Goal: Transaction & Acquisition: Purchase product/service

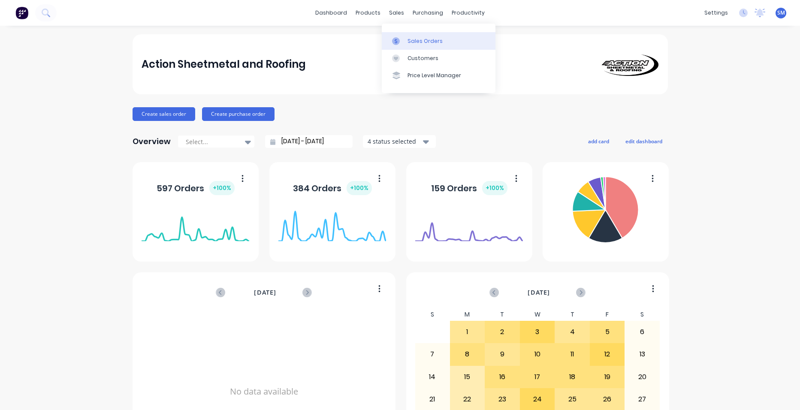
click at [416, 42] on div "Sales Orders" at bounding box center [425, 41] width 35 height 8
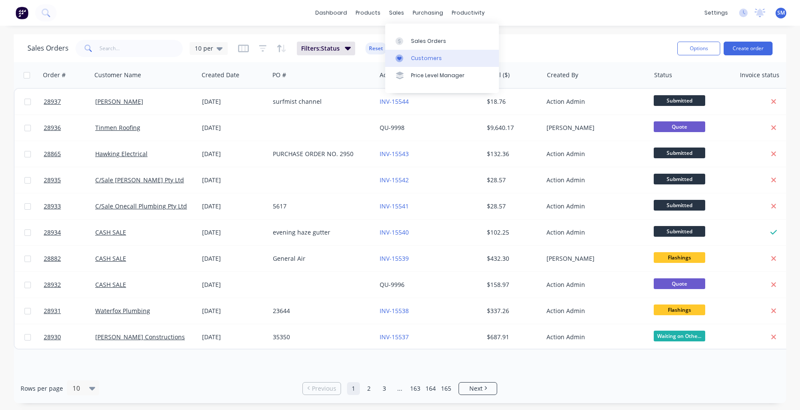
click at [412, 53] on link "Customers" at bounding box center [442, 58] width 114 height 17
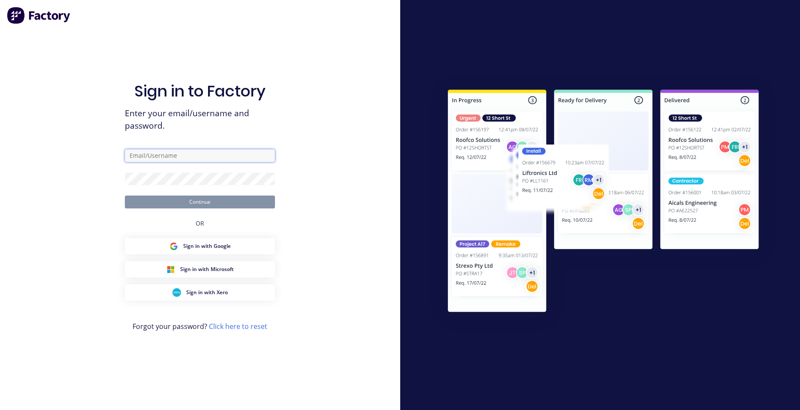
type input "[PERSON_NAME][EMAIL_ADDRESS][PERSON_NAME][DOMAIN_NAME]"
click at [230, 201] on button "Continue" at bounding box center [200, 202] width 150 height 13
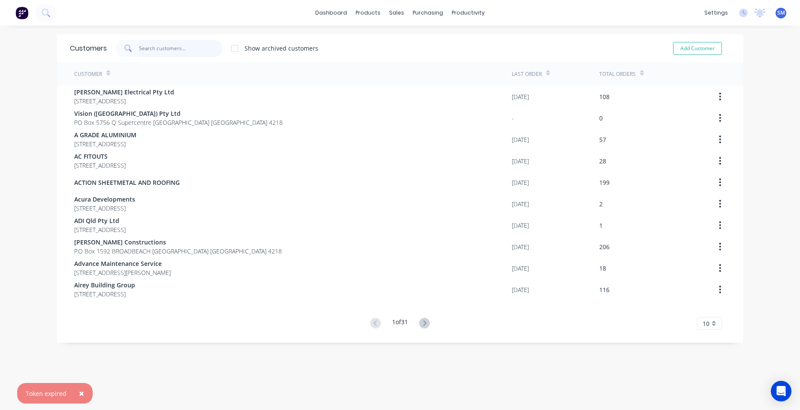
click at [152, 50] on input "text" at bounding box center [181, 48] width 84 height 17
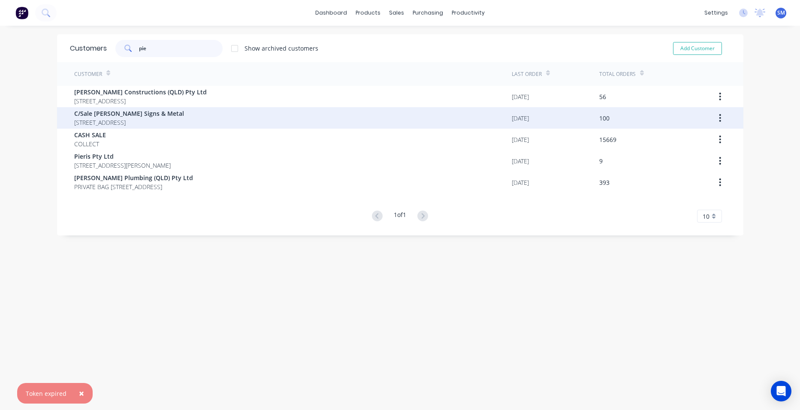
type input "pie"
click at [144, 110] on span "C/Sale [PERSON_NAME] Signs & Metal" at bounding box center [129, 113] width 110 height 9
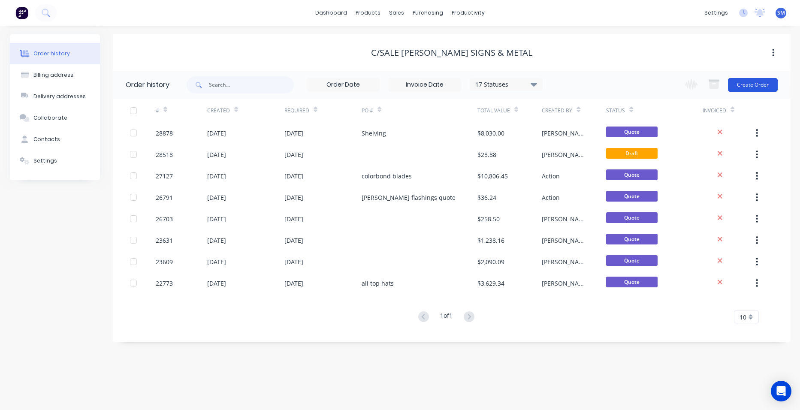
click at [737, 90] on button "Create Order" at bounding box center [753, 85] width 50 height 14
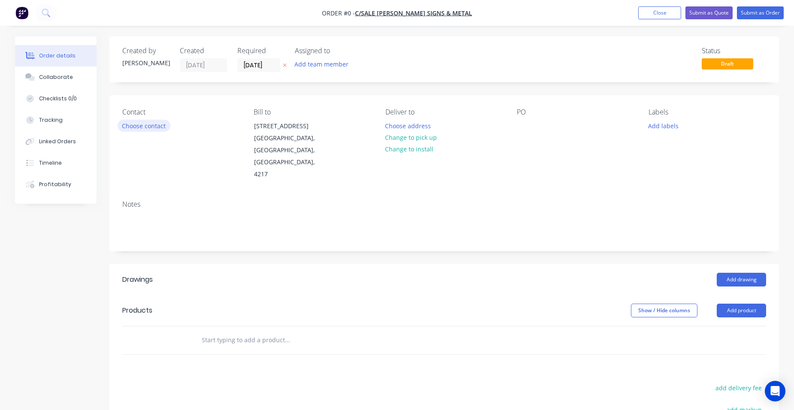
click at [159, 129] on button "Choose contact" at bounding box center [144, 126] width 53 height 12
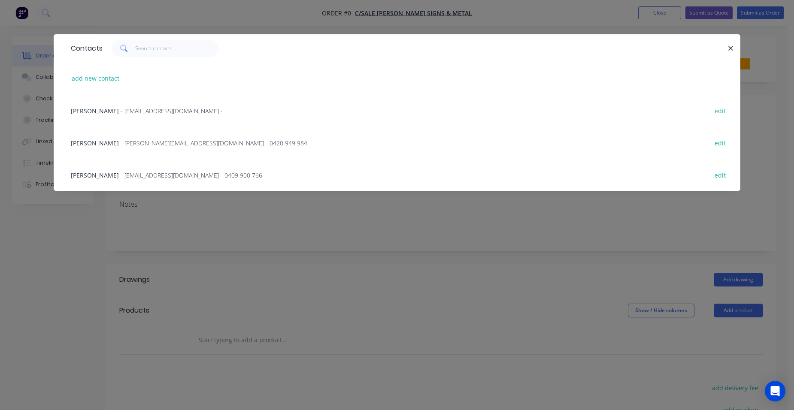
click at [152, 173] on span "- [EMAIL_ADDRESS][DOMAIN_NAME] - 0409 900 766" at bounding box center [192, 175] width 142 height 8
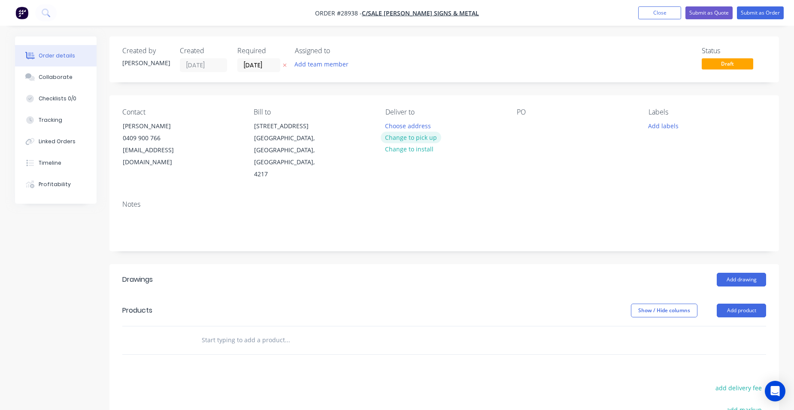
click at [407, 138] on button "Change to pick up" at bounding box center [411, 138] width 61 height 12
click at [736, 304] on button "Add product" at bounding box center [741, 311] width 49 height 14
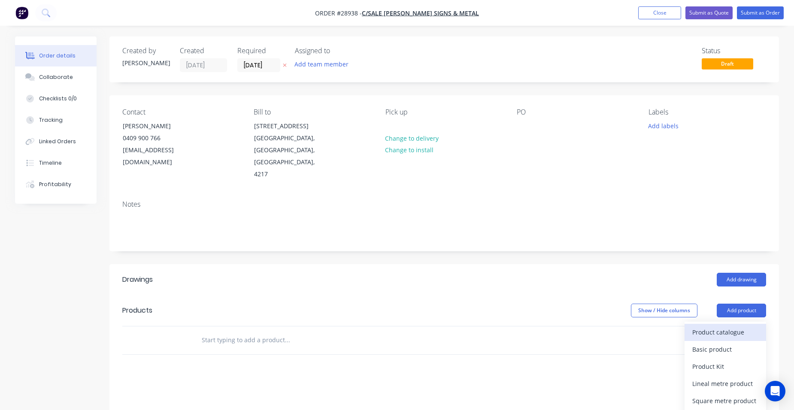
click at [726, 326] on div "Product catalogue" at bounding box center [725, 332] width 66 height 12
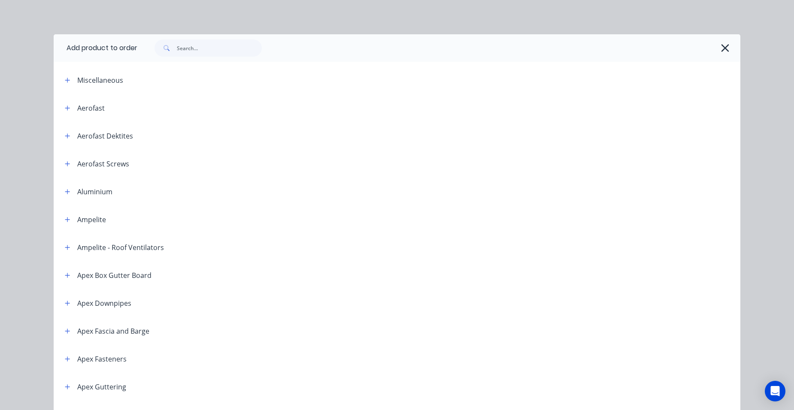
click at [70, 82] on span at bounding box center [67, 80] width 11 height 11
click at [68, 79] on button "button" at bounding box center [67, 80] width 11 height 11
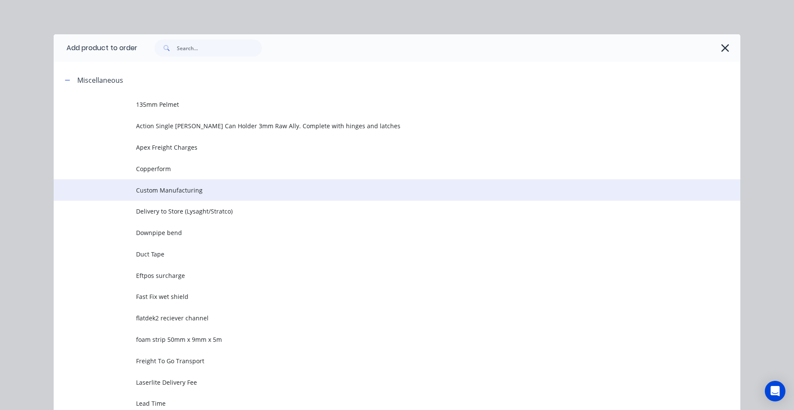
click at [191, 185] on td "Custom Manufacturing" at bounding box center [438, 189] width 604 height 21
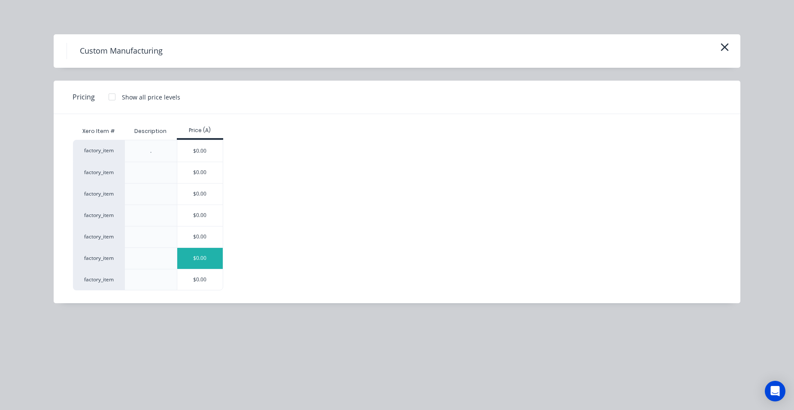
click at [208, 250] on div "$0.00" at bounding box center [200, 258] width 46 height 21
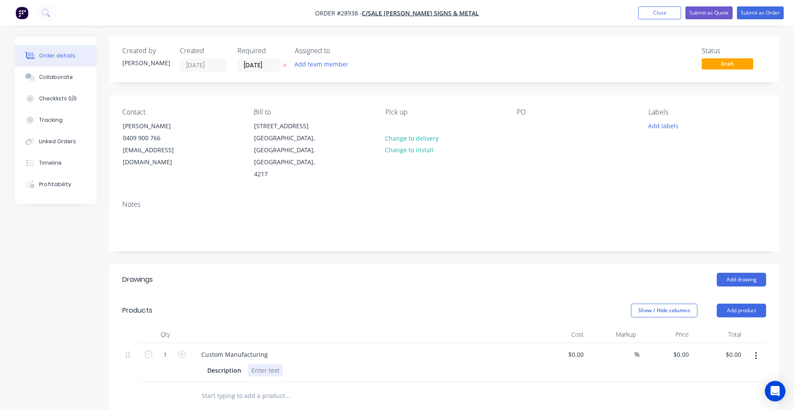
click at [274, 364] on div at bounding box center [265, 370] width 35 height 12
click at [265, 364] on div at bounding box center [265, 370] width 35 height 12
click at [689, 348] on input "0" at bounding box center [682, 354] width 20 height 12
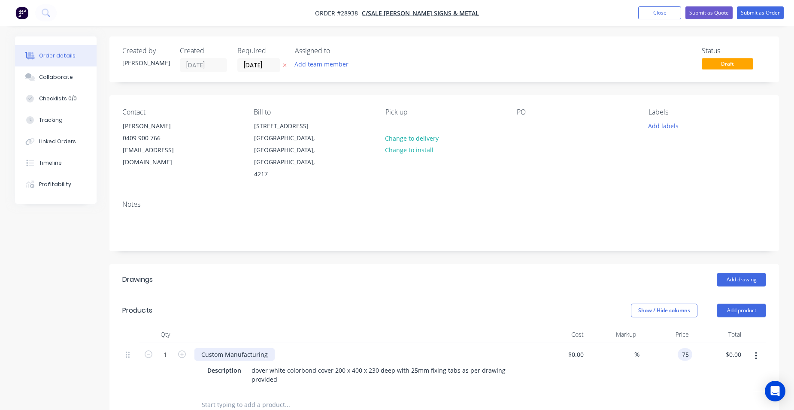
type input "$75.00"
drag, startPoint x: 267, startPoint y: 330, endPoint x: 231, endPoint y: 330, distance: 35.6
click at [231, 348] on div "Custom Manufacturing" at bounding box center [234, 354] width 80 height 12
click at [267, 348] on div "Custom Manufacturing" at bounding box center [234, 354] width 80 height 12
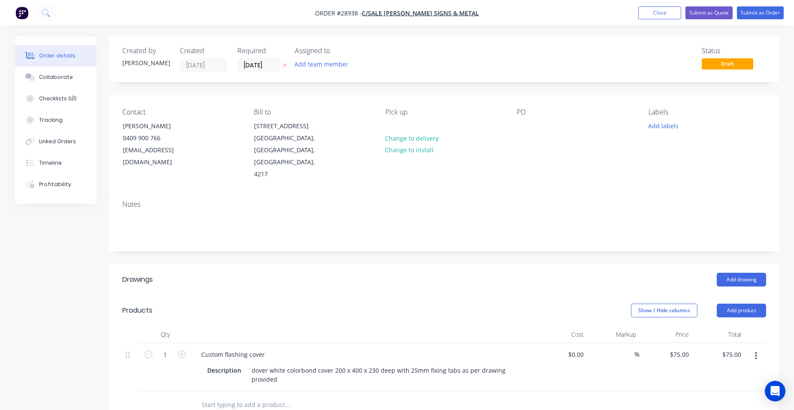
drag, startPoint x: 681, startPoint y: 181, endPoint x: 621, endPoint y: 178, distance: 60.2
click at [681, 200] on div "Notes" at bounding box center [444, 204] width 644 height 8
click at [723, 12] on button "Submit as Quote" at bounding box center [708, 12] width 47 height 13
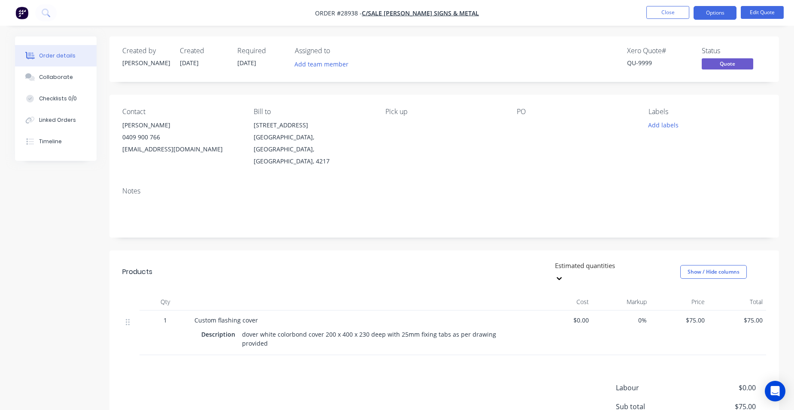
click at [704, 316] on span "$75.00" at bounding box center [679, 320] width 51 height 9
click at [753, 7] on button "Edit Quote" at bounding box center [762, 12] width 43 height 13
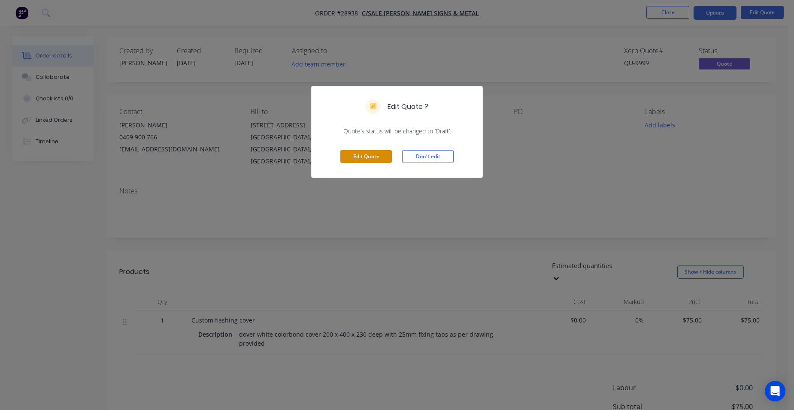
click at [380, 158] on button "Edit Quote" at bounding box center [365, 156] width 51 height 13
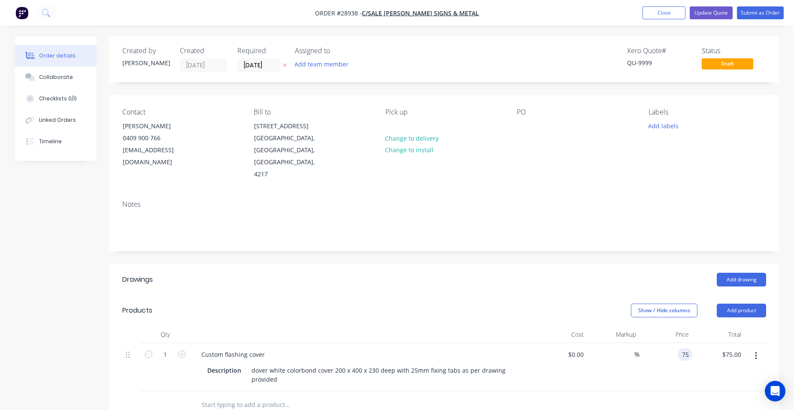
click at [688, 348] on input "75" at bounding box center [686, 354] width 11 height 12
type input "$80.00"
click at [667, 343] on div "$80.00 $80.00" at bounding box center [665, 367] width 53 height 48
click at [716, 15] on button "Update Quote" at bounding box center [711, 12] width 43 height 13
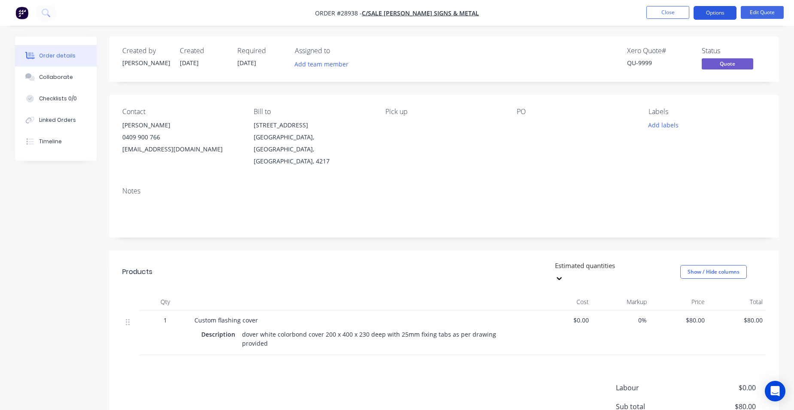
click at [716, 10] on button "Options" at bounding box center [714, 13] width 43 height 14
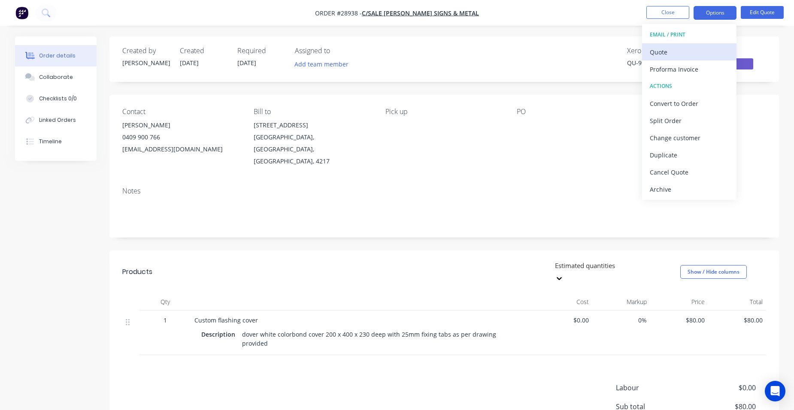
click at [686, 54] on div "Quote" at bounding box center [689, 52] width 79 height 12
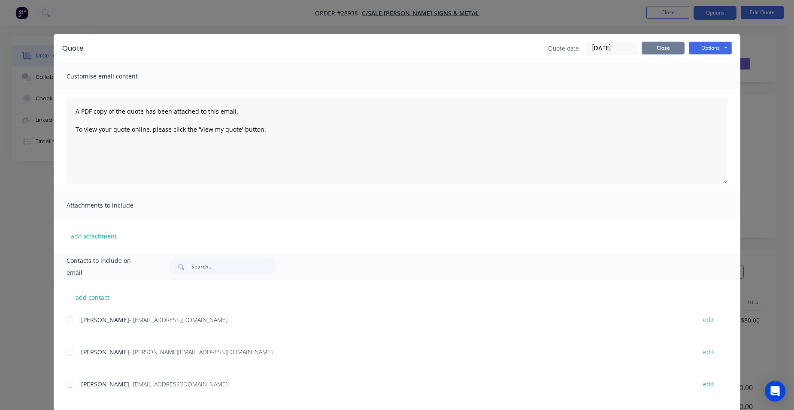
click at [655, 47] on button "Close" at bounding box center [663, 48] width 43 height 13
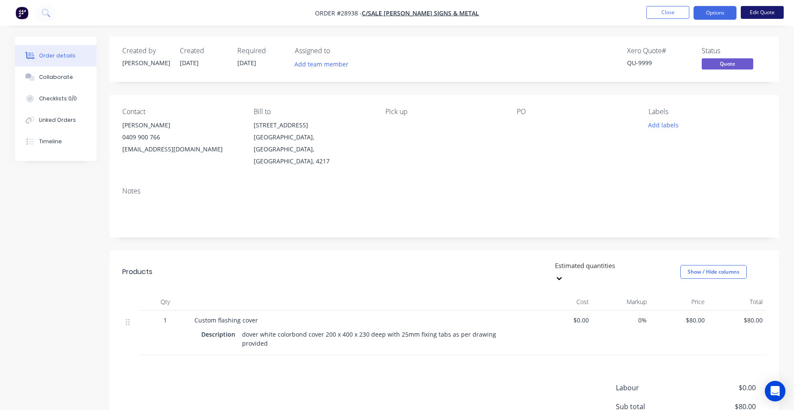
click at [758, 10] on button "Edit Quote" at bounding box center [762, 12] width 43 height 13
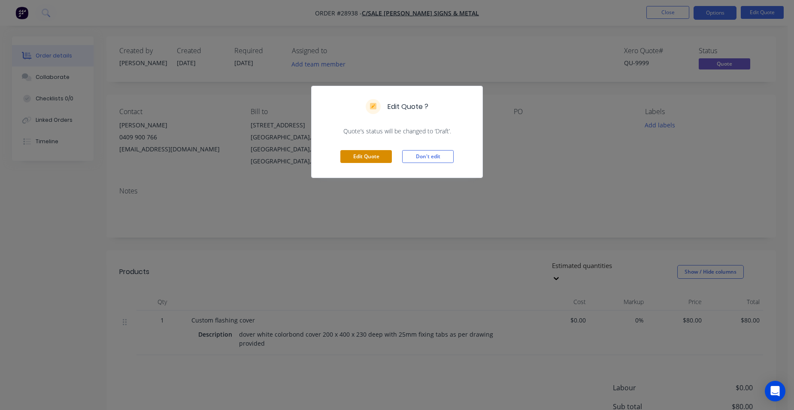
click at [376, 152] on button "Edit Quote" at bounding box center [365, 156] width 51 height 13
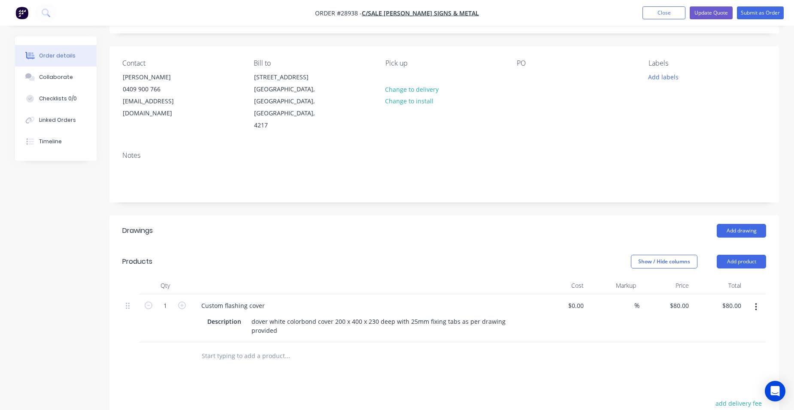
scroll to position [86, 0]
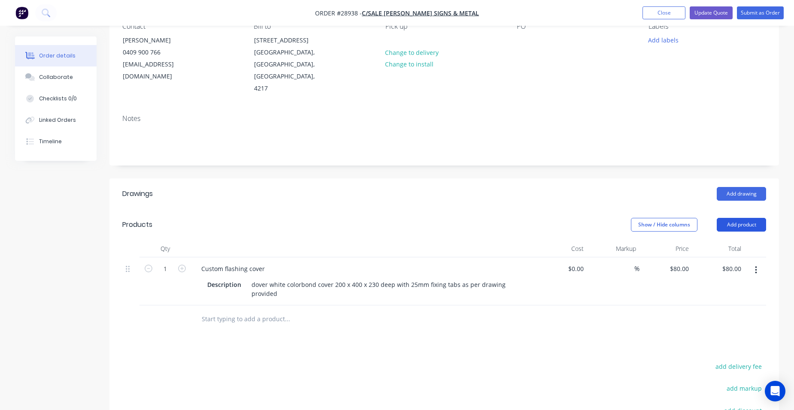
click at [742, 218] on button "Add product" at bounding box center [741, 225] width 49 height 14
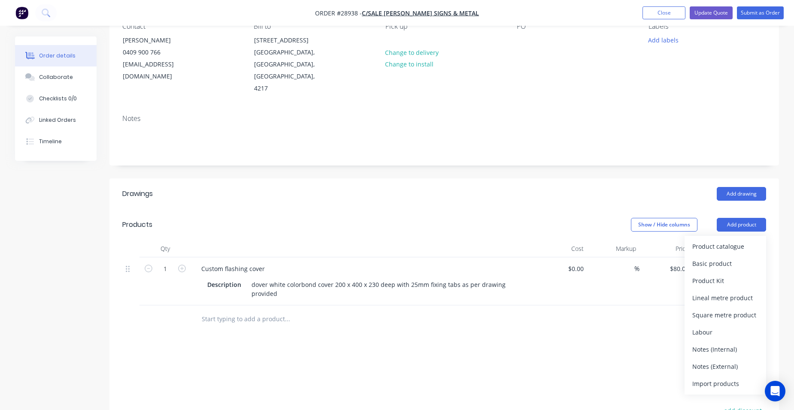
click at [731, 360] on div "Notes (External)" at bounding box center [725, 366] width 66 height 12
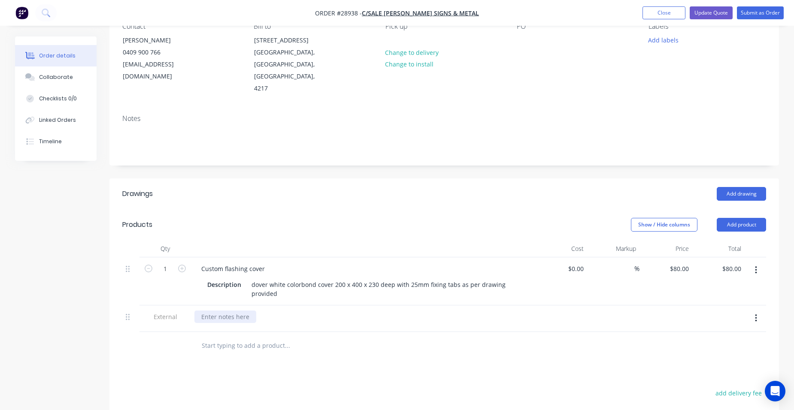
click at [227, 311] on div at bounding box center [225, 317] width 62 height 12
click at [713, 15] on button "Update Quote" at bounding box center [711, 12] width 43 height 13
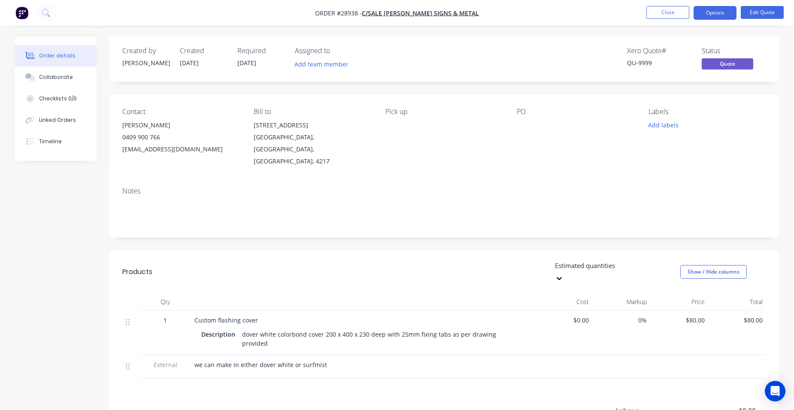
click at [722, 21] on nav "Order #28938 - C/Sale [PERSON_NAME] Signs & Metal Close Options Edit Quote" at bounding box center [397, 13] width 794 height 26
click at [716, 13] on button "Options" at bounding box center [714, 13] width 43 height 14
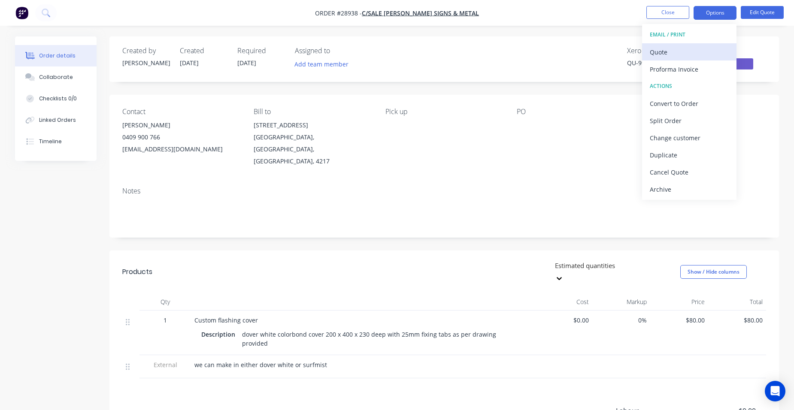
click at [689, 50] on div "Quote" at bounding box center [689, 52] width 79 height 12
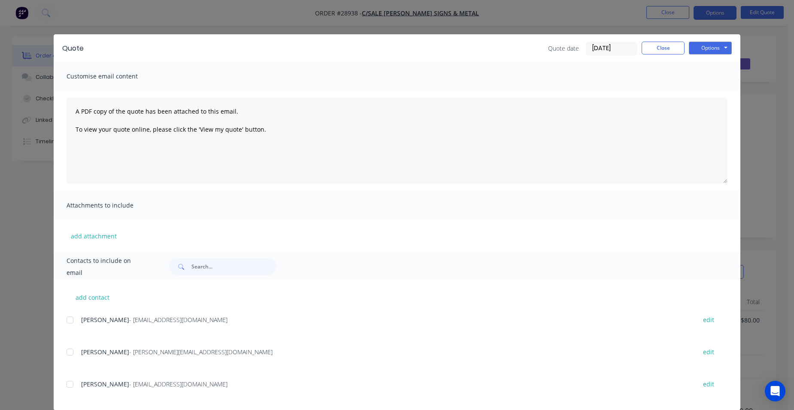
click at [66, 379] on div at bounding box center [69, 384] width 17 height 17
click at [718, 45] on button "Options" at bounding box center [710, 48] width 43 height 13
click at [714, 96] on button "Email" at bounding box center [716, 92] width 55 height 14
click at [649, 47] on button "Close" at bounding box center [663, 48] width 43 height 13
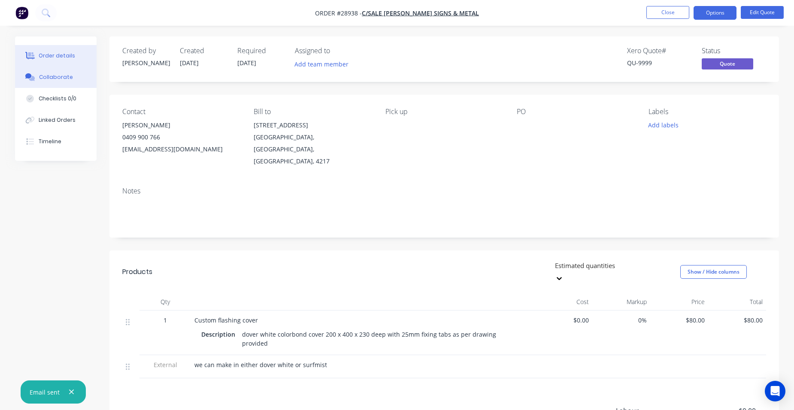
click at [54, 77] on div "Collaborate" at bounding box center [56, 77] width 34 height 8
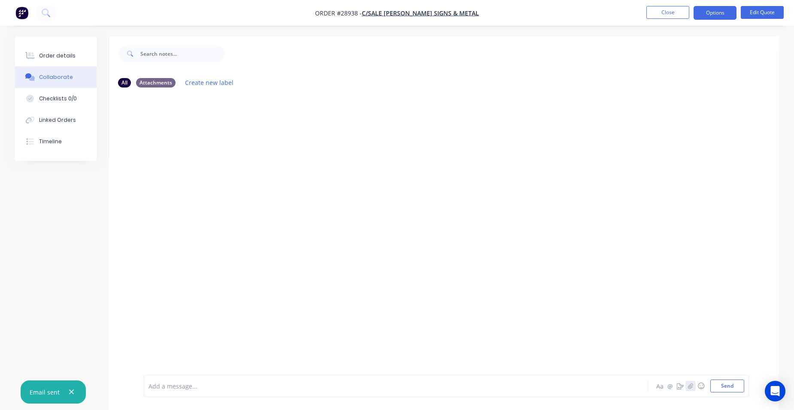
click at [685, 381] on div "Aa @ ☺ Send" at bounding box center [699, 386] width 90 height 13
click at [692, 382] on button "button" at bounding box center [690, 386] width 10 height 10
click at [715, 390] on button "Send" at bounding box center [727, 386] width 34 height 13
click at [58, 59] on div "Order details" at bounding box center [57, 56] width 36 height 8
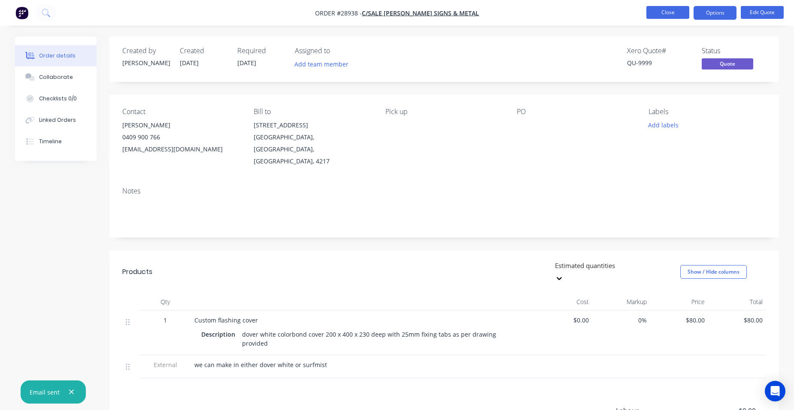
click at [655, 9] on button "Close" at bounding box center [667, 12] width 43 height 13
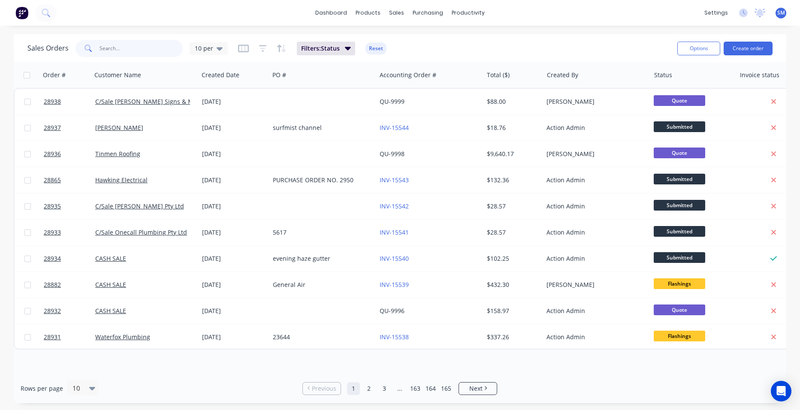
click at [133, 51] on input "text" at bounding box center [142, 48] width 84 height 17
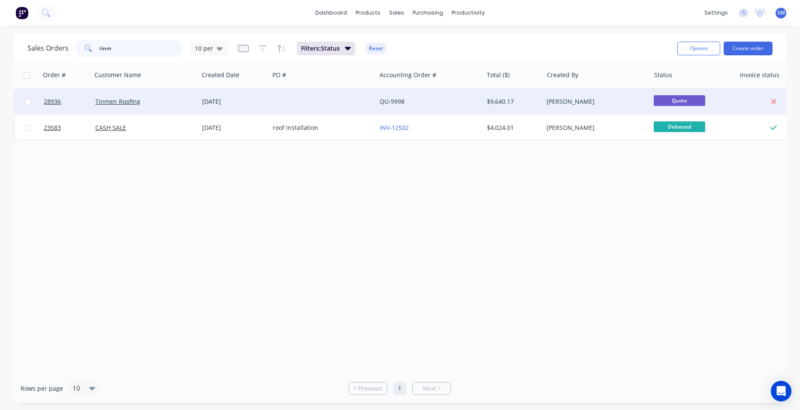
type input "tinm"
click at [344, 99] on div at bounding box center [323, 102] width 107 height 26
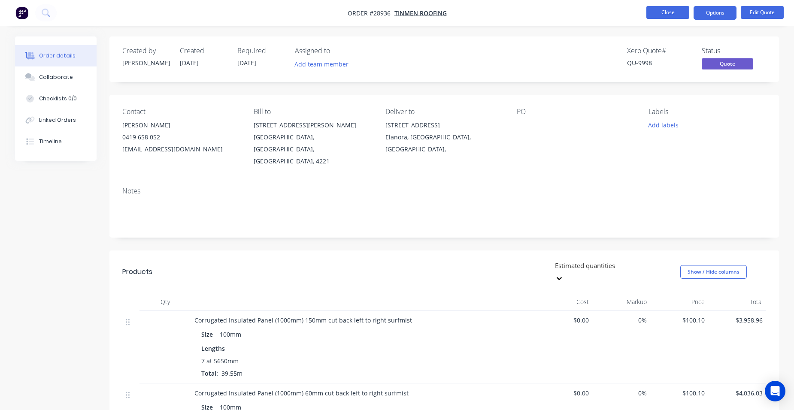
click at [664, 10] on button "Close" at bounding box center [667, 12] width 43 height 13
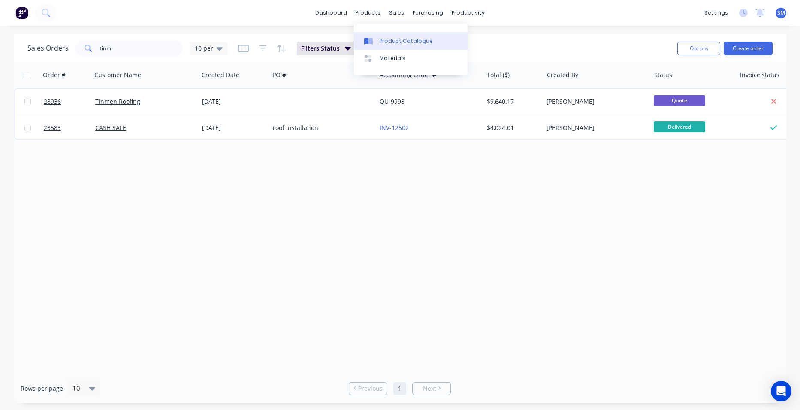
click at [377, 34] on link "Product Catalogue" at bounding box center [411, 40] width 114 height 17
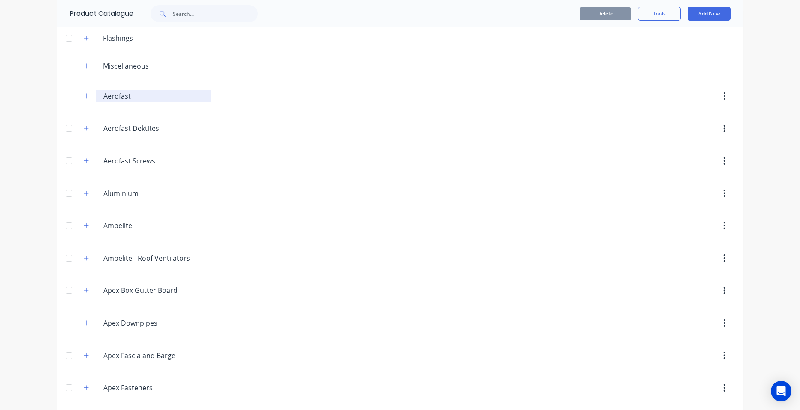
scroll to position [86, 0]
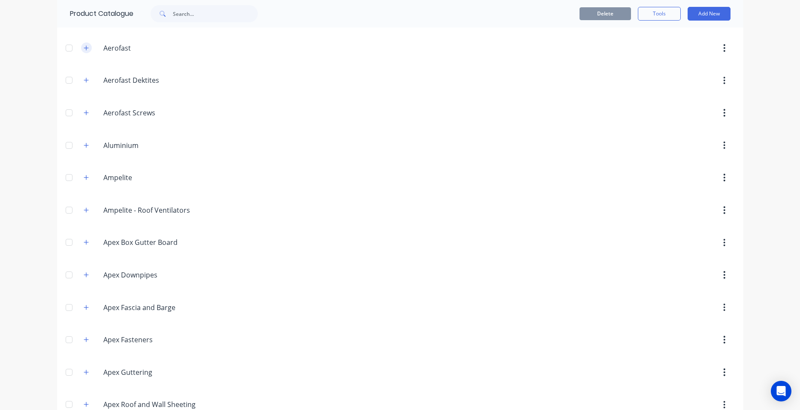
click at [84, 48] on icon "button" at bounding box center [86, 47] width 5 height 5
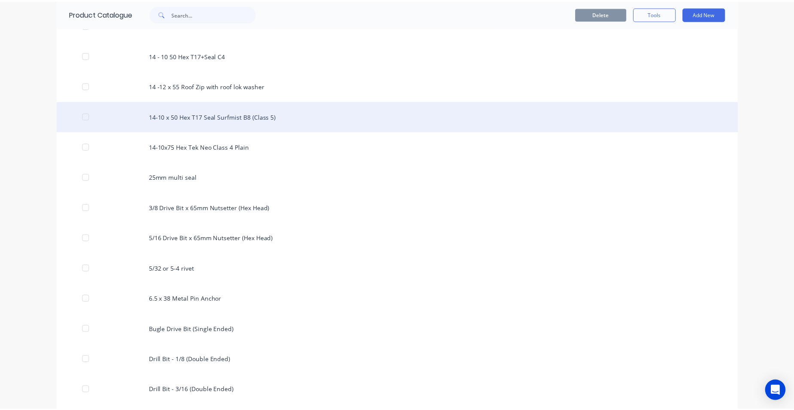
scroll to position [172, 0]
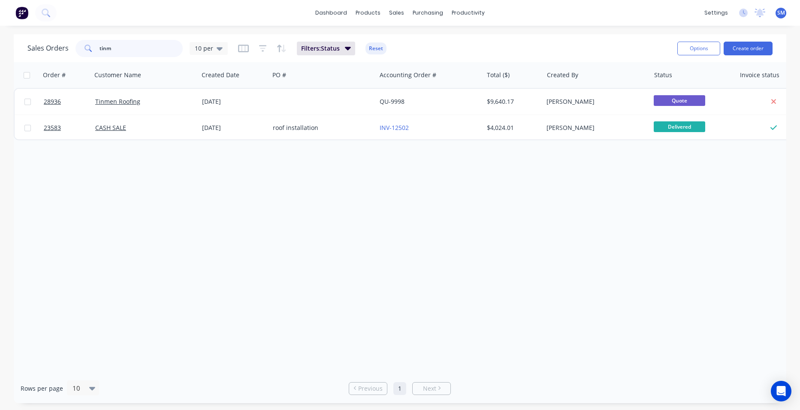
drag, startPoint x: 114, startPoint y: 48, endPoint x: 75, endPoint y: 53, distance: 39.3
click at [61, 48] on div "Sales Orders tinm 10 per" at bounding box center [127, 48] width 200 height 17
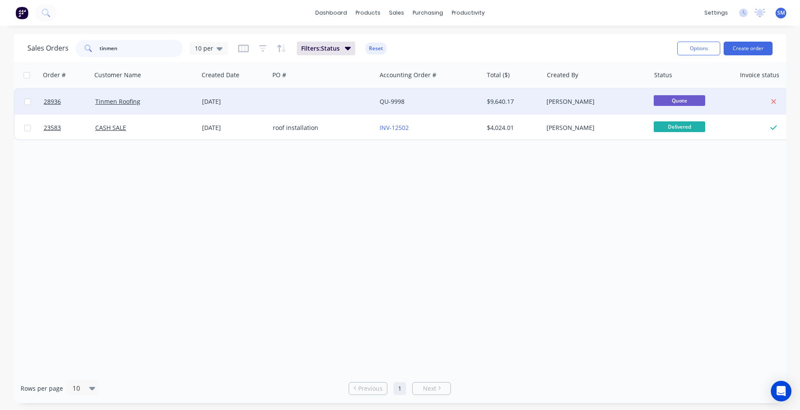
type input "tinmen"
click at [301, 96] on div at bounding box center [323, 102] width 107 height 26
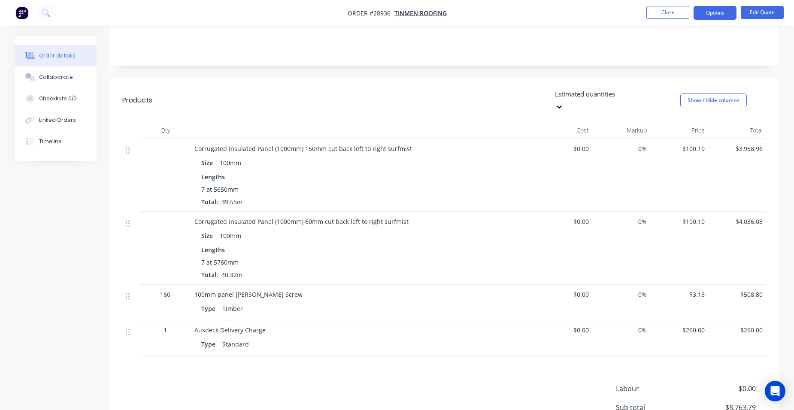
scroll to position [43, 0]
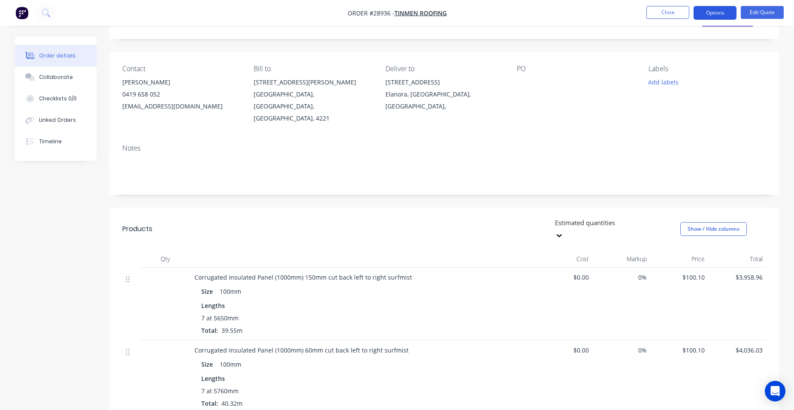
click at [703, 13] on button "Options" at bounding box center [714, 13] width 43 height 14
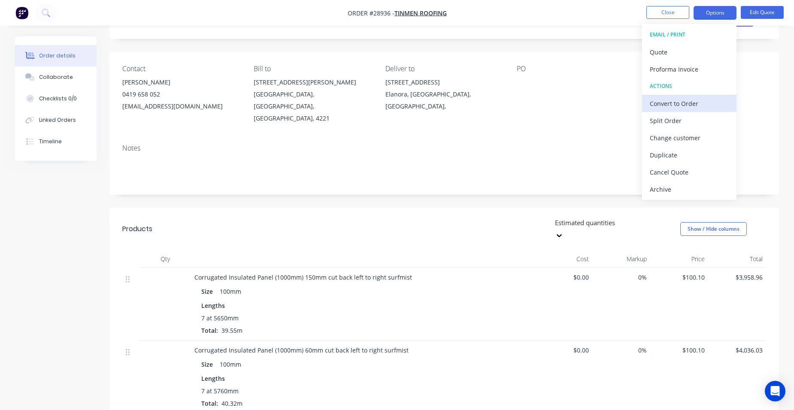
click at [703, 104] on div "Convert to Order" at bounding box center [689, 103] width 79 height 12
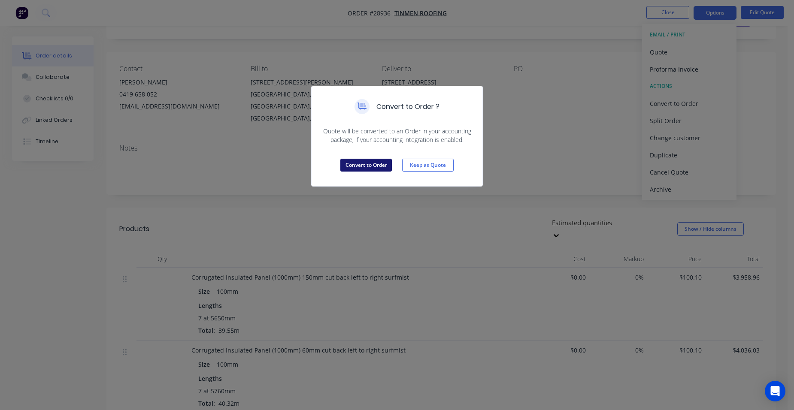
click at [357, 161] on button "Convert to Order" at bounding box center [365, 165] width 51 height 13
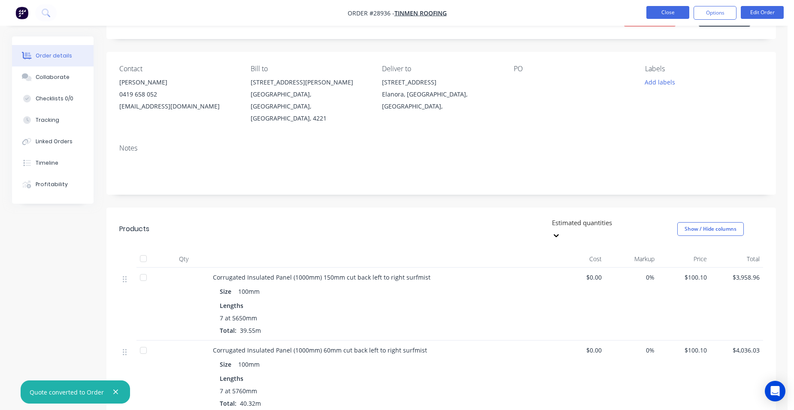
click at [680, 12] on button "Close" at bounding box center [667, 12] width 43 height 13
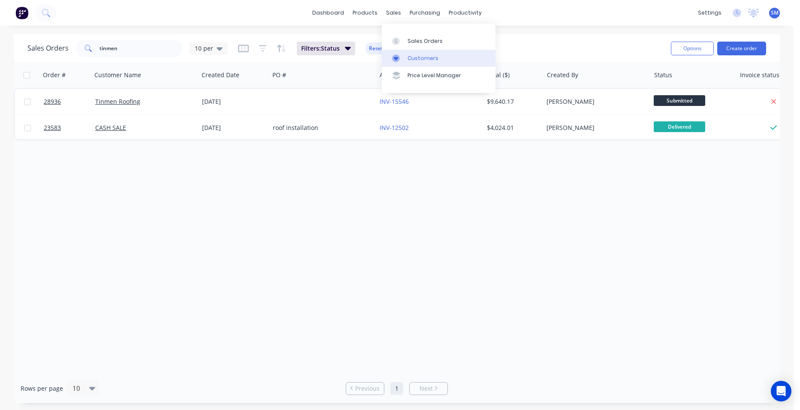
click at [409, 56] on div "Customers" at bounding box center [423, 59] width 31 height 8
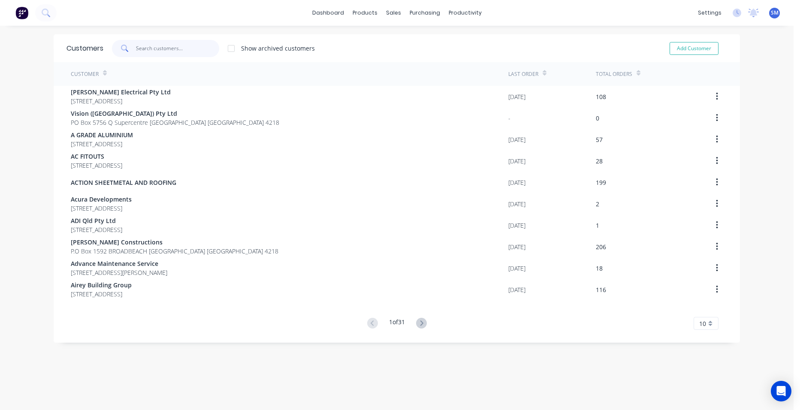
click at [146, 50] on input "text" at bounding box center [178, 48] width 84 height 17
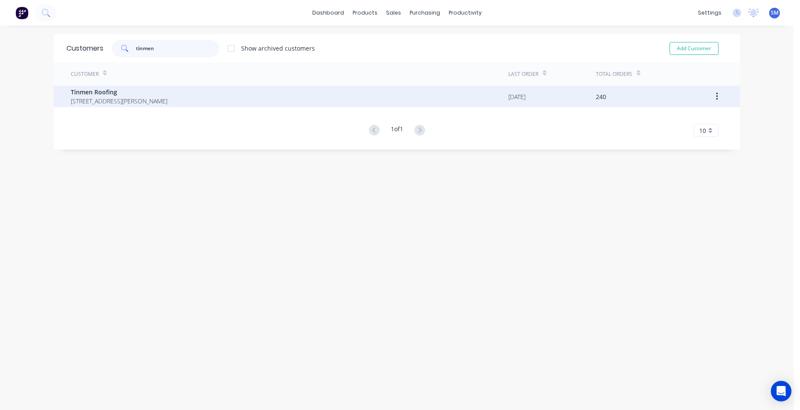
type input "tinmen"
click at [116, 98] on span "[STREET_ADDRESS][PERSON_NAME]" at bounding box center [119, 101] width 97 height 9
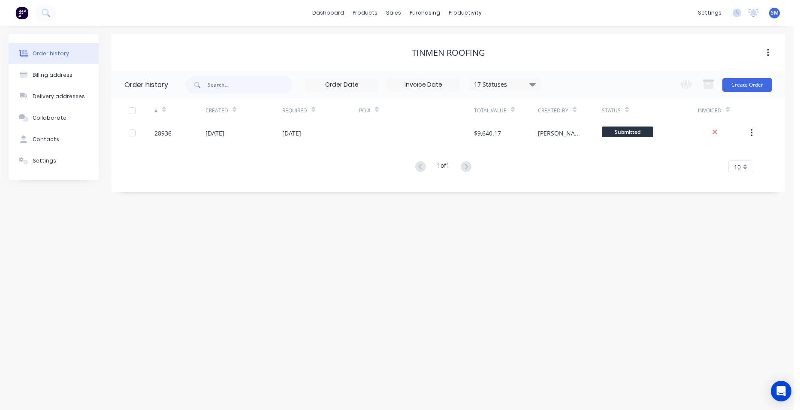
click at [524, 84] on div "17 Statuses" at bounding box center [505, 84] width 72 height 9
click at [576, 200] on label at bounding box center [576, 200] width 0 height 0
click at [576, 206] on input "checkbox" at bounding box center [579, 204] width 7 height 8
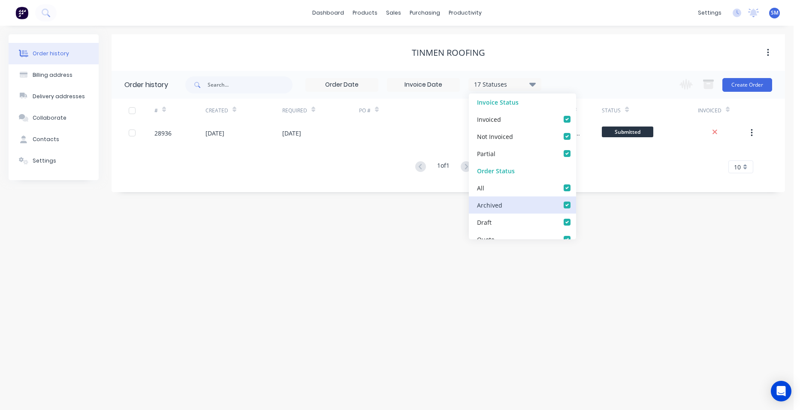
checkbox input "true"
click at [393, 270] on div "Order history Billing address Delivery addresses Collaborate Contacts Settings …" at bounding box center [397, 218] width 794 height 385
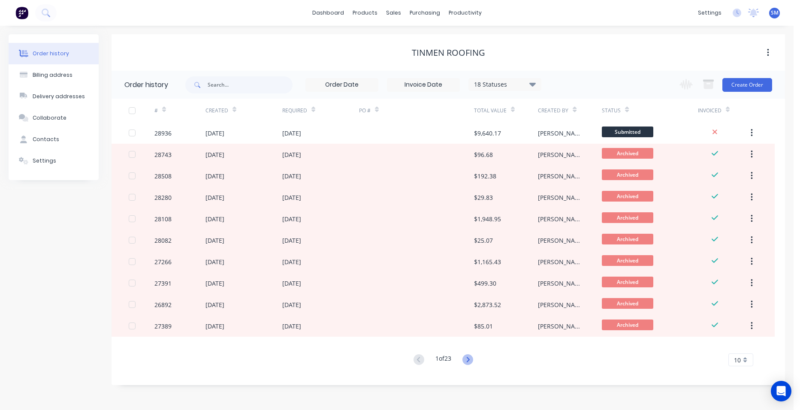
click at [469, 361] on icon at bounding box center [467, 359] width 3 height 5
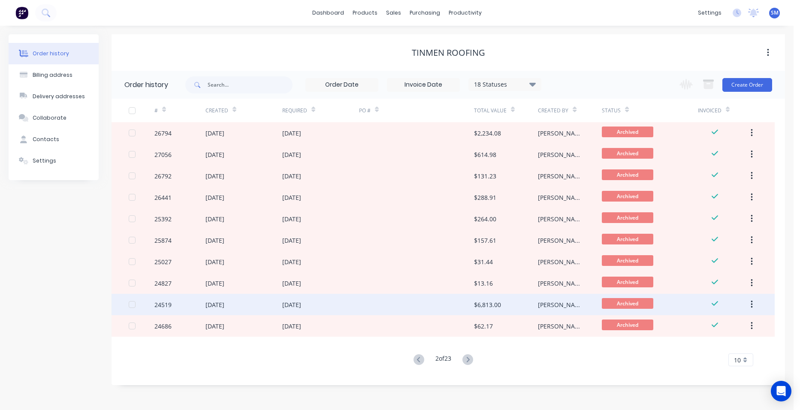
click at [439, 306] on div at bounding box center [416, 304] width 115 height 21
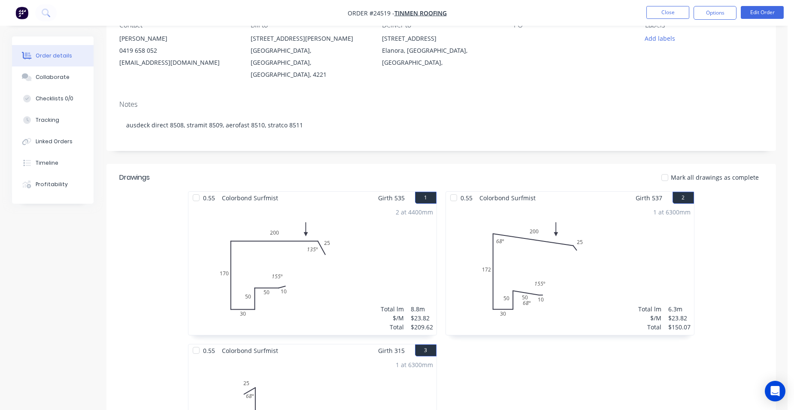
scroll to position [86, 0]
click at [650, 7] on button "Close" at bounding box center [667, 12] width 43 height 13
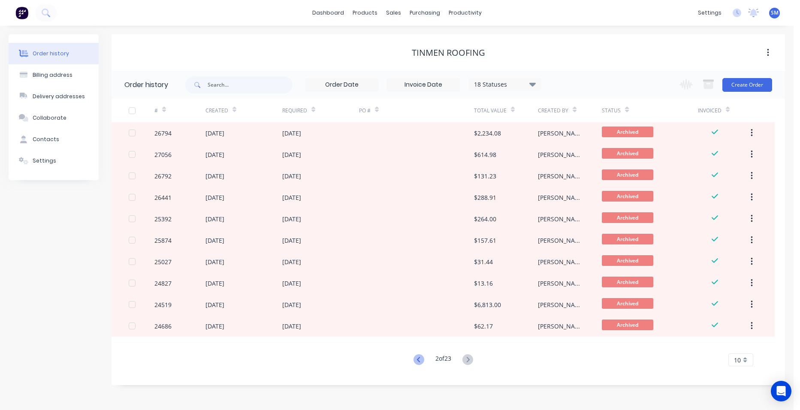
click at [415, 355] on icon at bounding box center [419, 359] width 11 height 11
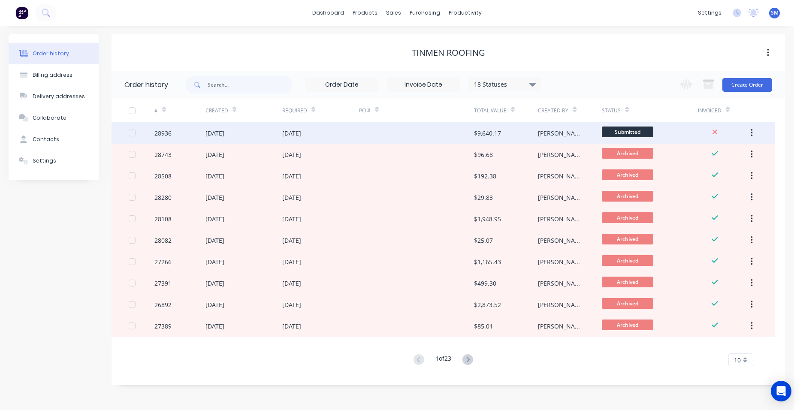
click at [425, 133] on div at bounding box center [416, 132] width 115 height 21
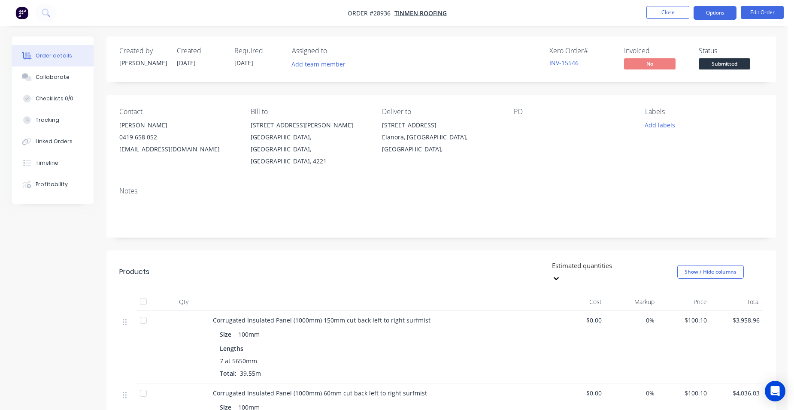
click at [708, 16] on button "Options" at bounding box center [714, 13] width 43 height 14
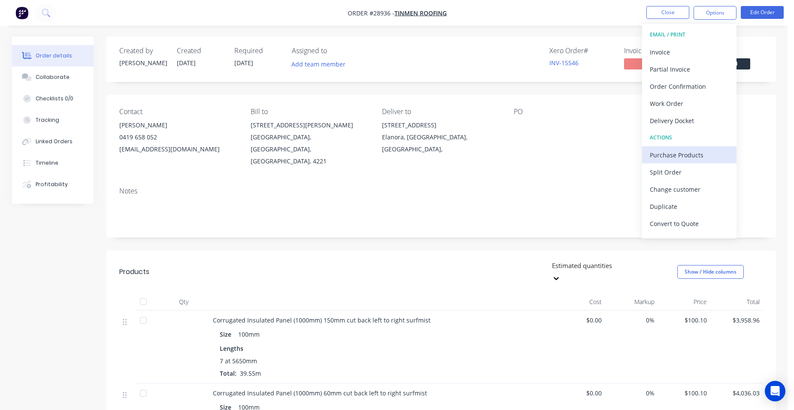
click at [685, 151] on div "Purchase Products" at bounding box center [689, 155] width 79 height 12
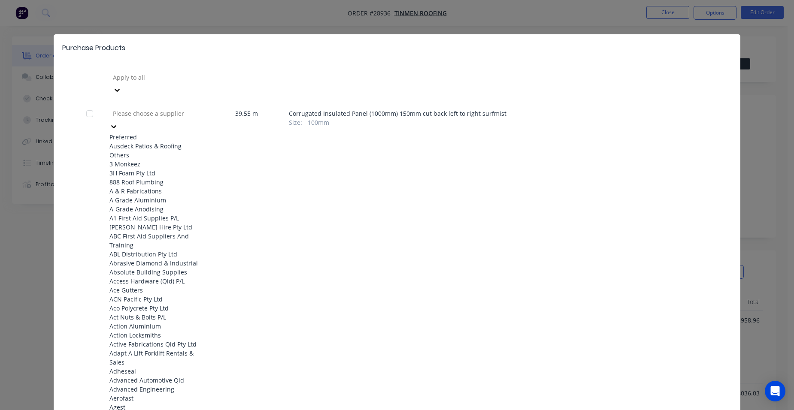
click at [171, 108] on div at bounding box center [174, 113] width 124 height 11
click at [155, 142] on div "Ausdeck Patios & Roofing" at bounding box center [156, 146] width 94 height 9
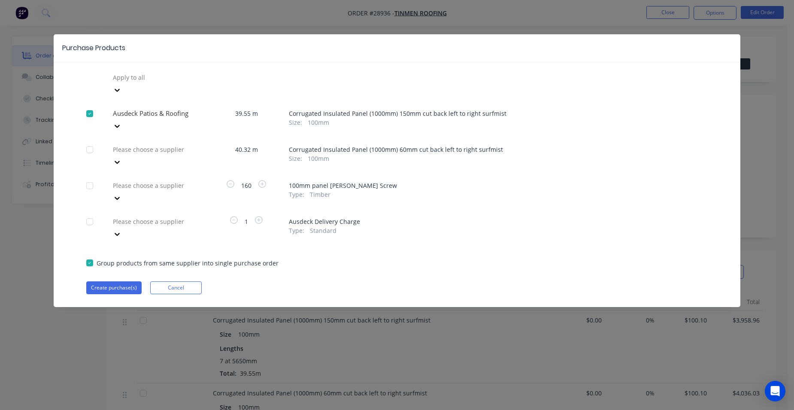
click at [157, 144] on div at bounding box center [174, 149] width 124 height 11
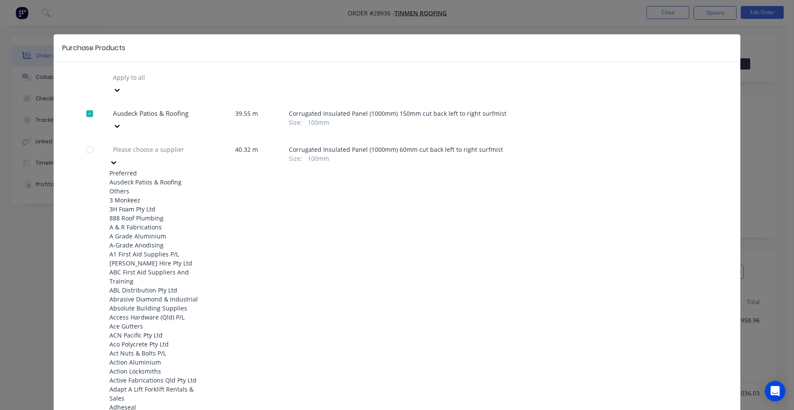
click at [146, 178] on div "Ausdeck Patios & Roofing" at bounding box center [156, 182] width 94 height 9
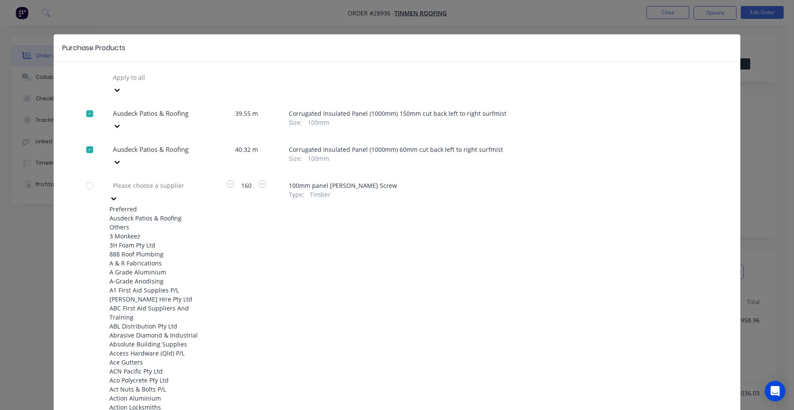
click at [146, 180] on div at bounding box center [174, 185] width 124 height 11
click at [131, 214] on div "Ausdeck Patios & Roofing" at bounding box center [156, 218] width 94 height 9
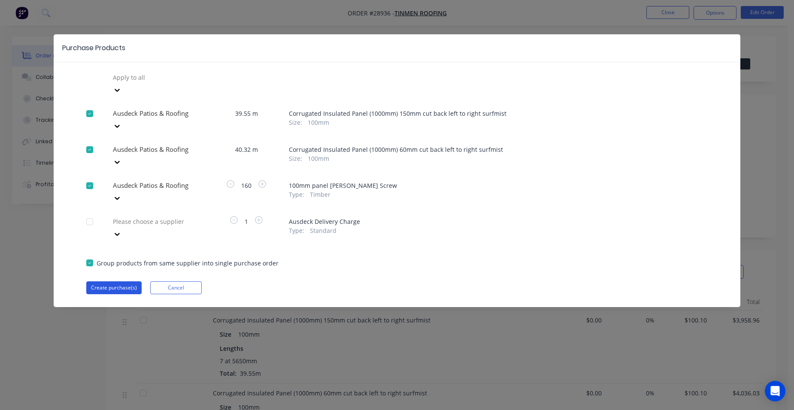
click at [118, 282] on button "Create purchase(s)" at bounding box center [113, 288] width 55 height 13
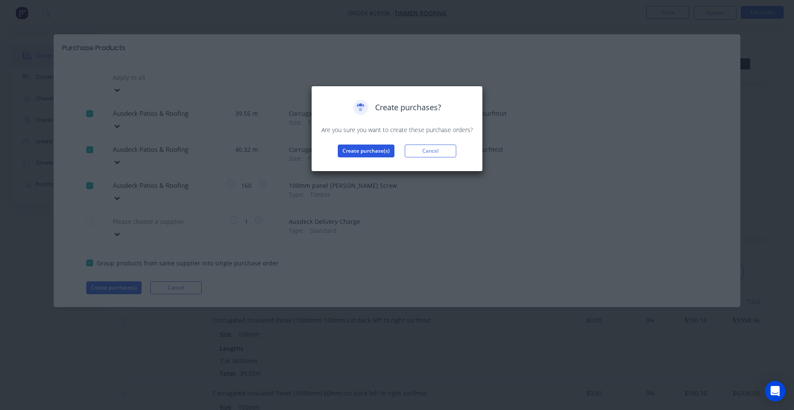
click at [378, 150] on button "Create purchase(s)" at bounding box center [366, 151] width 57 height 13
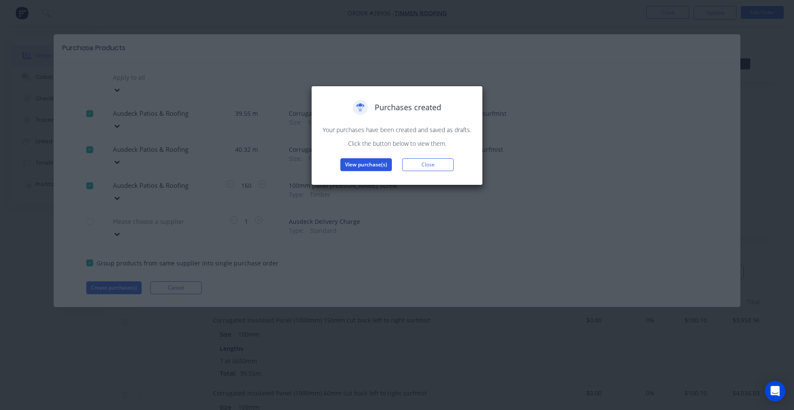
click at [365, 165] on button "View purchase(s)" at bounding box center [365, 164] width 51 height 13
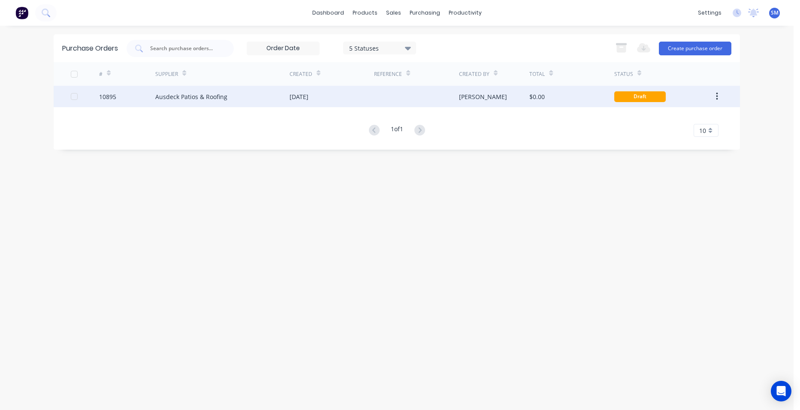
click at [360, 100] on div "[DATE]" at bounding box center [332, 96] width 85 height 21
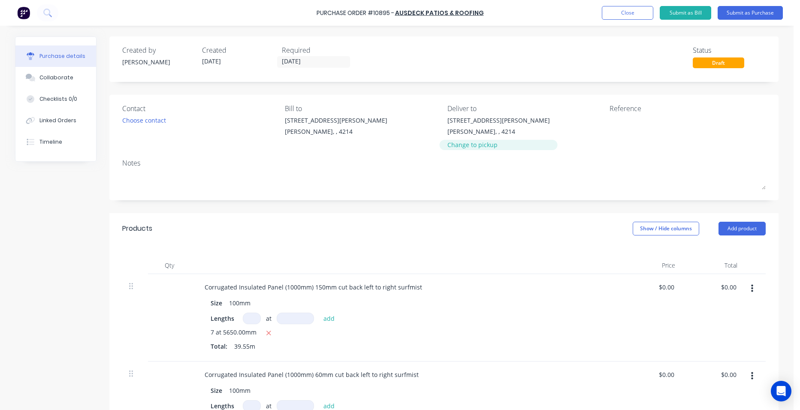
click at [456, 143] on div "Change to pickup" at bounding box center [499, 144] width 103 height 9
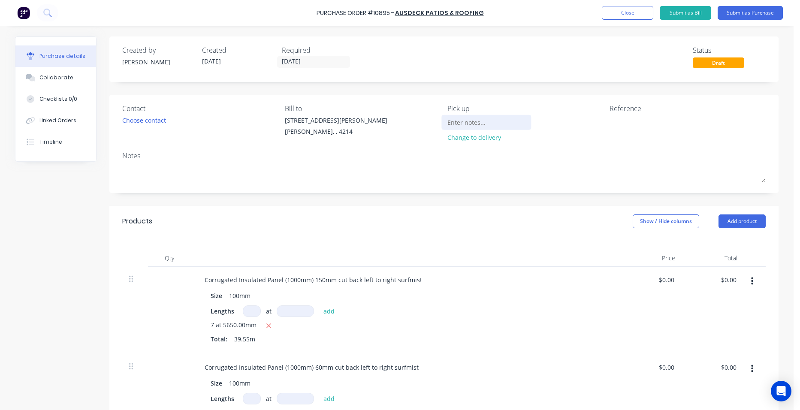
click at [456, 124] on input at bounding box center [487, 122] width 78 height 13
type input "ftg to deliver"
click at [749, 9] on button "Submit as Purchase" at bounding box center [750, 13] width 65 height 14
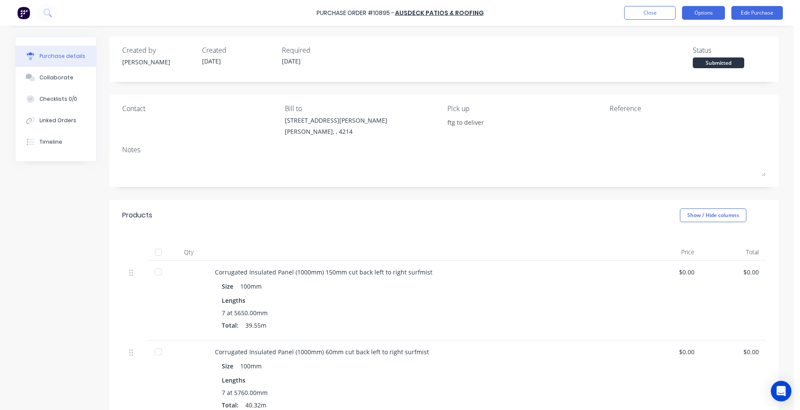
click at [724, 13] on button "Options" at bounding box center [703, 13] width 43 height 14
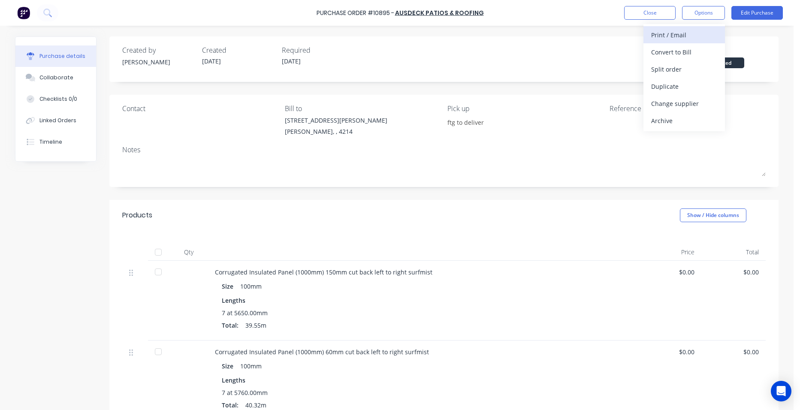
click at [689, 33] on div "Print / Email" at bounding box center [684, 35] width 66 height 12
click at [696, 62] on button "Without pricing" at bounding box center [685, 69] width 82 height 17
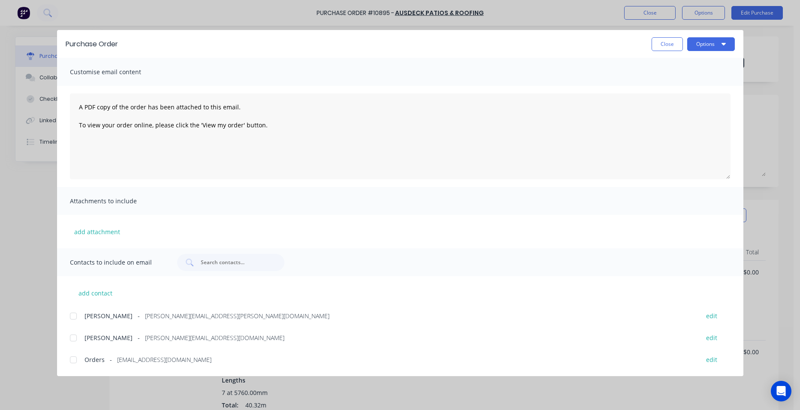
click at [77, 354] on div at bounding box center [73, 359] width 17 height 17
click at [705, 44] on button "Options" at bounding box center [711, 44] width 48 height 14
click at [697, 97] on div "Email" at bounding box center [694, 100] width 66 height 12
click at [667, 47] on button "Close" at bounding box center [667, 44] width 31 height 14
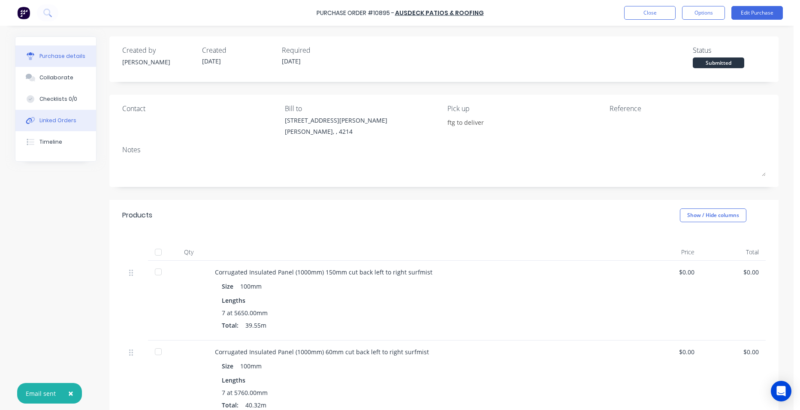
click at [49, 121] on div "Linked Orders" at bounding box center [57, 121] width 37 height 8
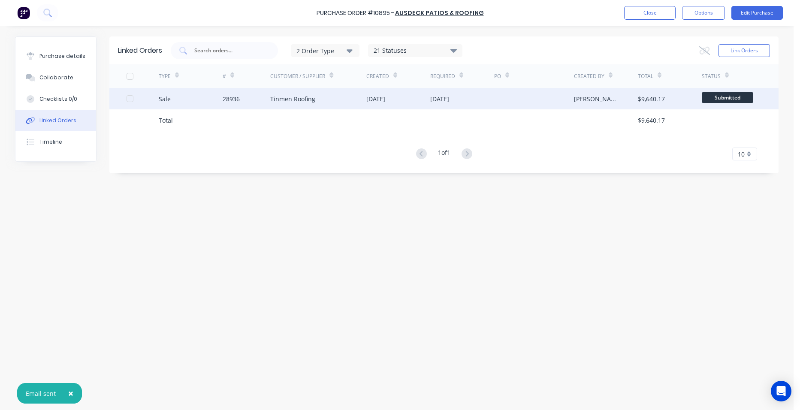
click at [264, 98] on div "28936" at bounding box center [247, 98] width 48 height 21
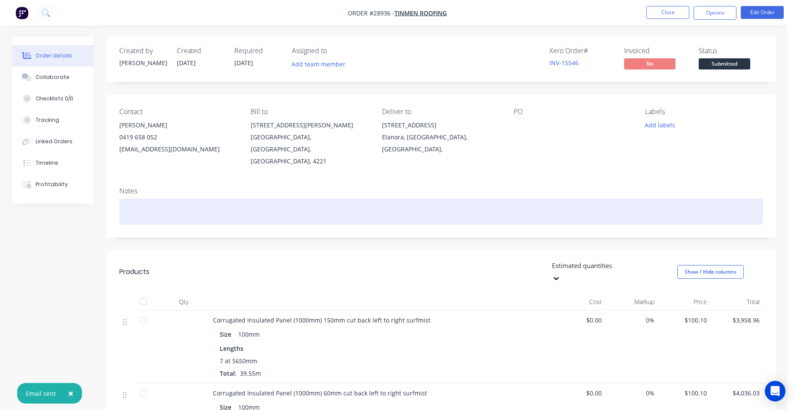
click at [148, 199] on div at bounding box center [441, 212] width 644 height 26
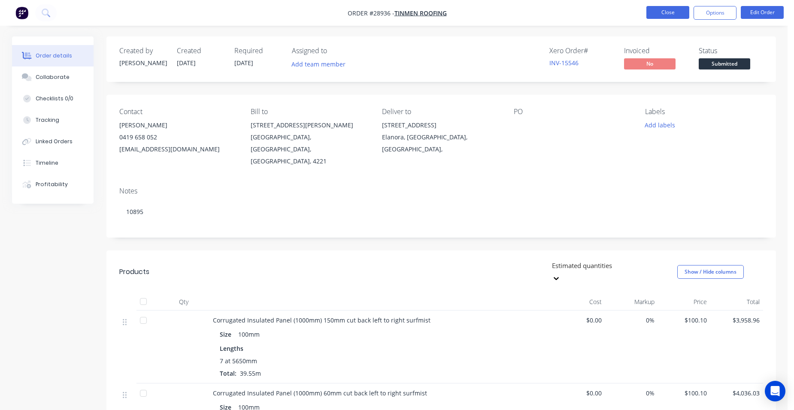
click at [664, 13] on button "Close" at bounding box center [667, 12] width 43 height 13
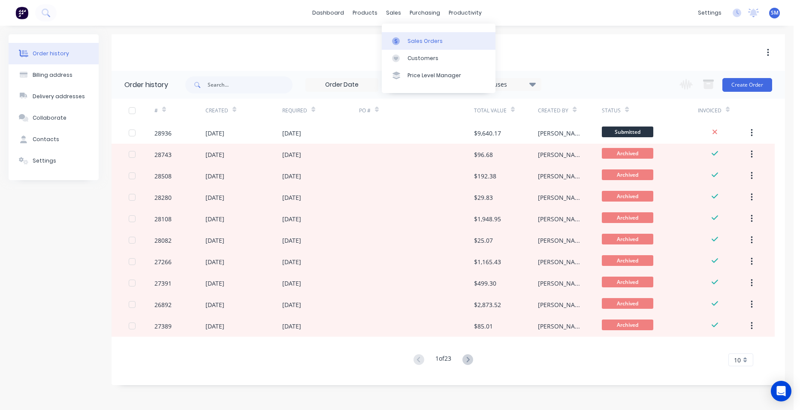
click at [417, 40] on div "Sales Orders" at bounding box center [425, 41] width 35 height 8
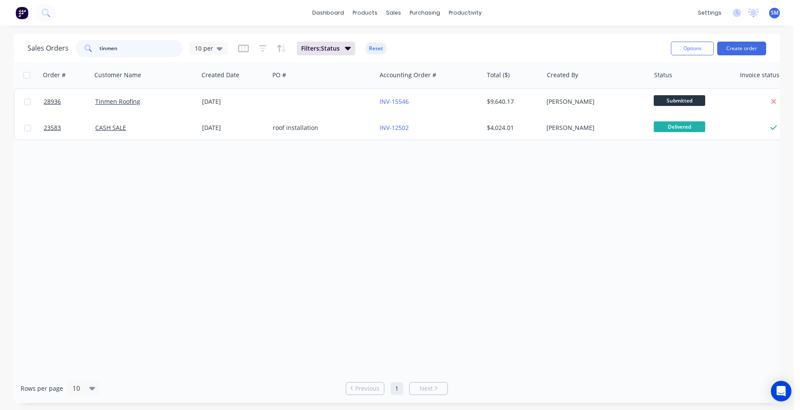
drag, startPoint x: 106, startPoint y: 46, endPoint x: 61, endPoint y: 39, distance: 45.2
click at [61, 39] on div "Sales Orders tinmen 10 per Filters: Status Reset" at bounding box center [345, 48] width 637 height 21
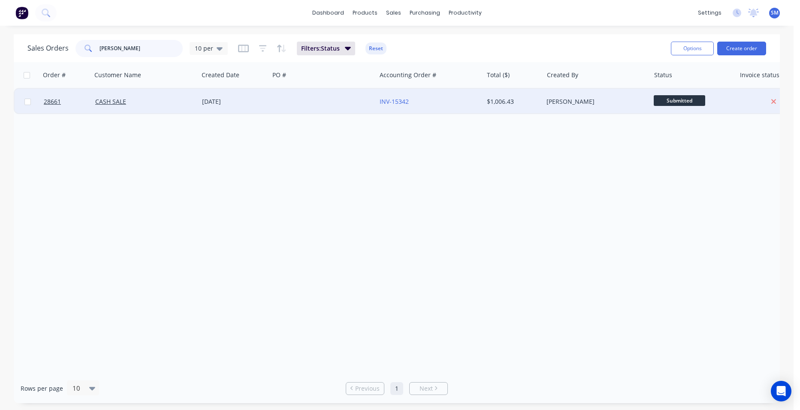
type input "[PERSON_NAME]"
click at [352, 104] on div at bounding box center [323, 102] width 107 height 26
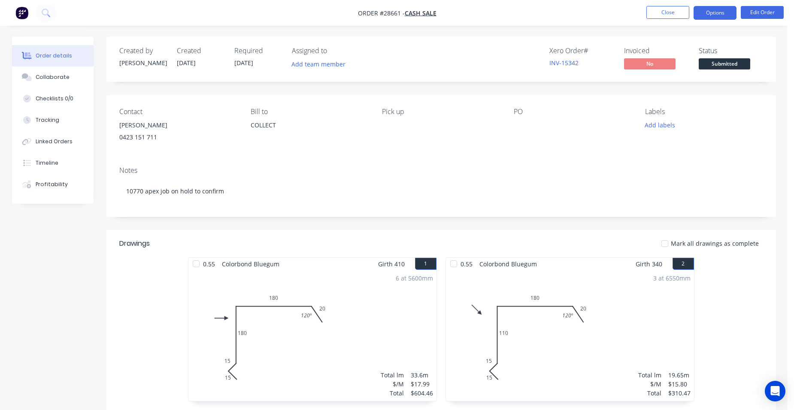
click at [718, 12] on button "Options" at bounding box center [714, 13] width 43 height 14
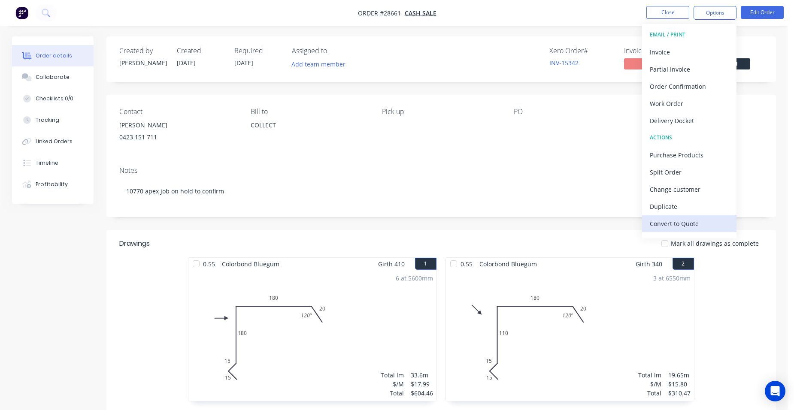
click at [700, 215] on button "Convert to Quote" at bounding box center [689, 223] width 94 height 17
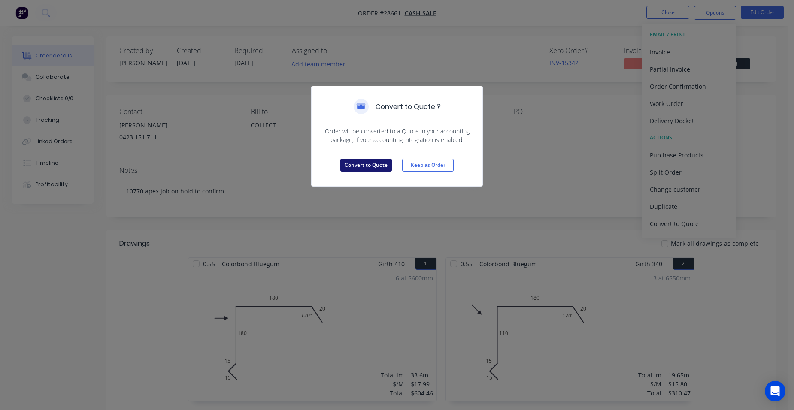
click at [366, 165] on button "Convert to Quote" at bounding box center [365, 165] width 51 height 13
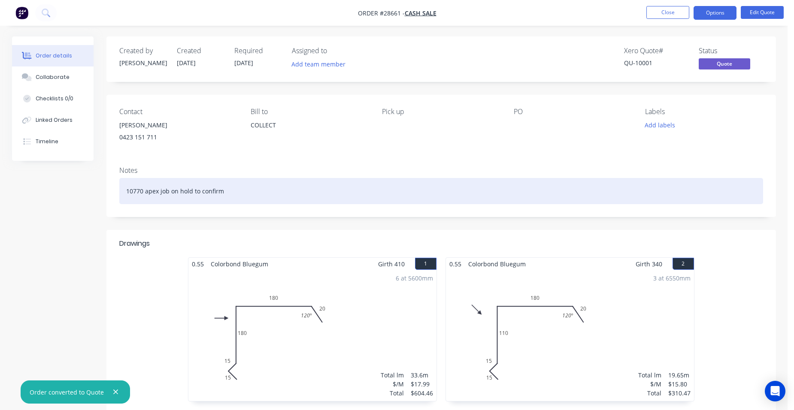
drag, startPoint x: 233, startPoint y: 191, endPoint x: 242, endPoint y: 190, distance: 8.6
click at [233, 191] on div "10770 apex job on hold to confirm" at bounding box center [441, 191] width 644 height 26
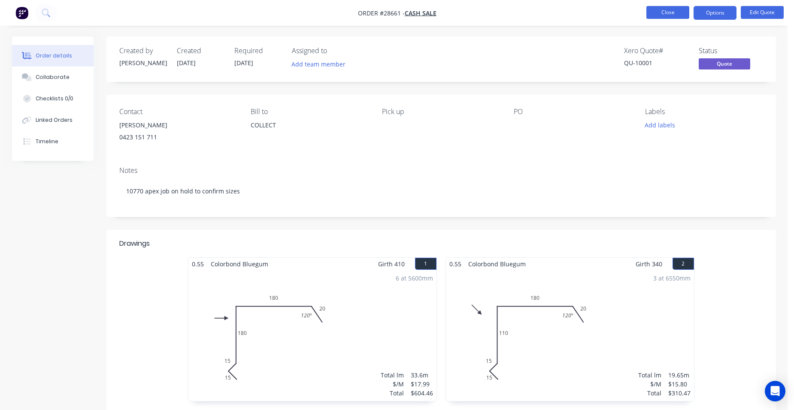
click at [661, 10] on button "Close" at bounding box center [667, 12] width 43 height 13
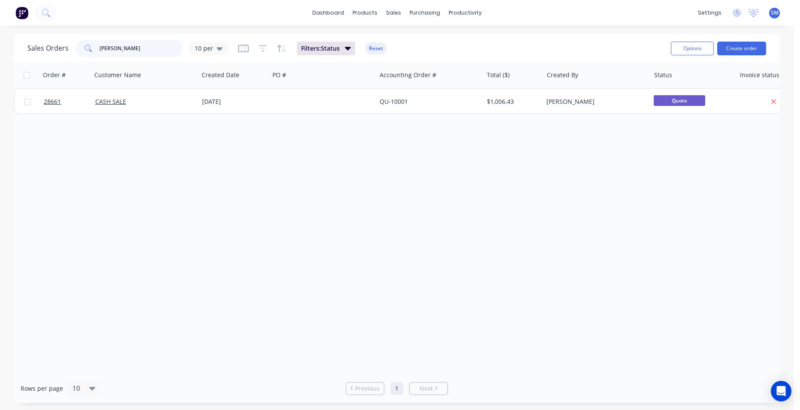
drag, startPoint x: 97, startPoint y: 47, endPoint x: 472, endPoint y: 36, distance: 374.4
click at [78, 43] on div "[PERSON_NAME]" at bounding box center [129, 48] width 107 height 17
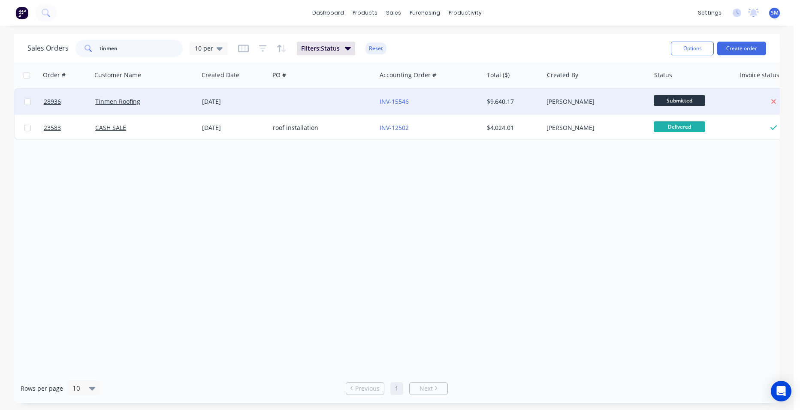
type input "tinmen"
click at [367, 97] on div at bounding box center [323, 102] width 107 height 26
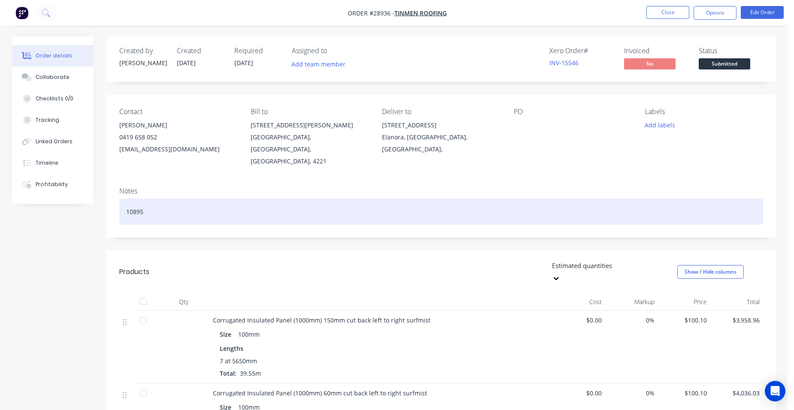
drag, startPoint x: 158, startPoint y: 201, endPoint x: 391, endPoint y: 178, distance: 234.2
click at [161, 200] on div "10895" at bounding box center [441, 212] width 644 height 26
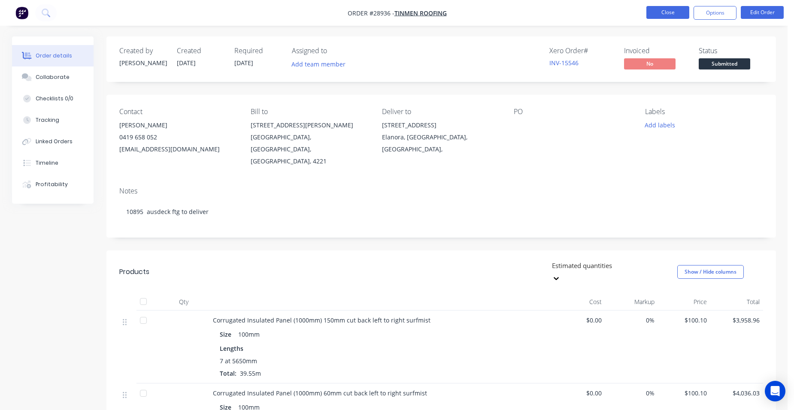
click at [657, 9] on button "Close" at bounding box center [667, 12] width 43 height 13
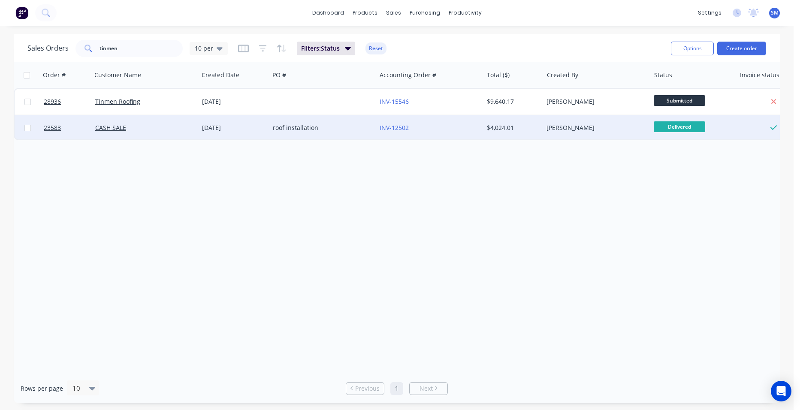
click at [333, 124] on div "roof installation" at bounding box center [320, 128] width 95 height 9
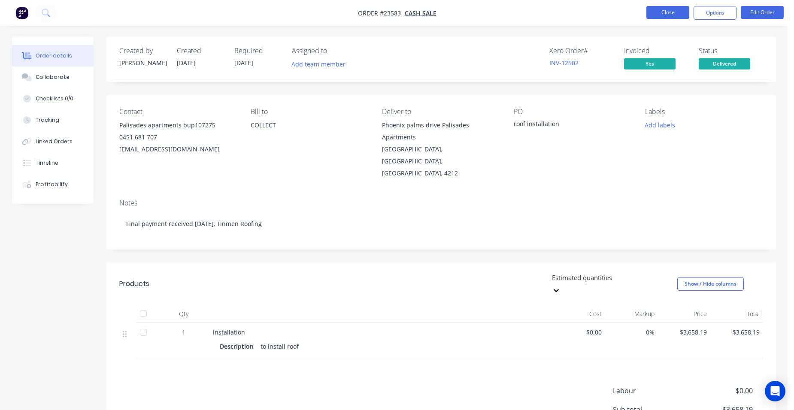
click at [662, 13] on button "Close" at bounding box center [667, 12] width 43 height 13
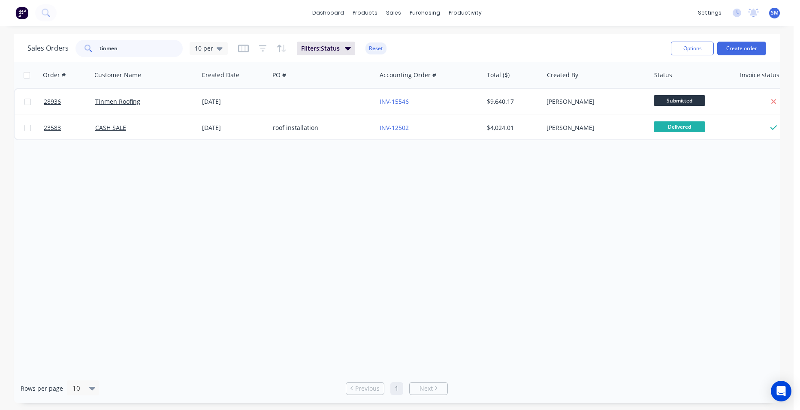
drag, startPoint x: 88, startPoint y: 48, endPoint x: 45, endPoint y: 33, distance: 46.1
click at [31, 41] on div "Sales Orders tinmen 10 per" at bounding box center [127, 48] width 200 height 17
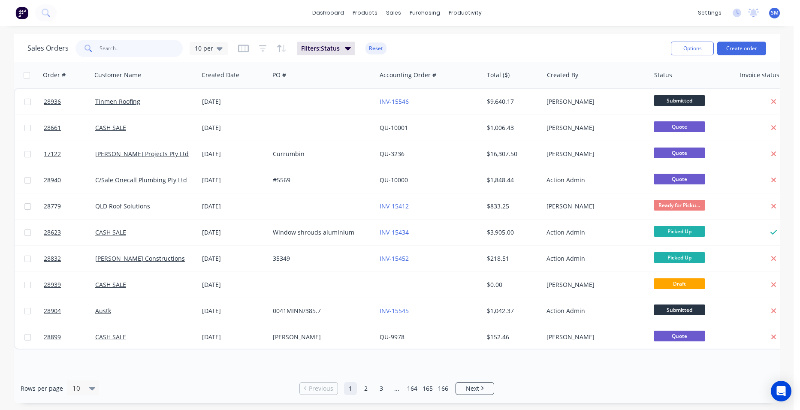
click at [125, 51] on input "text" at bounding box center [142, 48] width 84 height 17
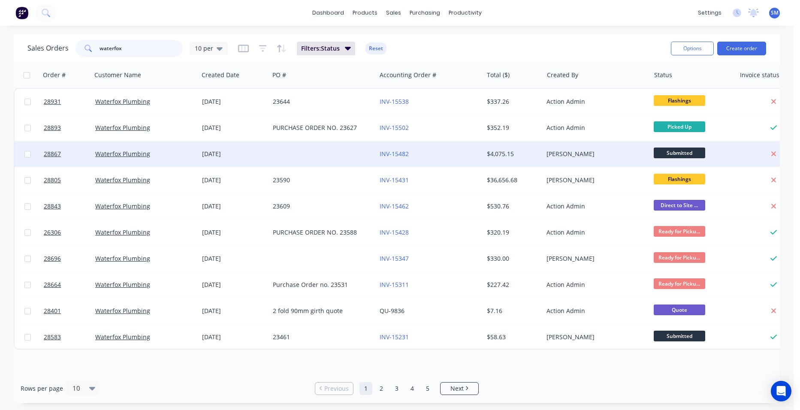
type input "waterfox"
click at [434, 152] on div "INV-15482" at bounding box center [427, 154] width 95 height 9
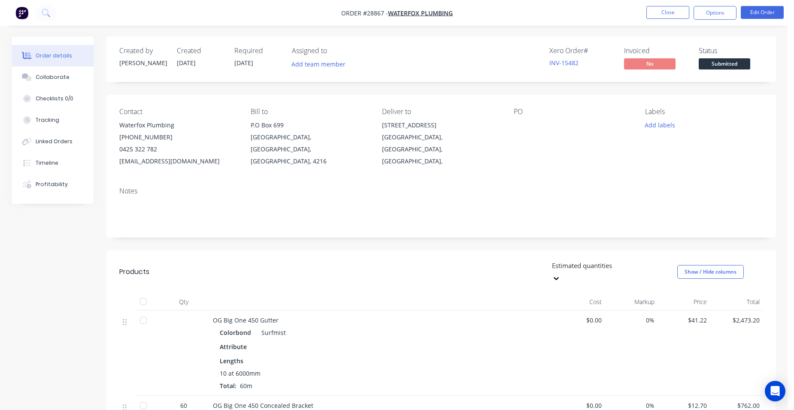
scroll to position [86, 0]
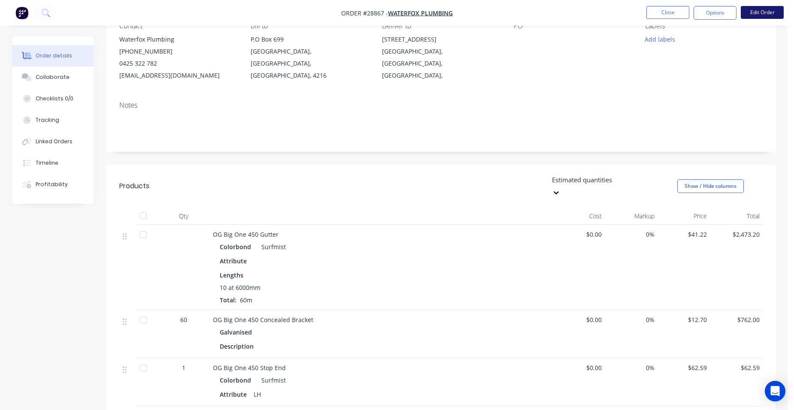
click at [768, 13] on button "Edit Order" at bounding box center [762, 12] width 43 height 13
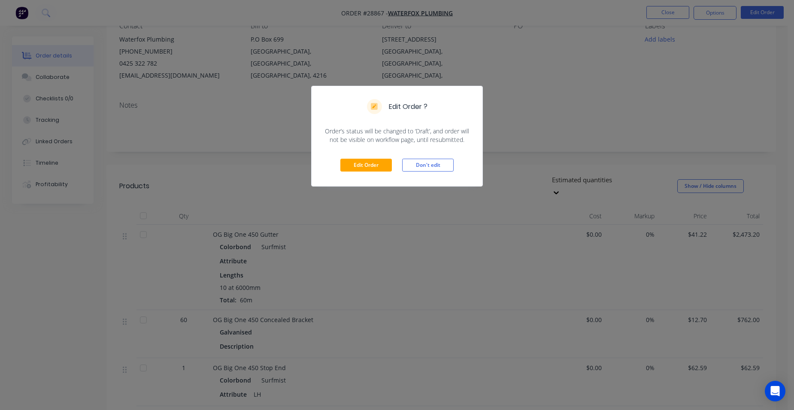
click at [382, 158] on div "Edit Order Don't edit" at bounding box center [397, 165] width 171 height 42
click at [376, 166] on button "Edit Order" at bounding box center [365, 165] width 51 height 13
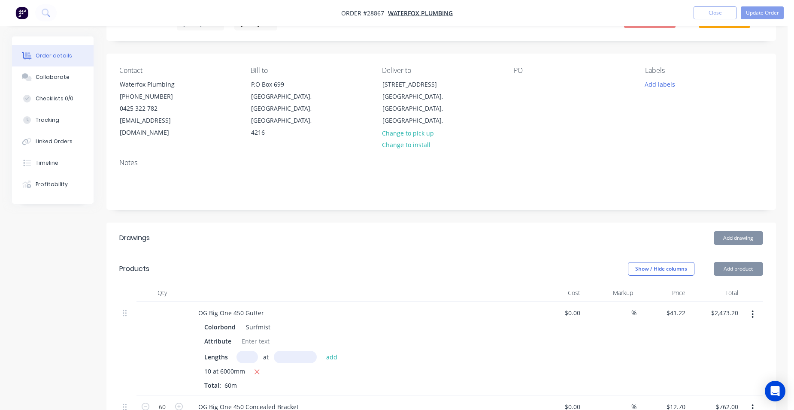
scroll to position [172, 0]
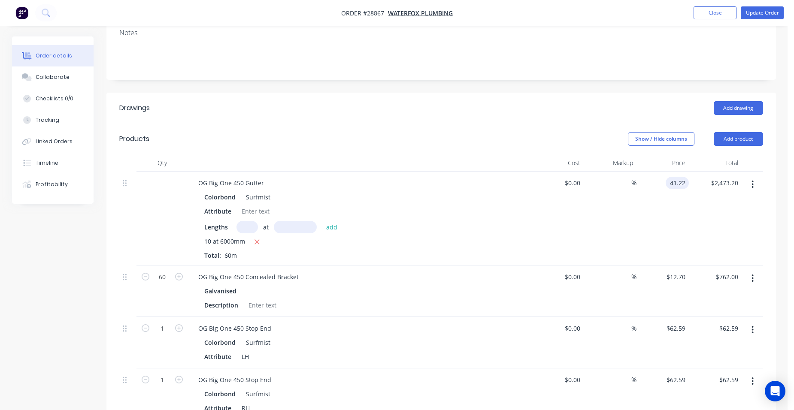
click at [688, 177] on input "41.22" at bounding box center [679, 183] width 20 height 12
type input "$41.14"
type input "$2,468.40"
click at [654, 172] on div "$41.14 41.14" at bounding box center [662, 219] width 53 height 94
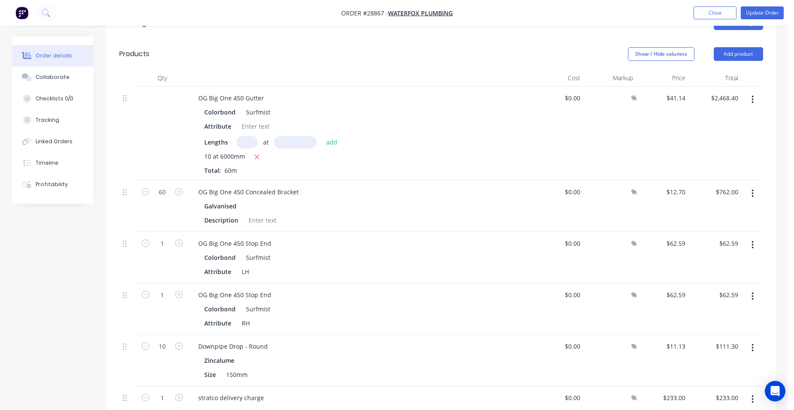
scroll to position [257, 0]
click at [685, 185] on input "12.7" at bounding box center [680, 191] width 16 height 12
type input "$21.16"
type input "$1,269.60"
click at [600, 204] on div "%" at bounding box center [610, 205] width 53 height 51
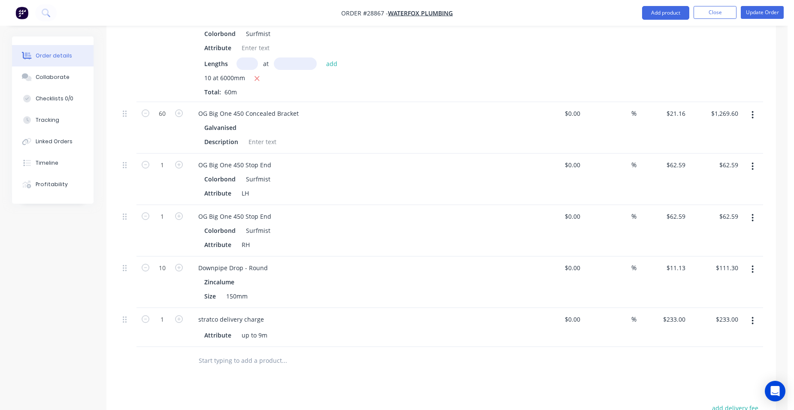
scroll to position [343, 0]
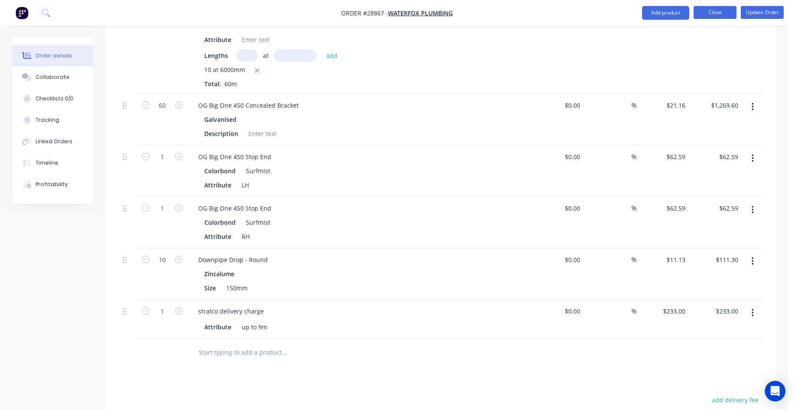
click at [724, 8] on button "Close" at bounding box center [714, 12] width 43 height 13
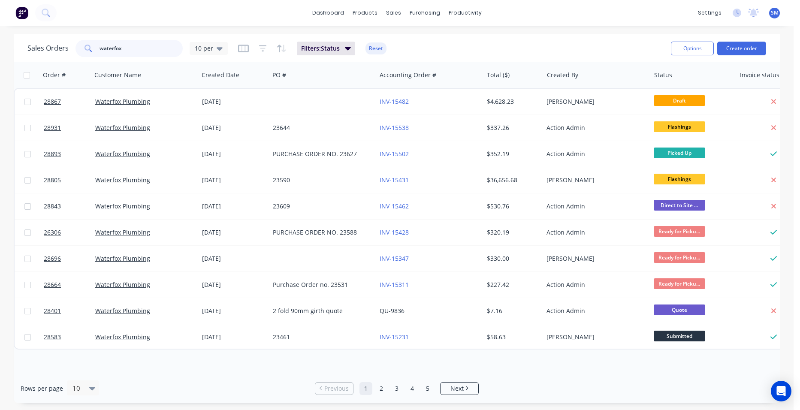
drag, startPoint x: 85, startPoint y: 48, endPoint x: 80, endPoint y: 46, distance: 5.4
click at [80, 48] on div "waterfox" at bounding box center [129, 48] width 107 height 17
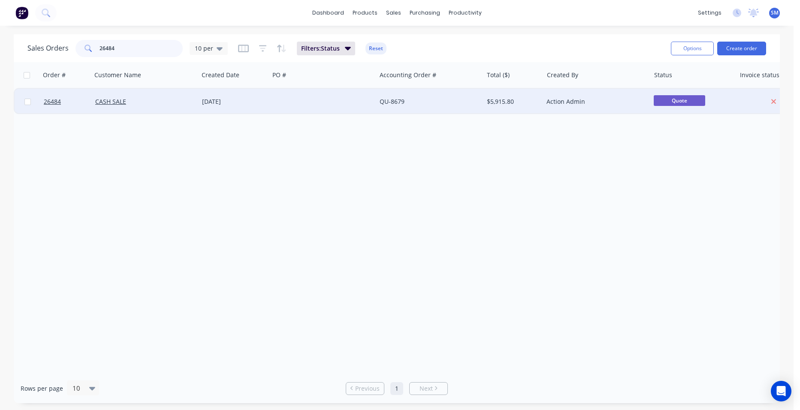
type input "26484"
click at [279, 101] on div at bounding box center [323, 102] width 107 height 26
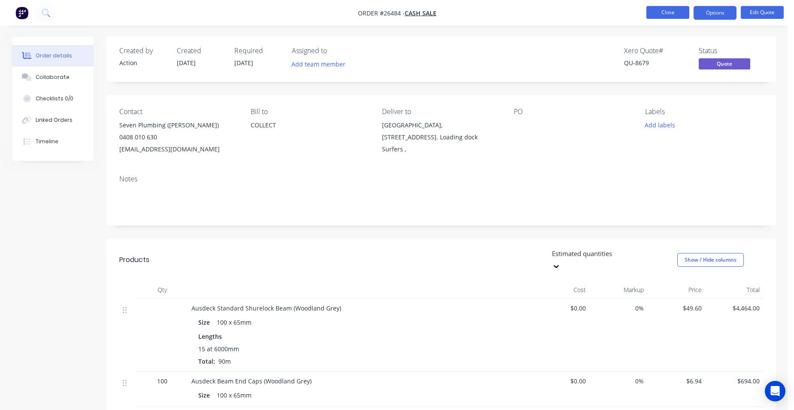
click at [654, 10] on button "Close" at bounding box center [667, 12] width 43 height 13
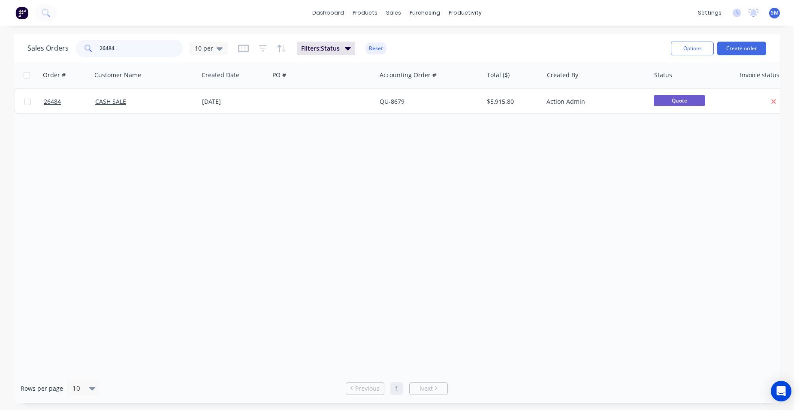
drag, startPoint x: 119, startPoint y: 48, endPoint x: 73, endPoint y: 51, distance: 45.6
click at [73, 51] on div "Sales Orders 26484 10 per" at bounding box center [127, 48] width 200 height 17
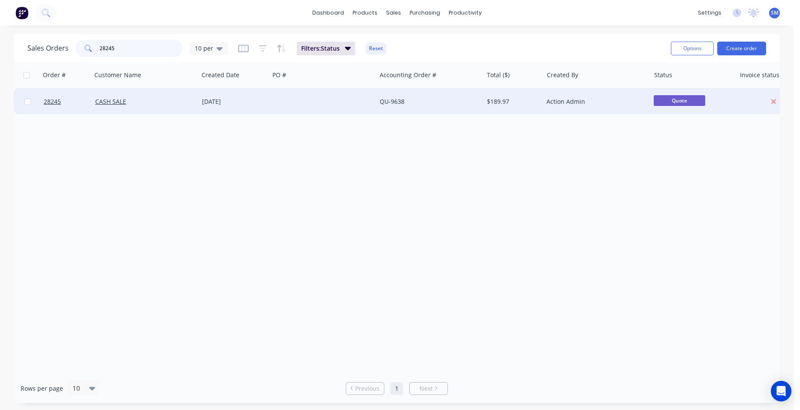
type input "28245"
click at [403, 99] on link "QU-9638" at bounding box center [392, 101] width 25 height 8
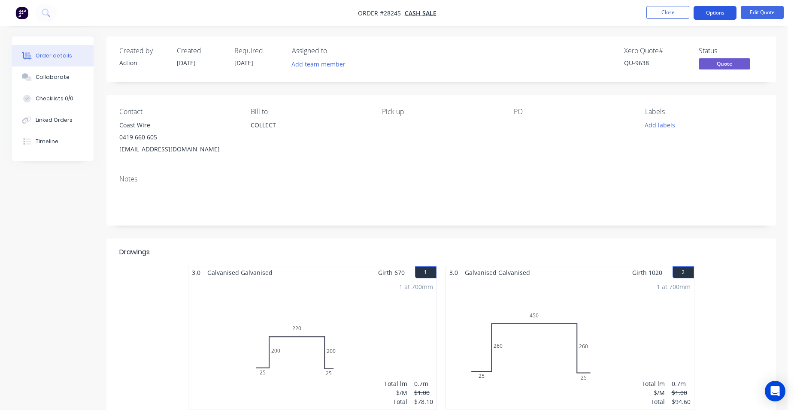
click at [716, 13] on button "Options" at bounding box center [714, 13] width 43 height 14
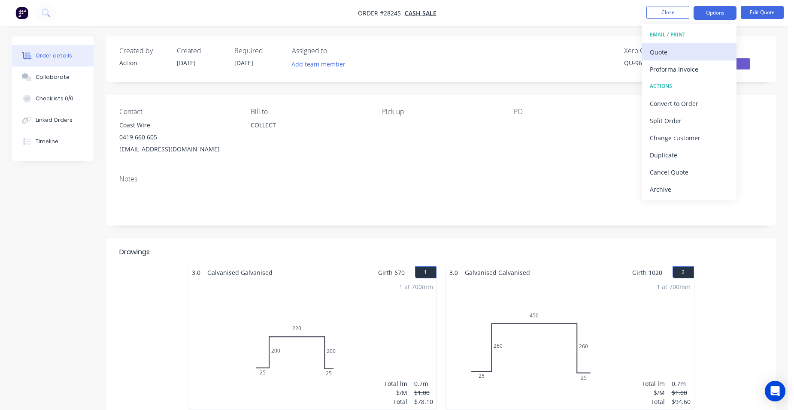
click at [700, 55] on div "Quote" at bounding box center [689, 52] width 79 height 12
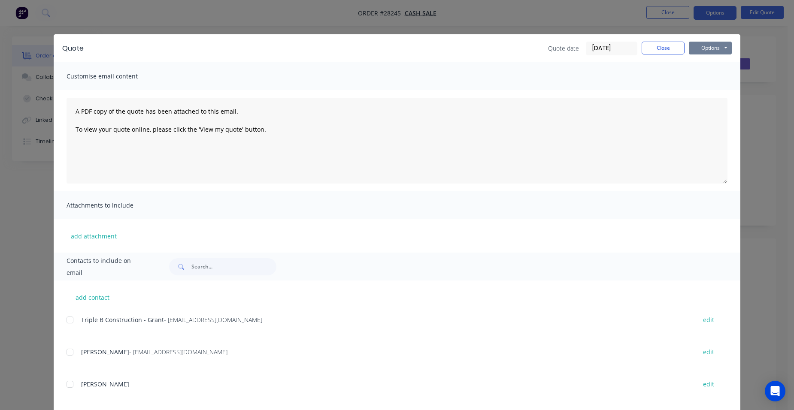
click at [715, 47] on button "Options" at bounding box center [710, 48] width 43 height 13
click at [719, 72] on button "Print" at bounding box center [716, 77] width 55 height 14
click at [648, 44] on button "Close" at bounding box center [663, 48] width 43 height 13
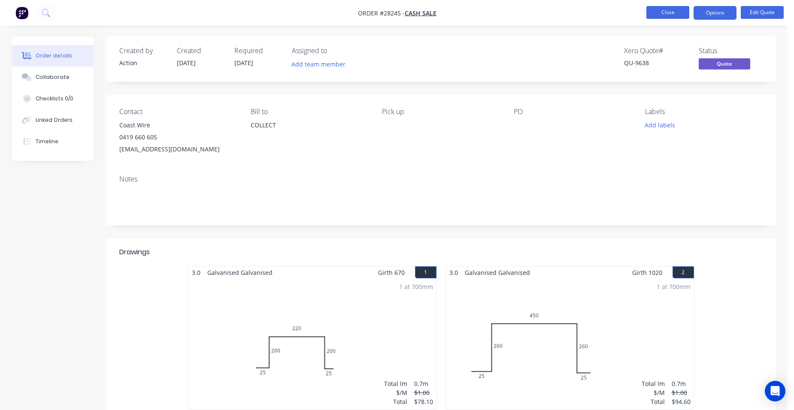
click at [654, 9] on button "Close" at bounding box center [667, 12] width 43 height 13
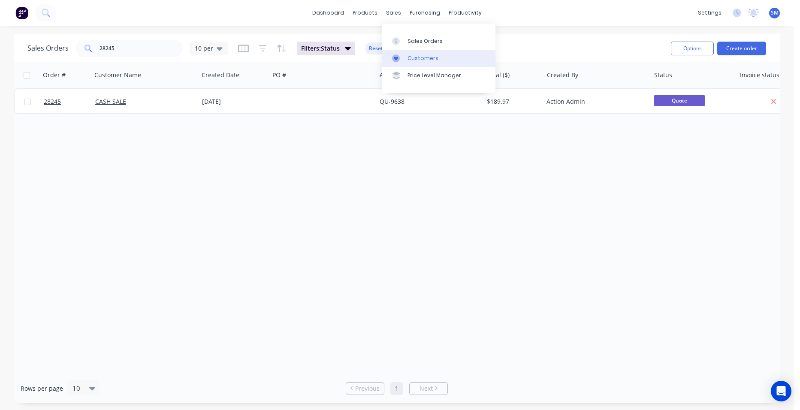
click at [413, 56] on div "Customers" at bounding box center [423, 59] width 31 height 8
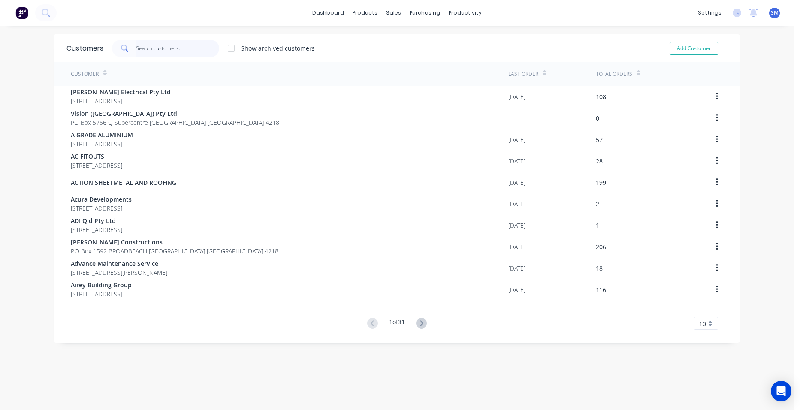
click at [165, 48] on input "text" at bounding box center [178, 48] width 84 height 17
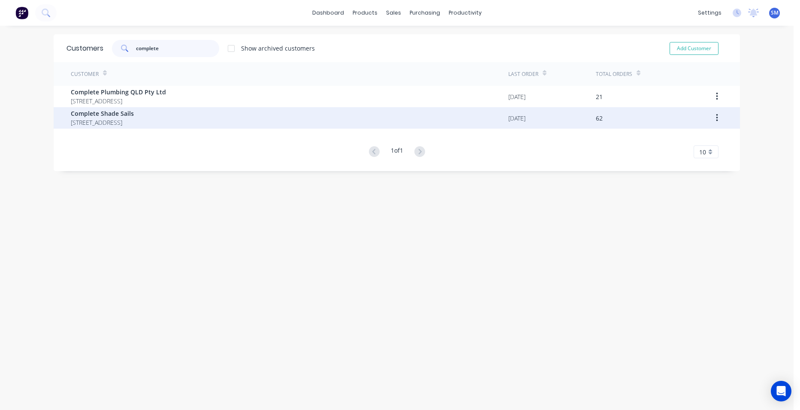
type input "complete"
click at [83, 119] on span "[STREET_ADDRESS]" at bounding box center [102, 122] width 63 height 9
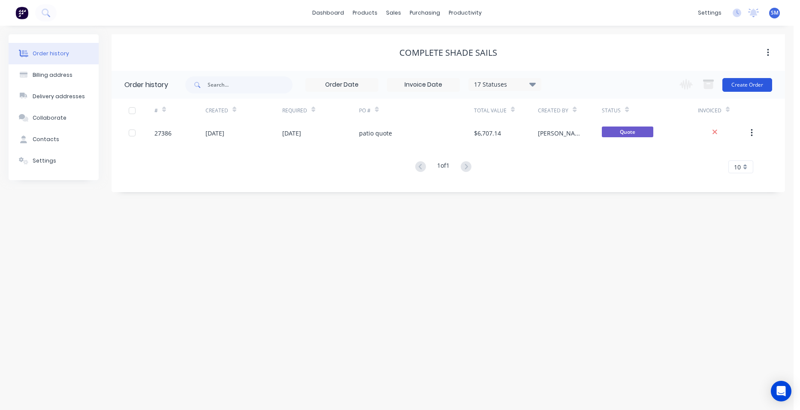
click at [729, 81] on button "Create Order" at bounding box center [748, 85] width 50 height 14
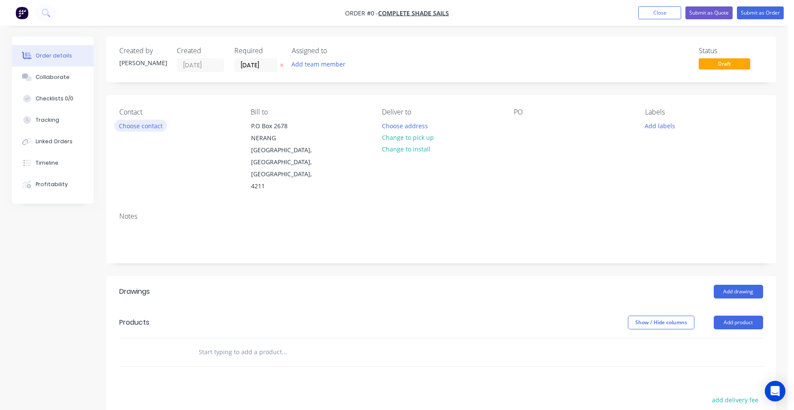
click at [131, 125] on button "Choose contact" at bounding box center [140, 126] width 53 height 12
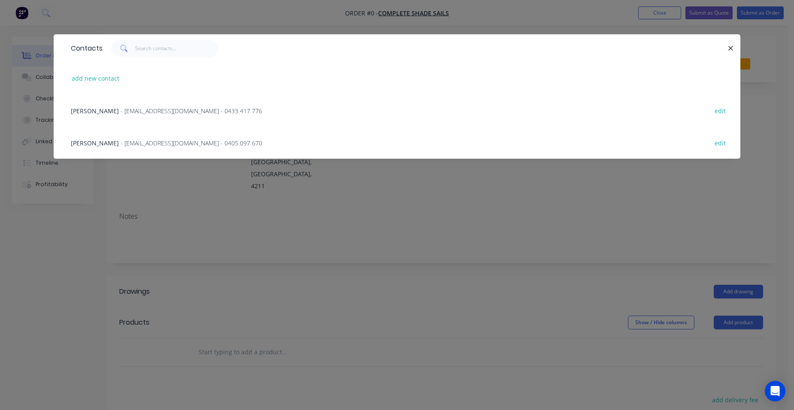
click at [148, 111] on span "- [EMAIL_ADDRESS][DOMAIN_NAME] - 0433 417 776" at bounding box center [192, 111] width 142 height 8
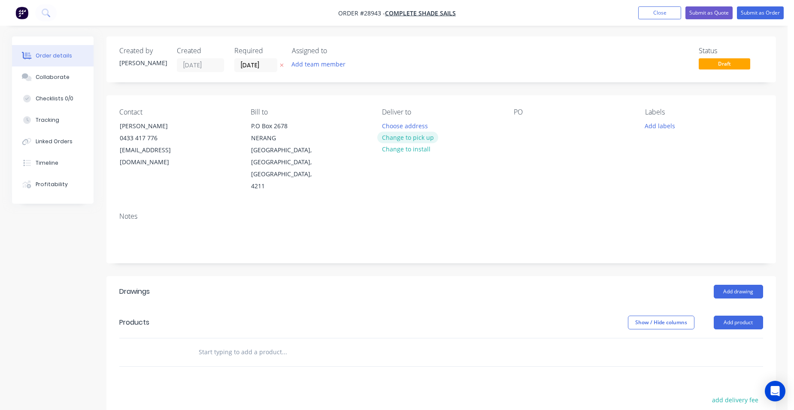
click at [394, 134] on button "Change to pick up" at bounding box center [407, 138] width 61 height 12
drag, startPoint x: 735, startPoint y: 297, endPoint x: 728, endPoint y: 307, distance: 12.4
click at [735, 316] on button "Add product" at bounding box center [738, 323] width 49 height 14
click at [718, 338] on div "Product catalogue" at bounding box center [722, 344] width 66 height 12
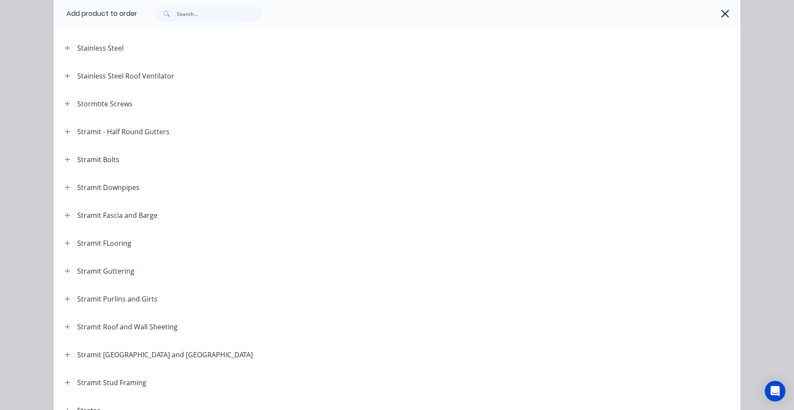
scroll to position [1423, 0]
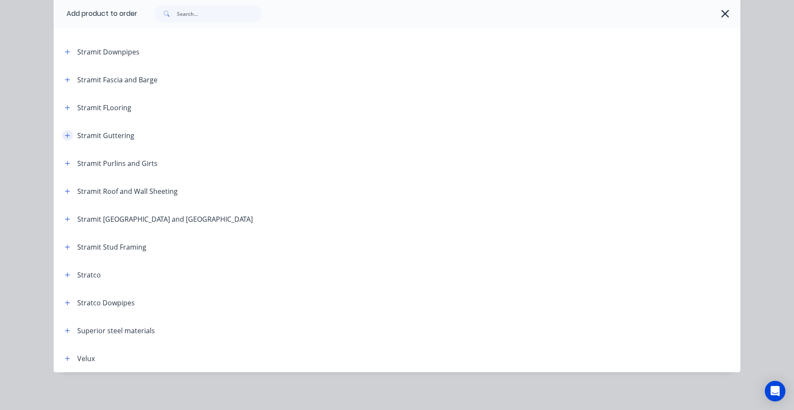
click at [66, 134] on icon "button" at bounding box center [67, 136] width 5 height 6
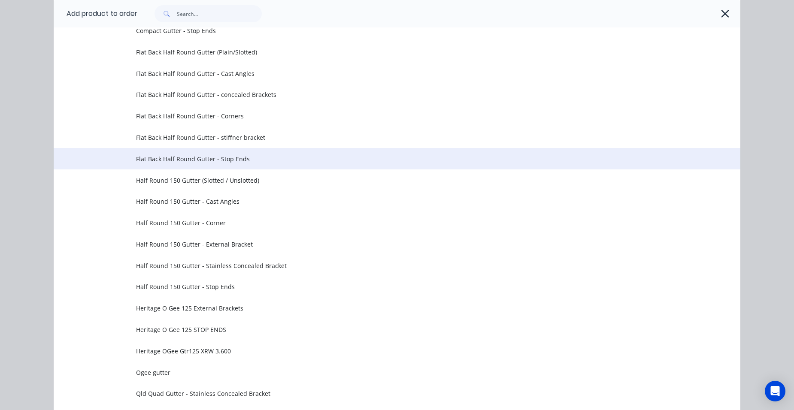
scroll to position [1509, 0]
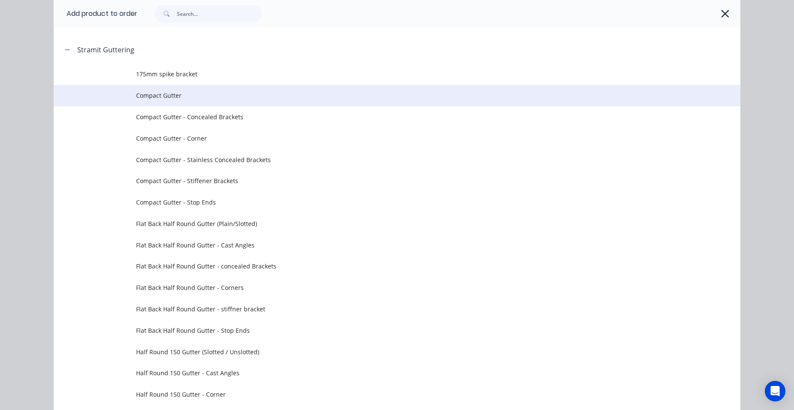
click at [174, 96] on span "Compact Gutter" at bounding box center [377, 95] width 483 height 9
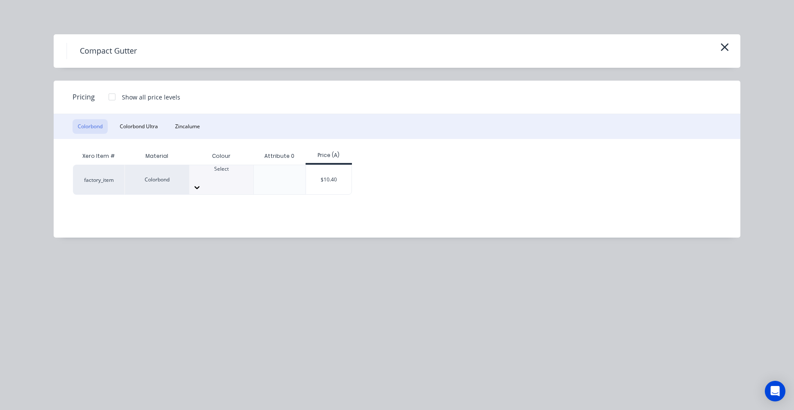
click at [201, 175] on div at bounding box center [221, 177] width 64 height 8
click at [325, 181] on div "$10.40" at bounding box center [329, 179] width 46 height 29
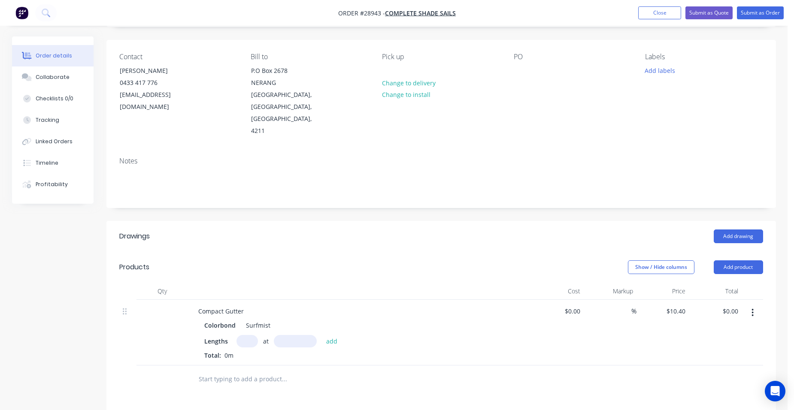
scroll to position [129, 0]
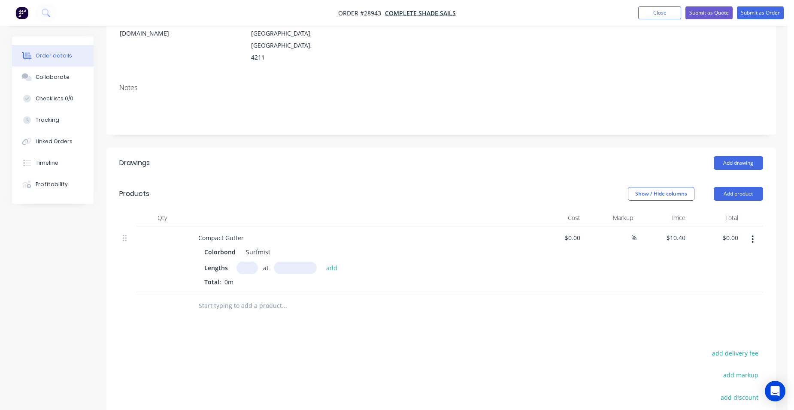
click at [241, 262] on div "Lengths at add Total: 0m" at bounding box center [359, 274] width 311 height 25
click at [248, 262] on input "text" at bounding box center [246, 268] width 21 height 12
type input "1"
type input "7000"
click at [322, 262] on button "add" at bounding box center [332, 268] width 20 height 12
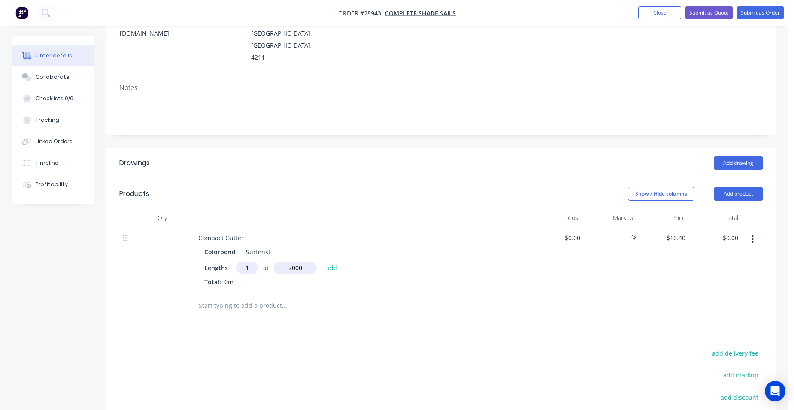
type input "$72.80"
click at [742, 187] on button "Add product" at bounding box center [738, 194] width 49 height 14
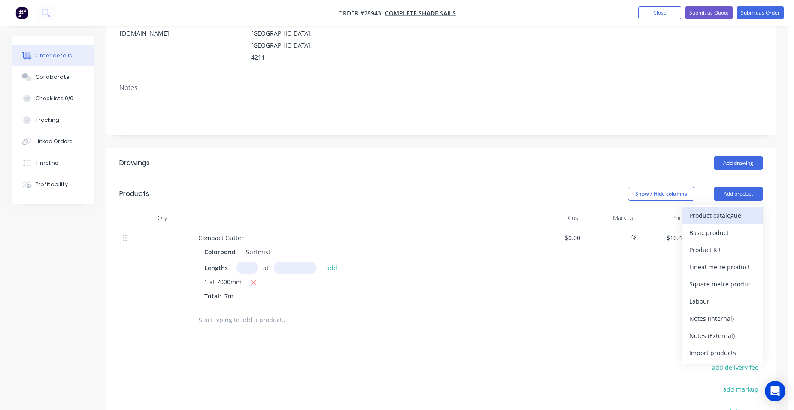
click at [726, 209] on div "Product catalogue" at bounding box center [722, 215] width 66 height 12
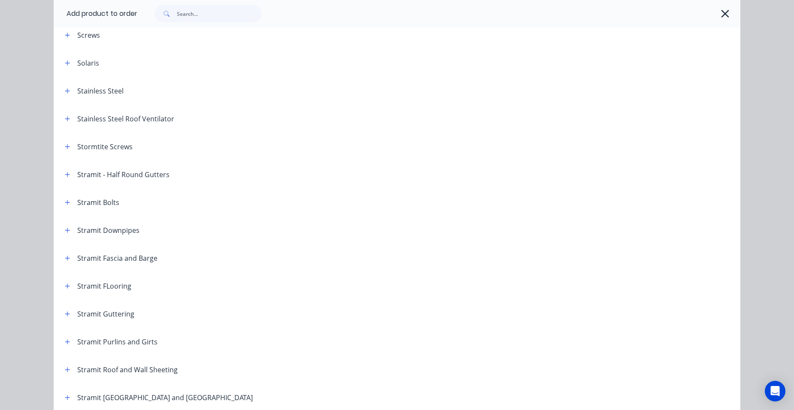
scroll to position [1330, 0]
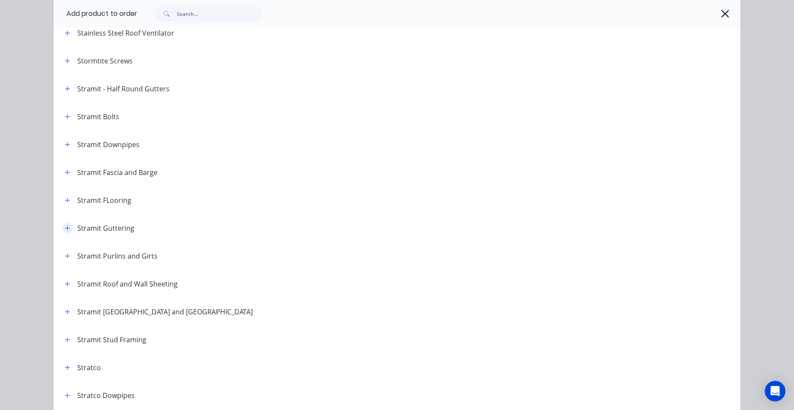
click at [62, 224] on button "button" at bounding box center [67, 228] width 11 height 11
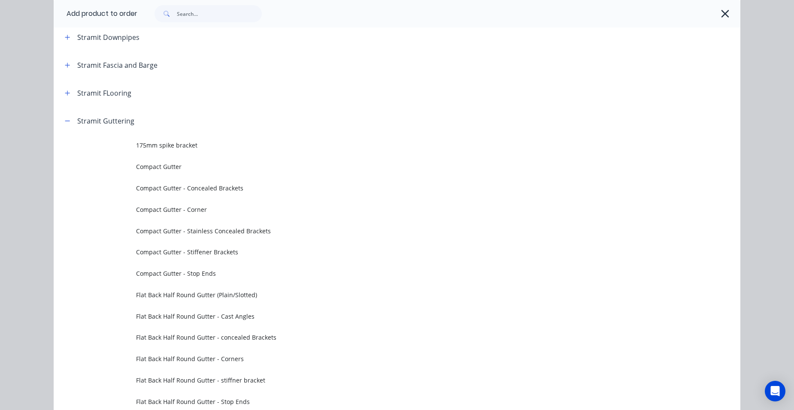
scroll to position [1502, 0]
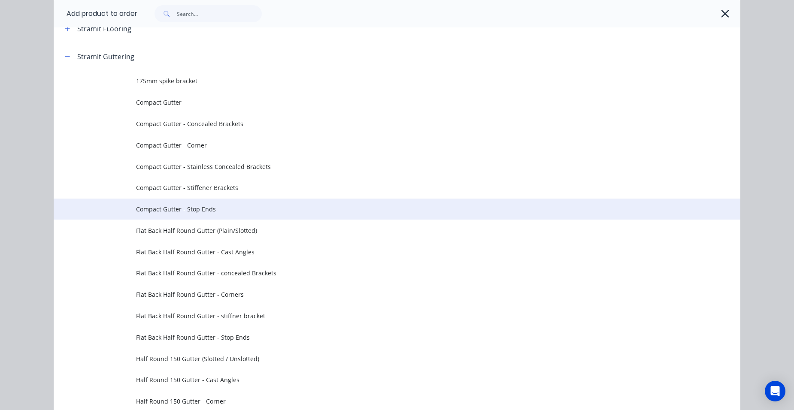
click at [221, 203] on td "Compact Gutter - Stop Ends" at bounding box center [438, 209] width 604 height 21
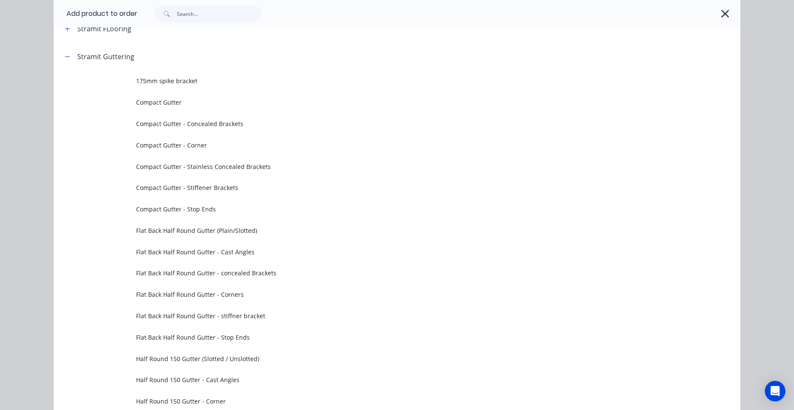
scroll to position [0, 0]
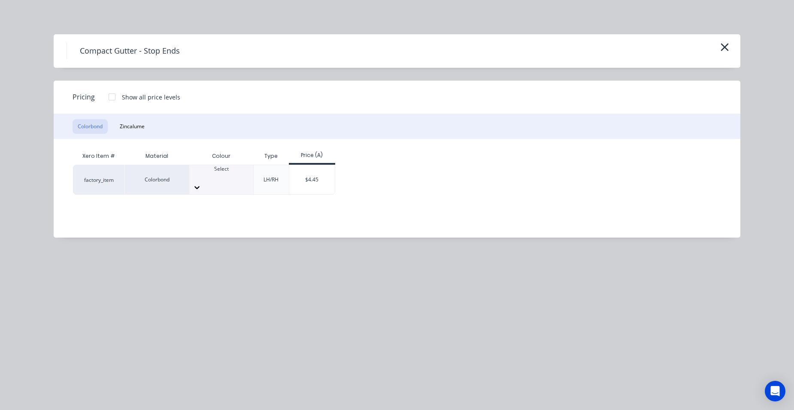
click at [207, 176] on div at bounding box center [221, 177] width 64 height 8
click at [304, 175] on div "$4.45" at bounding box center [312, 179] width 46 height 29
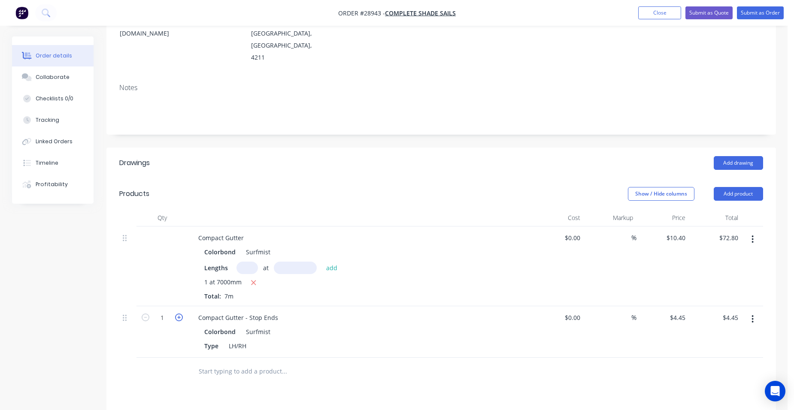
click at [180, 314] on icon "button" at bounding box center [179, 318] width 8 height 8
type input "2"
type input "$8.90"
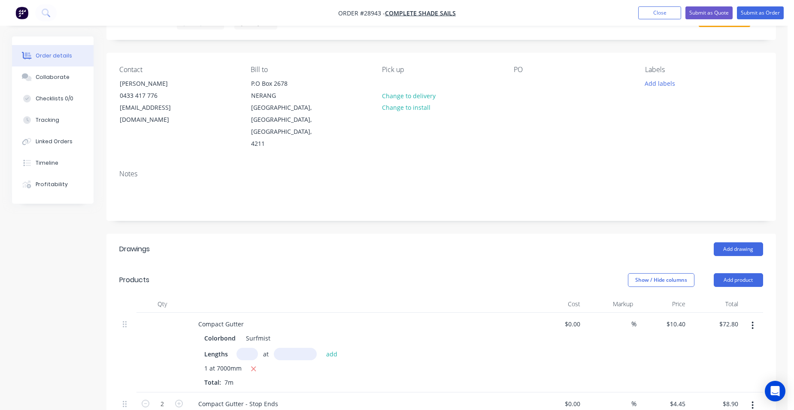
scroll to position [129, 0]
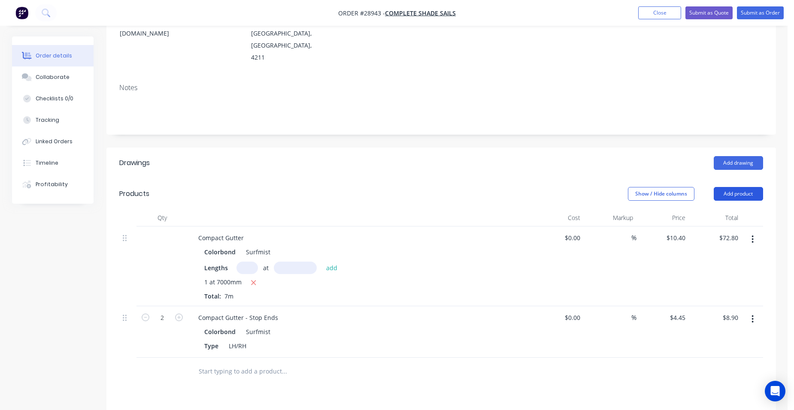
click at [744, 187] on button "Add product" at bounding box center [738, 194] width 49 height 14
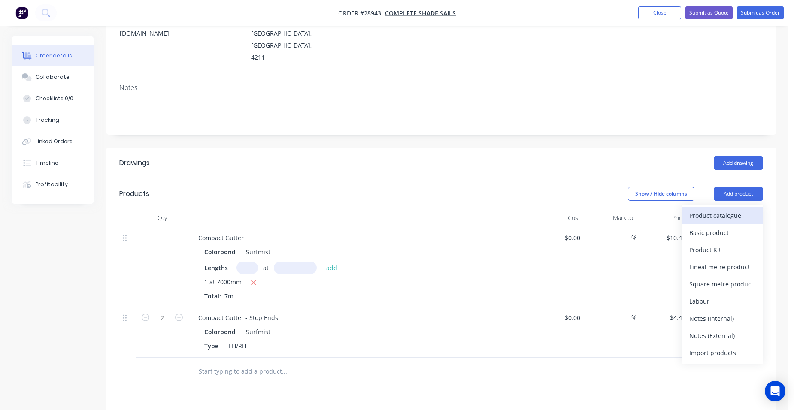
click at [730, 209] on div "Product catalogue" at bounding box center [722, 215] width 66 height 12
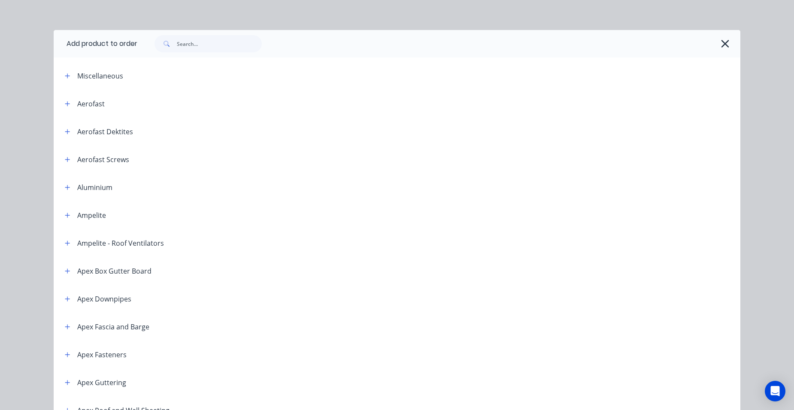
scroll to position [0, 0]
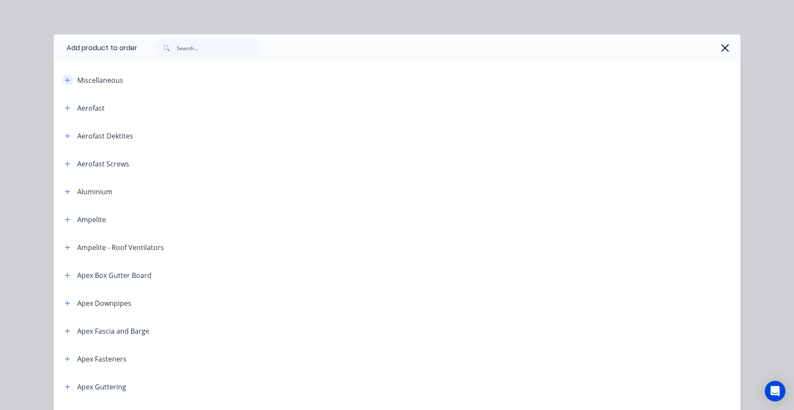
click at [62, 78] on button "button" at bounding box center [67, 80] width 11 height 11
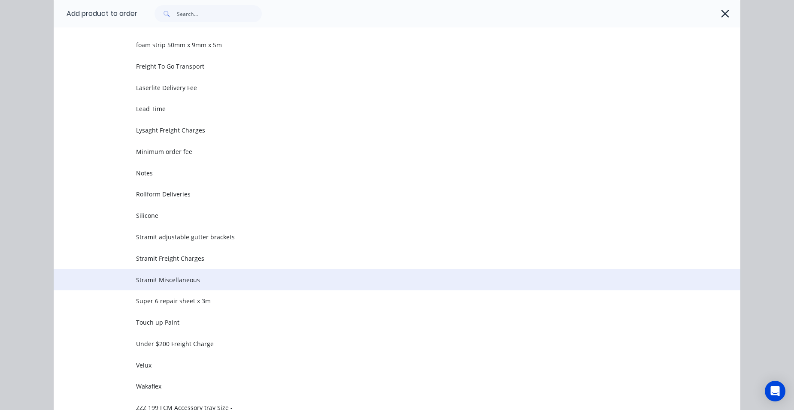
scroll to position [386, 0]
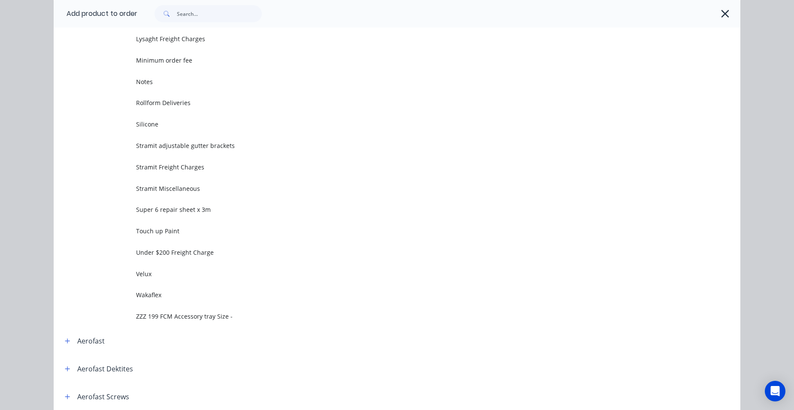
click at [186, 165] on span "Stramit Freight Charges" at bounding box center [377, 167] width 483 height 9
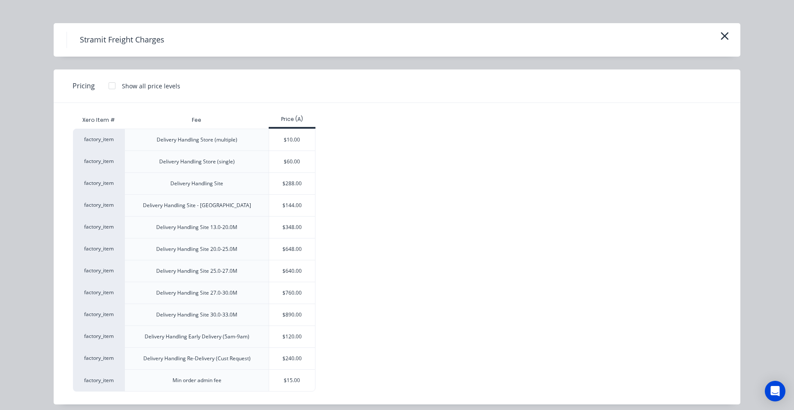
scroll to position [18, 0]
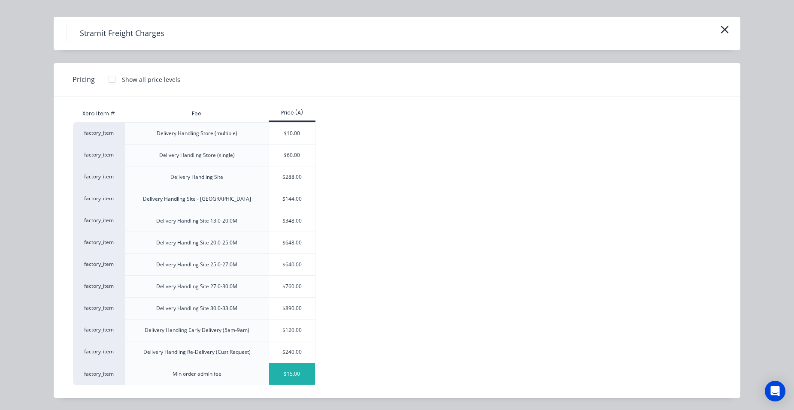
click at [282, 380] on div "$15.00" at bounding box center [292, 373] width 46 height 21
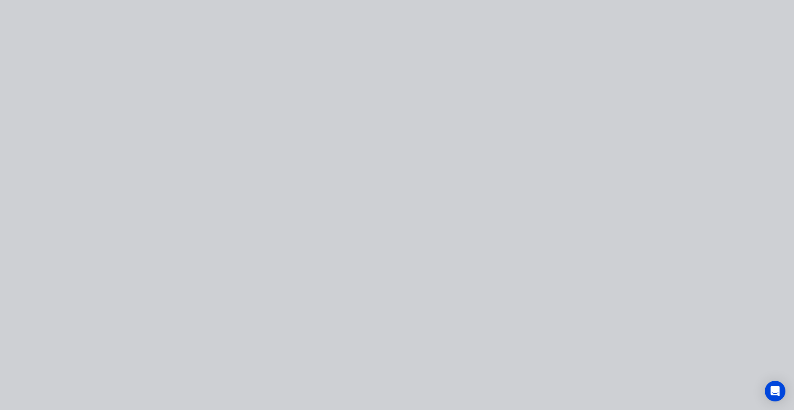
scroll to position [0, 0]
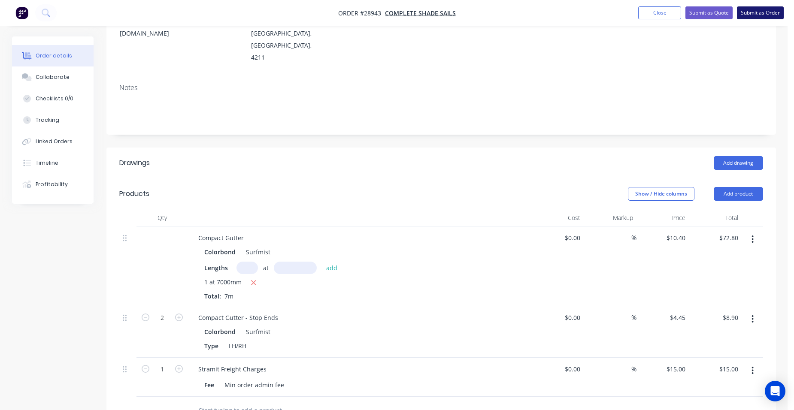
click at [747, 6] on button "Submit as Order" at bounding box center [760, 12] width 47 height 13
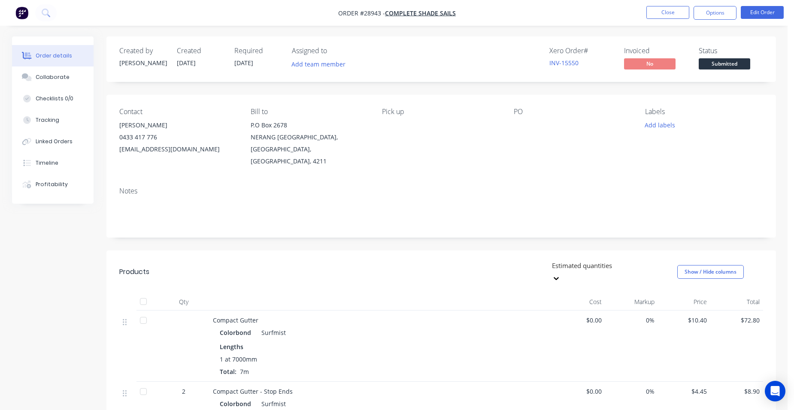
click at [727, 16] on button "Options" at bounding box center [714, 13] width 43 height 14
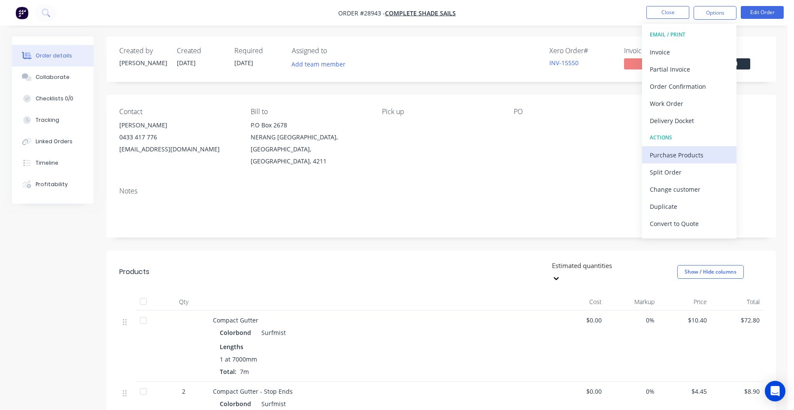
click at [688, 159] on div "Purchase Products" at bounding box center [689, 155] width 79 height 12
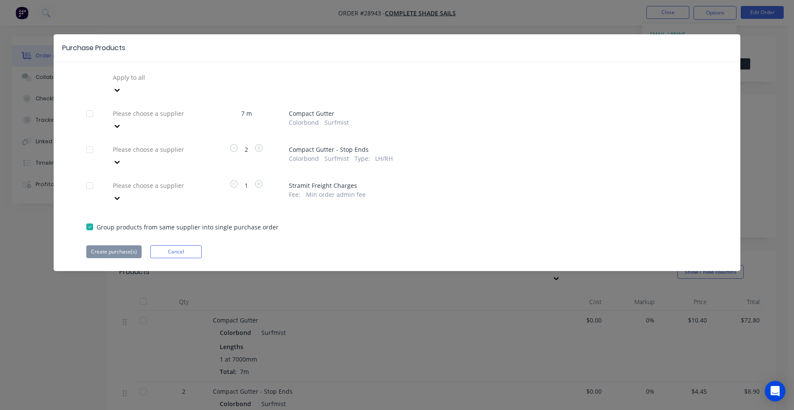
click at [175, 108] on div at bounding box center [174, 113] width 124 height 11
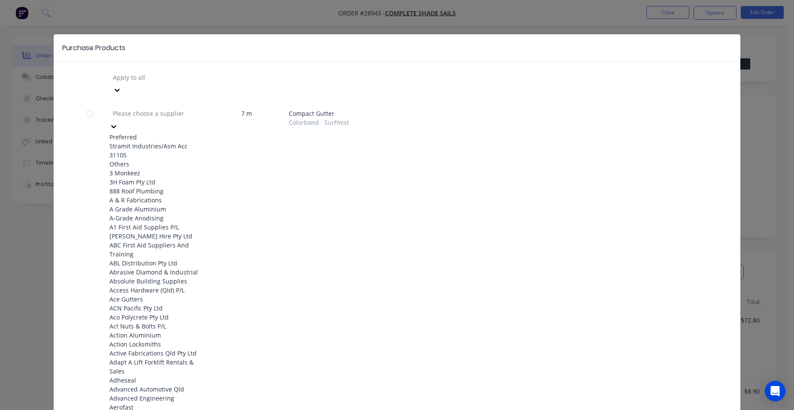
click at [147, 142] on div "Stramit Industries/Asm Acc 31105" at bounding box center [156, 151] width 94 height 18
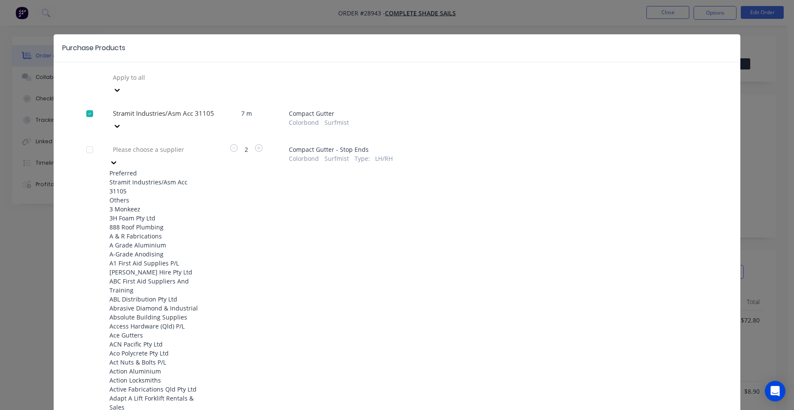
click at [145, 144] on div at bounding box center [174, 149] width 124 height 11
click at [135, 178] on div "Stramit Industries/Asm Acc 31105" at bounding box center [156, 187] width 94 height 18
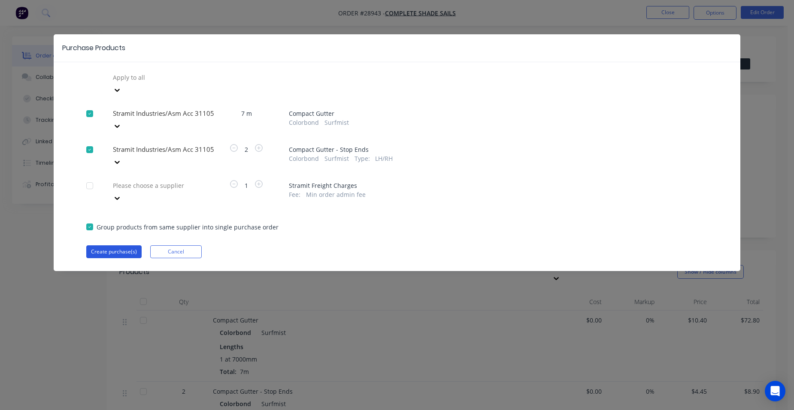
click at [107, 245] on button "Create purchase(s)" at bounding box center [113, 251] width 55 height 13
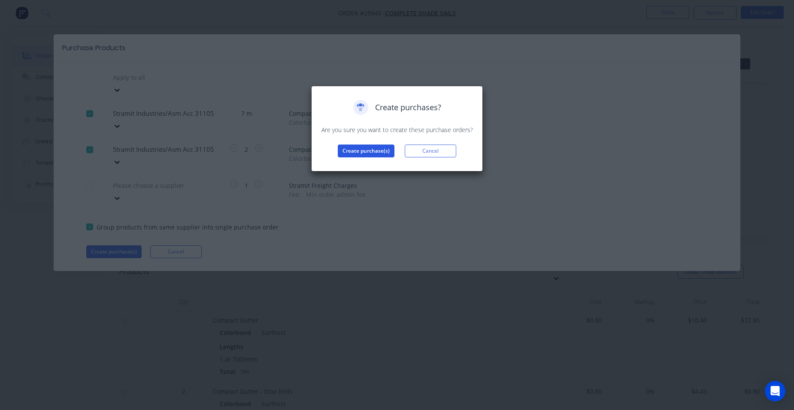
click at [353, 152] on button "Create purchase(s)" at bounding box center [366, 151] width 57 height 13
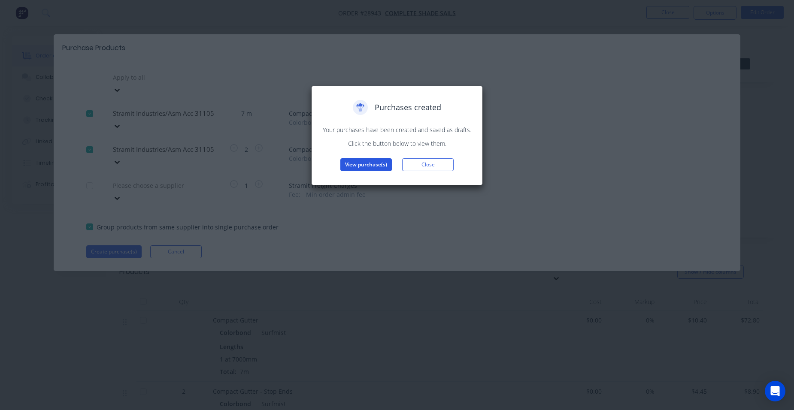
click at [360, 161] on button "View purchase(s)" at bounding box center [365, 164] width 51 height 13
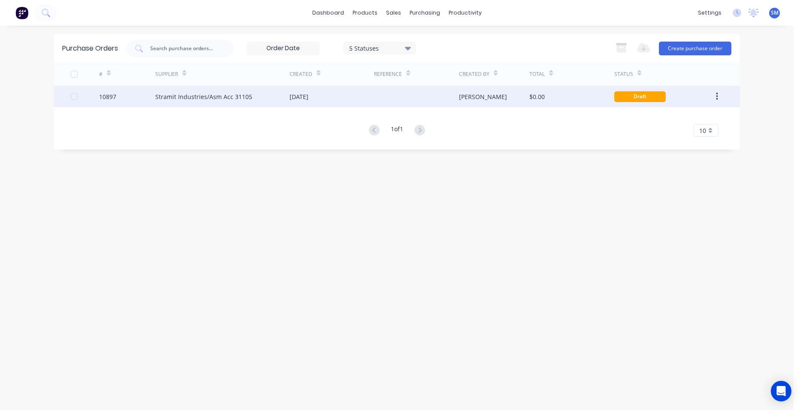
click at [351, 100] on div "[DATE]" at bounding box center [332, 96] width 85 height 21
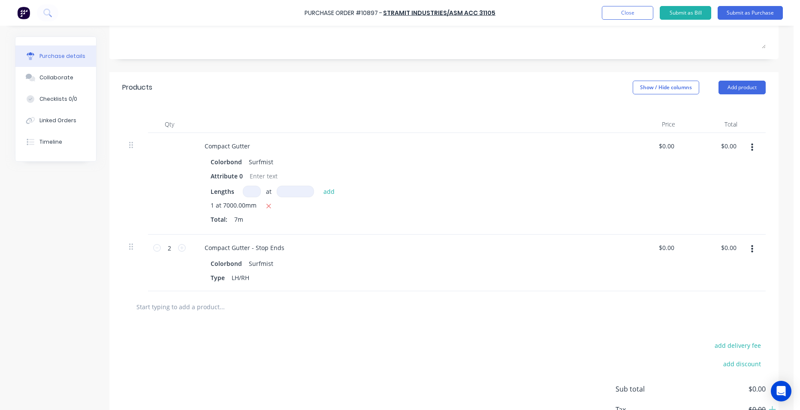
scroll to position [75, 0]
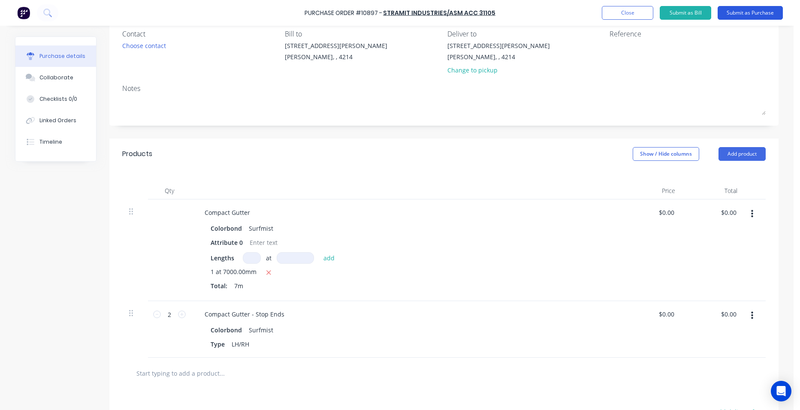
click at [730, 10] on button "Submit as Purchase" at bounding box center [750, 13] width 65 height 14
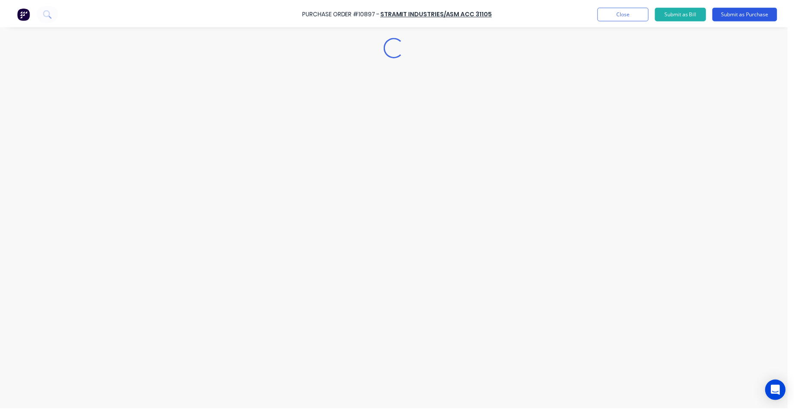
scroll to position [0, 0]
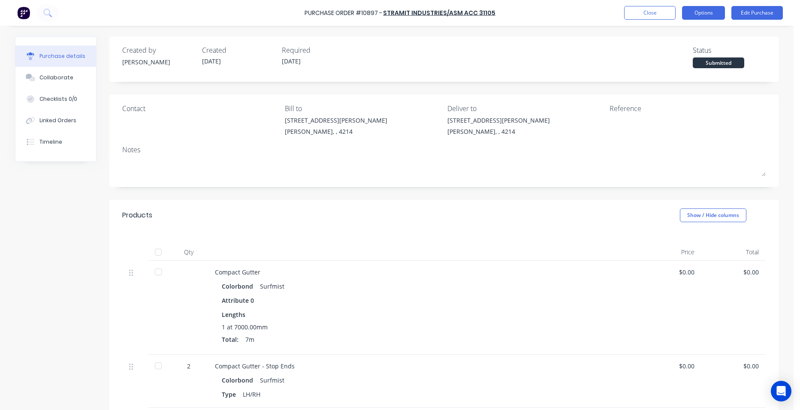
click at [706, 14] on button "Options" at bounding box center [703, 13] width 43 height 14
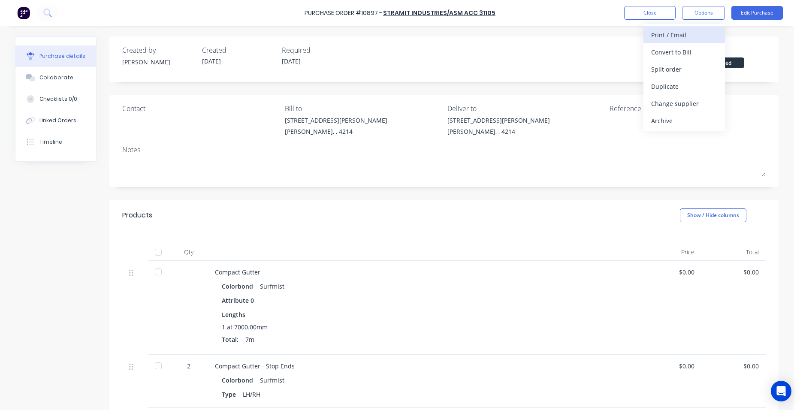
click at [699, 31] on div "Print / Email" at bounding box center [684, 35] width 66 height 12
click at [686, 64] on div "Without pricing" at bounding box center [684, 69] width 66 height 12
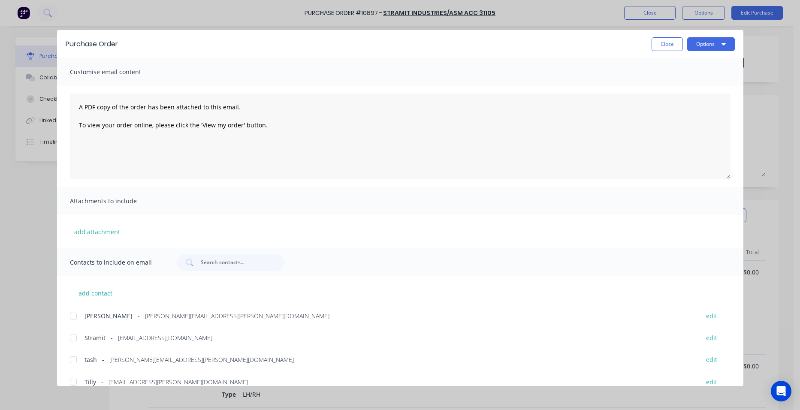
click at [77, 339] on div at bounding box center [73, 338] width 17 height 17
click at [715, 44] on button "Options" at bounding box center [711, 44] width 48 height 14
click at [721, 99] on div "Email" at bounding box center [694, 100] width 66 height 12
click at [671, 42] on button "Close" at bounding box center [667, 44] width 31 height 14
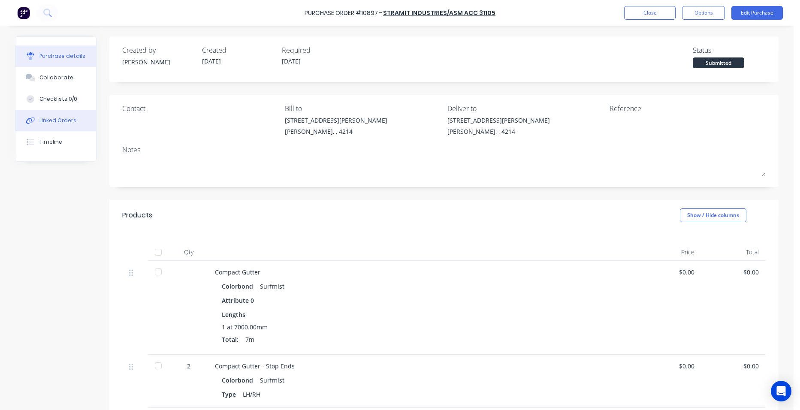
click at [44, 118] on div "Linked Orders" at bounding box center [57, 121] width 37 height 8
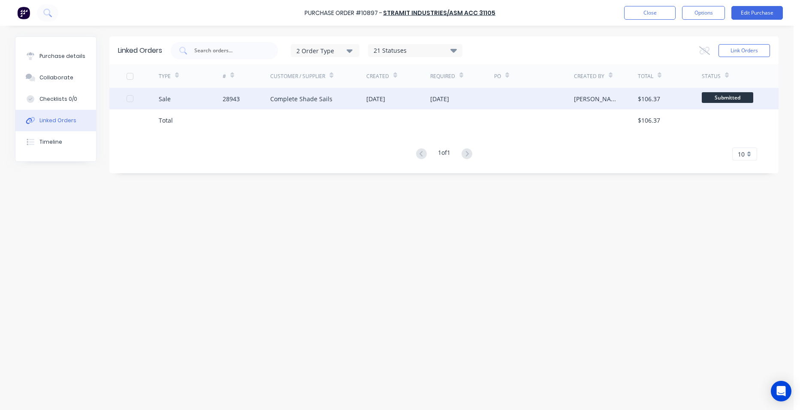
click at [243, 94] on div "28943" at bounding box center [247, 98] width 48 height 21
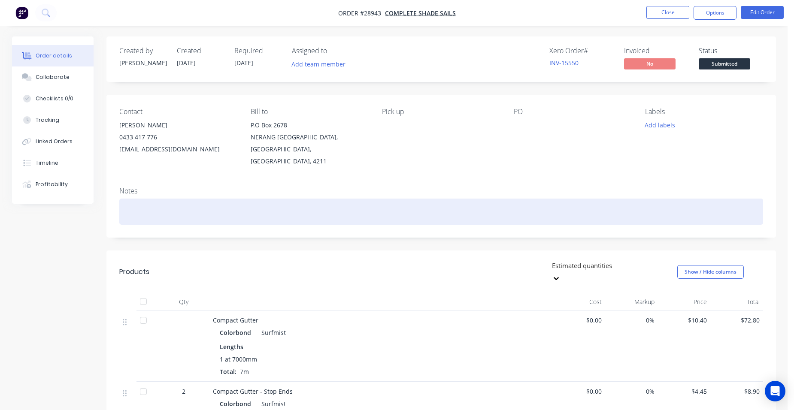
click at [138, 205] on div at bounding box center [441, 212] width 644 height 26
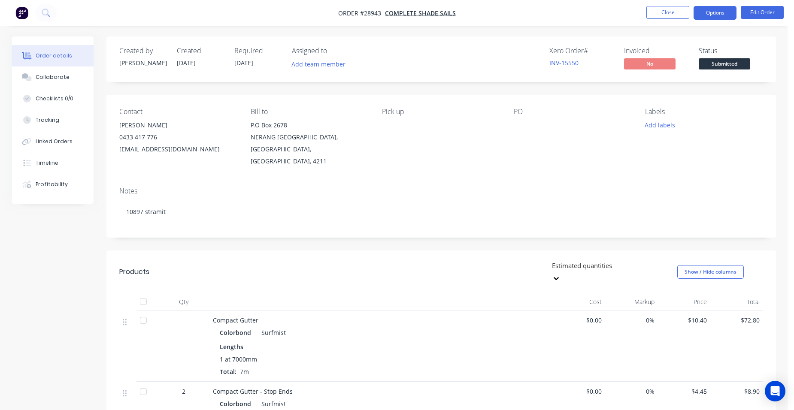
click at [713, 13] on button "Options" at bounding box center [714, 13] width 43 height 14
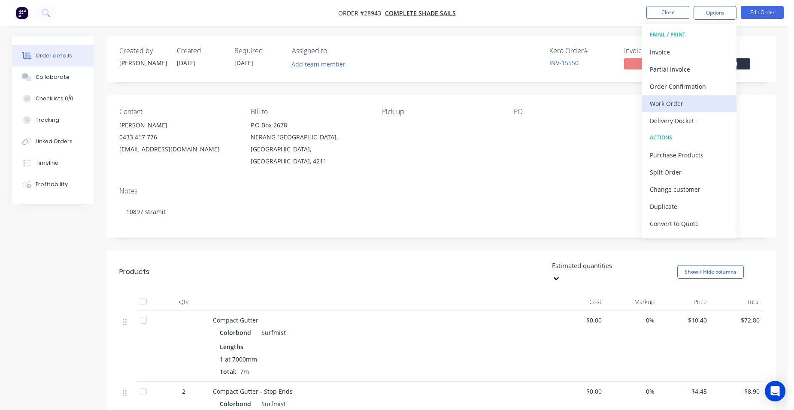
click at [674, 106] on div "Work Order" at bounding box center [689, 103] width 79 height 12
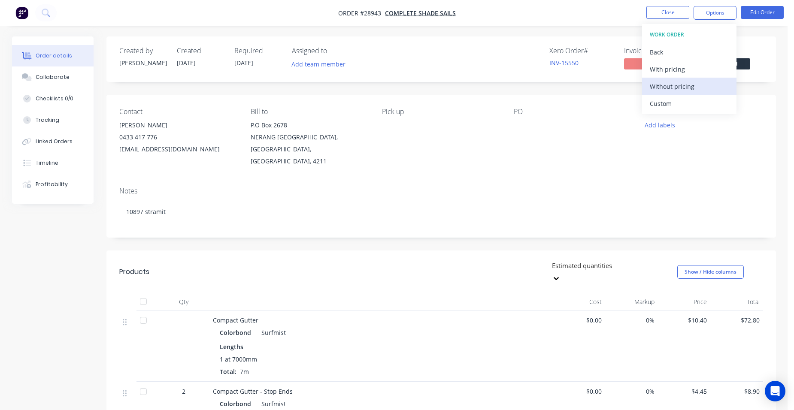
click at [690, 92] on div "Without pricing" at bounding box center [689, 86] width 79 height 12
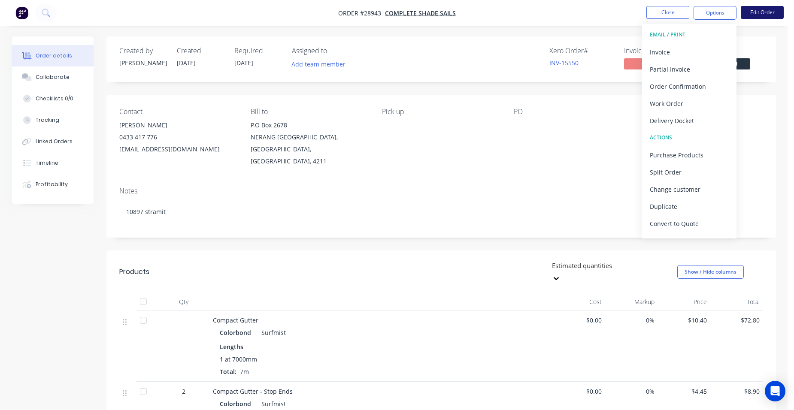
click at [773, 9] on button "Edit Order" at bounding box center [762, 12] width 43 height 13
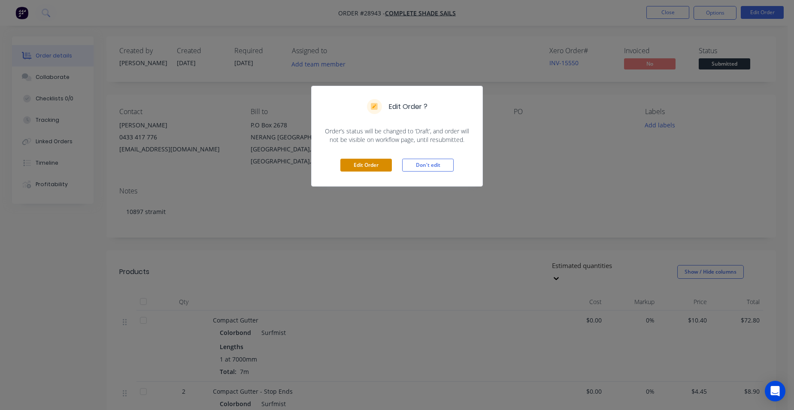
click at [359, 165] on button "Edit Order" at bounding box center [365, 165] width 51 height 13
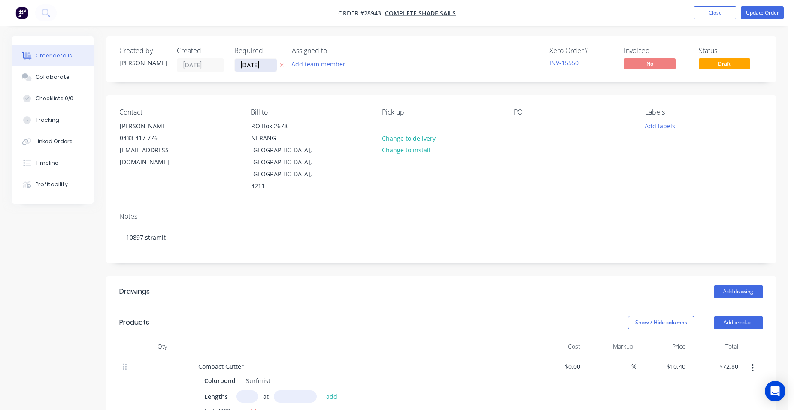
click at [253, 69] on input "[DATE]" at bounding box center [256, 65] width 42 height 13
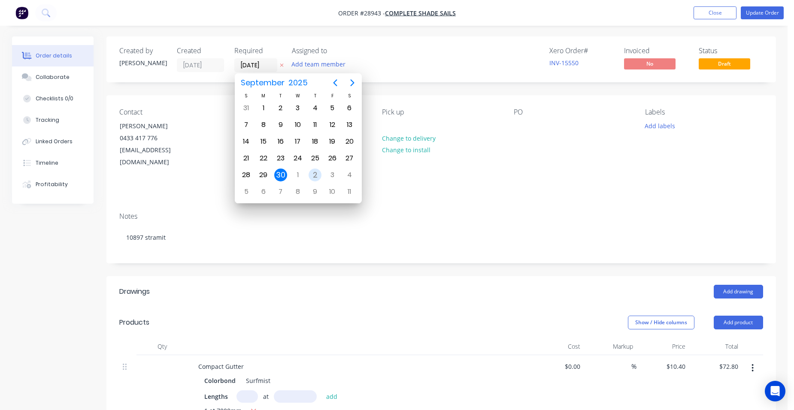
drag, startPoint x: 317, startPoint y: 175, endPoint x: 323, endPoint y: 175, distance: 5.6
click at [318, 175] on div "2" at bounding box center [315, 175] width 13 height 13
type input "[DATE]"
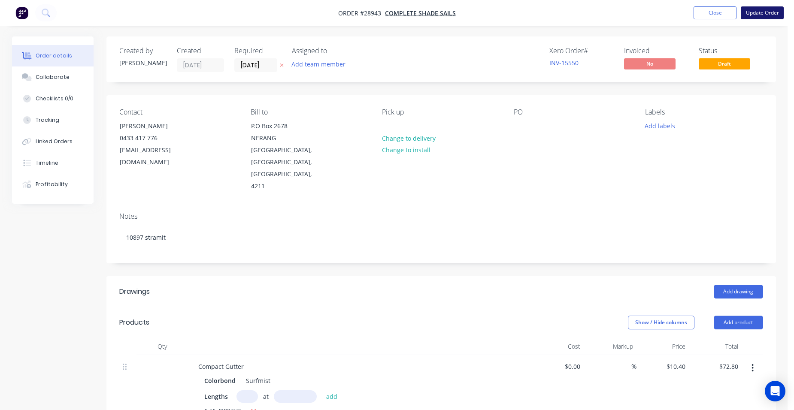
click at [759, 17] on button "Update Order" at bounding box center [762, 12] width 43 height 13
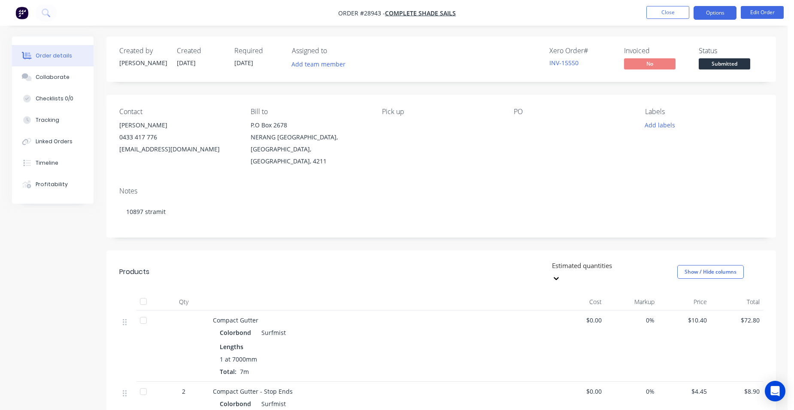
click at [718, 12] on button "Options" at bounding box center [714, 13] width 43 height 14
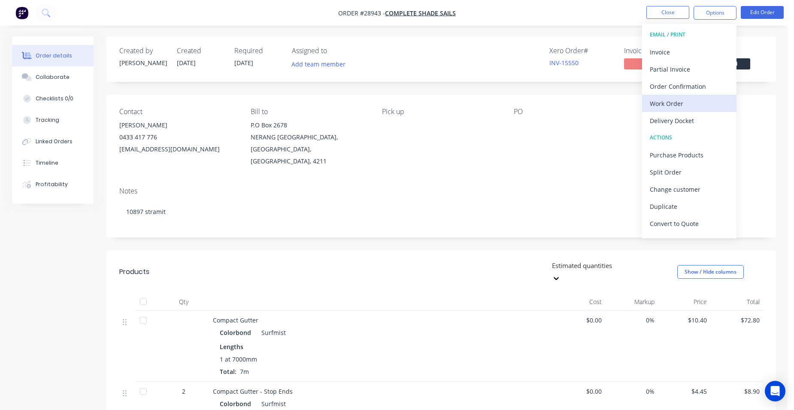
click at [693, 100] on div "Work Order" at bounding box center [689, 103] width 79 height 12
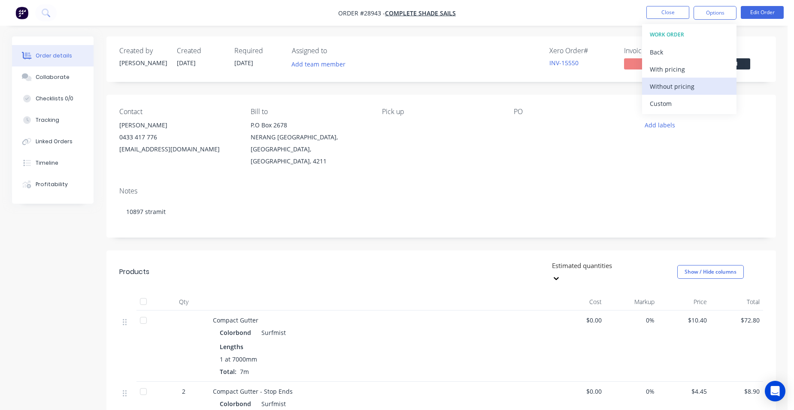
click at [698, 85] on div "Without pricing" at bounding box center [689, 86] width 79 height 12
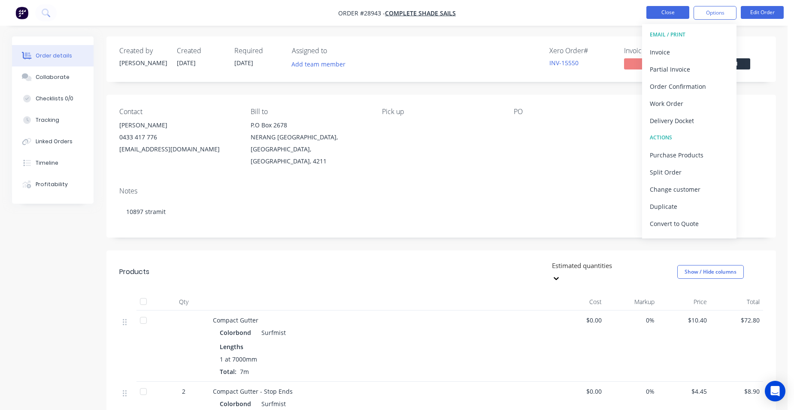
click at [671, 12] on button "Close" at bounding box center [667, 12] width 43 height 13
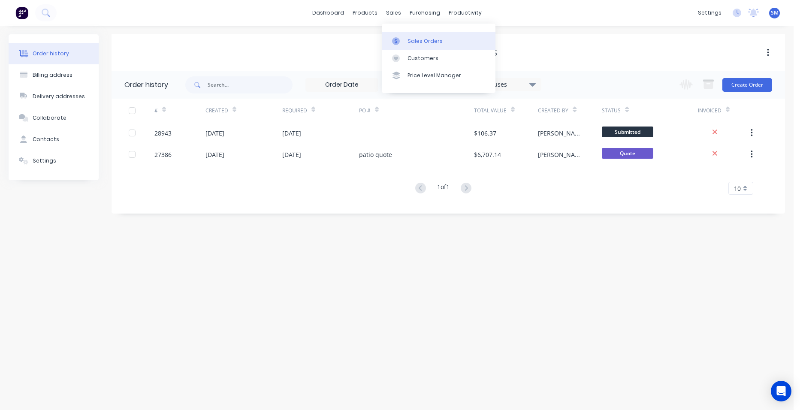
click at [424, 40] on div "Sales Orders" at bounding box center [425, 41] width 35 height 8
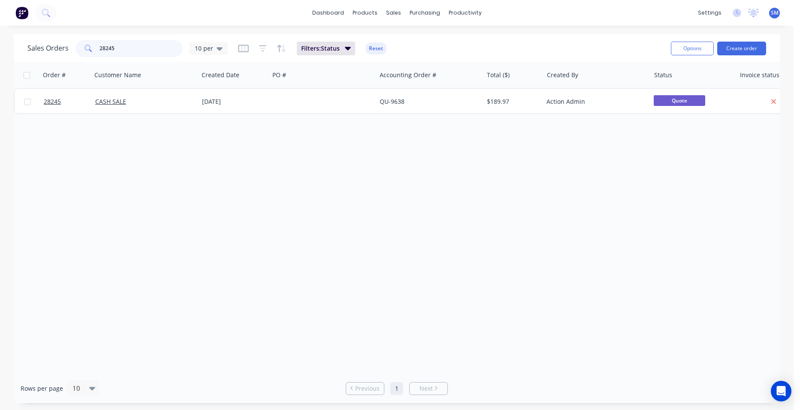
drag, startPoint x: 100, startPoint y: 47, endPoint x: 32, endPoint y: 48, distance: 68.2
click at [59, 47] on div "Sales Orders 28245 10 per" at bounding box center [127, 48] width 200 height 17
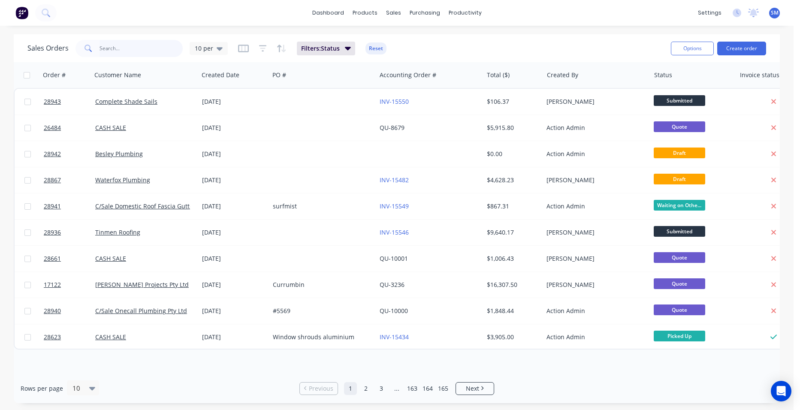
click at [110, 49] on input "text" at bounding box center [142, 48] width 84 height 17
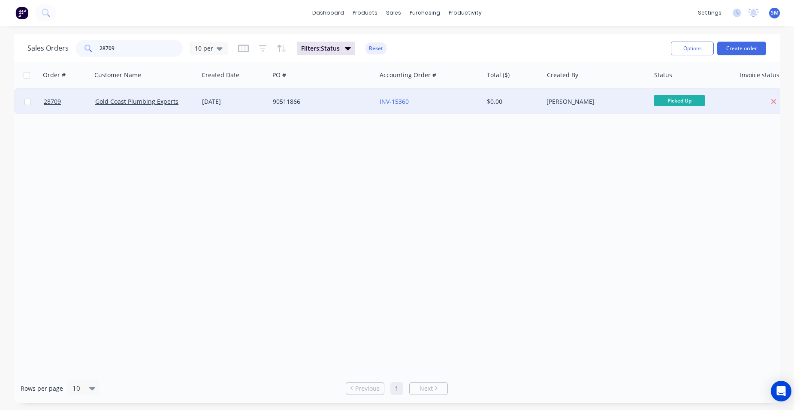
type input "28709"
click at [419, 99] on div "INV-15360" at bounding box center [427, 101] width 95 height 9
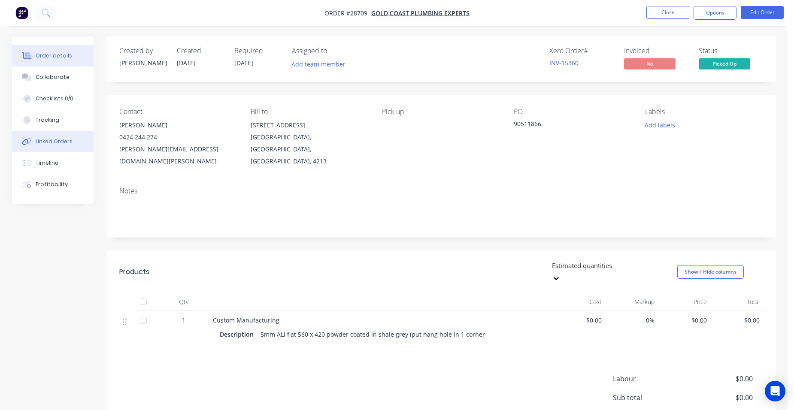
click at [55, 146] on button "Linked Orders" at bounding box center [53, 141] width 82 height 21
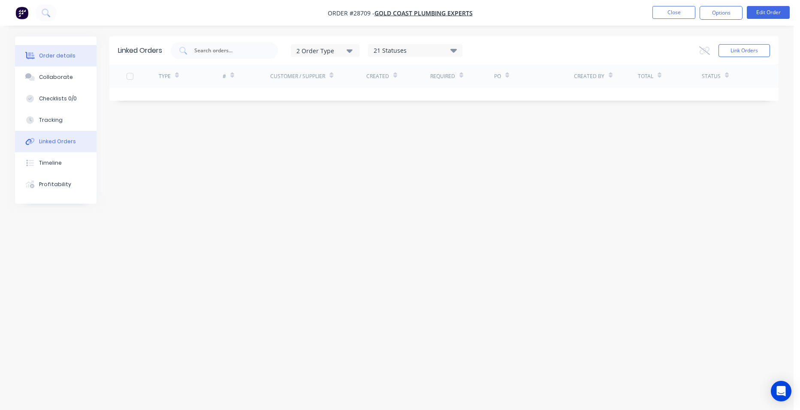
click at [53, 51] on button "Order details" at bounding box center [56, 55] width 82 height 21
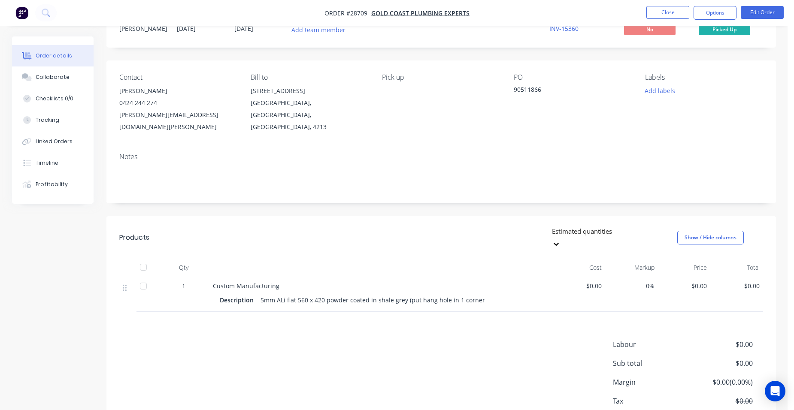
scroll to position [65, 0]
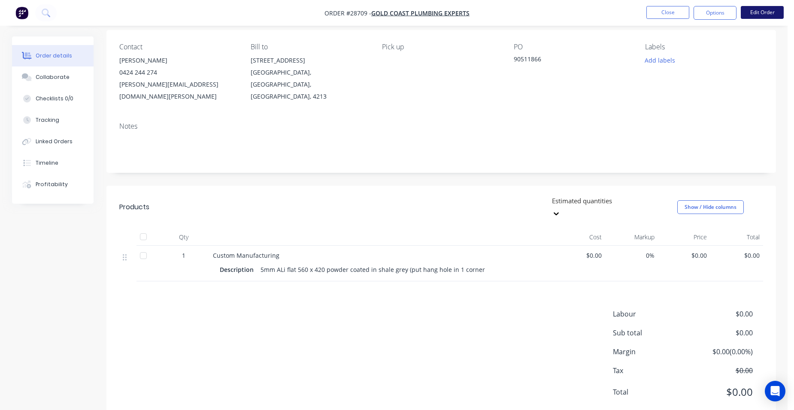
click at [750, 10] on button "Edit Order" at bounding box center [762, 12] width 43 height 13
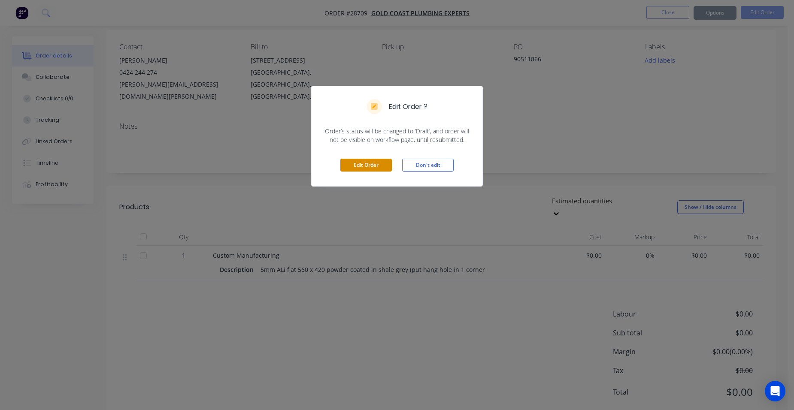
click at [348, 166] on button "Edit Order" at bounding box center [365, 165] width 51 height 13
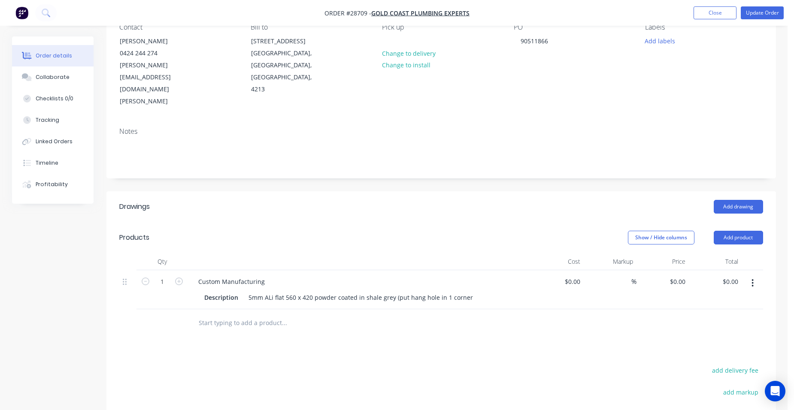
scroll to position [86, 0]
click at [685, 275] on input "0" at bounding box center [684, 281] width 10 height 12
type input "$135.00"
click at [667, 270] on div "$135.00 135" at bounding box center [662, 289] width 53 height 39
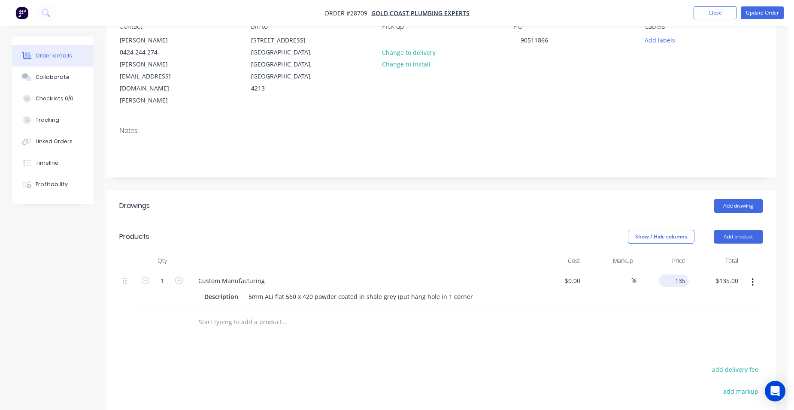
click at [687, 275] on input "135" at bounding box center [675, 281] width 27 height 12
type input "$145.00"
click at [655, 270] on div "$145.00 $145.00" at bounding box center [662, 289] width 53 height 39
click at [772, 11] on button "Update Order" at bounding box center [762, 12] width 43 height 13
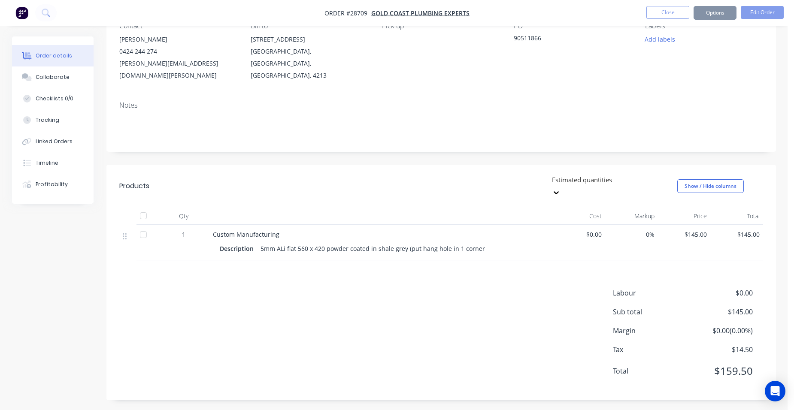
scroll to position [0, 0]
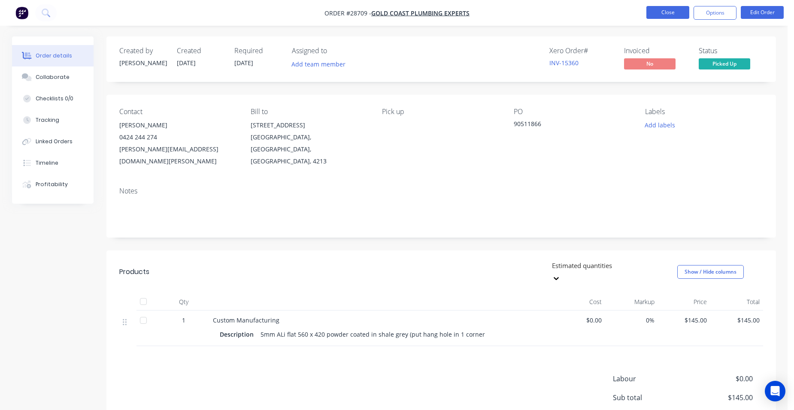
click at [658, 9] on button "Close" at bounding box center [667, 12] width 43 height 13
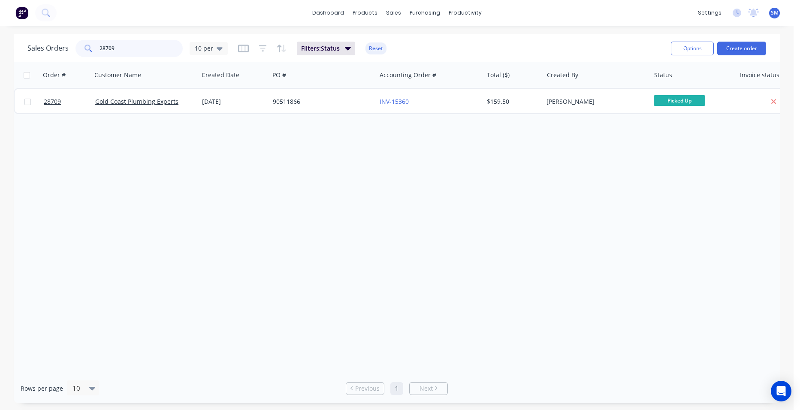
drag, startPoint x: 146, startPoint y: 51, endPoint x: 85, endPoint y: 55, distance: 61.5
click at [81, 53] on div "28709" at bounding box center [129, 48] width 107 height 17
type input "logic"
click at [259, 48] on icon "button" at bounding box center [263, 48] width 8 height 9
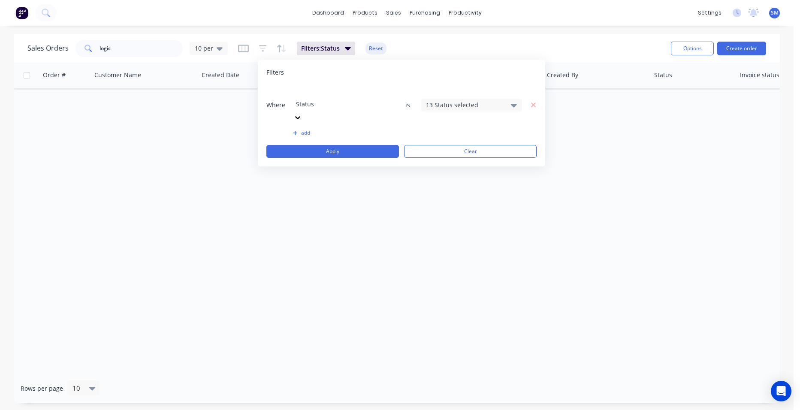
click at [442, 99] on div "13 Status selected" at bounding box center [471, 105] width 101 height 13
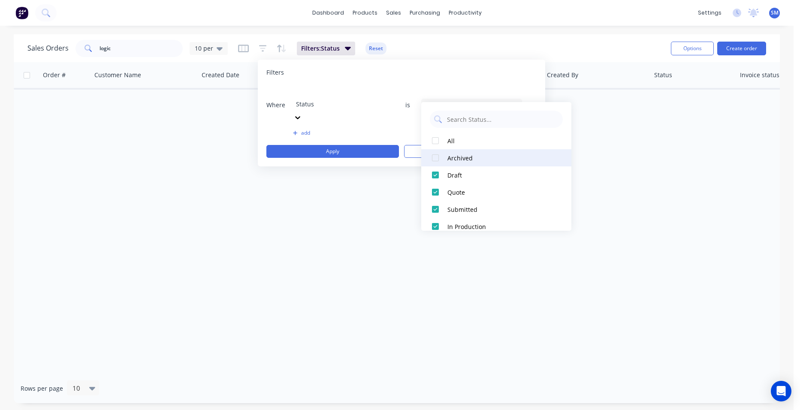
click at [437, 158] on div at bounding box center [435, 157] width 17 height 17
click at [327, 213] on div "Order # Customer Name Created Date PO # Accounting Order # Total ($) Created By…" at bounding box center [397, 218] width 766 height 312
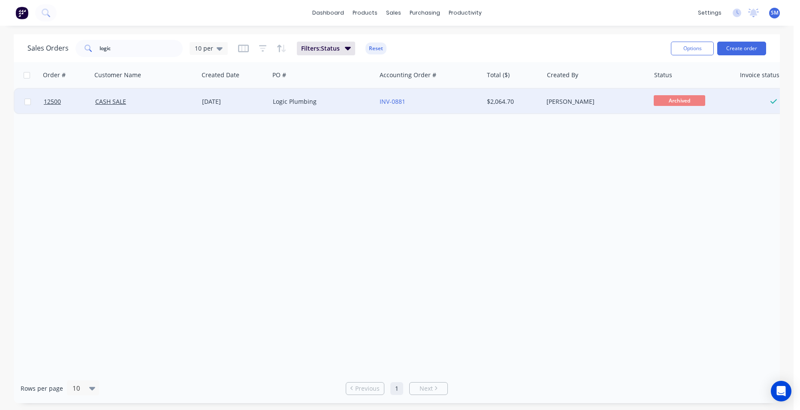
click at [425, 102] on div "INV-0881" at bounding box center [427, 101] width 95 height 9
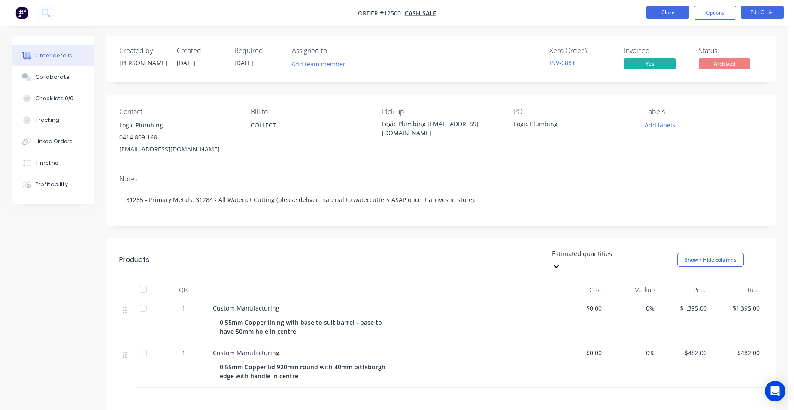
click at [670, 14] on button "Close" at bounding box center [667, 12] width 43 height 13
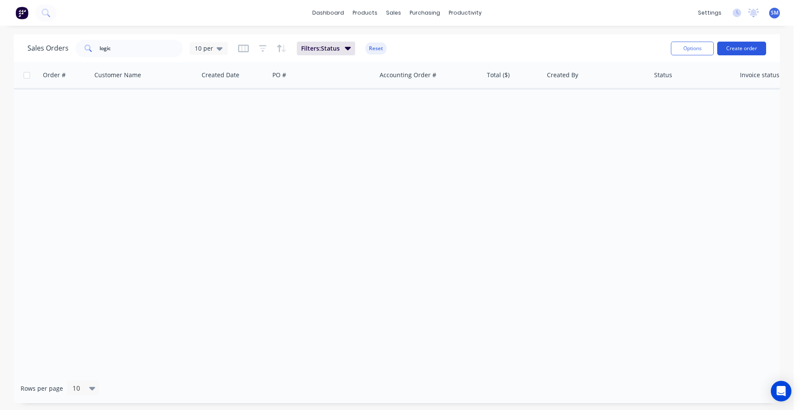
click at [739, 43] on button "Create order" at bounding box center [742, 49] width 49 height 14
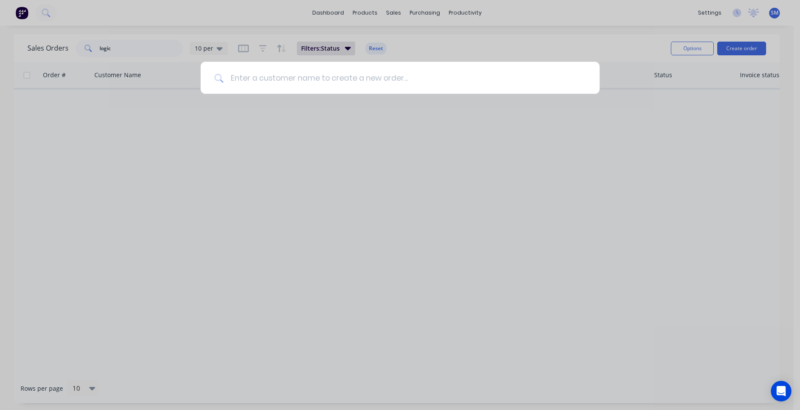
click at [229, 80] on input at bounding box center [405, 78] width 363 height 32
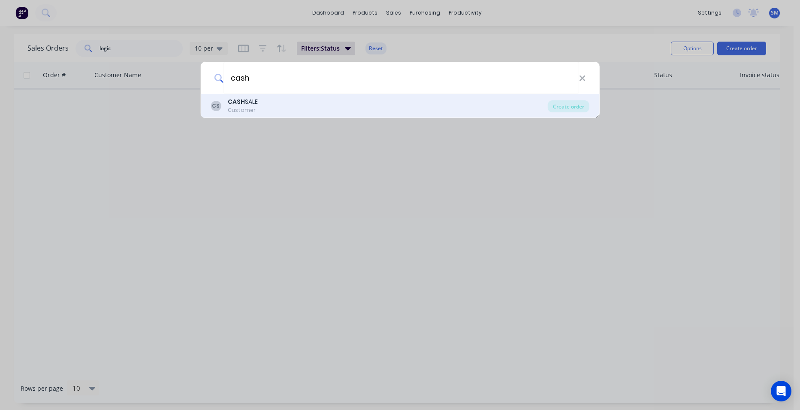
type input "cash"
click at [251, 101] on div "CASH SALE" at bounding box center [243, 101] width 30 height 9
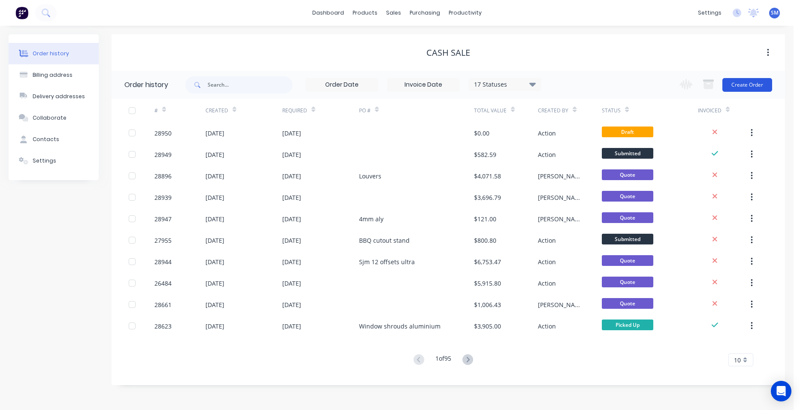
click at [744, 85] on button "Create Order" at bounding box center [748, 85] width 50 height 14
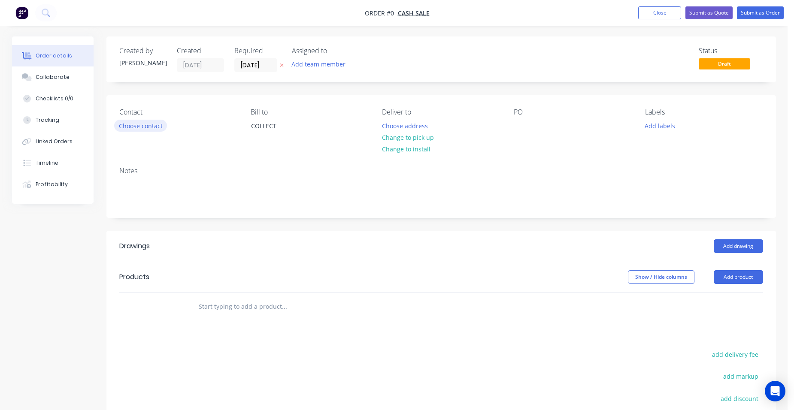
click at [141, 129] on button "Choose contact" at bounding box center [140, 126] width 53 height 12
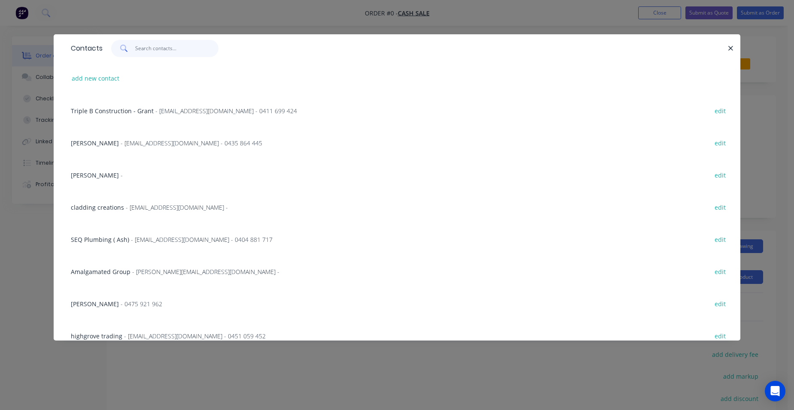
click at [155, 48] on input "text" at bounding box center [177, 48] width 84 height 17
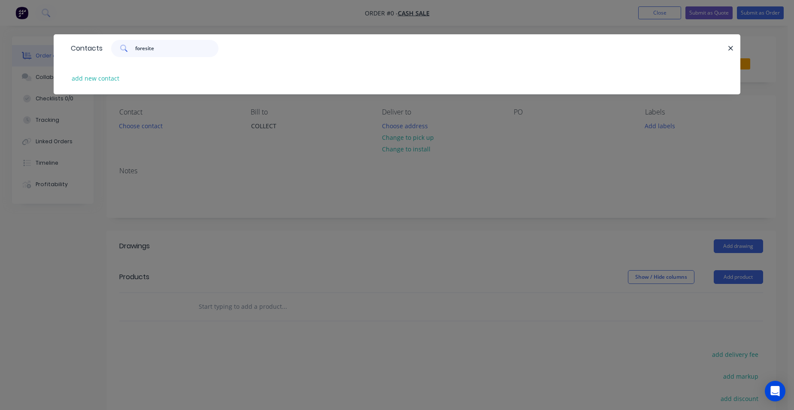
drag, startPoint x: 163, startPoint y: 49, endPoint x: 120, endPoint y: 51, distance: 43.4
click at [120, 51] on div "foresite" at bounding box center [164, 48] width 107 height 17
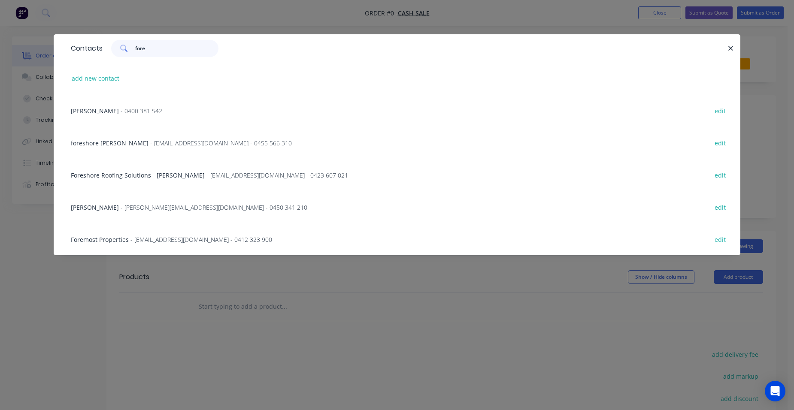
type input "fore"
click at [96, 76] on button "add new contact" at bounding box center [95, 79] width 57 height 12
select select "AU"
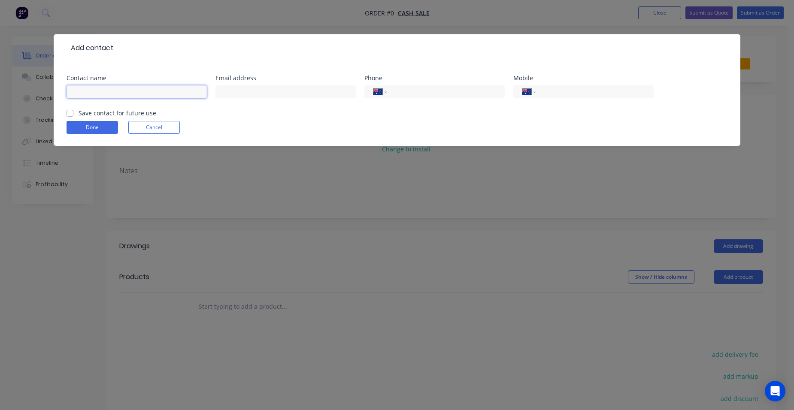
click at [91, 91] on input "text" at bounding box center [137, 91] width 140 height 13
type input "Forsite Construction ([PERSON_NAME])"
drag, startPoint x: 227, startPoint y: 94, endPoint x: 227, endPoint y: 109, distance: 14.6
click at [227, 94] on input "text" at bounding box center [285, 91] width 140 height 13
type input "[PERSON_NAME][EMAIL_ADDRESS][DOMAIN_NAME]"
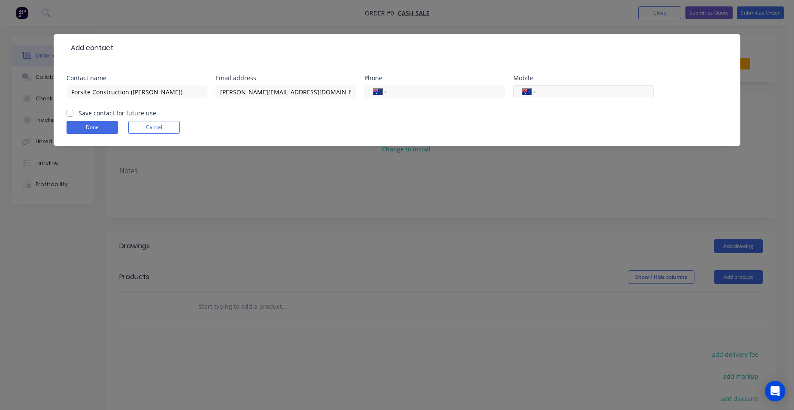
click at [581, 95] on input "tel" at bounding box center [593, 92] width 103 height 10
type input "0421 758 261"
drag, startPoint x: 65, startPoint y: 113, endPoint x: 62, endPoint y: 121, distance: 8.6
click at [65, 114] on div "Contact name Forsite Construction ([GEOGRAPHIC_DATA]) Email address [PERSON_NAM…" at bounding box center [397, 104] width 687 height 84
click at [79, 113] on label "Save contact for future use" at bounding box center [118, 113] width 78 height 9
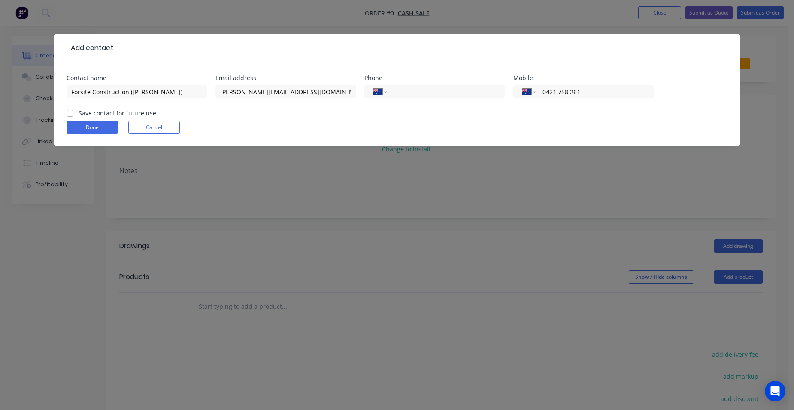
click at [71, 113] on input "Save contact for future use" at bounding box center [70, 113] width 7 height 8
checkbox input "true"
click at [100, 127] on button "Done" at bounding box center [92, 127] width 51 height 13
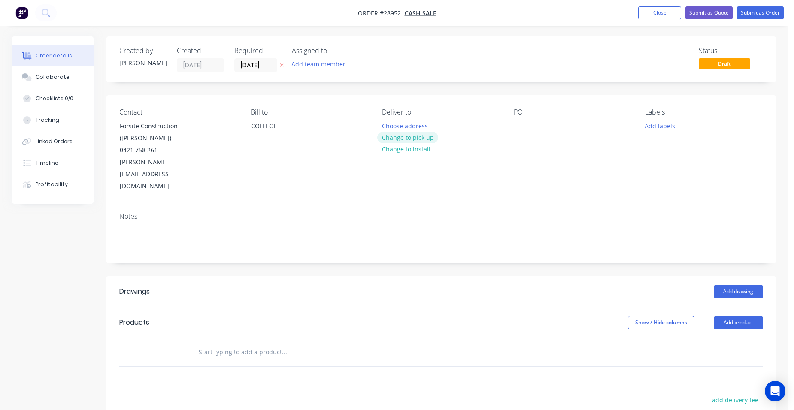
click at [412, 139] on button "Change to pick up" at bounding box center [407, 138] width 61 height 12
click at [728, 316] on button "Add product" at bounding box center [738, 323] width 49 height 14
click at [700, 338] on div "Product catalogue" at bounding box center [722, 344] width 66 height 12
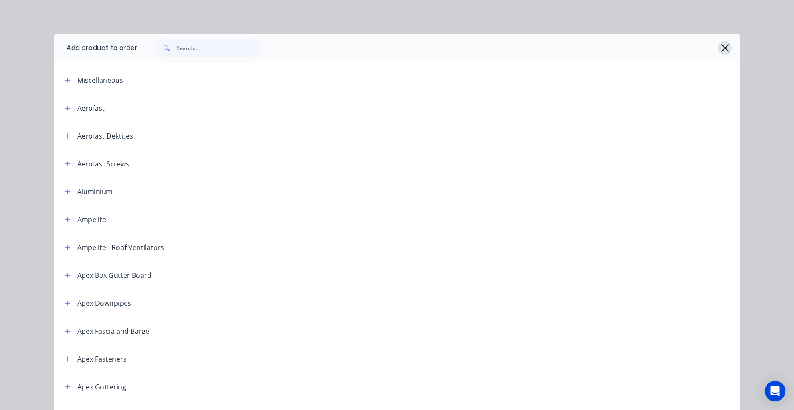
click at [721, 45] on icon "button" at bounding box center [725, 48] width 8 height 8
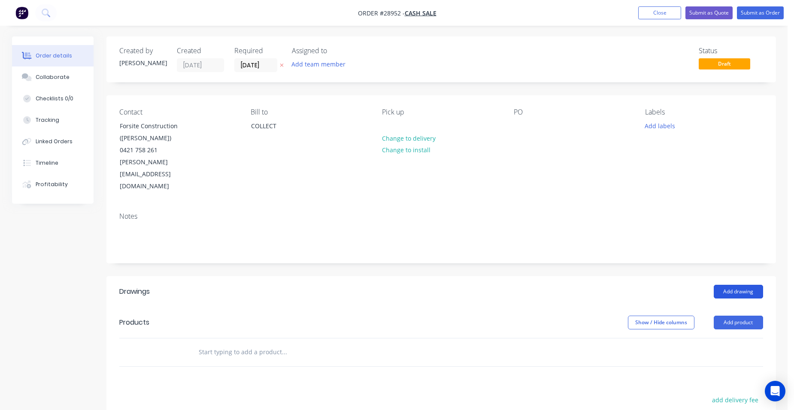
click at [746, 285] on button "Add drawing" at bounding box center [738, 292] width 49 height 14
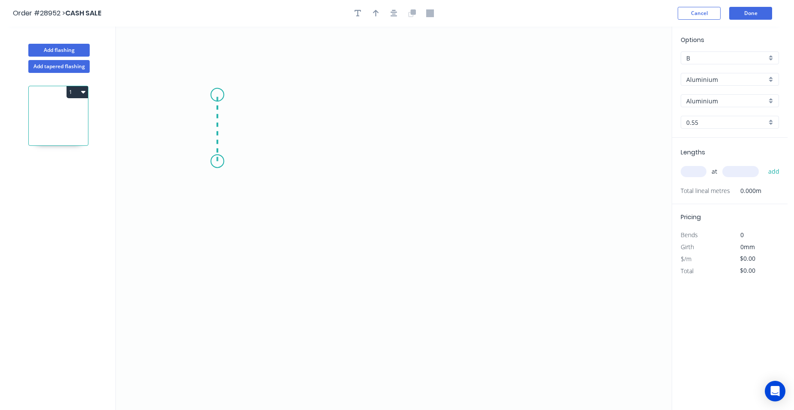
drag, startPoint x: 217, startPoint y: 161, endPoint x: 214, endPoint y: 95, distance: 66.6
click at [214, 95] on icon "0" at bounding box center [394, 219] width 556 height 384
click at [312, 97] on icon "0 ?" at bounding box center [394, 219] width 556 height 384
drag, startPoint x: 300, startPoint y: 274, endPoint x: 353, endPoint y: 280, distance: 54.0
click at [305, 277] on icon "0 ? ?" at bounding box center [394, 219] width 556 height 384
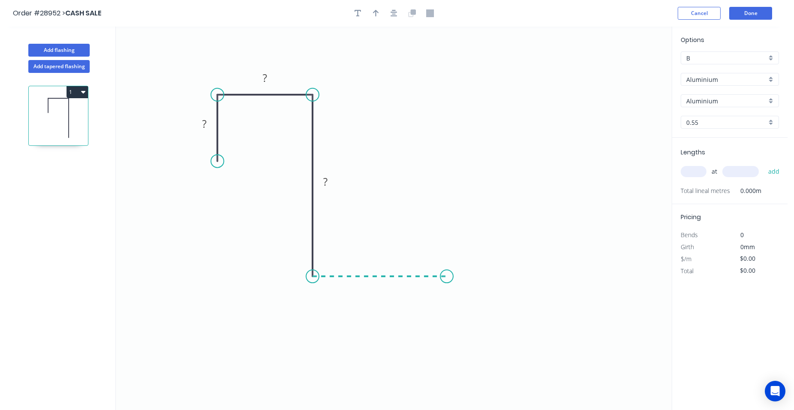
click at [447, 270] on icon "0 ? ? ?" at bounding box center [394, 219] width 556 height 384
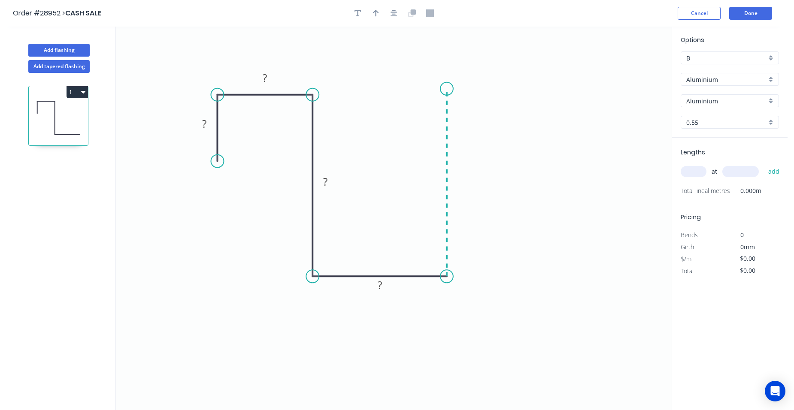
click at [438, 89] on icon "0 ? ? ? ?" at bounding box center [394, 219] width 556 height 384
click at [545, 86] on icon "0 ? ? ? ? ?" at bounding box center [394, 219] width 556 height 384
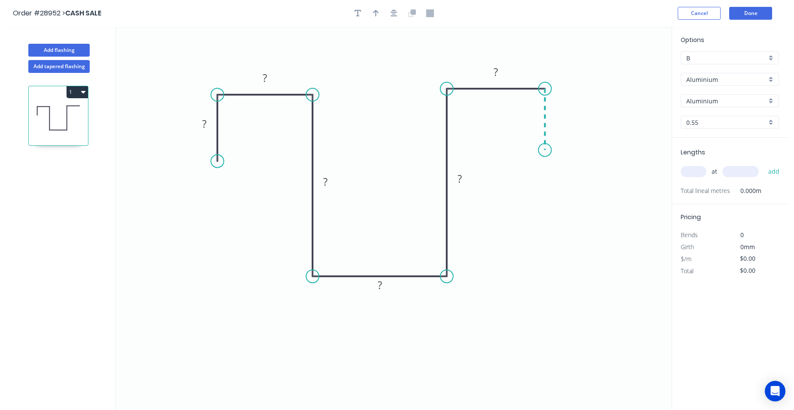
click at [545, 150] on icon "0 ? ? ? ? ? ?" at bounding box center [394, 219] width 556 height 384
click at [545, 150] on circle at bounding box center [545, 150] width 13 height 13
click at [502, 73] on rect at bounding box center [495, 73] width 17 height 12
click at [560, 115] on rect at bounding box center [557, 116] width 17 height 12
drag, startPoint x: 467, startPoint y: 177, endPoint x: 483, endPoint y: 167, distance: 18.6
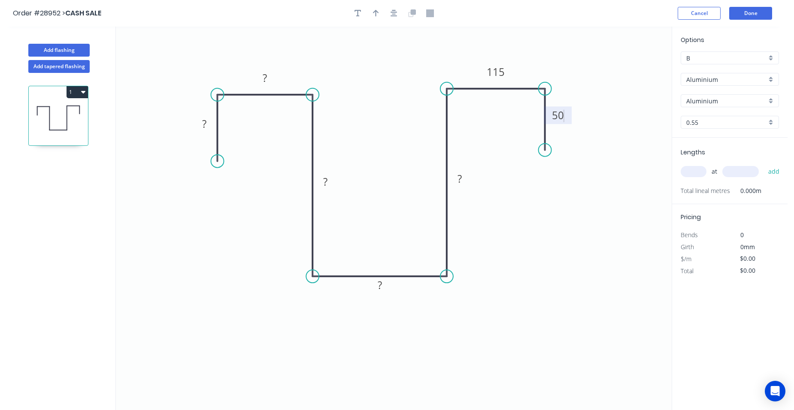
click at [467, 177] on rect at bounding box center [459, 179] width 17 height 12
click at [326, 187] on tspan "?" at bounding box center [325, 182] width 4 height 14
click at [381, 286] on tspan "?" at bounding box center [380, 285] width 4 height 14
click at [263, 76] on tspan "?" at bounding box center [265, 78] width 4 height 14
click at [206, 121] on tspan "?" at bounding box center [204, 124] width 4 height 14
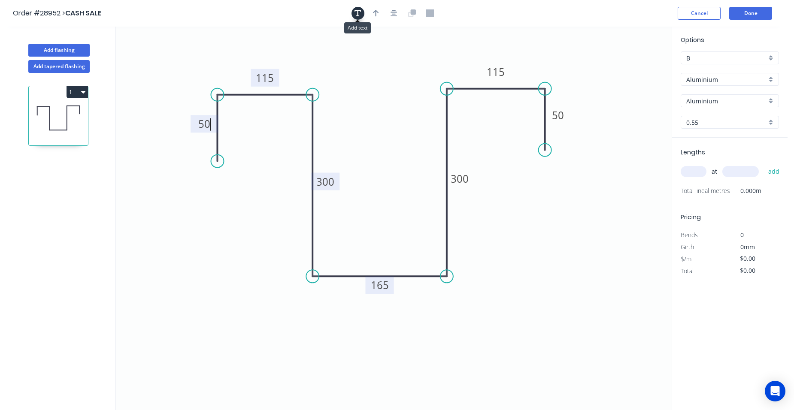
click at [354, 14] on icon "button" at bounding box center [357, 13] width 7 height 8
type input "$1.00"
drag, startPoint x: 140, startPoint y: 53, endPoint x: 210, endPoint y: 273, distance: 230.9
click at [210, 274] on textarea at bounding box center [244, 281] width 70 height 32
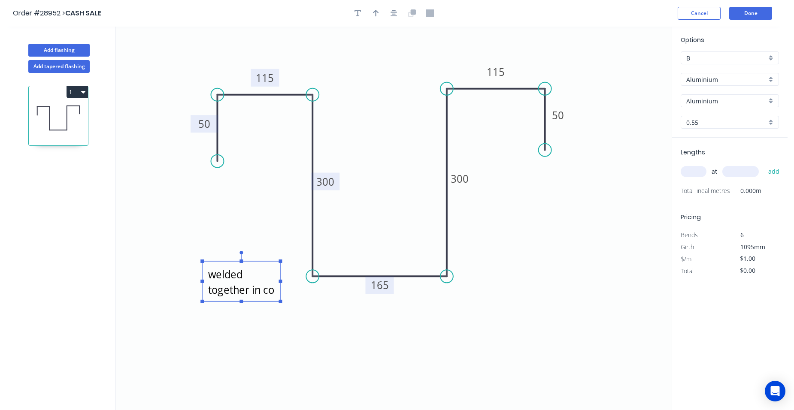
scroll to position [8, 0]
type textarea "welded together in corner"
drag, startPoint x: 672, startPoint y: 257, endPoint x: 538, endPoint y: 161, distance: 164.9
click at [672, 257] on div "Pricing Bends 6 Girth 1095mm $/m $1.00 Total $0.00" at bounding box center [729, 240] width 115 height 73
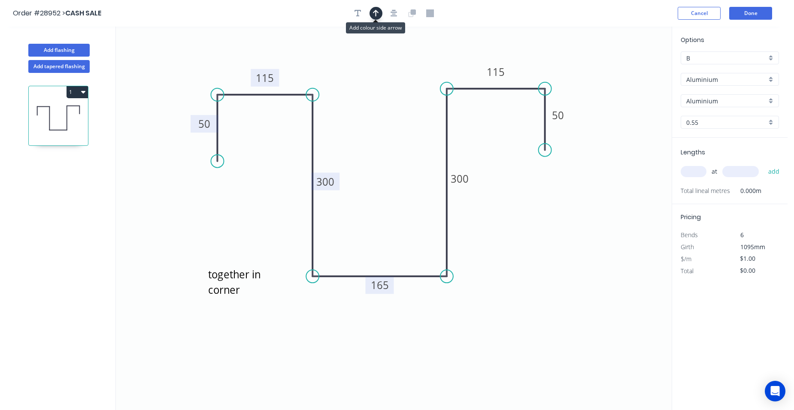
click at [378, 16] on icon "button" at bounding box center [376, 13] width 6 height 8
drag, startPoint x: 630, startPoint y: 67, endPoint x: 273, endPoint y: 299, distance: 426.0
click at [273, 299] on icon at bounding box center [273, 288] width 8 height 27
click at [273, 299] on icon at bounding box center [274, 288] width 8 height 27
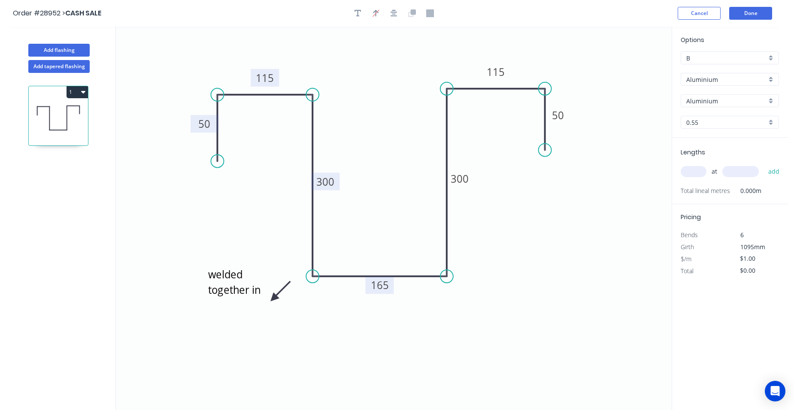
click at [273, 299] on icon at bounding box center [280, 291] width 25 height 25
click at [273, 299] on icon at bounding box center [283, 298] width 27 height 8
click at [273, 299] on icon at bounding box center [280, 305] width 25 height 25
click at [273, 298] on icon at bounding box center [274, 307] width 8 height 27
drag, startPoint x: 273, startPoint y: 297, endPoint x: 297, endPoint y: 282, distance: 27.7
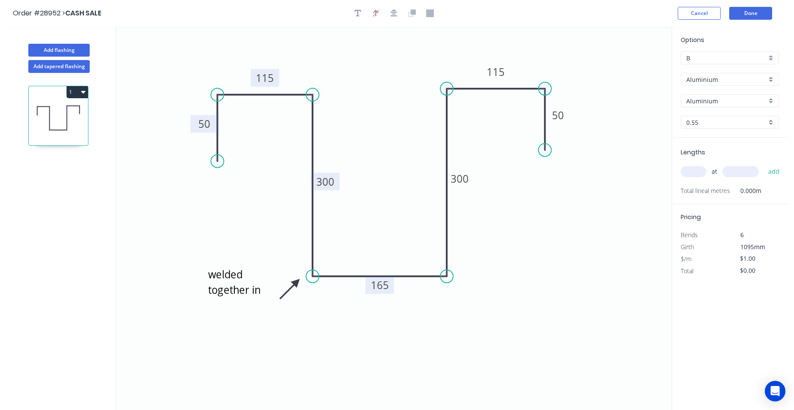
click at [297, 282] on icon at bounding box center [289, 289] width 25 height 25
click at [296, 282] on icon at bounding box center [289, 289] width 25 height 25
drag, startPoint x: 296, startPoint y: 282, endPoint x: 296, endPoint y: 277, distance: 5.1
click at [296, 277] on icon at bounding box center [286, 277] width 27 height 8
click at [771, 77] on div "Aluminium" at bounding box center [730, 79] width 98 height 13
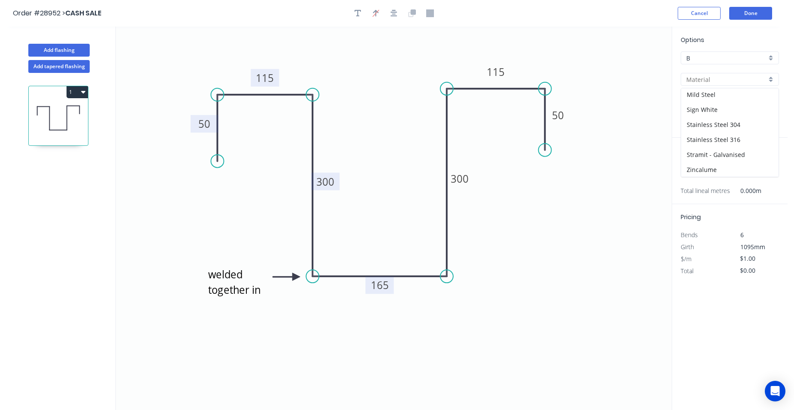
scroll to position [77, 0]
click at [748, 125] on div "Stainless Steel 304" at bounding box center [729, 124] width 97 height 15
type input "Stainless Steel 304"
type input "Stainless Steel"
click at [770, 122] on div "0.55" at bounding box center [730, 122] width 98 height 13
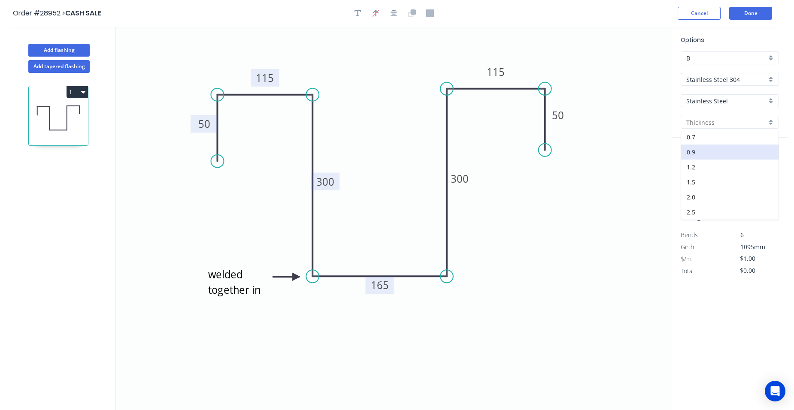
scroll to position [32, 0]
click at [703, 178] on div "2.0" at bounding box center [729, 182] width 97 height 15
type input "2.0"
drag, startPoint x: 754, startPoint y: 265, endPoint x: 703, endPoint y: 246, distance: 53.5
click at [722, 270] on div "Pricing Bends 6 Girth 1095mm $/m $1.00 Total $0.00" at bounding box center [729, 240] width 115 height 73
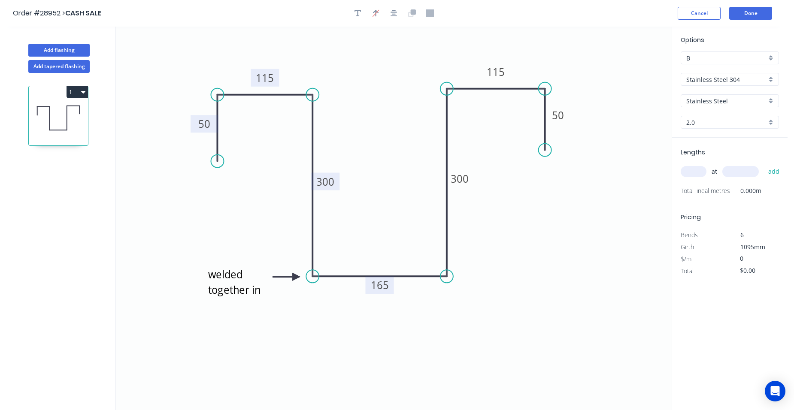
type input "$0.00"
drag, startPoint x: 691, startPoint y: 173, endPoint x: 669, endPoint y: 177, distance: 22.8
click at [691, 173] on input "text" at bounding box center [694, 171] width 26 height 11
type input "1"
type input "5400"
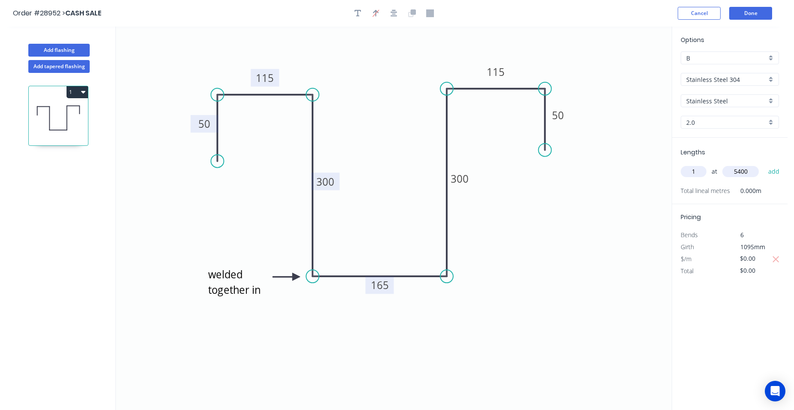
click at [764, 164] on button "add" at bounding box center [774, 171] width 20 height 15
type input "1"
type input "1800"
click at [764, 164] on button "add" at bounding box center [774, 171] width 20 height 15
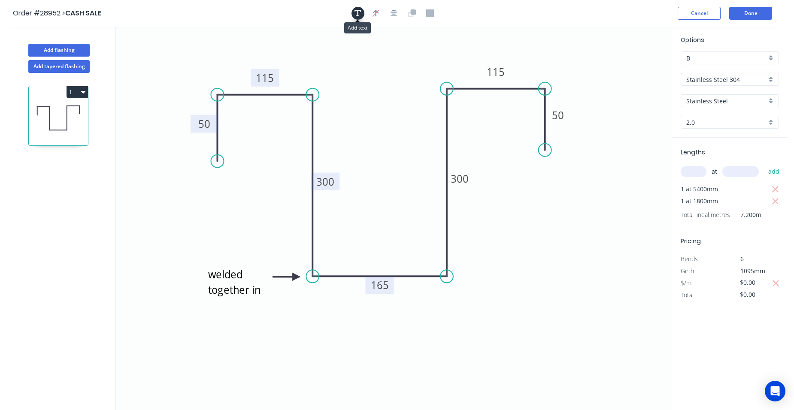
click at [360, 13] on icon "button" at bounding box center [357, 13] width 7 height 8
drag, startPoint x: 143, startPoint y: 57, endPoint x: 352, endPoint y: 126, distance: 220.4
click at [351, 126] on textarea at bounding box center [378, 131] width 70 height 32
click at [393, 124] on textarea "end capped on [PERSON_NAME] ends" at bounding box center [380, 130] width 70 height 32
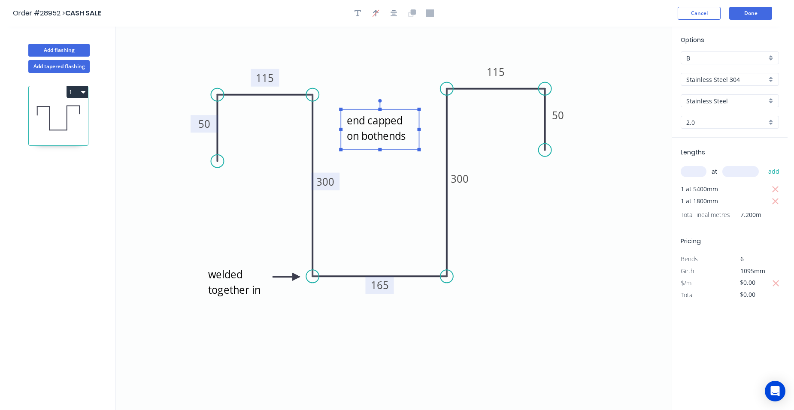
scroll to position [1, 0]
type textarea "end capped on both ends"
click at [745, 12] on button "Done" at bounding box center [750, 13] width 43 height 13
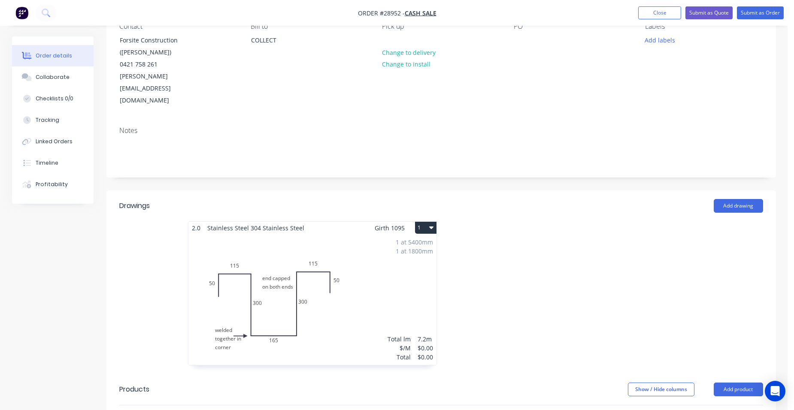
scroll to position [215, 0]
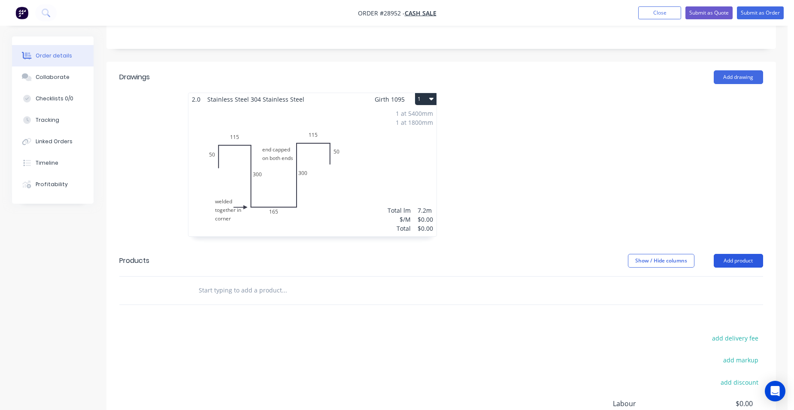
click at [742, 254] on button "Add product" at bounding box center [738, 261] width 49 height 14
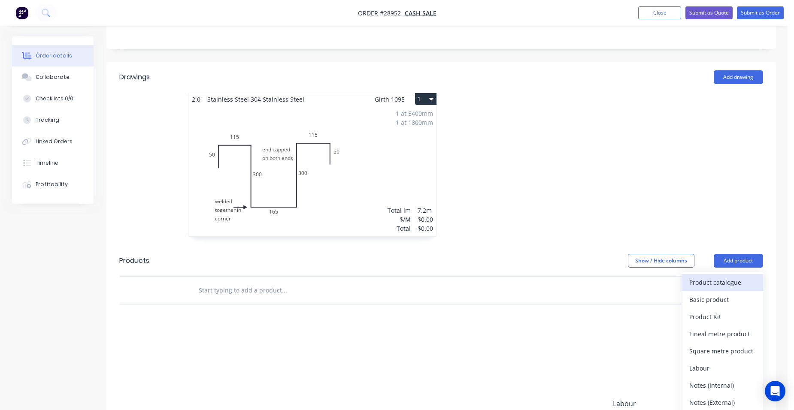
click at [725, 276] on div "Product catalogue" at bounding box center [722, 282] width 66 height 12
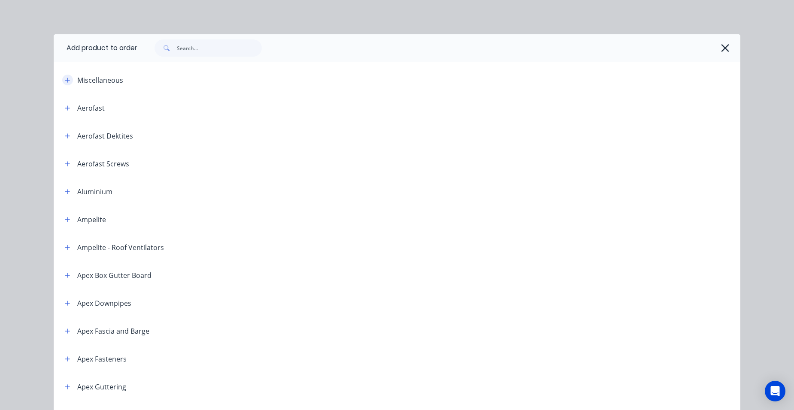
click at [67, 82] on icon "button" at bounding box center [67, 80] width 5 height 6
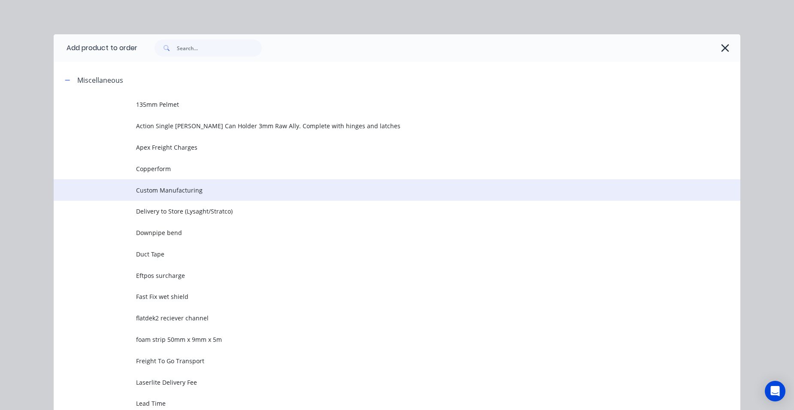
click at [145, 196] on td "Custom Manufacturing" at bounding box center [438, 189] width 604 height 21
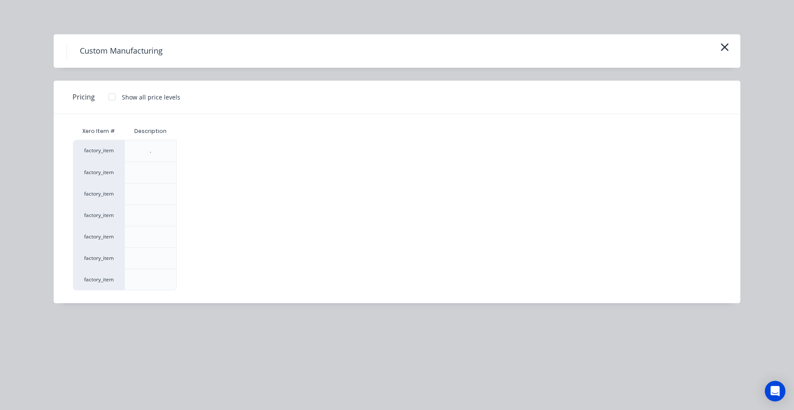
click at [110, 95] on div at bounding box center [111, 96] width 17 height 17
click at [196, 248] on div "$0.00" at bounding box center [200, 258] width 46 height 21
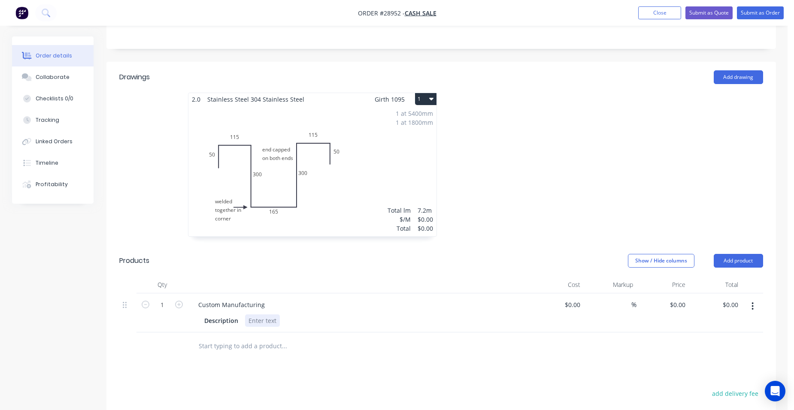
click at [257, 315] on div at bounding box center [262, 321] width 35 height 12
click at [690, 14] on button "Submit as Quote" at bounding box center [708, 12] width 47 height 13
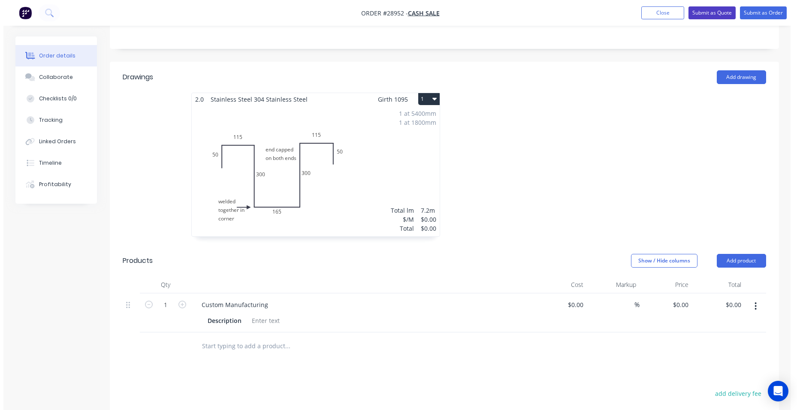
scroll to position [0, 0]
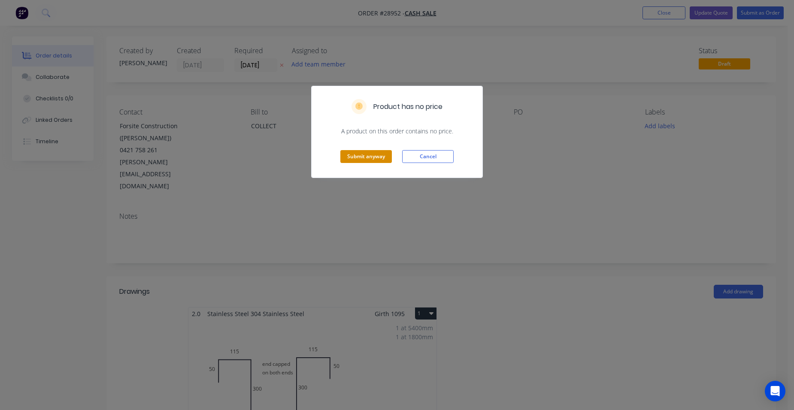
click at [376, 159] on button "Submit anyway" at bounding box center [365, 156] width 51 height 13
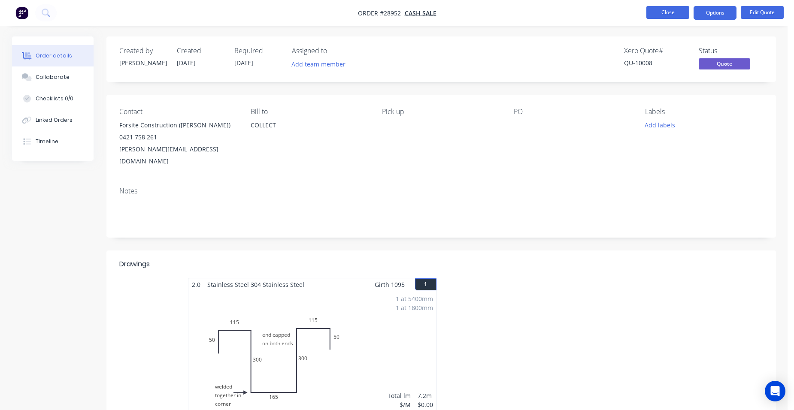
click at [669, 15] on button "Close" at bounding box center [667, 12] width 43 height 13
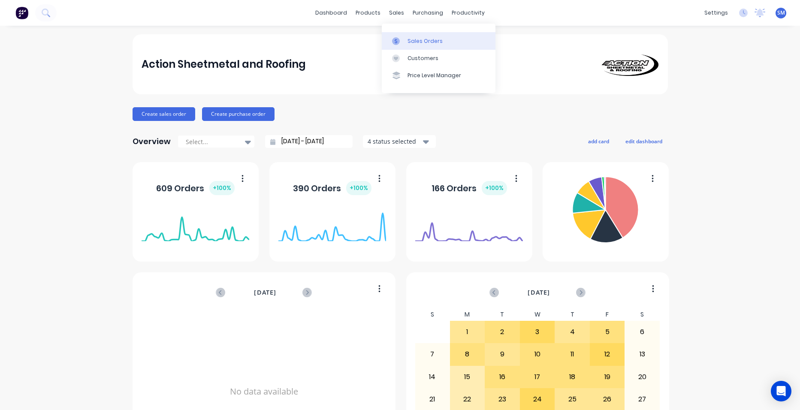
click at [412, 42] on div "Sales Orders" at bounding box center [425, 41] width 35 height 8
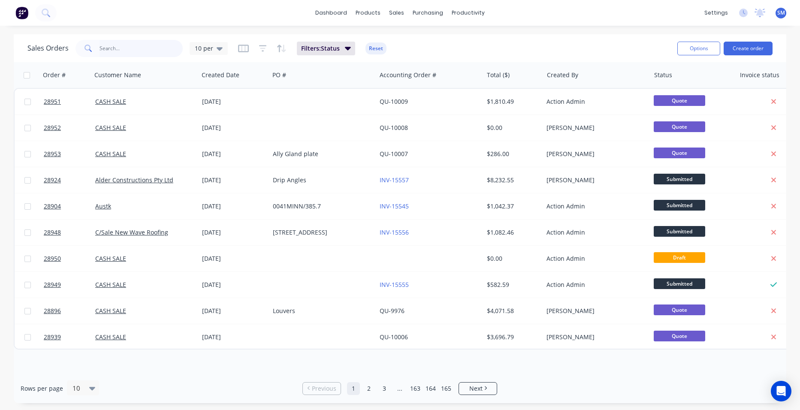
click at [121, 49] on input "text" at bounding box center [142, 48] width 84 height 17
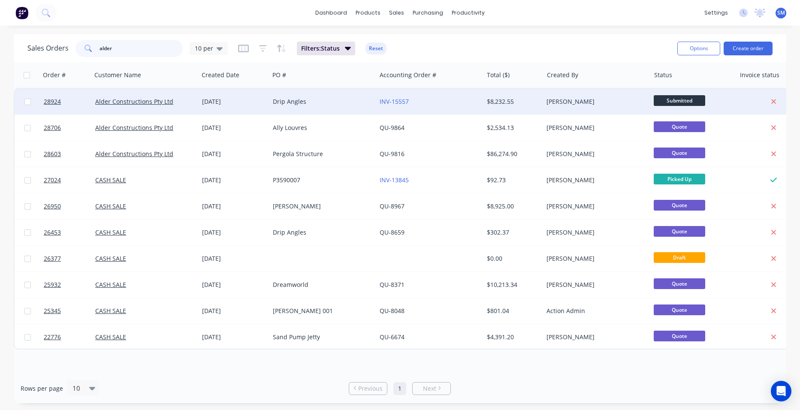
type input "alder"
click at [430, 104] on div "INV-15557" at bounding box center [427, 101] width 95 height 9
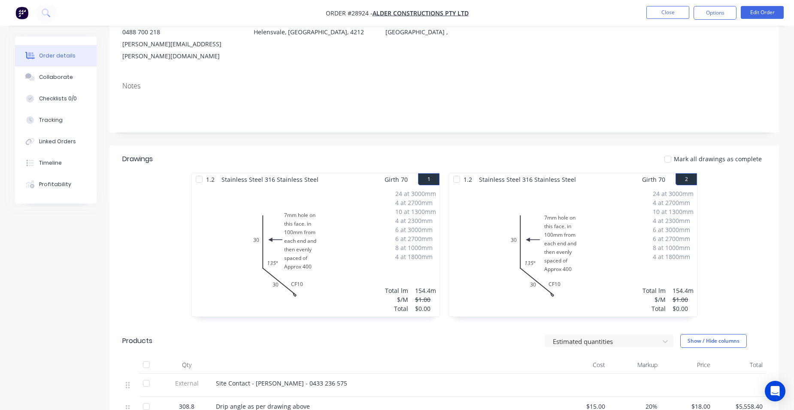
scroll to position [39, 0]
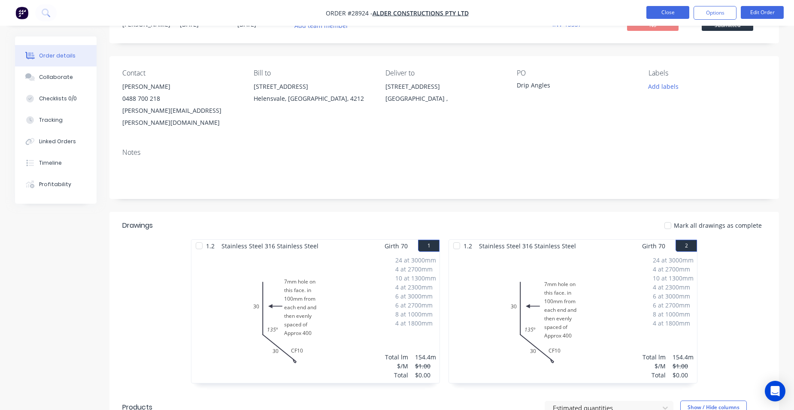
click at [654, 16] on button "Close" at bounding box center [667, 12] width 43 height 13
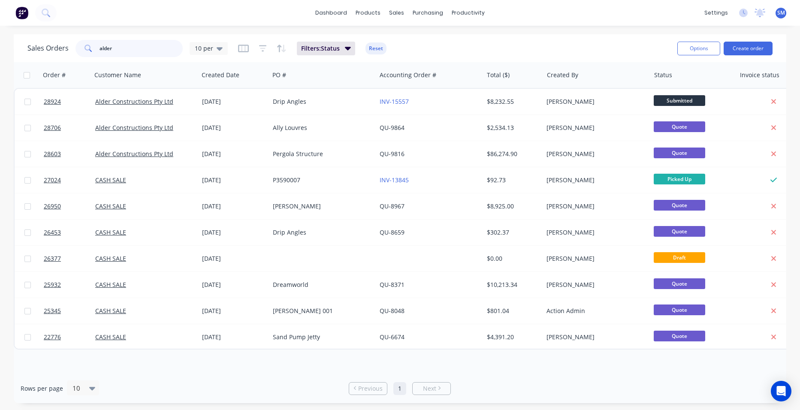
drag, startPoint x: 128, startPoint y: 54, endPoint x: 67, endPoint y: 53, distance: 60.9
click at [66, 46] on div "Sales Orders alder 10 per" at bounding box center [127, 48] width 200 height 17
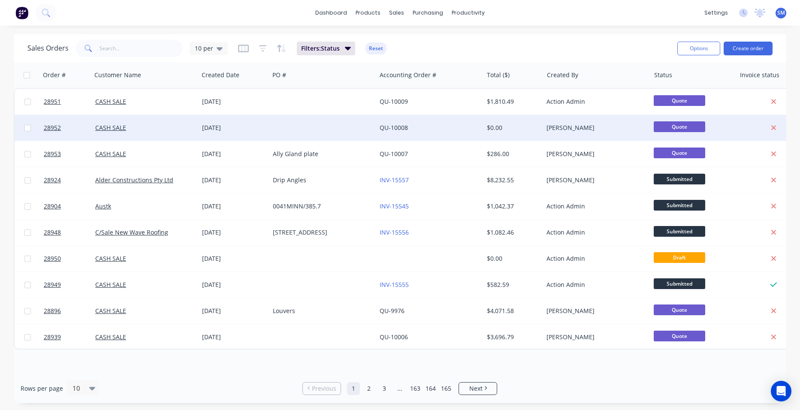
click at [425, 129] on div "QU-10008" at bounding box center [427, 128] width 95 height 9
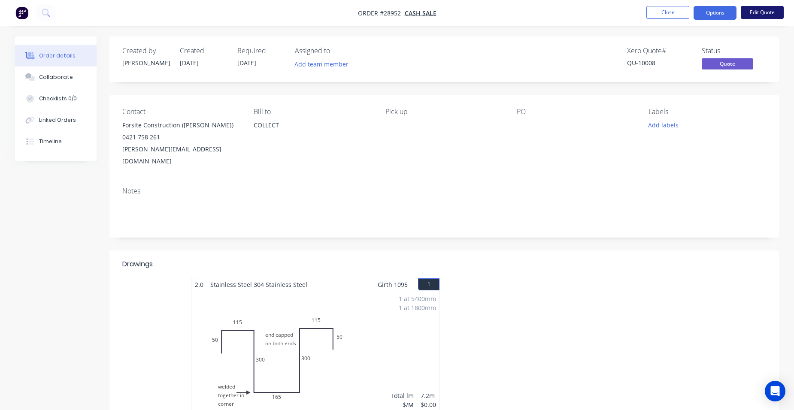
click at [774, 14] on button "Edit Quote" at bounding box center [762, 12] width 43 height 13
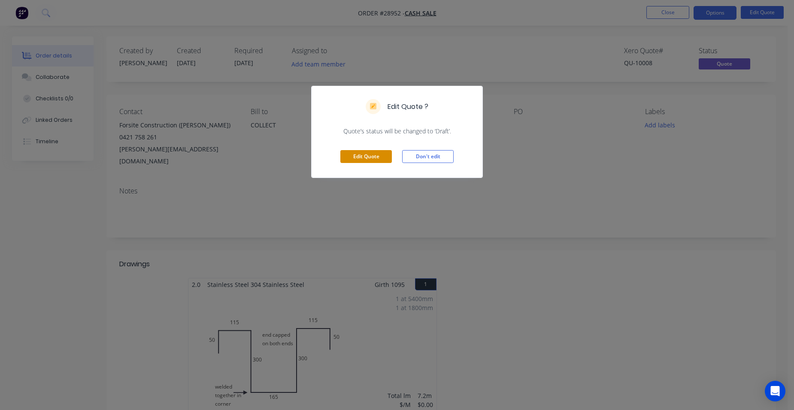
click at [383, 154] on button "Edit Quote" at bounding box center [365, 156] width 51 height 13
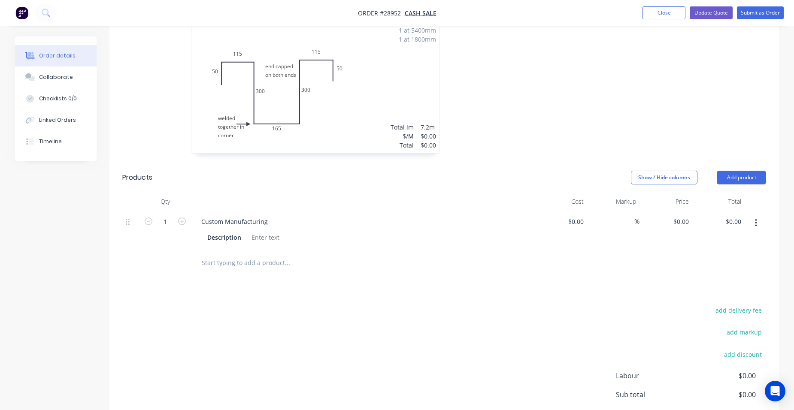
scroll to position [300, 0]
click at [268, 229] on div at bounding box center [265, 235] width 35 height 12
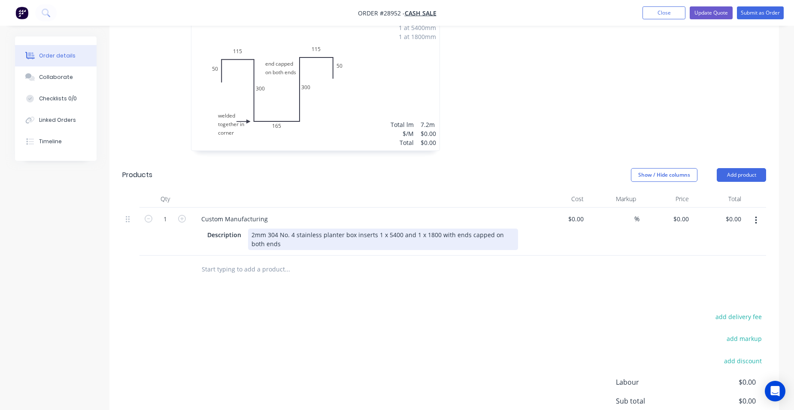
click at [263, 229] on div "2mm 304 No. 4 stainless planter box inserts 1 x 5400 and 1 x 1800 with ends cap…" at bounding box center [383, 239] width 270 height 21
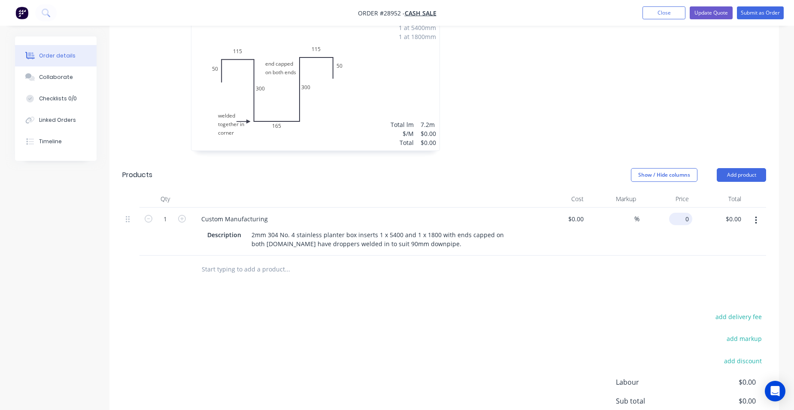
click at [686, 213] on input "0" at bounding box center [682, 219] width 20 height 12
type input "$3,942.00"
click at [643, 208] on div "$3,942.00 $3,942.00" at bounding box center [665, 232] width 53 height 48
click at [743, 168] on button "Add product" at bounding box center [741, 175] width 49 height 14
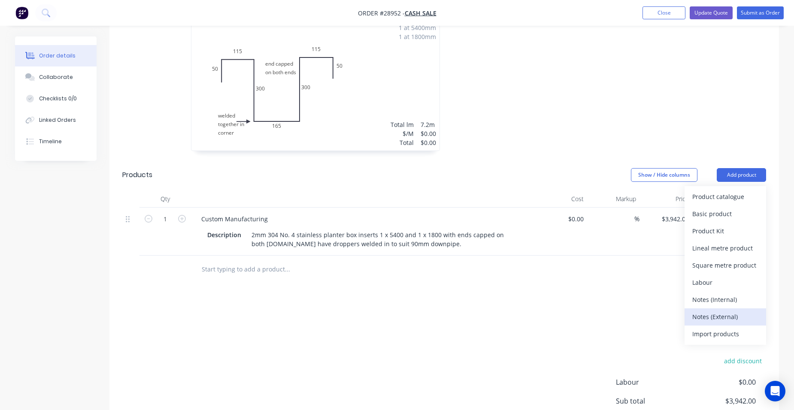
drag, startPoint x: 732, startPoint y: 292, endPoint x: 620, endPoint y: 302, distance: 112.9
click at [732, 311] on div "Notes (External)" at bounding box center [725, 317] width 66 height 12
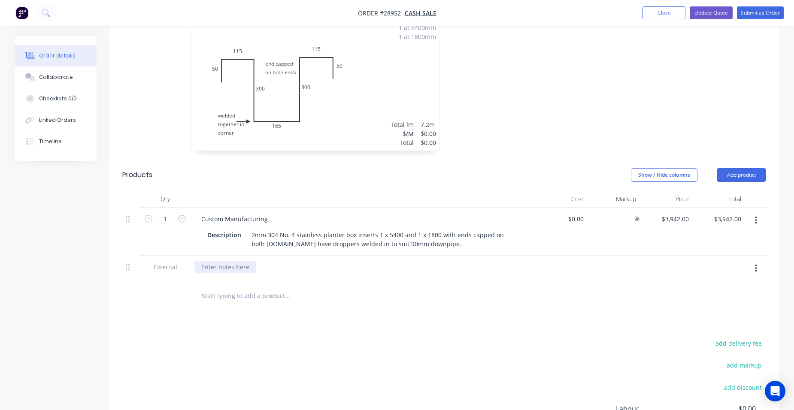
click at [217, 261] on div at bounding box center [225, 267] width 62 height 12
drag, startPoint x: 402, startPoint y: 241, endPoint x: 409, endPoint y: 245, distance: 8.6
click at [403, 261] on div "as we are unable to fold in one piece we have to make in 2 sections and" at bounding box center [304, 267] width 221 height 12
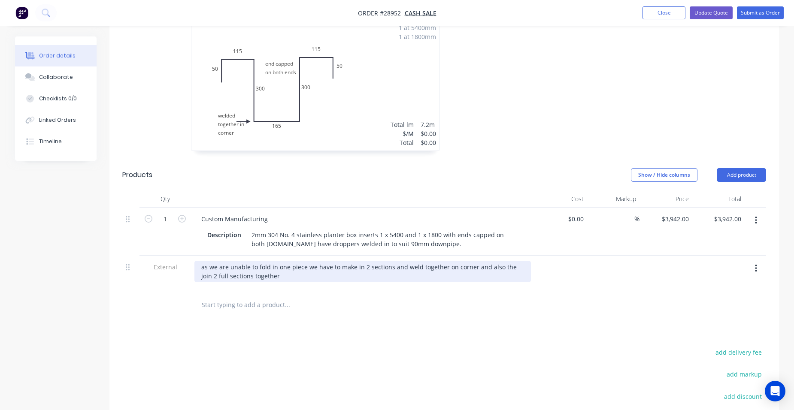
drag, startPoint x: 496, startPoint y: 243, endPoint x: 486, endPoint y: 250, distance: 12.0
click at [496, 261] on div "as we are unable to fold in one piece we have to make in 2 sections and weld to…" at bounding box center [362, 271] width 336 height 21
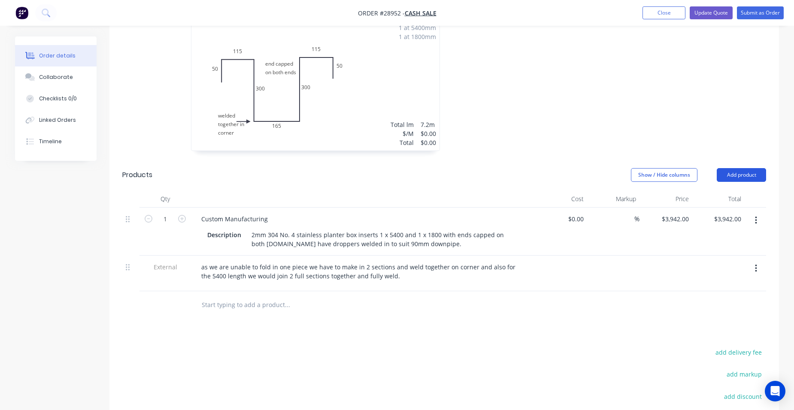
click at [745, 168] on button "Add product" at bounding box center [741, 175] width 49 height 14
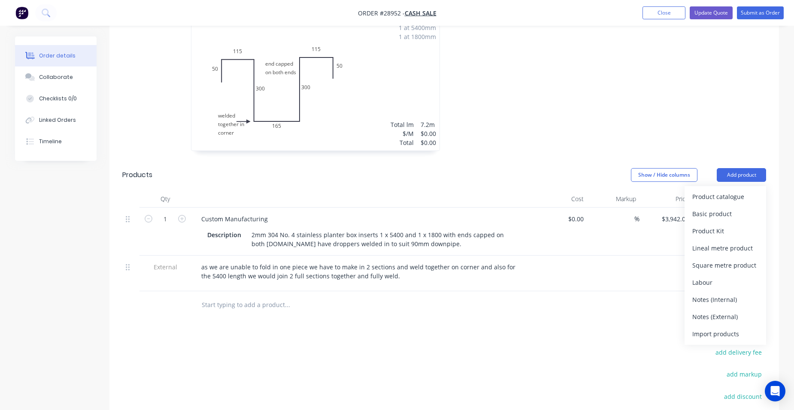
click at [708, 311] on div "Notes (External)" at bounding box center [725, 317] width 66 height 12
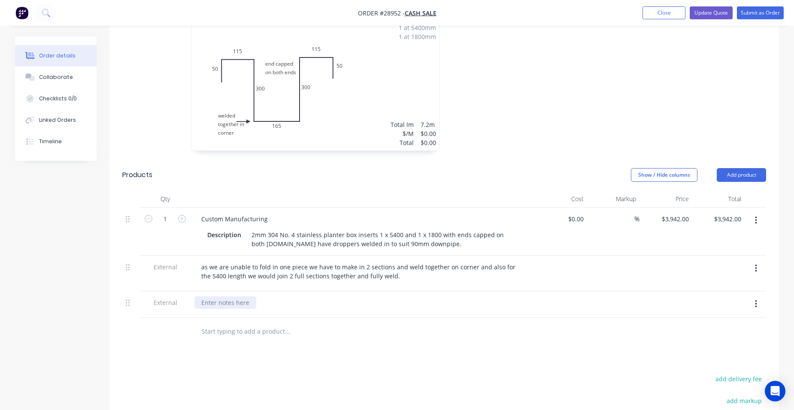
click at [221, 297] on div at bounding box center [225, 303] width 62 height 12
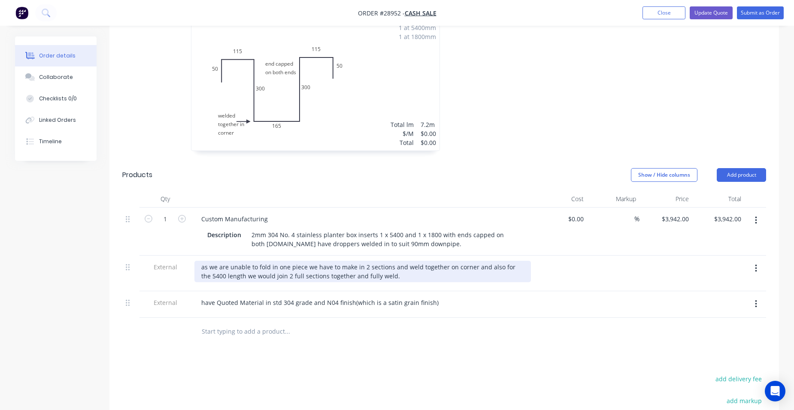
click at [385, 261] on div "as we are unable to fold in one piece we have to make in 2 sections and weld to…" at bounding box center [362, 271] width 336 height 21
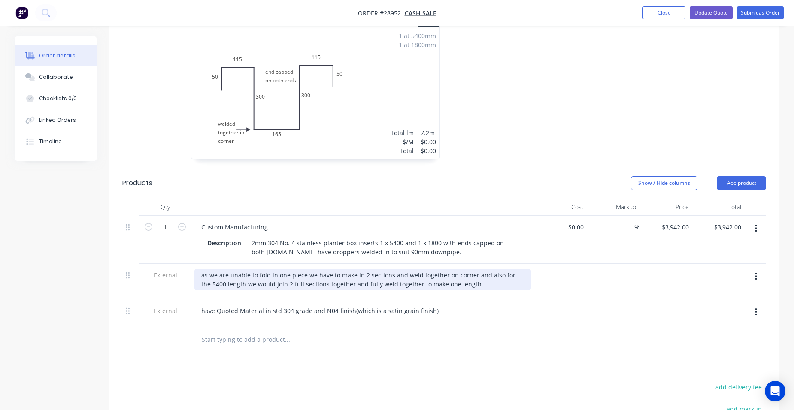
scroll to position [216, 0]
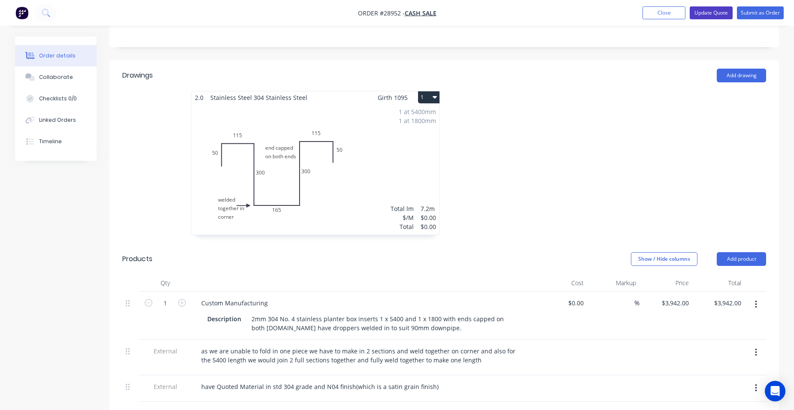
click at [713, 13] on button "Update Quote" at bounding box center [711, 12] width 43 height 13
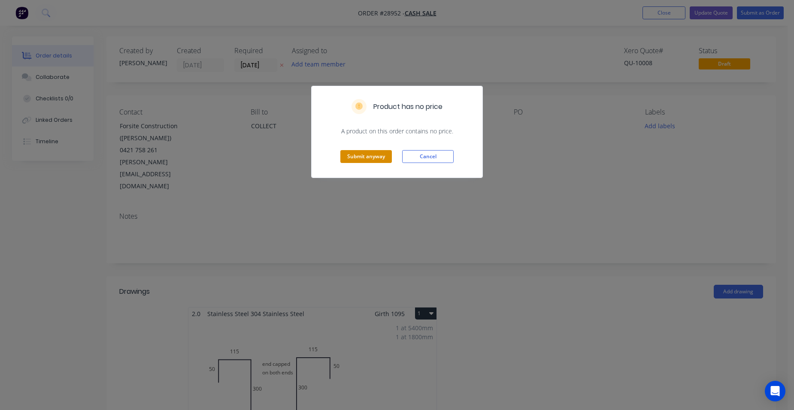
click at [359, 151] on button "Submit anyway" at bounding box center [365, 156] width 51 height 13
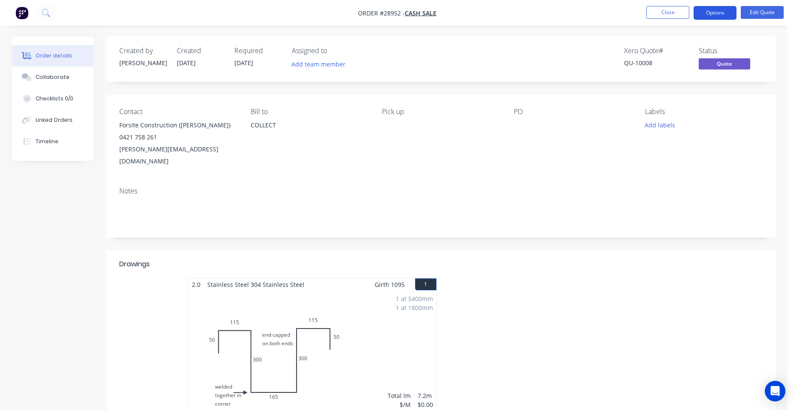
click at [725, 10] on button "Options" at bounding box center [714, 13] width 43 height 14
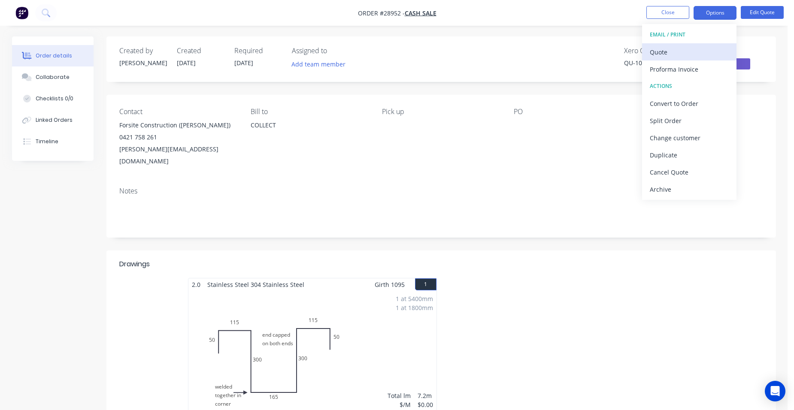
click at [696, 48] on div "Quote" at bounding box center [689, 52] width 79 height 12
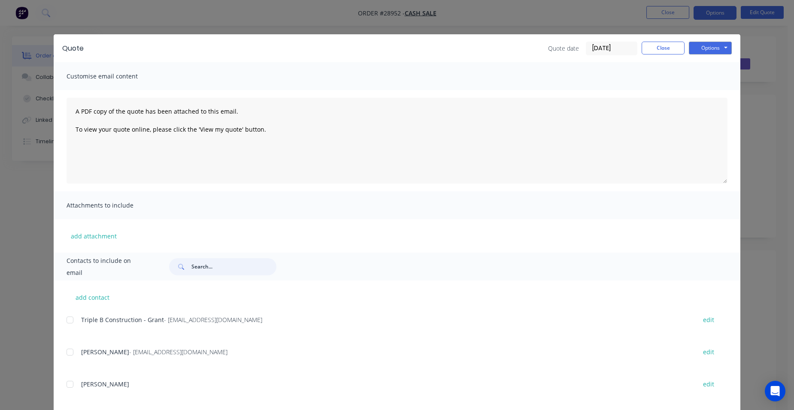
click at [217, 266] on input "text" at bounding box center [233, 266] width 85 height 17
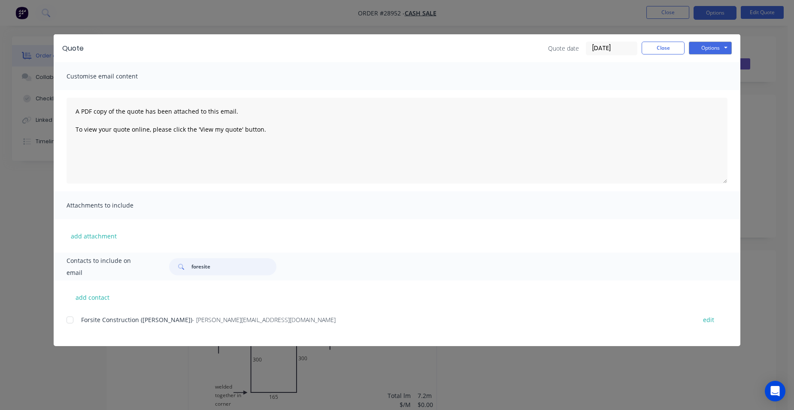
type input "foresite"
drag, startPoint x: 61, startPoint y: 317, endPoint x: 68, endPoint y: 314, distance: 6.9
click at [62, 316] on div "add contact Forsite Construction (Mannon) - mannon@foresiteconstruction.com.au …" at bounding box center [397, 314] width 687 height 66
click at [74, 321] on div at bounding box center [69, 320] width 17 height 17
click at [712, 48] on button "Options" at bounding box center [710, 48] width 43 height 13
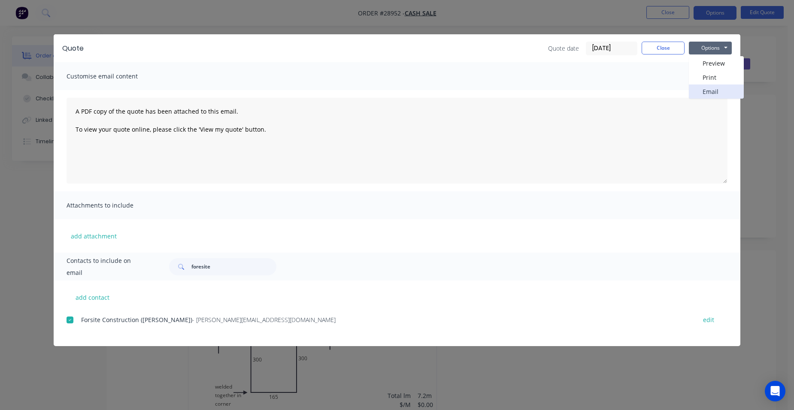
click at [697, 92] on button "Email" at bounding box center [716, 92] width 55 height 14
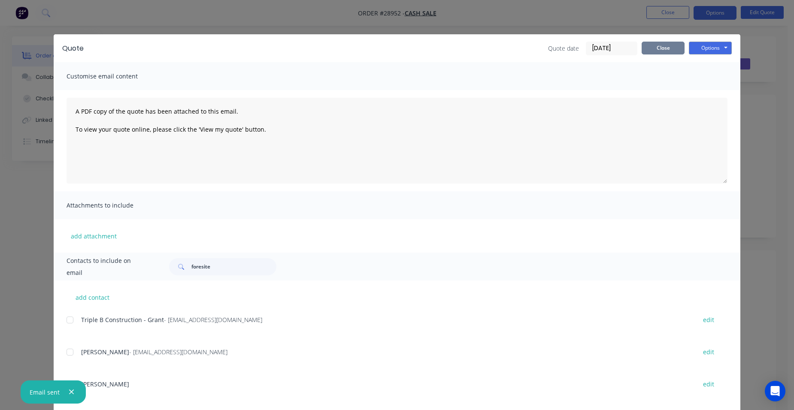
click at [678, 45] on button "Close" at bounding box center [663, 48] width 43 height 13
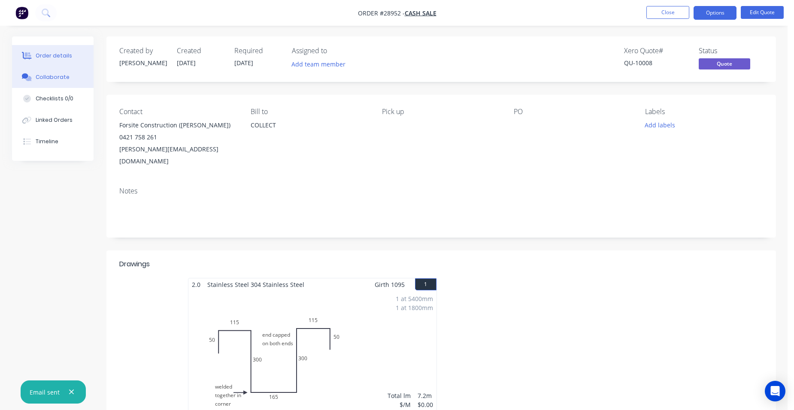
click at [63, 77] on div "Collaborate" at bounding box center [53, 77] width 34 height 8
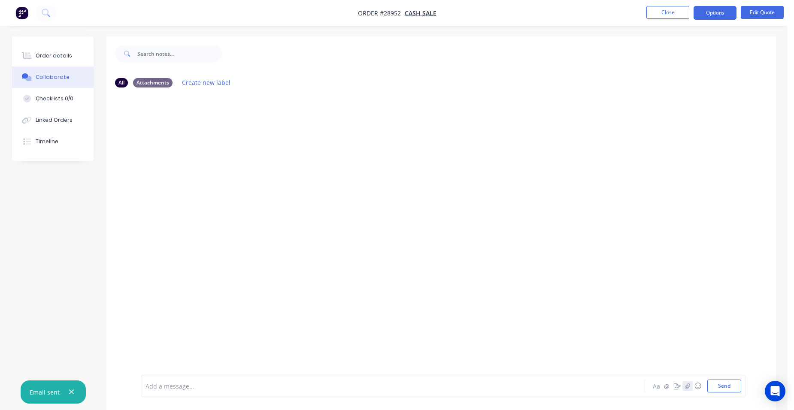
click at [689, 388] on icon "button" at bounding box center [686, 386] width 5 height 6
click at [722, 388] on button "Send" at bounding box center [724, 386] width 34 height 13
click at [63, 56] on div "Order details" at bounding box center [54, 56] width 36 height 8
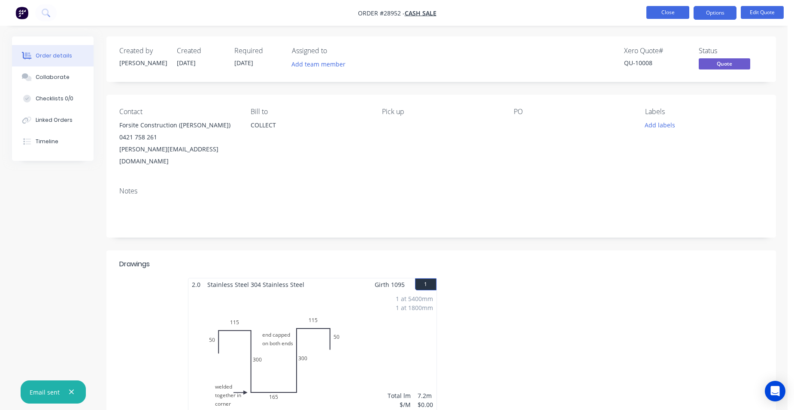
click at [648, 9] on button "Close" at bounding box center [667, 12] width 43 height 13
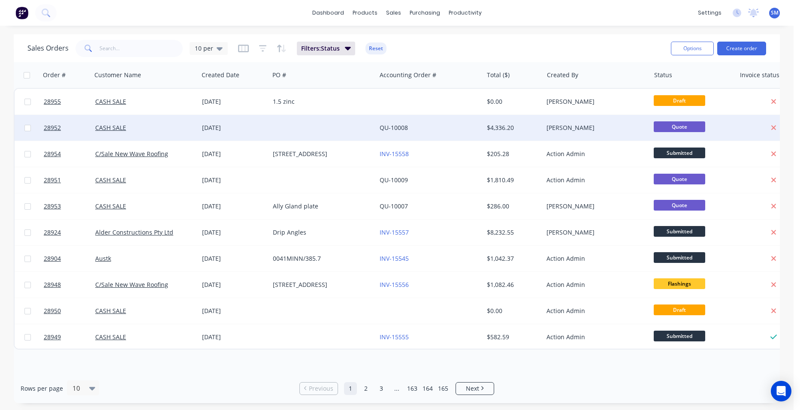
click at [306, 127] on div at bounding box center [323, 128] width 107 height 26
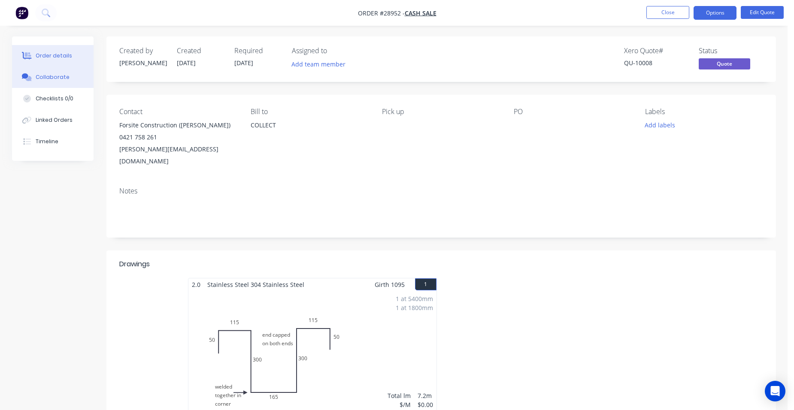
click at [40, 74] on div "Collaborate" at bounding box center [53, 77] width 34 height 8
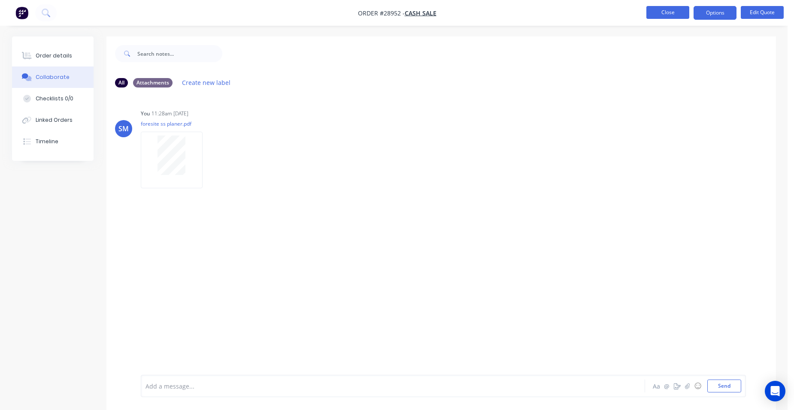
click at [663, 15] on button "Close" at bounding box center [667, 12] width 43 height 13
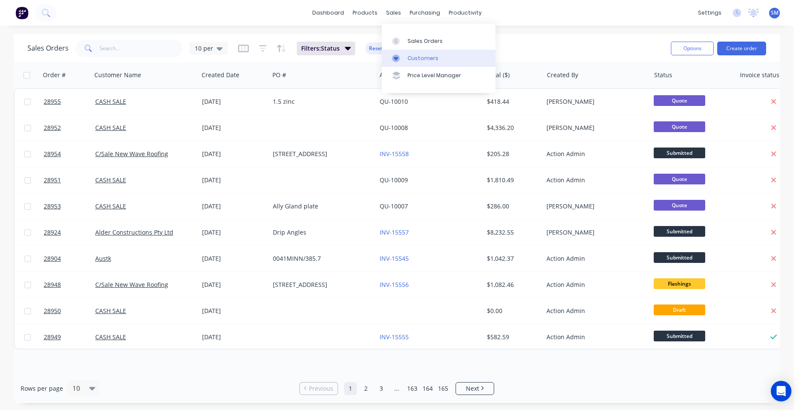
click at [415, 55] on div "Customers" at bounding box center [423, 59] width 31 height 8
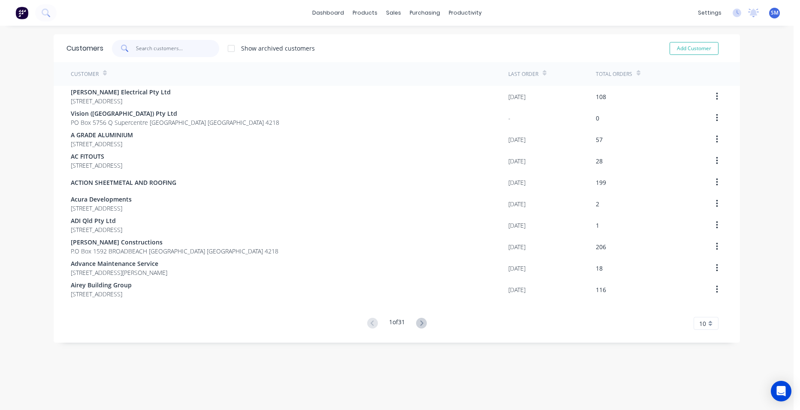
drag, startPoint x: 164, startPoint y: 51, endPoint x: 275, endPoint y: 48, distance: 110.8
click at [165, 51] on input "text" at bounding box center [178, 48] width 84 height 17
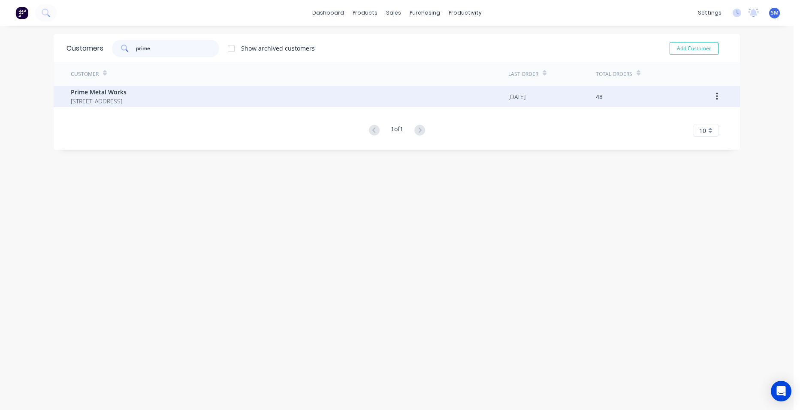
type input "prime"
click at [127, 96] on span "Prime Metal Works" at bounding box center [99, 92] width 56 height 9
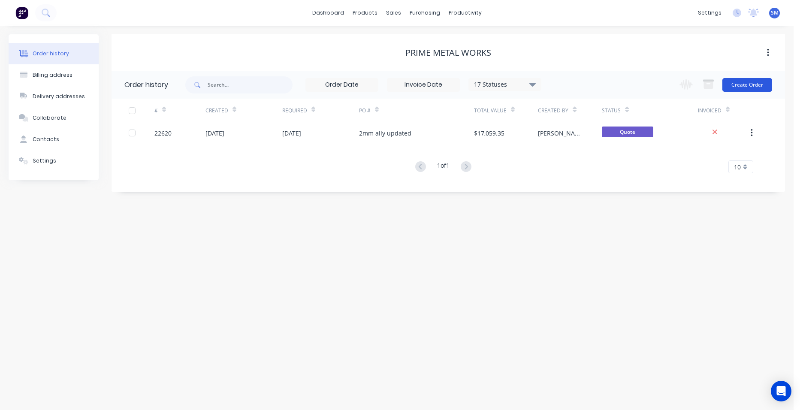
click at [739, 85] on button "Create Order" at bounding box center [748, 85] width 50 height 14
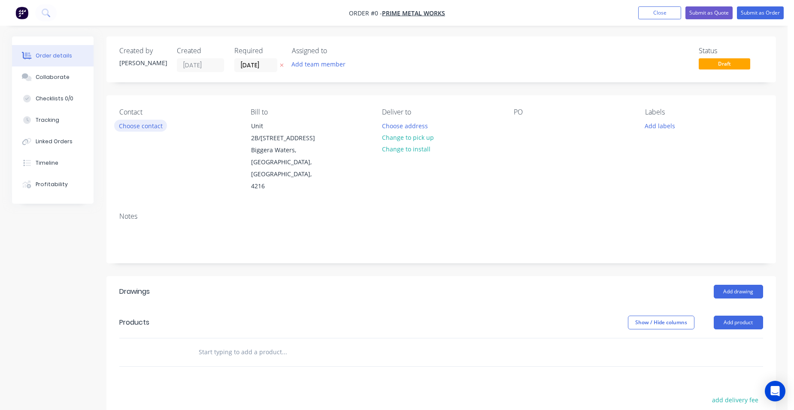
click at [135, 127] on button "Choose contact" at bounding box center [140, 126] width 53 height 12
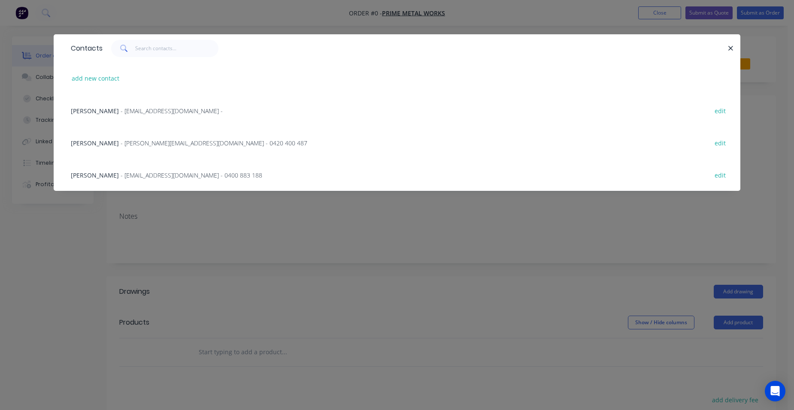
click at [145, 173] on span "- mario@primemetalworks.com.au - 0400 883 188" at bounding box center [192, 175] width 142 height 8
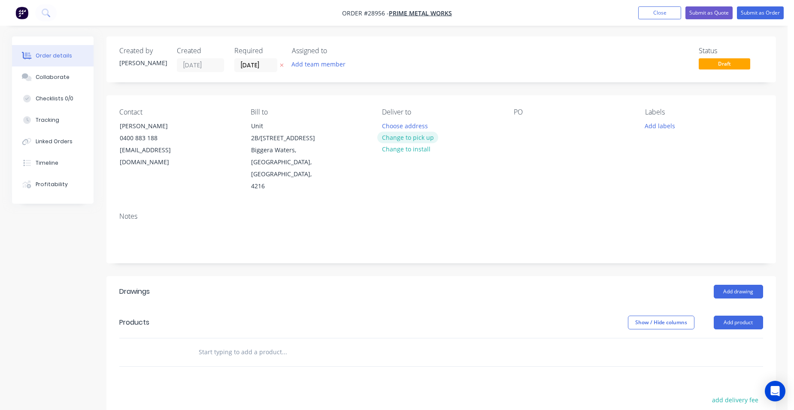
drag, startPoint x: 394, startPoint y: 135, endPoint x: 668, endPoint y: 215, distance: 285.1
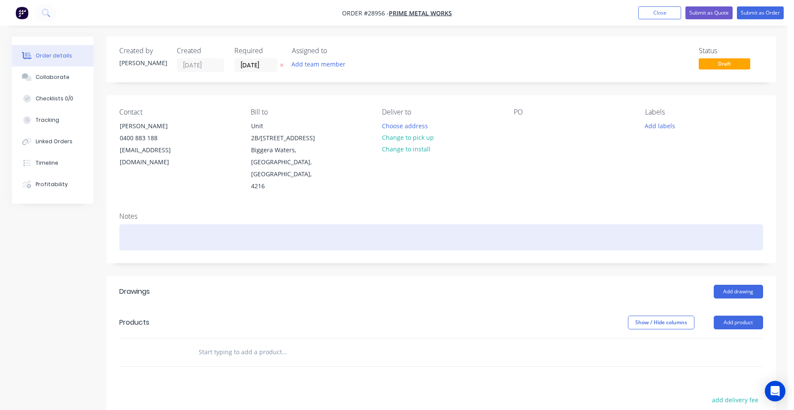
click at [395, 135] on button "Change to pick up" at bounding box center [407, 138] width 61 height 12
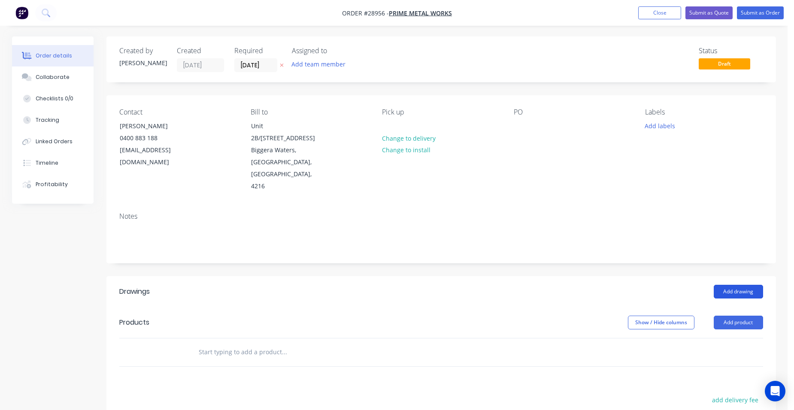
click at [730, 285] on button "Add drawing" at bounding box center [738, 292] width 49 height 14
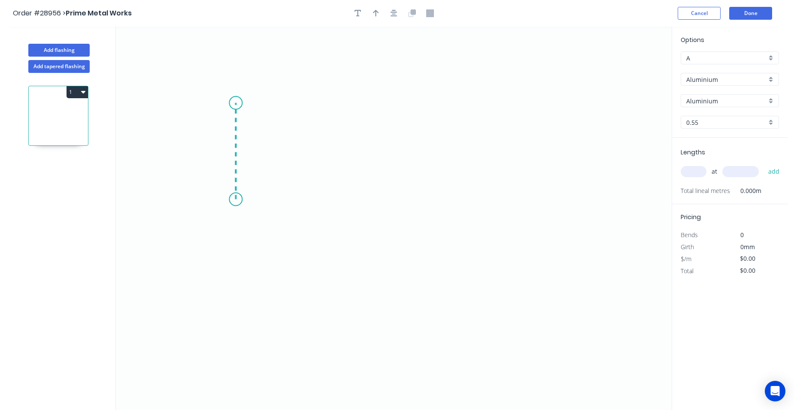
drag, startPoint x: 236, startPoint y: 200, endPoint x: 237, endPoint y: 103, distance: 96.6
click at [237, 103] on icon "0" at bounding box center [394, 219] width 556 height 384
drag, startPoint x: 411, startPoint y: 106, endPoint x: 412, endPoint y: 146, distance: 40.8
click at [412, 106] on icon "0 ?" at bounding box center [394, 219] width 556 height 384
click at [414, 206] on icon "0 ? ?" at bounding box center [394, 219] width 556 height 384
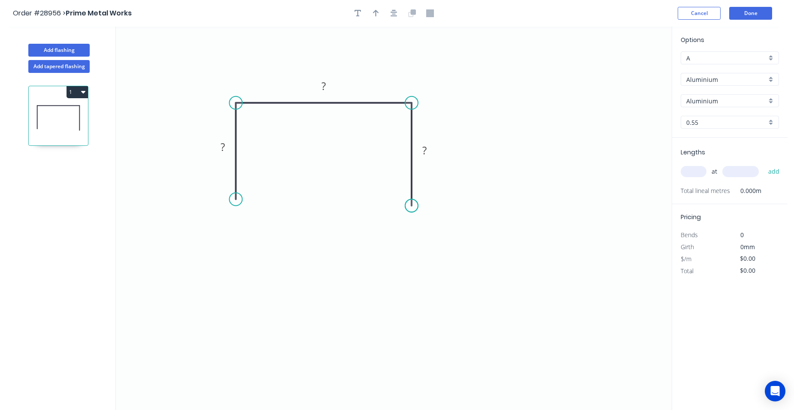
click at [414, 205] on circle at bounding box center [411, 206] width 13 height 13
click at [326, 86] on rect at bounding box center [323, 87] width 17 height 12
click at [426, 150] on tspan "?" at bounding box center [424, 150] width 4 height 14
click at [224, 145] on tspan "?" at bounding box center [223, 147] width 4 height 14
click at [376, 11] on icon "button" at bounding box center [376, 13] width 6 height 7
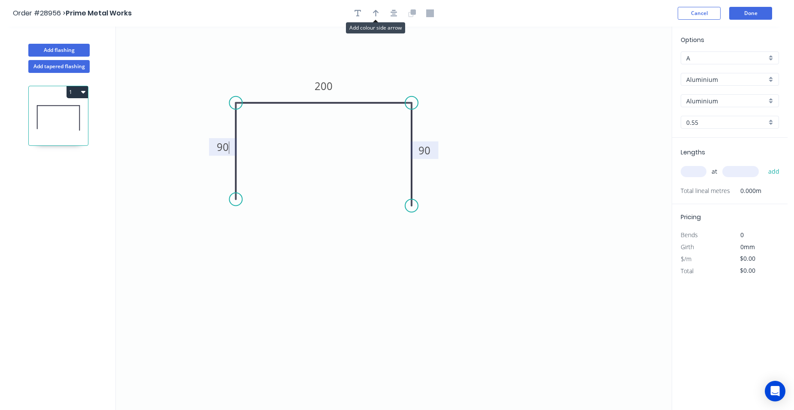
type input "$1.00"
drag, startPoint x: 630, startPoint y: 67, endPoint x: 722, endPoint y: 103, distance: 99.5
click at [412, 84] on icon at bounding box center [414, 71] width 8 height 27
click at [772, 80] on div "Aluminium" at bounding box center [730, 79] width 98 height 13
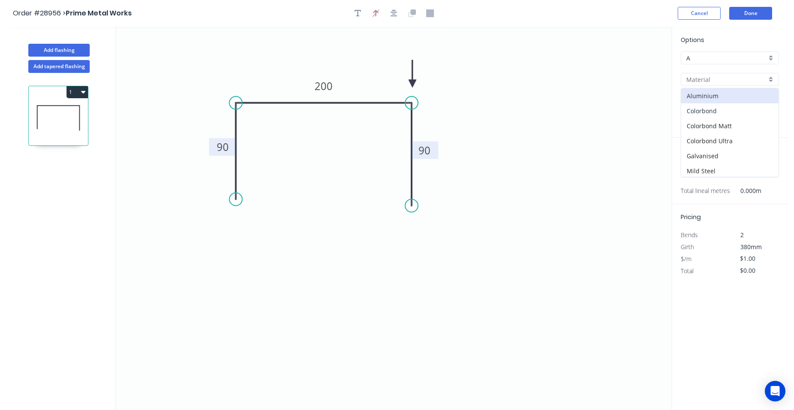
drag, startPoint x: 720, startPoint y: 107, endPoint x: 724, endPoint y: 105, distance: 4.4
click at [723, 106] on div "Colorbond" at bounding box center [729, 110] width 97 height 15
type input "Colorbond"
type input "Basalt"
type input "$15.31"
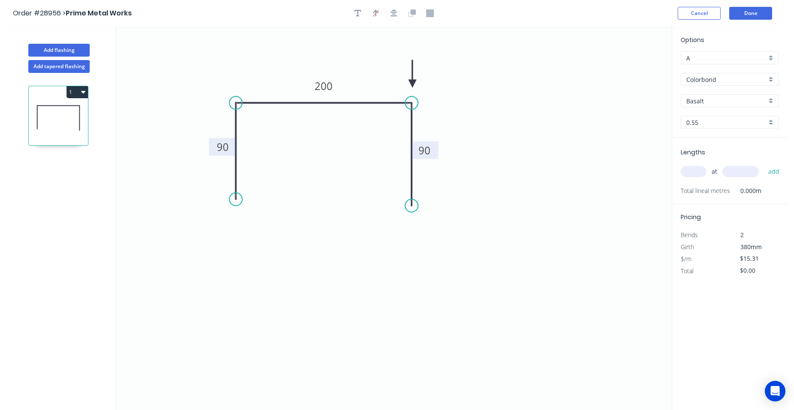
click at [768, 101] on div "Basalt" at bounding box center [730, 100] width 98 height 13
click at [720, 136] on div "Monument" at bounding box center [729, 139] width 97 height 15
type input "Monument"
drag, startPoint x: 700, startPoint y: 170, endPoint x: 709, endPoint y: 166, distance: 10.0
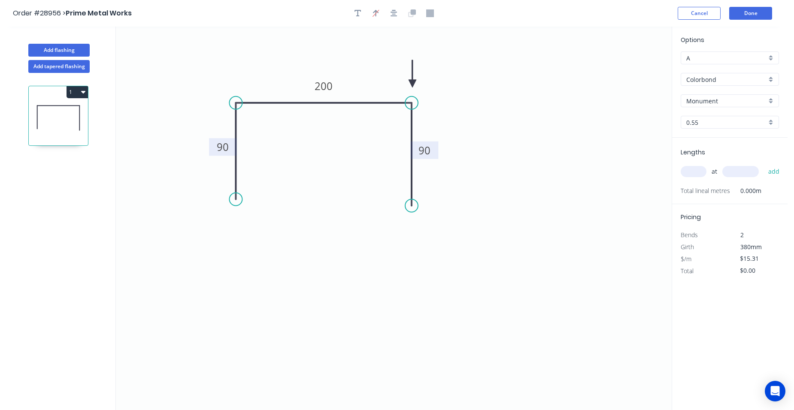
click at [701, 170] on input "text" at bounding box center [694, 171] width 26 height 11
type input "1"
type input "1000"
click at [764, 164] on button "add" at bounding box center [774, 171] width 20 height 15
type input "$15.31"
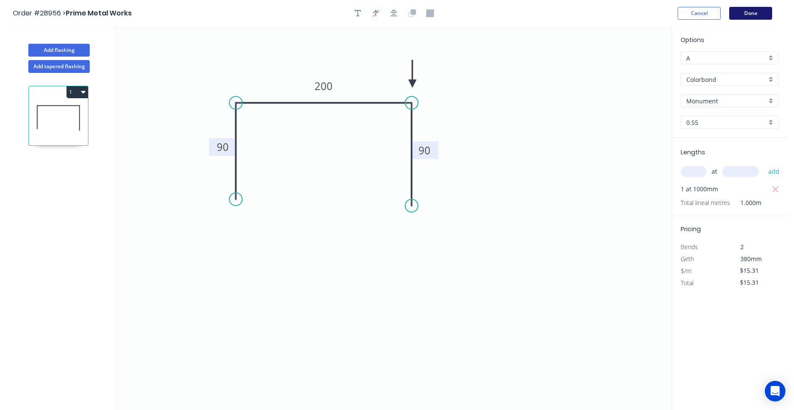
click at [754, 16] on button "Done" at bounding box center [750, 13] width 43 height 13
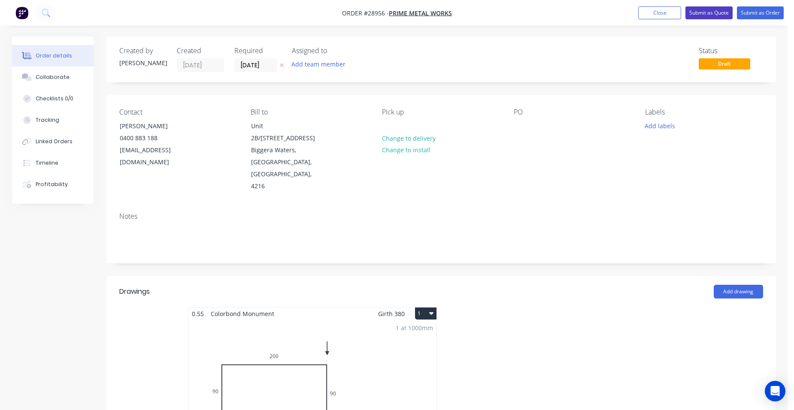
click at [713, 8] on button "Submit as Quote" at bounding box center [708, 12] width 47 height 13
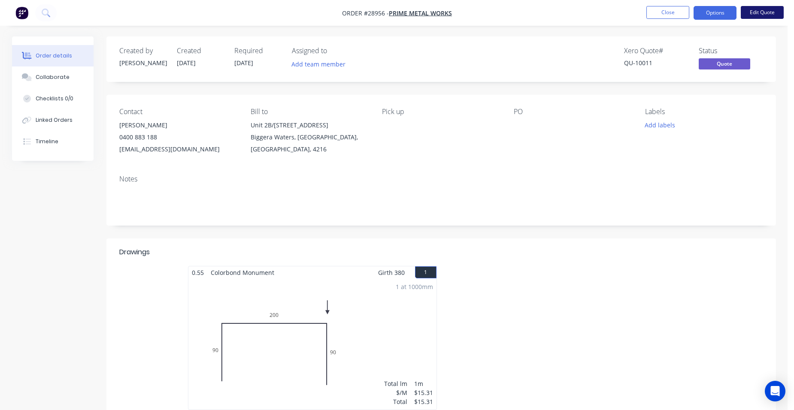
click at [748, 9] on button "Edit Quote" at bounding box center [762, 12] width 43 height 13
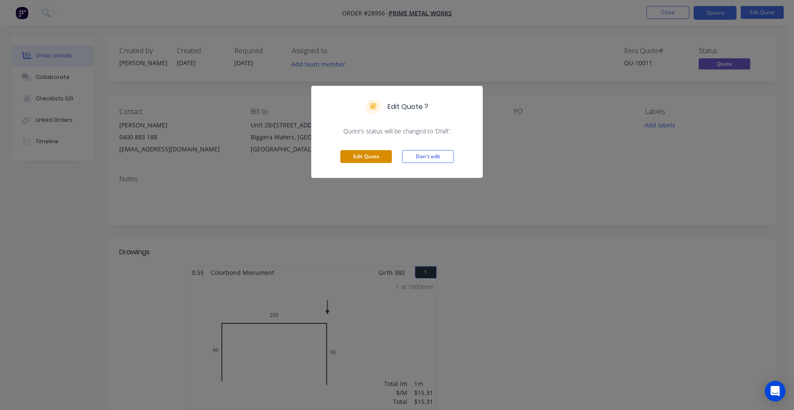
click at [366, 151] on button "Edit Quote" at bounding box center [365, 156] width 51 height 13
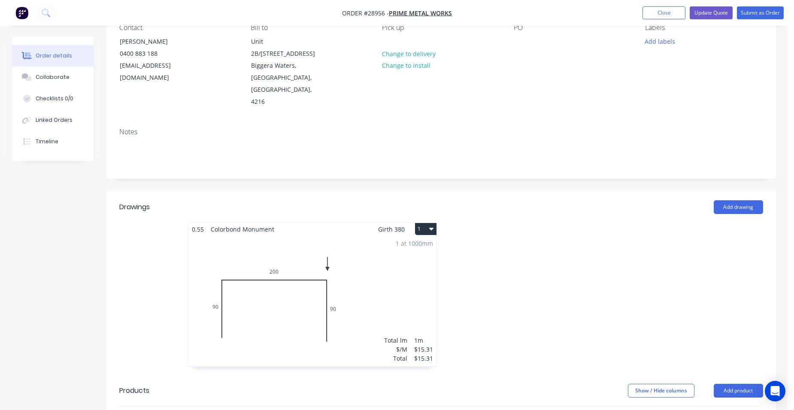
scroll to position [86, 0]
click at [733, 199] on button "Add drawing" at bounding box center [738, 206] width 49 height 14
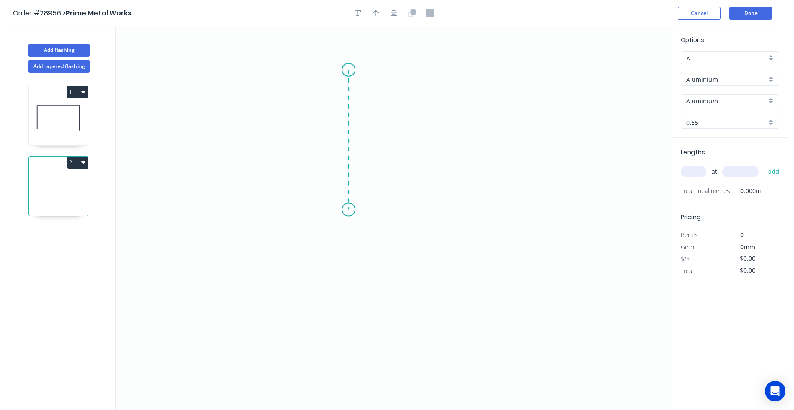
drag, startPoint x: 348, startPoint y: 70, endPoint x: 338, endPoint y: 210, distance: 140.3
click at [338, 210] on icon "0" at bounding box center [394, 219] width 556 height 384
click at [456, 212] on icon "0 ?" at bounding box center [394, 219] width 556 height 384
click at [456, 212] on circle at bounding box center [456, 209] width 13 height 13
click at [337, 134] on tspan "?" at bounding box center [335, 136] width 4 height 14
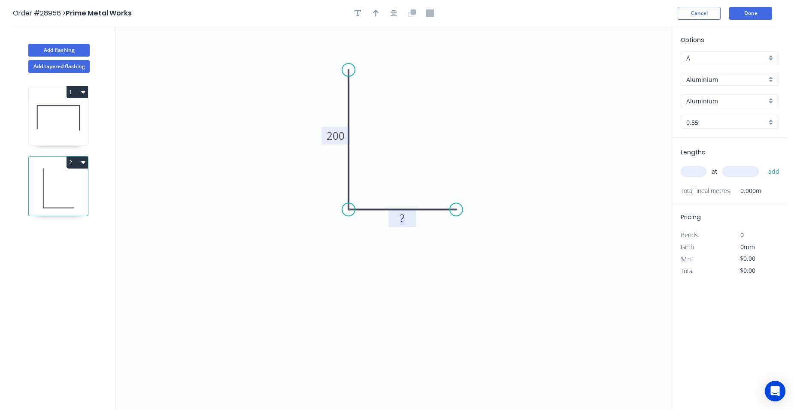
click at [408, 219] on rect at bounding box center [402, 219] width 17 height 12
drag, startPoint x: 773, startPoint y: 75, endPoint x: 773, endPoint y: 80, distance: 5.1
click at [773, 75] on div "Aluminium" at bounding box center [730, 79] width 98 height 13
type input "$1.00"
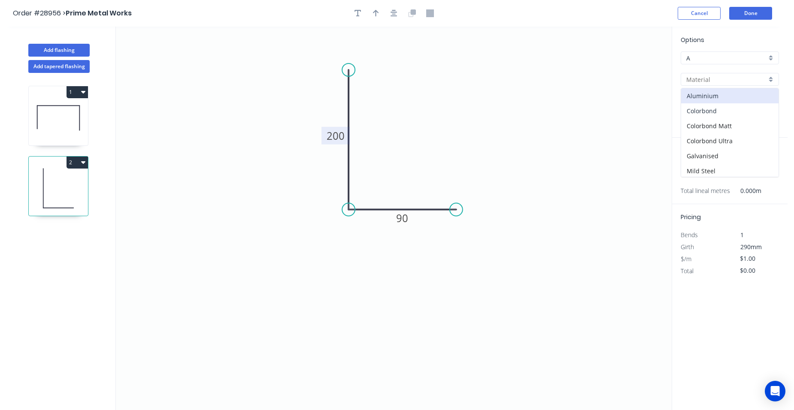
click at [748, 106] on div "Colorbond" at bounding box center [729, 110] width 97 height 15
type input "Colorbond"
type input "Basalt"
type input "$12.41"
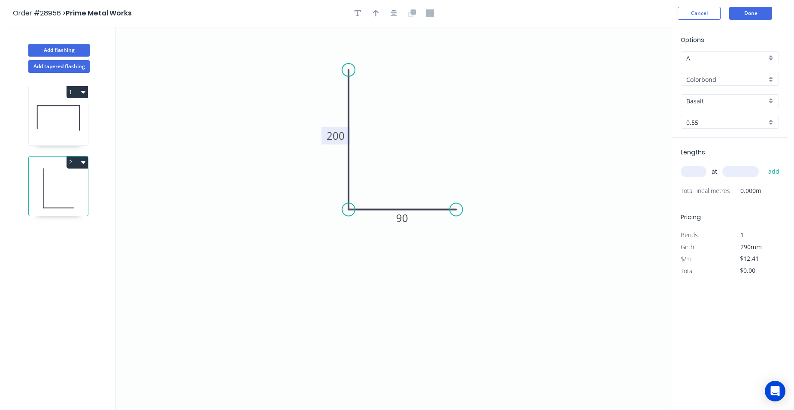
click at [771, 98] on div "Basalt" at bounding box center [730, 100] width 98 height 13
click at [721, 156] on div "Monument" at bounding box center [729, 155] width 97 height 15
type input "Monument"
click at [706, 170] on input "text" at bounding box center [694, 171] width 26 height 11
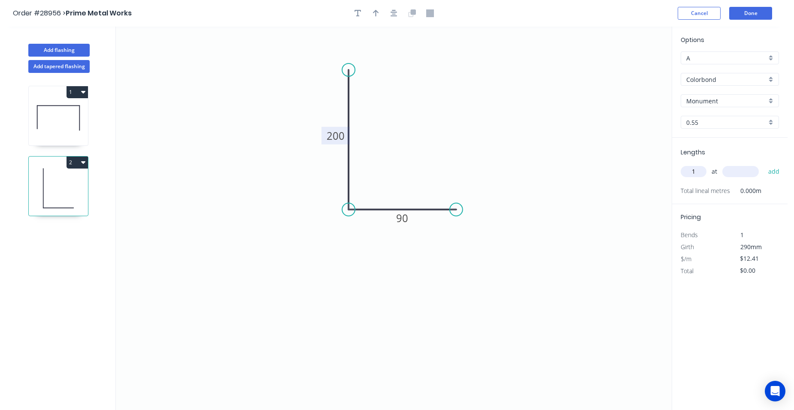
type input "1"
type input "1000"
click at [764, 164] on button "add" at bounding box center [774, 171] width 20 height 15
type input "$12.41"
click at [751, 9] on button "Done" at bounding box center [750, 13] width 43 height 13
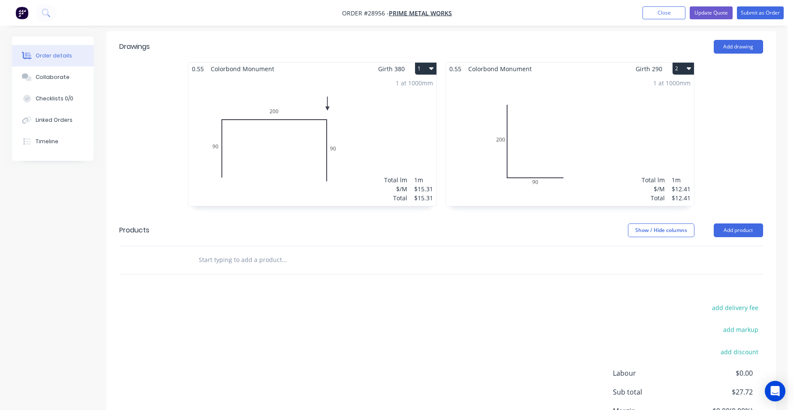
scroll to position [129, 0]
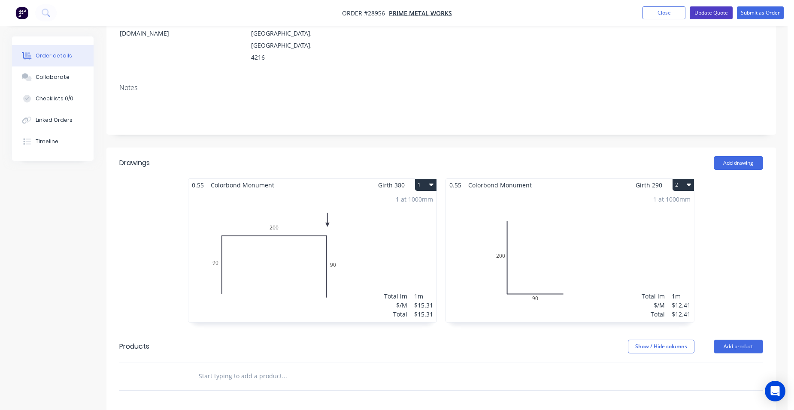
click at [716, 10] on button "Update Quote" at bounding box center [711, 12] width 43 height 13
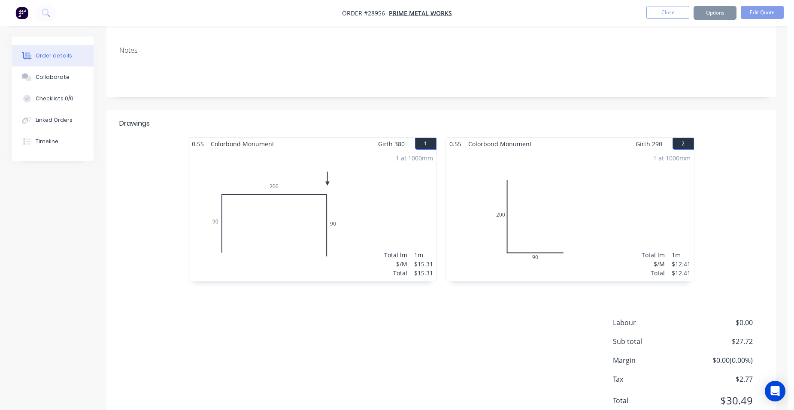
scroll to position [0, 0]
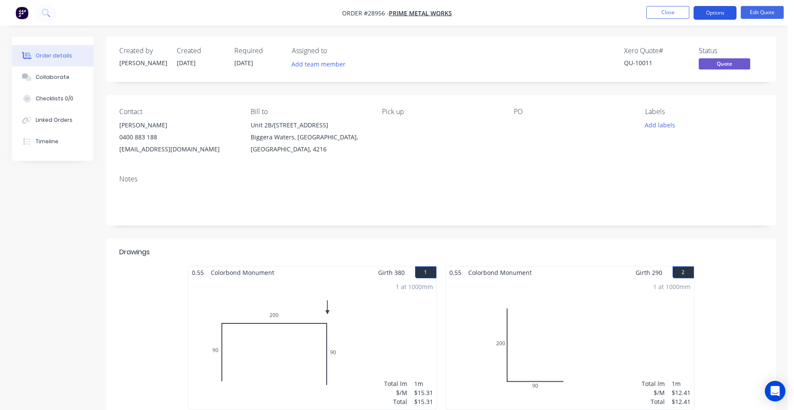
click at [723, 11] on button "Options" at bounding box center [714, 13] width 43 height 14
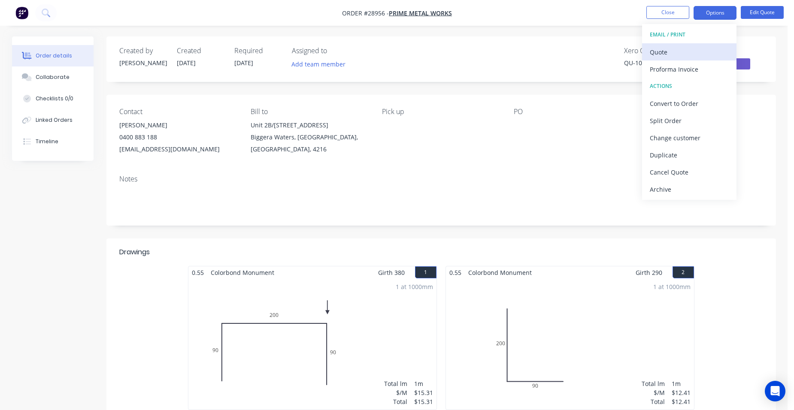
click at [704, 48] on div "Quote" at bounding box center [689, 52] width 79 height 12
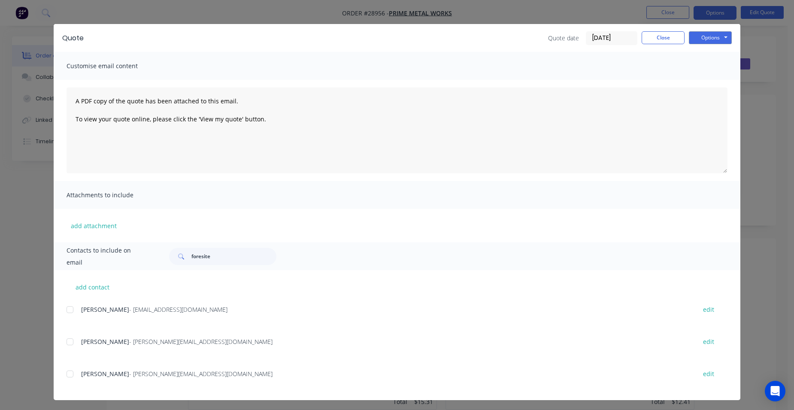
scroll to position [12, 0]
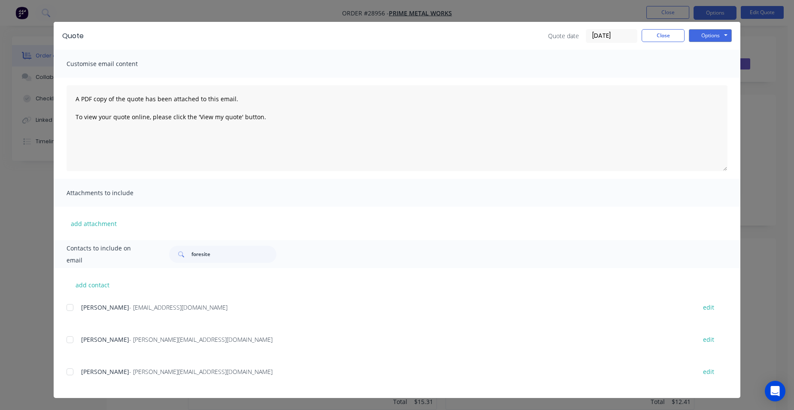
click at [66, 369] on div at bounding box center [69, 371] width 17 height 17
click at [699, 28] on div "Quote Quote date 30/09/25 Close Options Preview Print Email" at bounding box center [397, 36] width 687 height 28
click at [709, 38] on button "Options" at bounding box center [710, 35] width 43 height 13
click at [711, 80] on button "Email" at bounding box center [716, 79] width 55 height 14
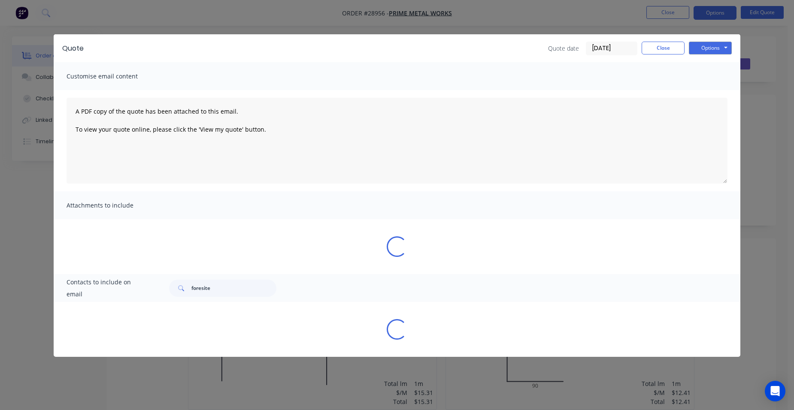
scroll to position [0, 0]
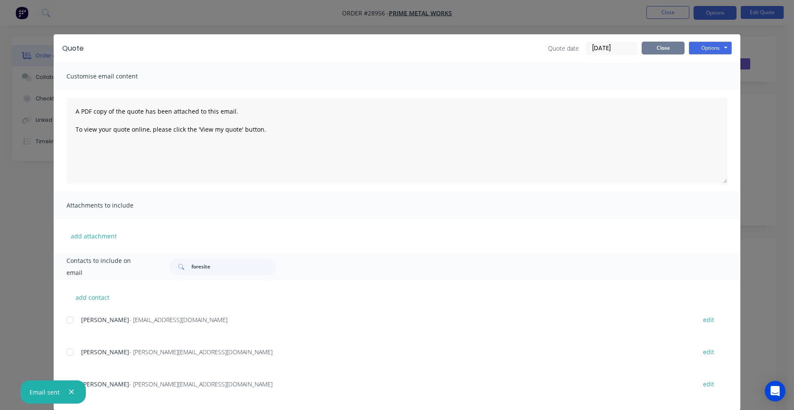
click at [659, 48] on button "Close" at bounding box center [663, 48] width 43 height 13
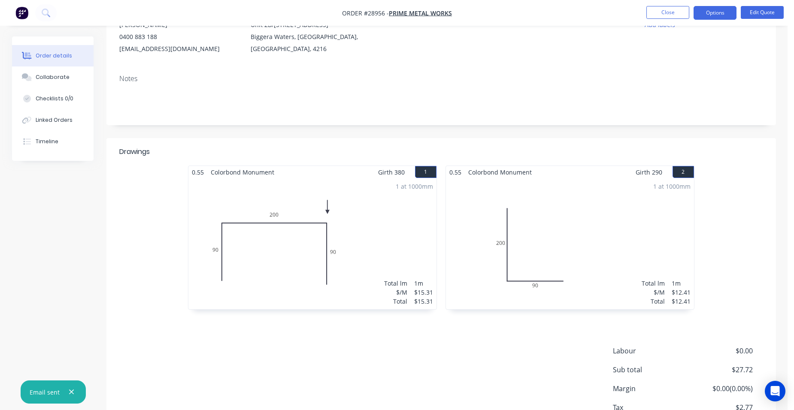
scroll to position [43, 0]
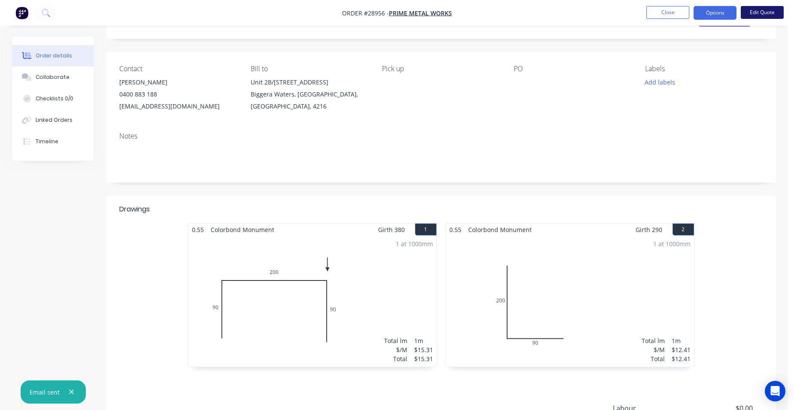
click at [749, 10] on button "Edit Quote" at bounding box center [762, 12] width 43 height 13
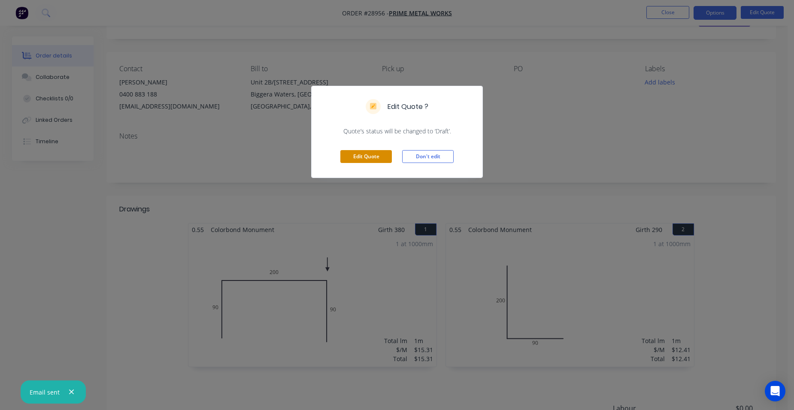
click at [369, 152] on button "Edit Quote" at bounding box center [365, 156] width 51 height 13
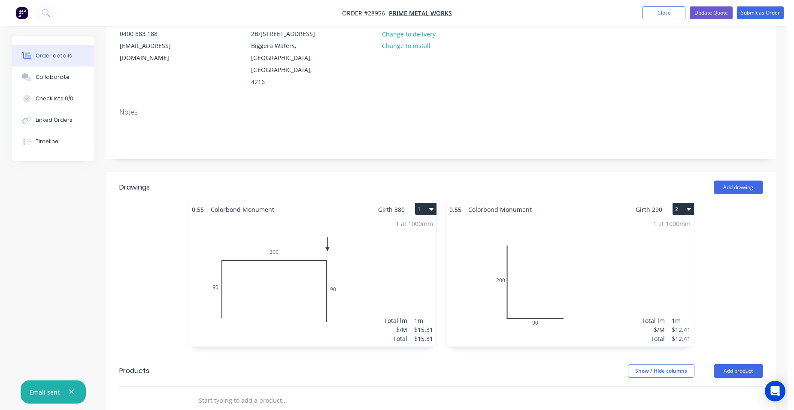
scroll to position [215, 0]
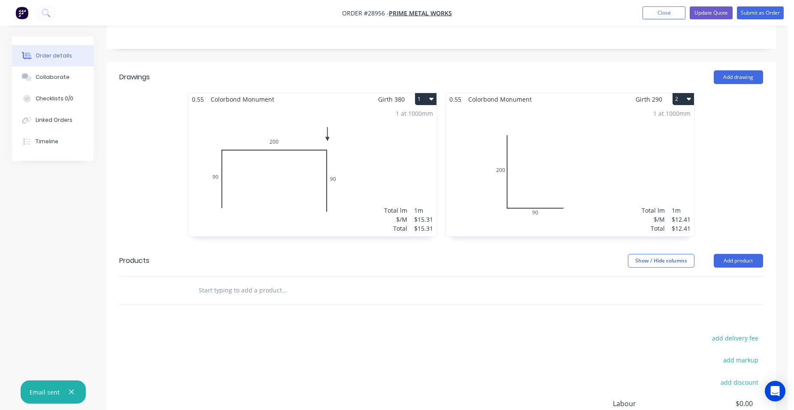
click at [293, 142] on div "1 at 1000mm Total lm $/M Total 1m $15.31 $15.31" at bounding box center [312, 171] width 248 height 131
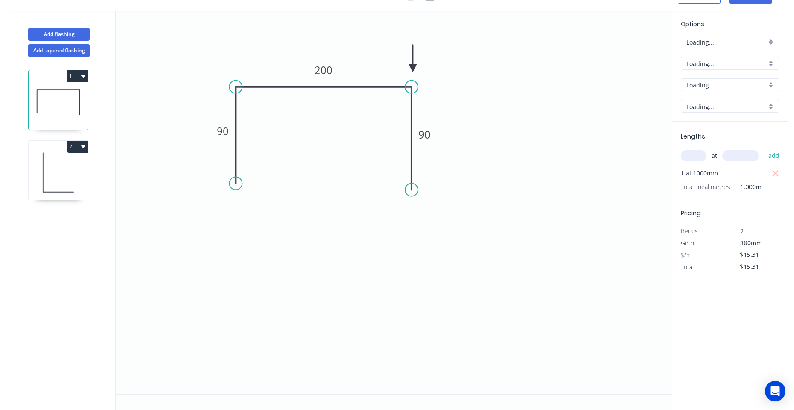
scroll to position [16, 0]
click at [227, 133] on tspan "90" at bounding box center [223, 131] width 12 height 14
type input "$18.46"
click at [322, 68] on tspan "200" at bounding box center [324, 70] width 18 height 14
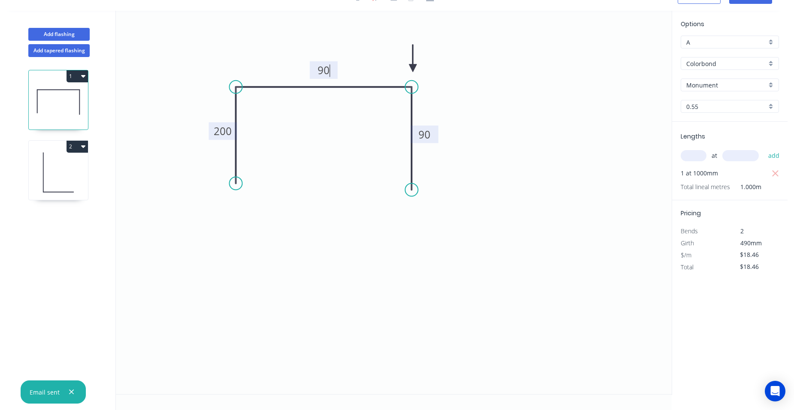
type input "$15.31"
click at [430, 135] on tspan "90" at bounding box center [424, 134] width 12 height 14
click at [475, 105] on icon "0 200 90 200" at bounding box center [394, 203] width 556 height 384
type input "$18.46"
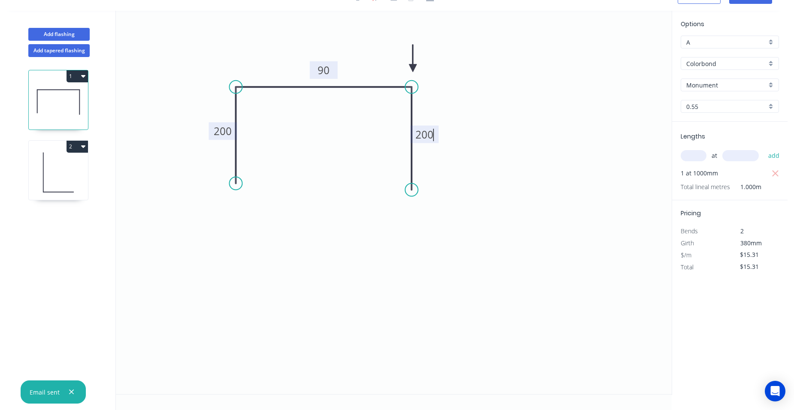
type input "$18.46"
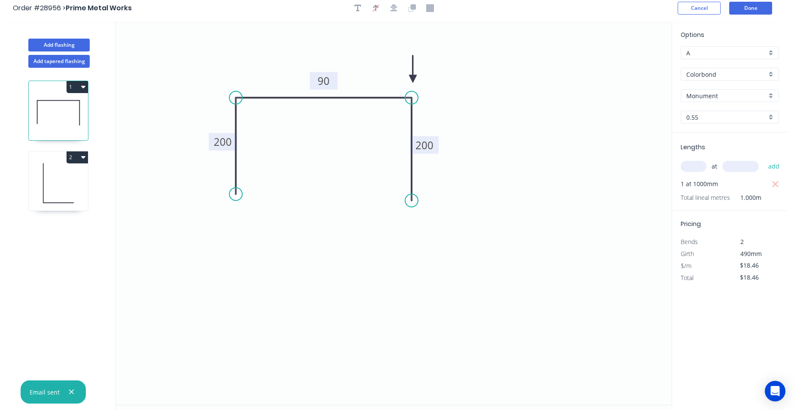
scroll to position [0, 0]
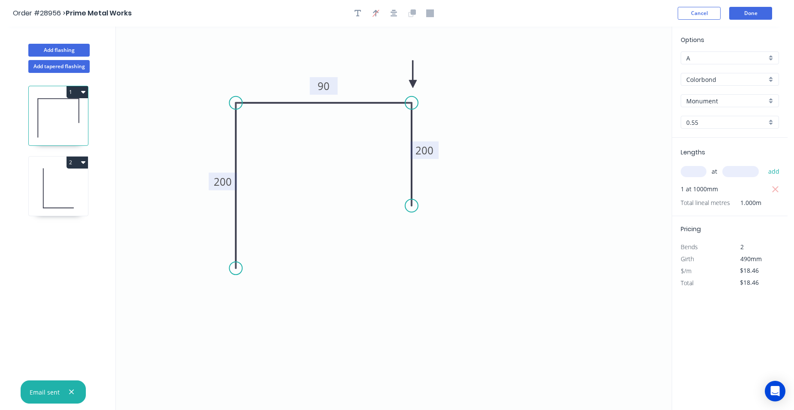
drag, startPoint x: 234, startPoint y: 202, endPoint x: 224, endPoint y: 269, distance: 67.2
click at [224, 269] on icon "0 200 90 200" at bounding box center [394, 219] width 556 height 384
drag, startPoint x: 411, startPoint y: 205, endPoint x: 408, endPoint y: 265, distance: 59.7
click at [408, 265] on circle at bounding box center [411, 264] width 13 height 13
click at [756, 10] on button "Done" at bounding box center [750, 13] width 43 height 13
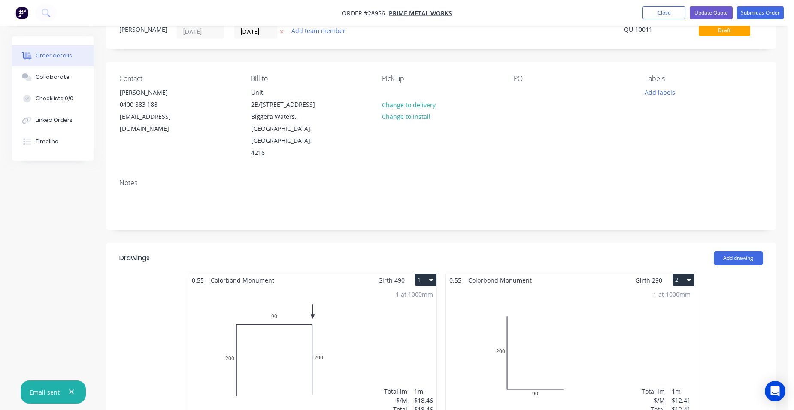
scroll to position [172, 0]
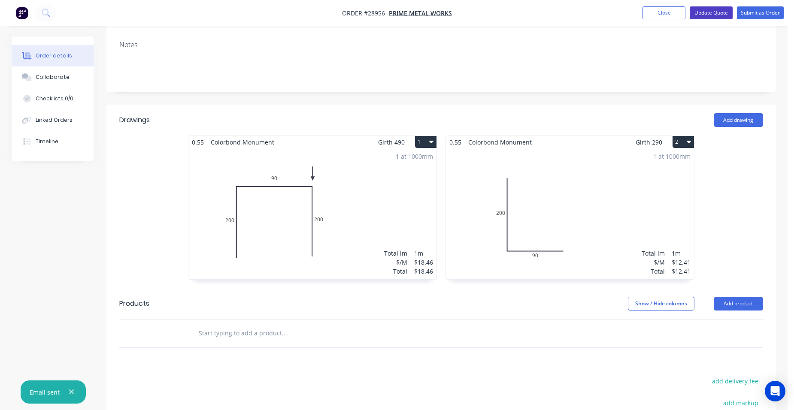
click at [711, 13] on button "Update Quote" at bounding box center [711, 12] width 43 height 13
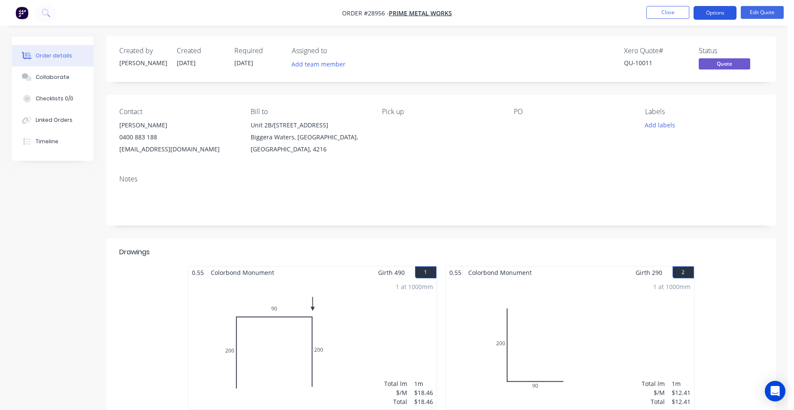
click at [704, 14] on button "Options" at bounding box center [714, 13] width 43 height 14
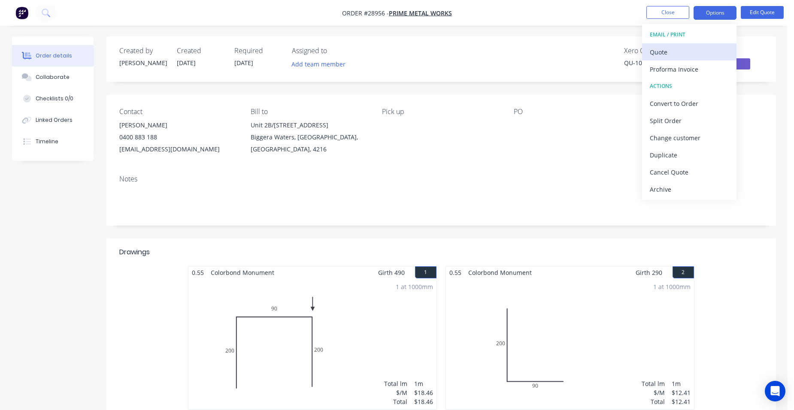
click at [685, 48] on div "Quote" at bounding box center [689, 52] width 79 height 12
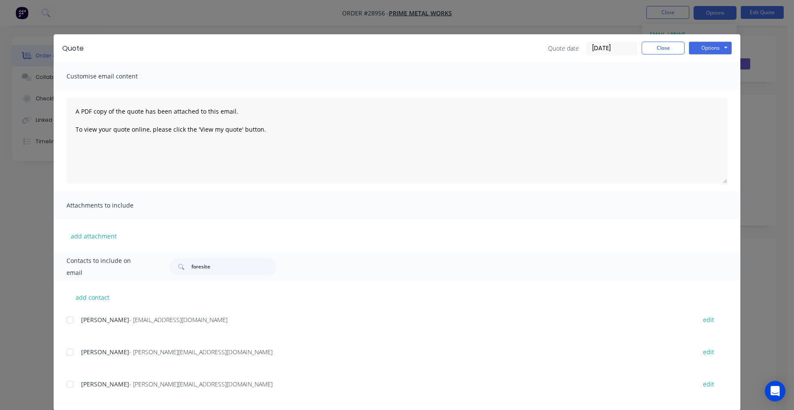
click at [706, 41] on div "Quote Quote date 30/09/25 Close Options Preview Print Email" at bounding box center [397, 48] width 687 height 28
click at [705, 51] on button "Options" at bounding box center [710, 48] width 43 height 13
click at [708, 81] on button "Print" at bounding box center [716, 77] width 55 height 14
click at [660, 47] on button "Close" at bounding box center [663, 48] width 43 height 13
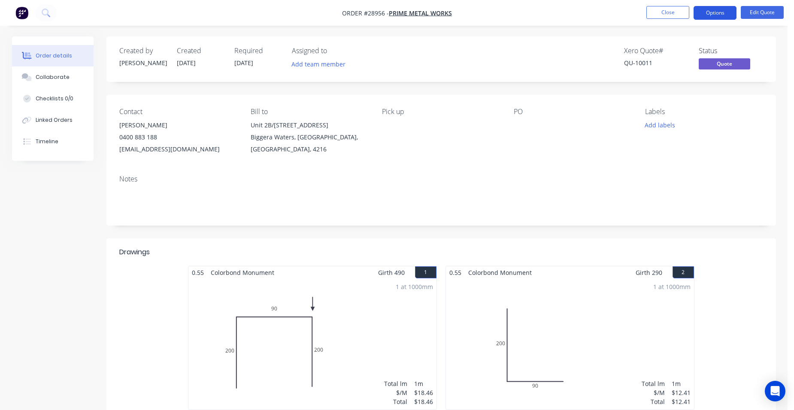
click at [715, 11] on button "Options" at bounding box center [714, 13] width 43 height 14
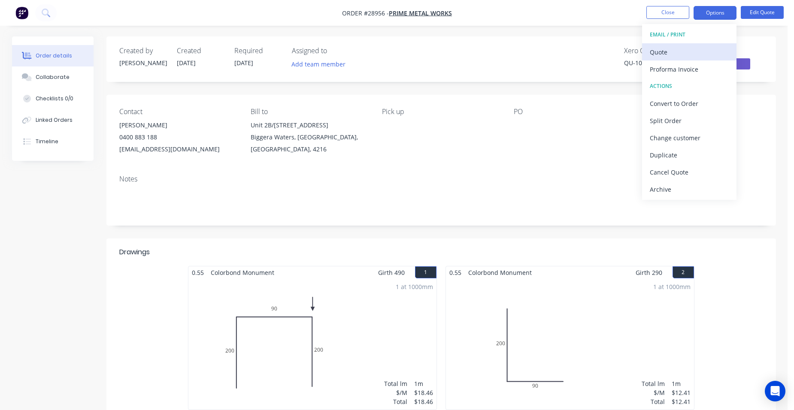
click at [691, 55] on div "Quote" at bounding box center [689, 52] width 79 height 12
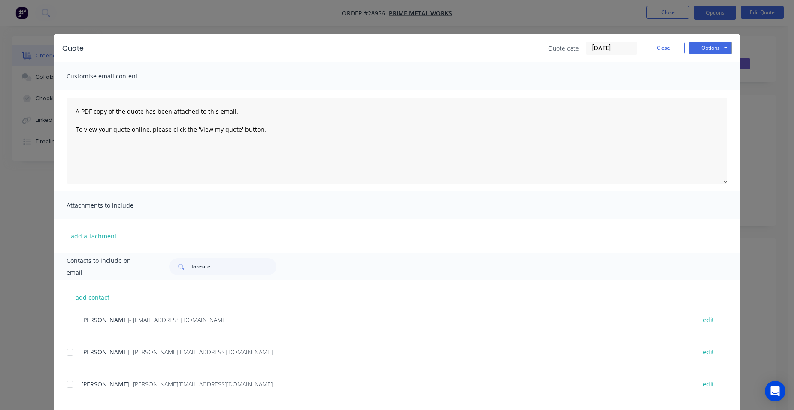
click at [67, 382] on div at bounding box center [69, 384] width 17 height 17
click at [696, 50] on button "Options" at bounding box center [710, 48] width 43 height 13
click at [704, 93] on button "Email" at bounding box center [716, 92] width 55 height 14
click at [658, 45] on button "Close" at bounding box center [663, 48] width 43 height 13
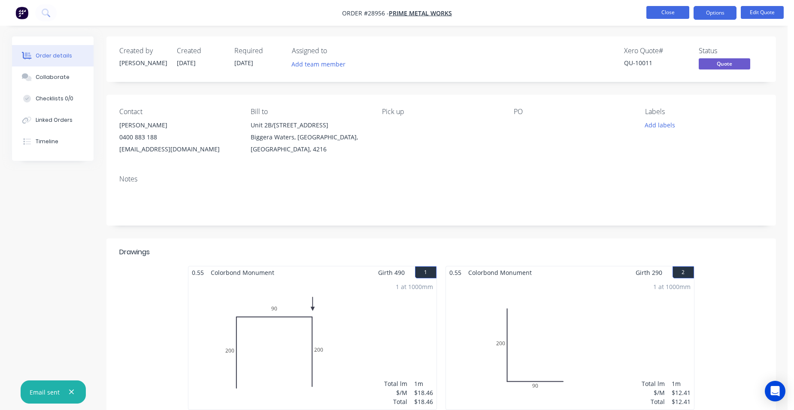
click at [667, 14] on button "Close" at bounding box center [667, 12] width 43 height 13
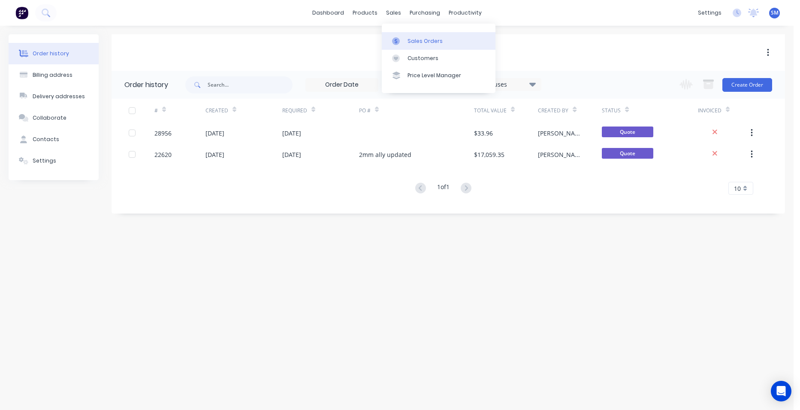
click at [415, 36] on link "Sales Orders" at bounding box center [439, 40] width 114 height 17
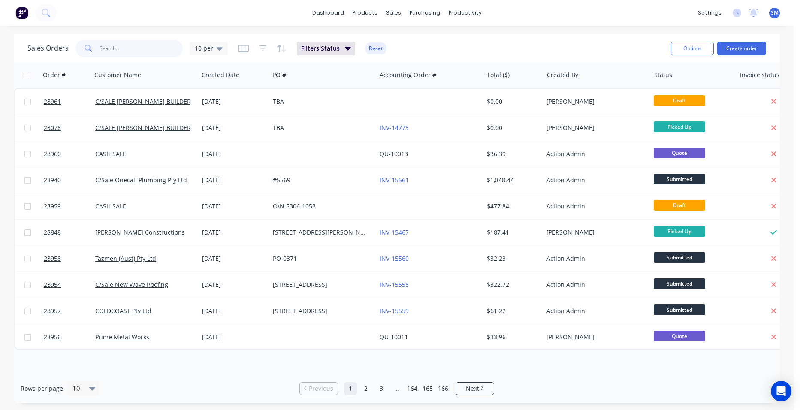
click at [142, 51] on input "text" at bounding box center [142, 48] width 84 height 17
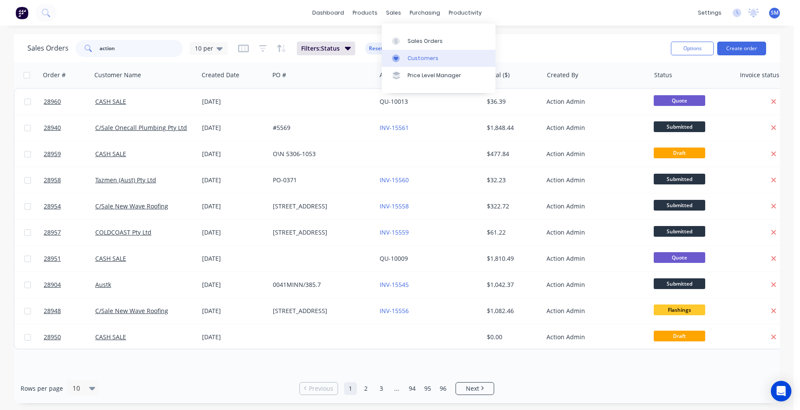
type input "action"
click at [412, 55] on div "Customers" at bounding box center [423, 59] width 31 height 8
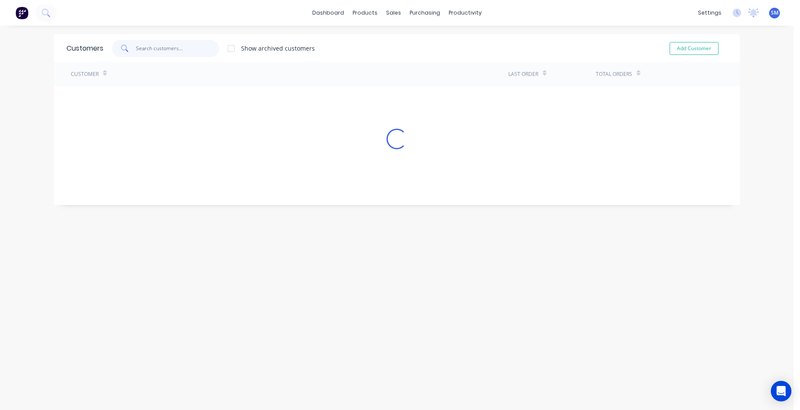
click at [157, 53] on input "text" at bounding box center [178, 48] width 84 height 17
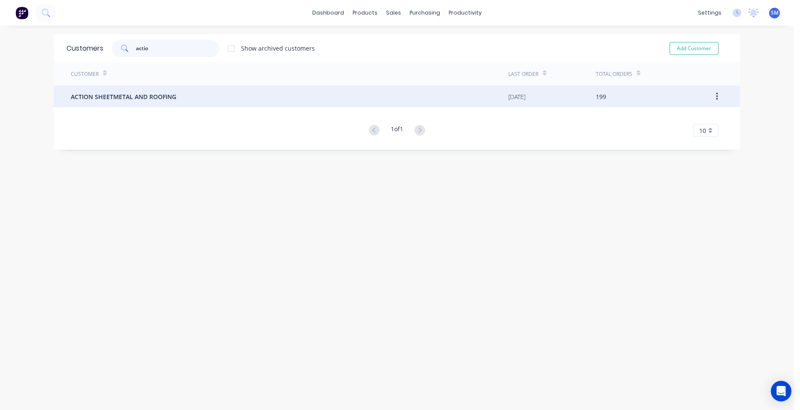
type input "actio"
click at [115, 90] on div "ACTION SHEETMETAL AND ROOFING" at bounding box center [290, 96] width 438 height 21
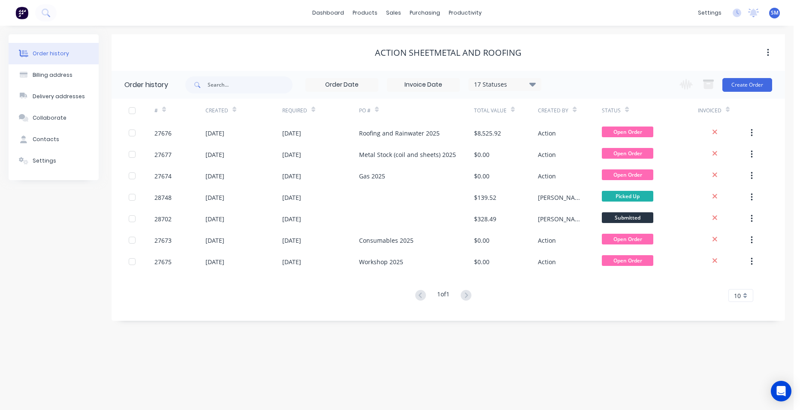
click at [535, 83] on icon at bounding box center [533, 84] width 6 height 4
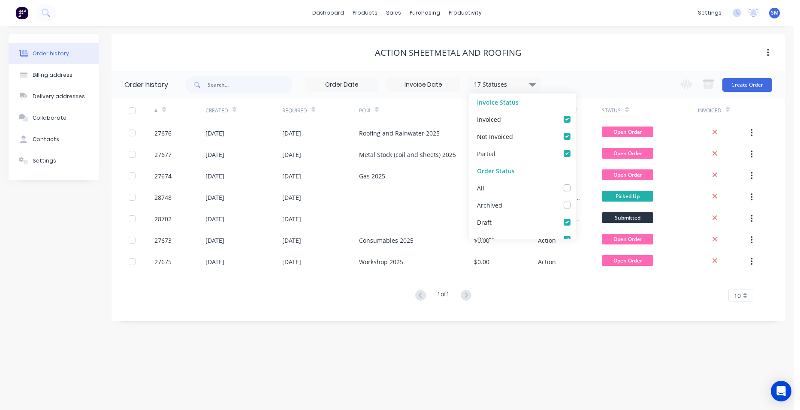
drag, startPoint x: 560, startPoint y: 205, endPoint x: 549, endPoint y: 284, distance: 79.7
click at [576, 200] on label at bounding box center [576, 200] width 0 height 0
click at [576, 206] on input "checkbox" at bounding box center [579, 204] width 7 height 8
checkbox input "true"
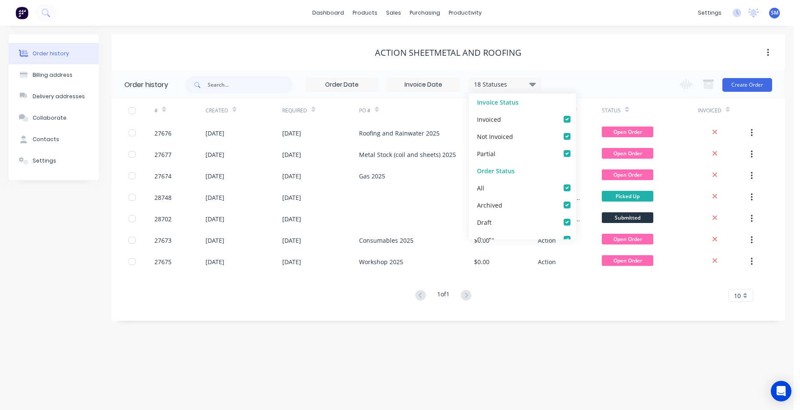
drag, startPoint x: 525, startPoint y: 361, endPoint x: 517, endPoint y: 361, distance: 8.2
click at [524, 361] on div "Order history Billing address Delivery addresses Collaborate Contacts Settings …" at bounding box center [397, 218] width 794 height 385
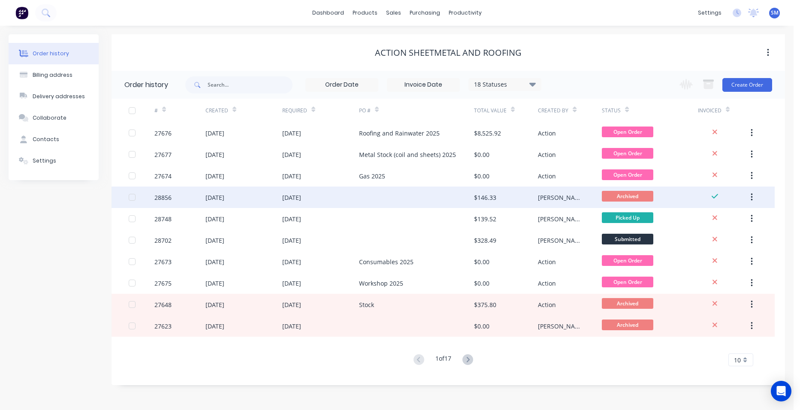
click at [391, 194] on div at bounding box center [416, 197] width 115 height 21
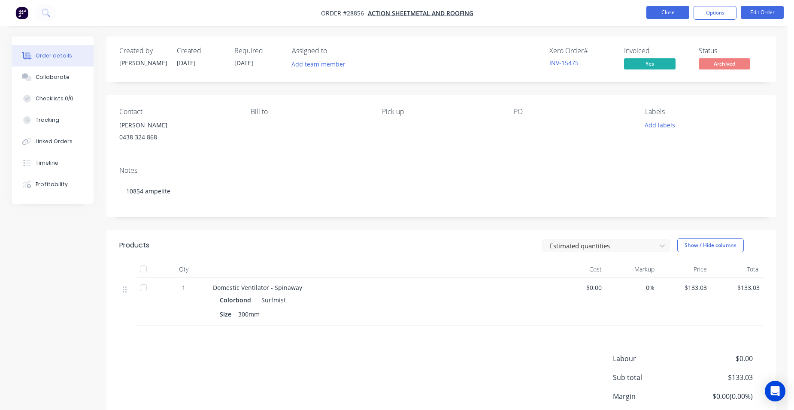
click at [663, 13] on button "Close" at bounding box center [667, 12] width 43 height 13
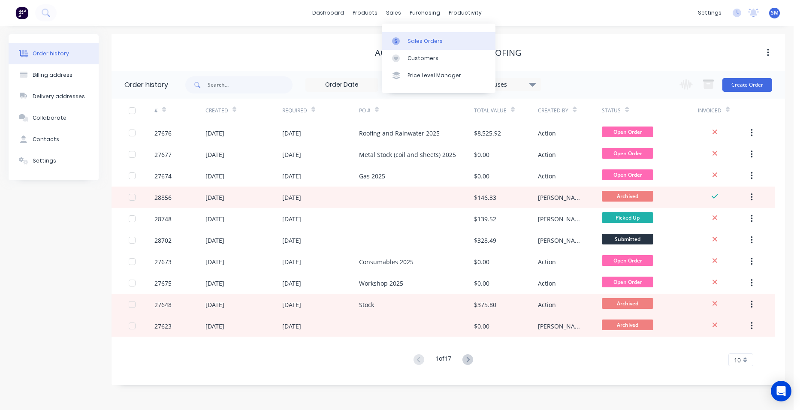
click at [424, 42] on div "Sales Orders" at bounding box center [425, 41] width 35 height 8
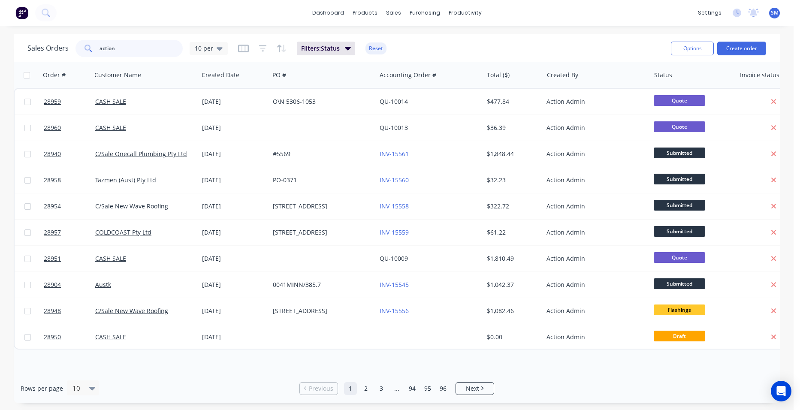
drag, startPoint x: 65, startPoint y: 54, endPoint x: 57, endPoint y: 54, distance: 8.2
click at [57, 54] on div "Sales Orders action 10 per" at bounding box center [127, 48] width 200 height 17
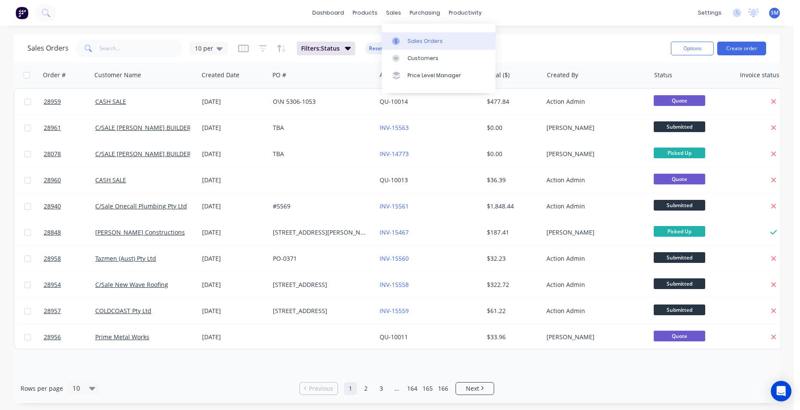
click at [412, 35] on link "Sales Orders" at bounding box center [439, 40] width 114 height 17
click at [408, 39] on div "Sales Orders" at bounding box center [425, 41] width 35 height 8
drag, startPoint x: 102, startPoint y: 49, endPoint x: 109, endPoint y: 50, distance: 7.0
click at [102, 49] on input "text" at bounding box center [142, 48] width 84 height 17
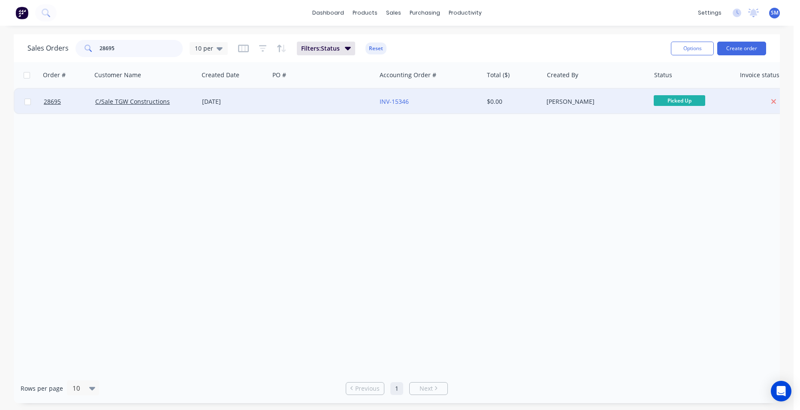
type input "28695"
click at [332, 96] on div at bounding box center [323, 102] width 107 height 26
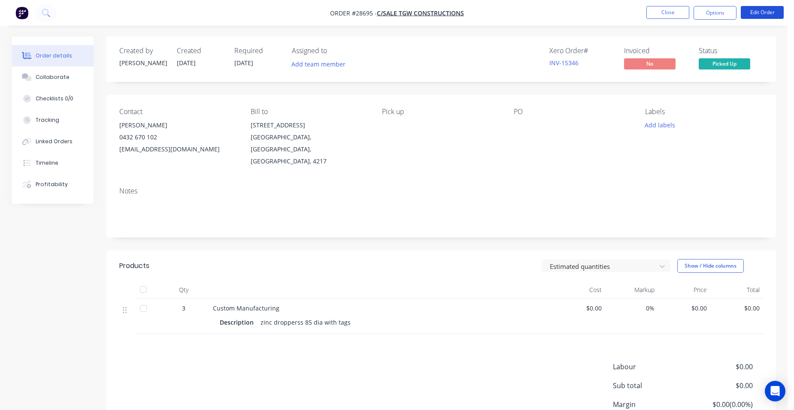
click at [768, 6] on nav "Order #28695 - C/Sale TGW Constructions Close Options Edit Order" at bounding box center [397, 13] width 794 height 26
click at [746, 10] on button "Edit Order" at bounding box center [762, 12] width 43 height 13
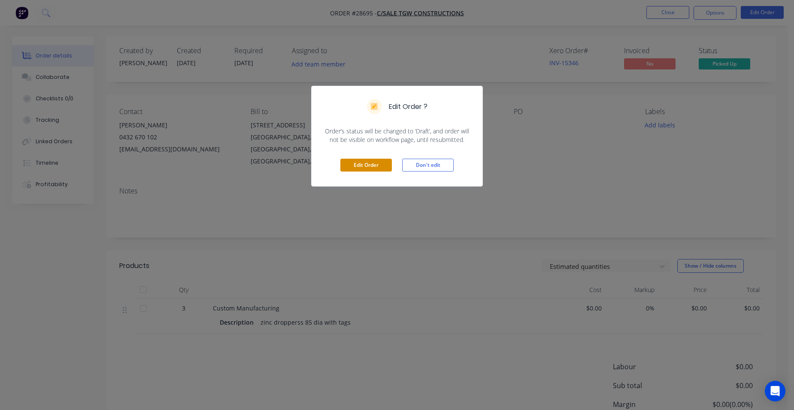
click at [377, 161] on button "Edit Order" at bounding box center [365, 165] width 51 height 13
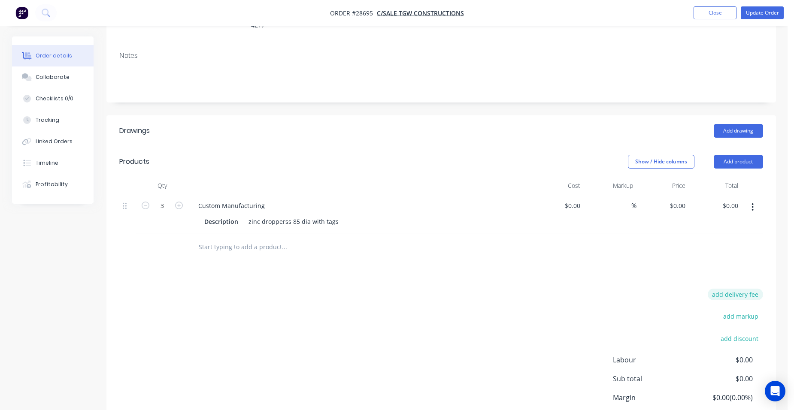
scroll to position [129, 0]
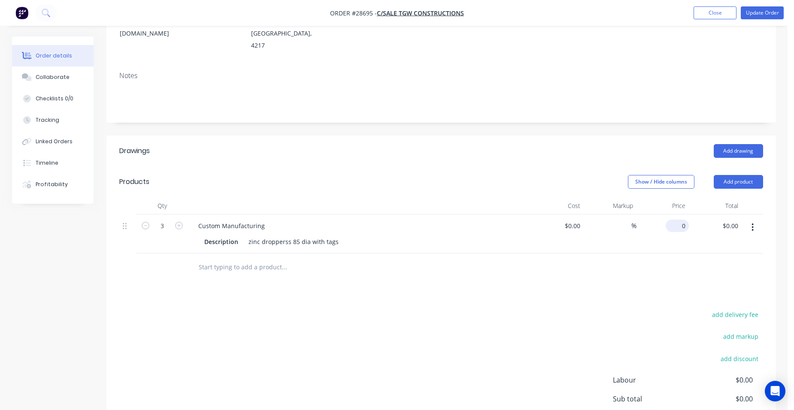
click at [685, 220] on input "0" at bounding box center [679, 226] width 20 height 12
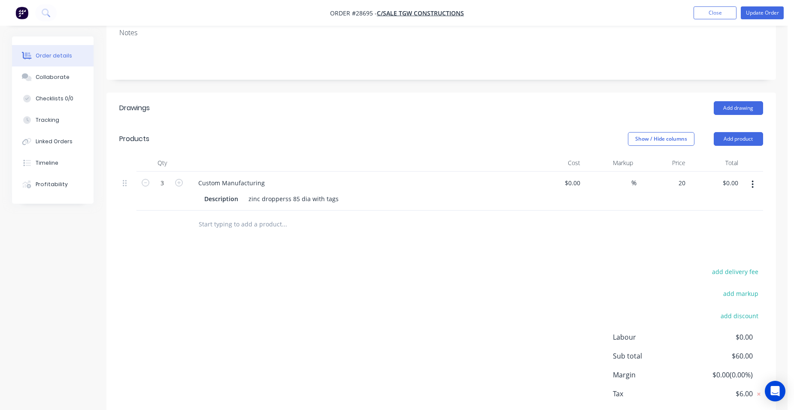
type input "$20.00"
type input "$60.00"
click at [642, 179] on div "$20.00 $20.00" at bounding box center [662, 191] width 53 height 39
click at [757, 8] on button "Update Order" at bounding box center [762, 12] width 43 height 13
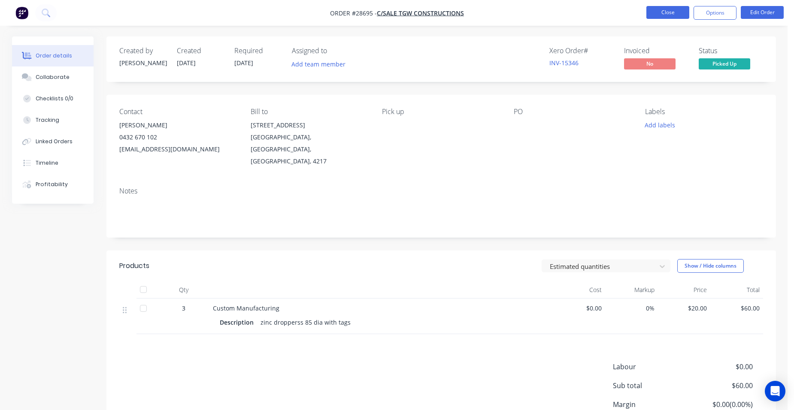
click at [674, 11] on button "Close" at bounding box center [667, 12] width 43 height 13
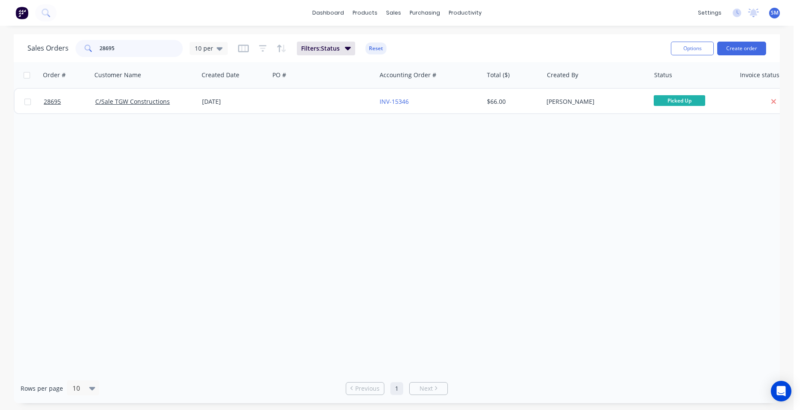
drag, startPoint x: 118, startPoint y: 49, endPoint x: 73, endPoint y: 43, distance: 45.1
click at [73, 43] on div "Sales Orders 28695 10 per" at bounding box center [127, 48] width 200 height 17
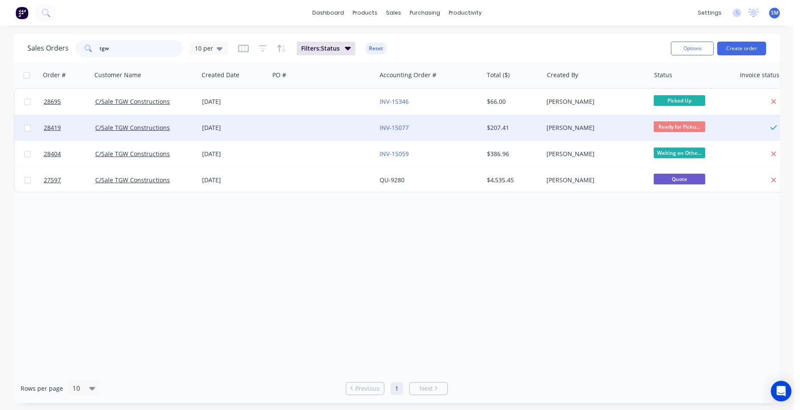
type input "tgw"
click at [428, 130] on div "INV-15077" at bounding box center [427, 128] width 95 height 9
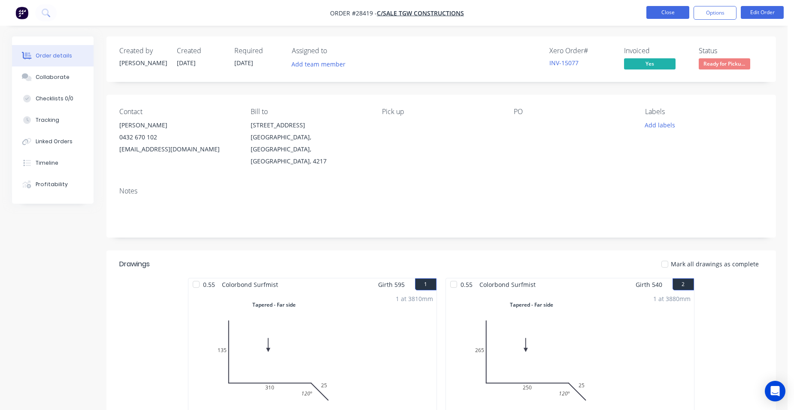
click at [654, 16] on button "Close" at bounding box center [667, 12] width 43 height 13
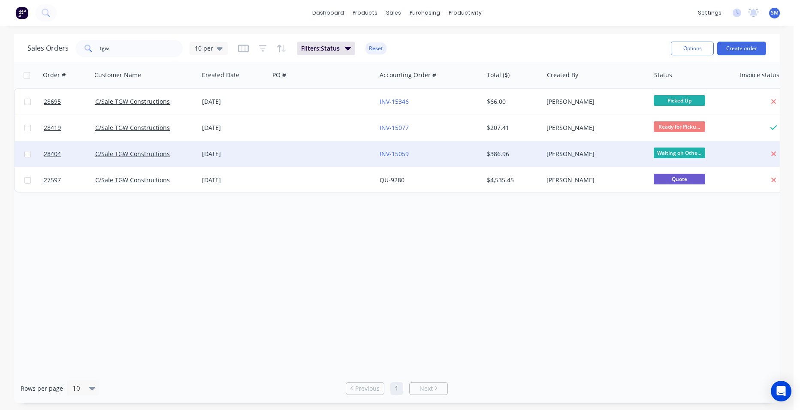
click at [421, 152] on div "INV-15059" at bounding box center [427, 154] width 95 height 9
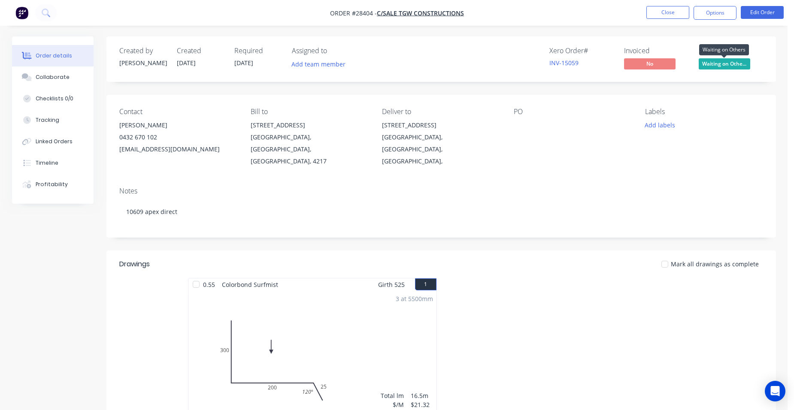
click at [738, 65] on span "Waiting on Othe..." at bounding box center [724, 63] width 51 height 11
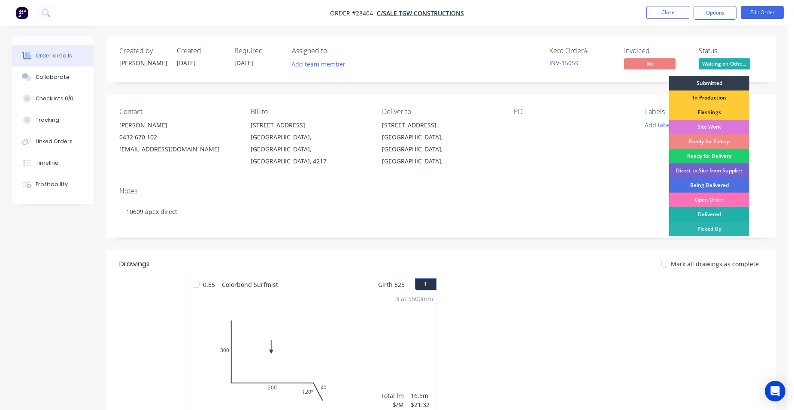
click at [697, 217] on div "Delivered" at bounding box center [709, 214] width 80 height 15
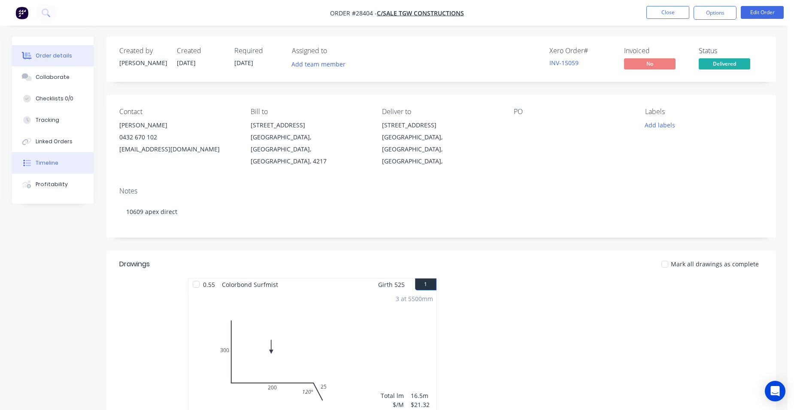
click at [66, 162] on button "Timeline" at bounding box center [53, 162] width 82 height 21
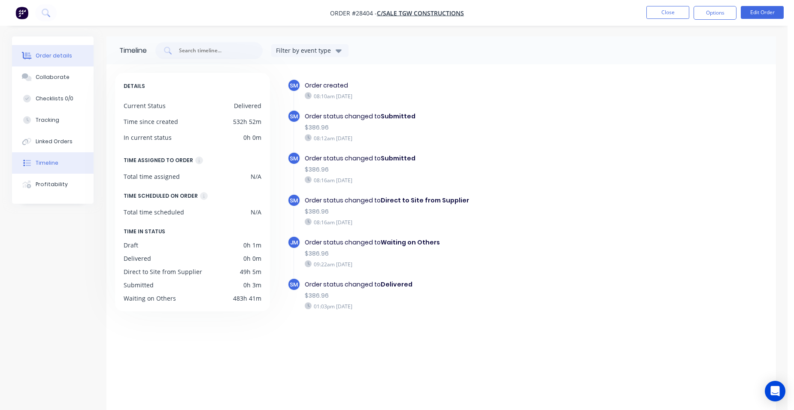
click at [66, 60] on button "Order details" at bounding box center [53, 55] width 82 height 21
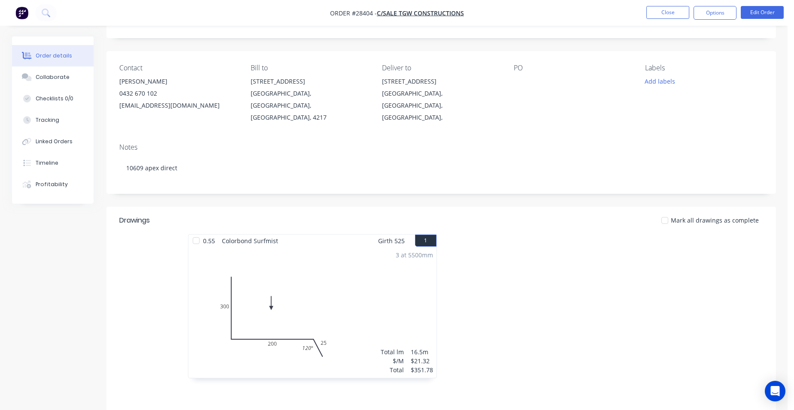
scroll to position [43, 0]
click at [70, 145] on div "Linked Orders" at bounding box center [54, 142] width 37 height 8
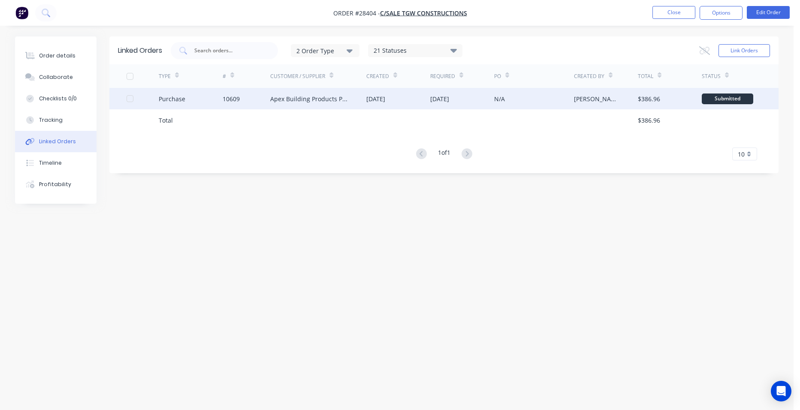
click at [259, 101] on div "10609" at bounding box center [247, 98] width 48 height 21
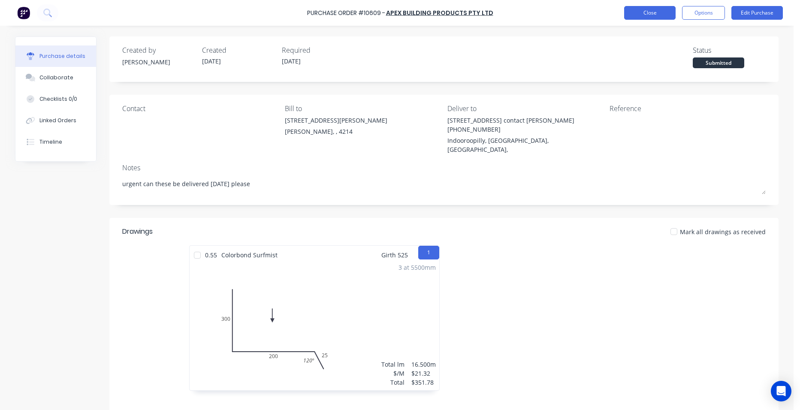
click at [630, 18] on button "Close" at bounding box center [649, 13] width 51 height 14
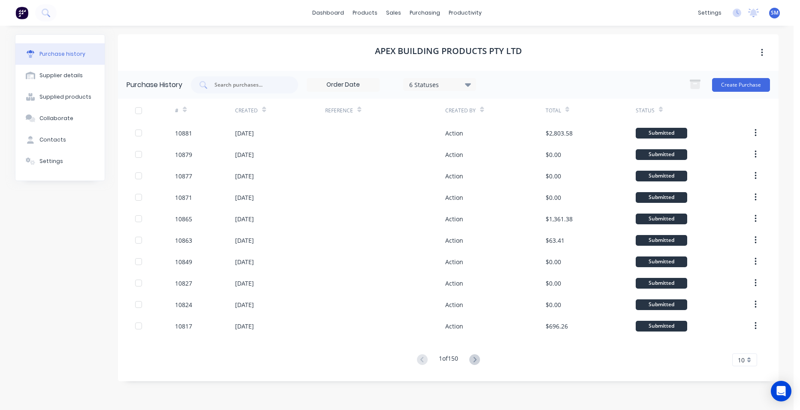
type textarea "x"
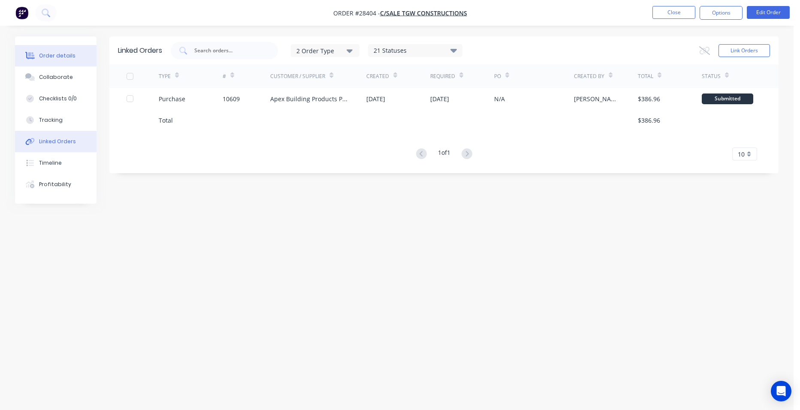
drag, startPoint x: 66, startPoint y: 57, endPoint x: 71, endPoint y: 58, distance: 4.7
click at [66, 57] on div "Order details" at bounding box center [57, 56] width 36 height 8
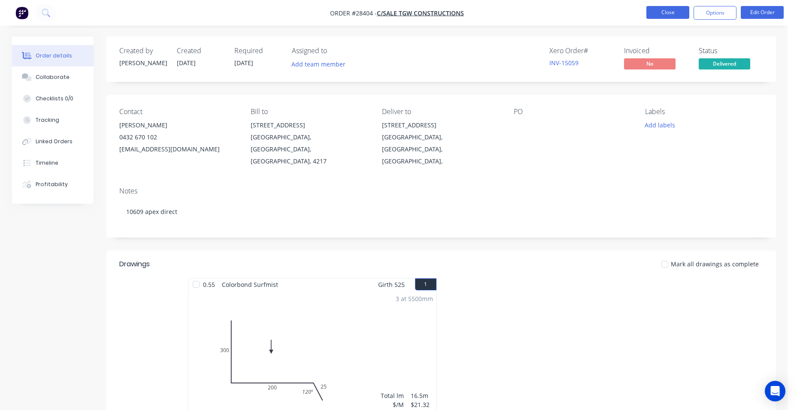
click at [659, 17] on button "Close" at bounding box center [667, 12] width 43 height 13
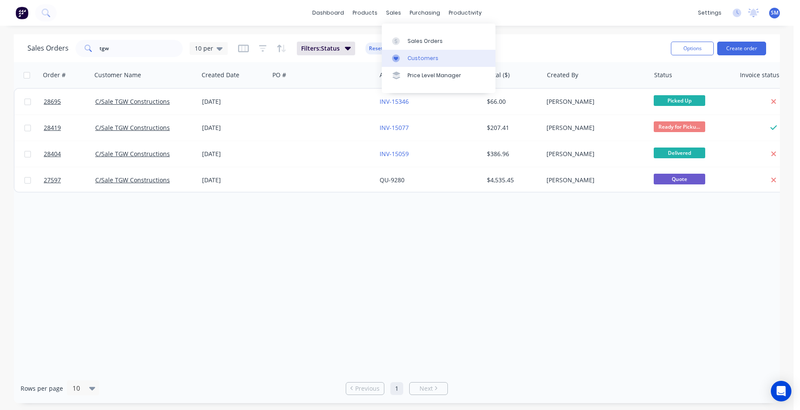
click at [432, 63] on link "Customers" at bounding box center [439, 58] width 114 height 17
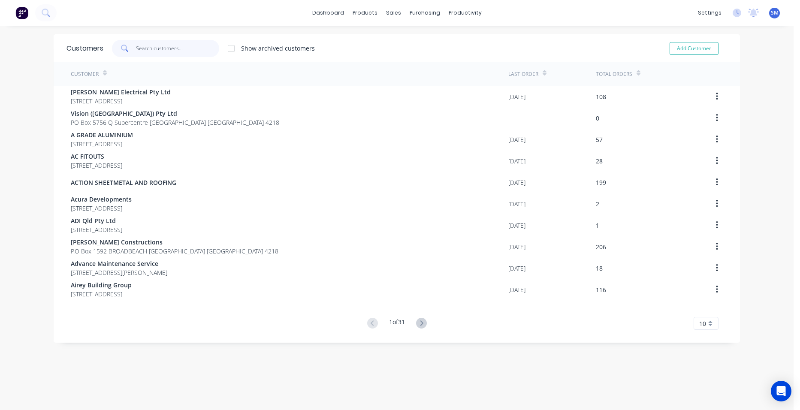
click at [165, 51] on input "text" at bounding box center [178, 48] width 84 height 17
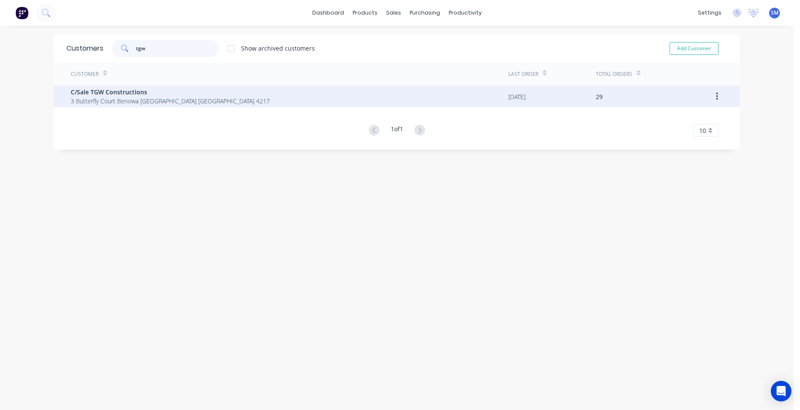
type input "tgw"
click at [92, 97] on span "3 Butterfly Court Benowa Queensland Australia 4217" at bounding box center [170, 101] width 199 height 9
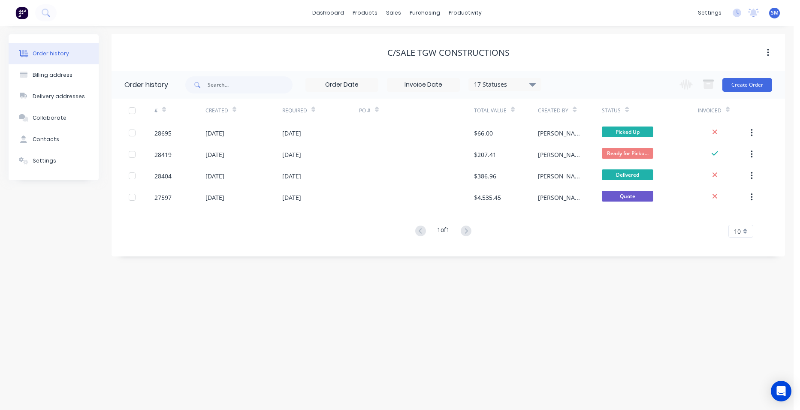
click at [524, 84] on div "17 Statuses" at bounding box center [505, 84] width 72 height 9
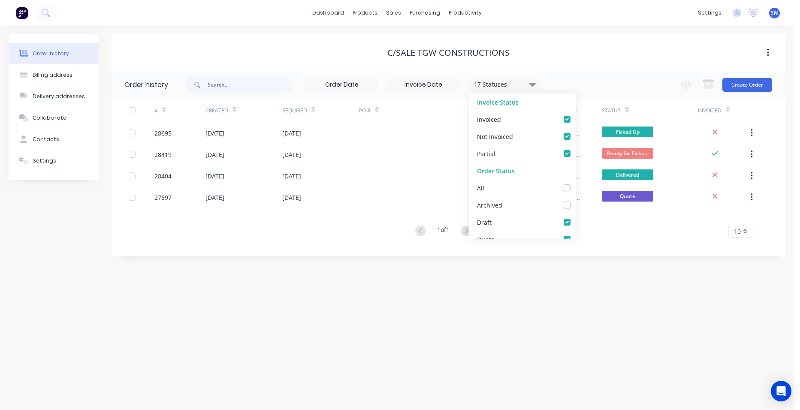
click at [576, 200] on label at bounding box center [576, 200] width 0 height 0
click at [576, 206] on input "checkbox" at bounding box center [579, 204] width 7 height 8
checkbox input "true"
click at [330, 344] on div "Order history Billing address Delivery addresses Collaborate Contacts Settings …" at bounding box center [397, 218] width 794 height 385
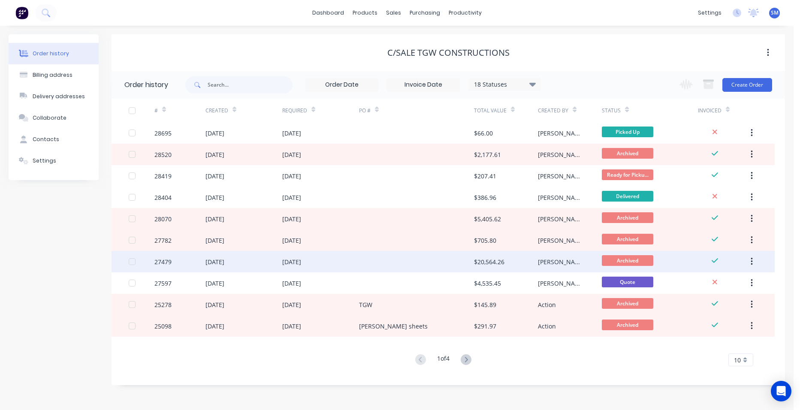
click at [383, 255] on div at bounding box center [416, 261] width 115 height 21
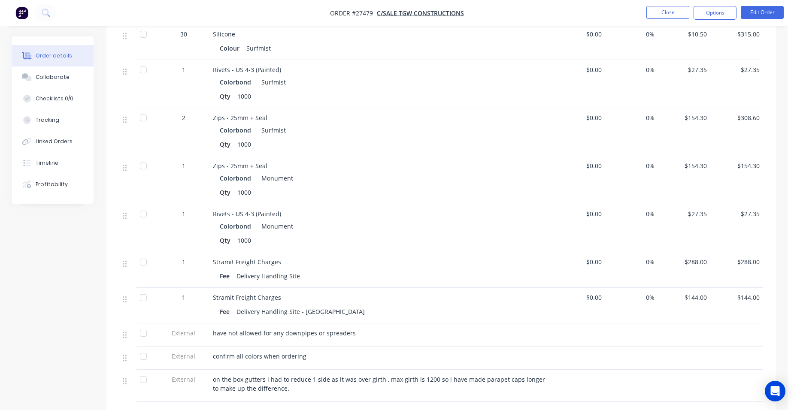
scroll to position [1674, 0]
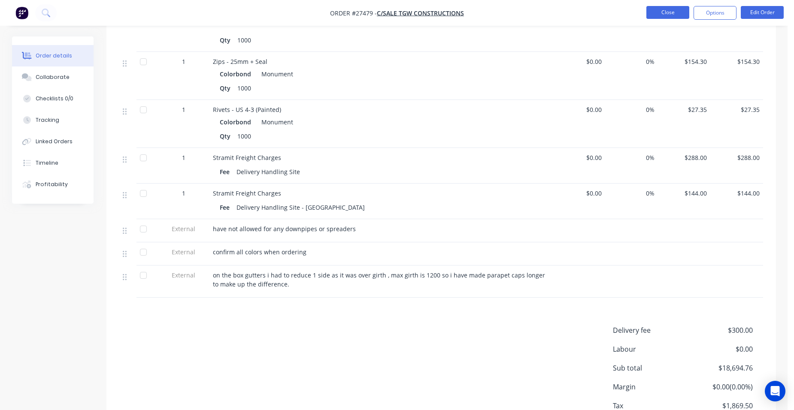
click at [672, 12] on button "Close" at bounding box center [667, 12] width 43 height 13
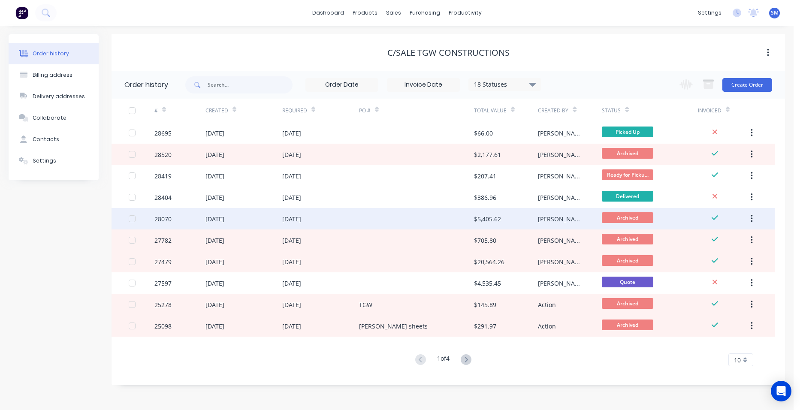
click at [405, 219] on div at bounding box center [416, 218] width 115 height 21
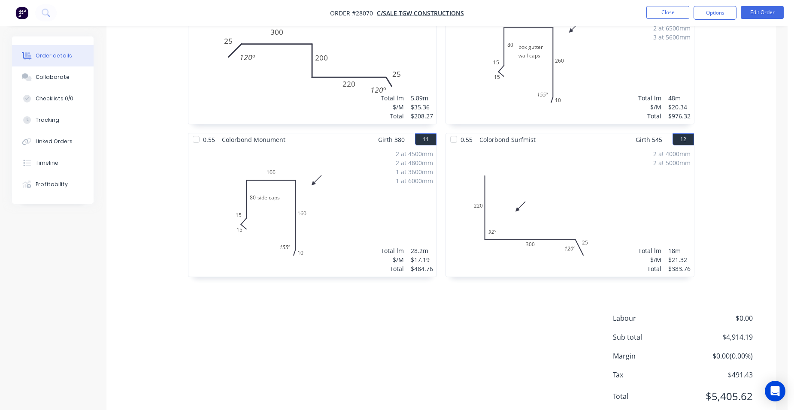
scroll to position [1229, 0]
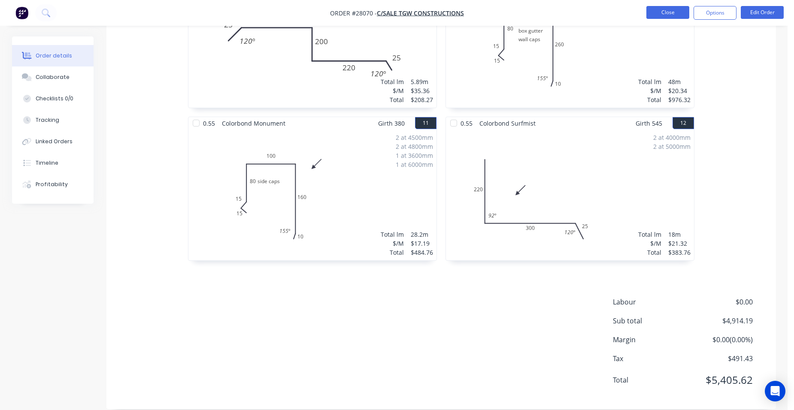
click at [657, 12] on button "Close" at bounding box center [667, 12] width 43 height 13
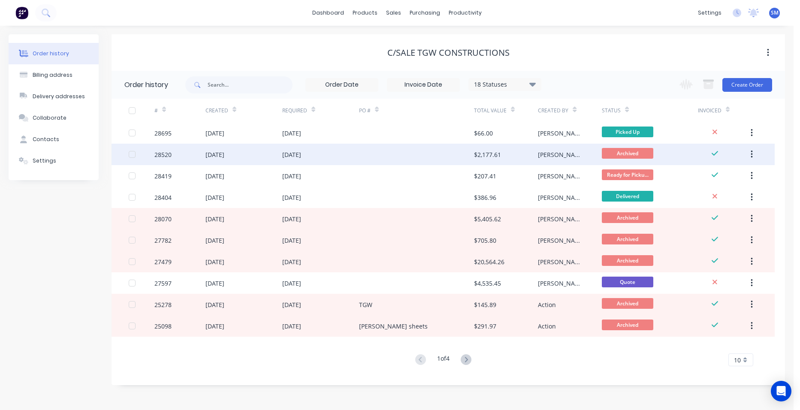
click at [376, 155] on div at bounding box center [416, 154] width 115 height 21
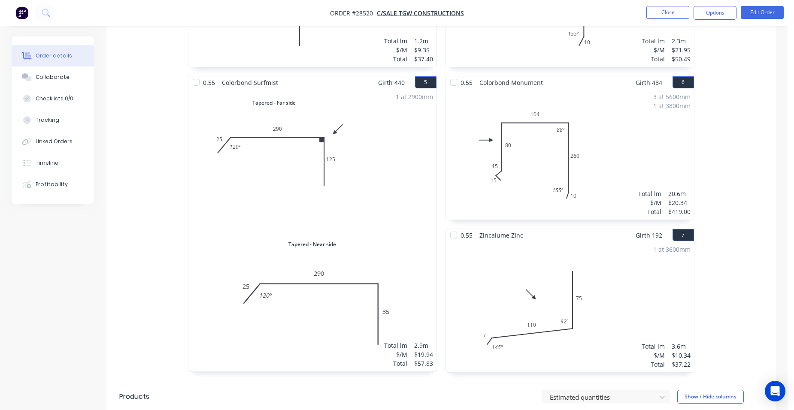
scroll to position [429, 0]
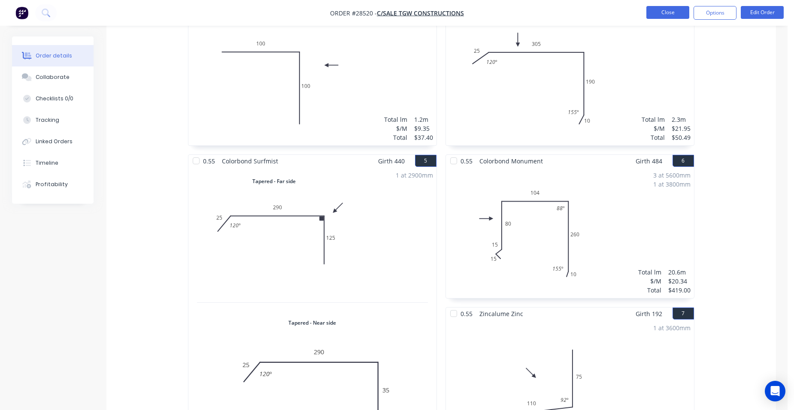
click at [653, 15] on button "Close" at bounding box center [667, 12] width 43 height 13
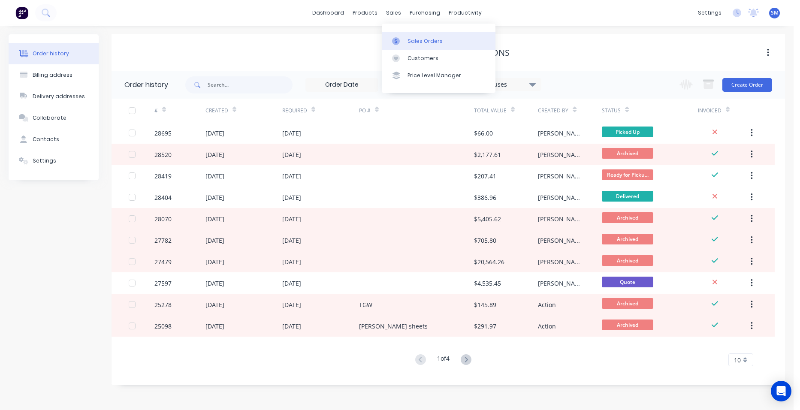
click at [409, 36] on link "Sales Orders" at bounding box center [439, 40] width 114 height 17
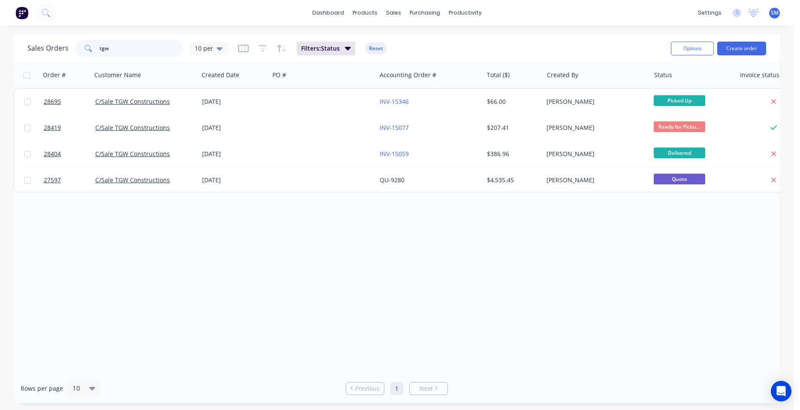
drag, startPoint x: 128, startPoint y: 50, endPoint x: 84, endPoint y: 55, distance: 44.1
click at [84, 55] on div "tgw" at bounding box center [129, 48] width 107 height 17
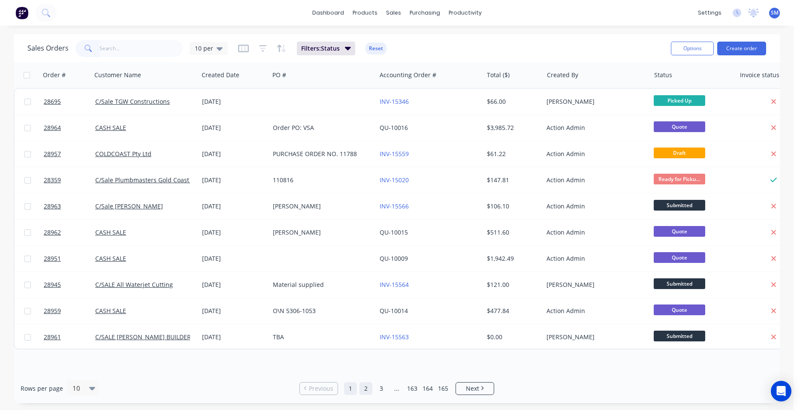
click at [368, 388] on link "2" at bounding box center [366, 388] width 13 height 13
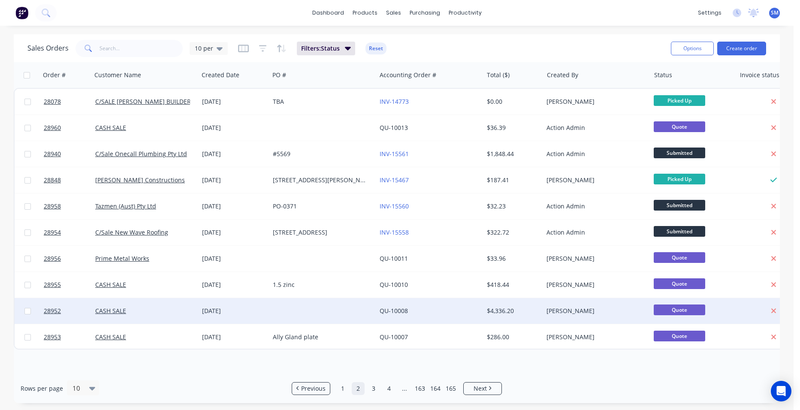
click at [431, 307] on div "QU-10008" at bounding box center [427, 311] width 95 height 9
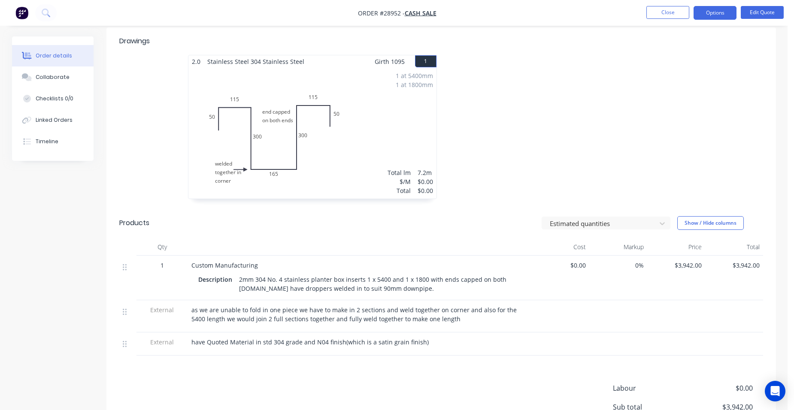
scroll to position [309, 0]
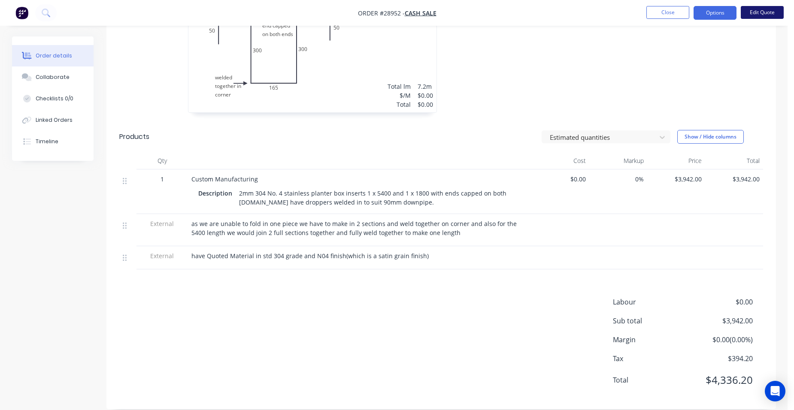
click at [760, 14] on button "Edit Quote" at bounding box center [762, 12] width 43 height 13
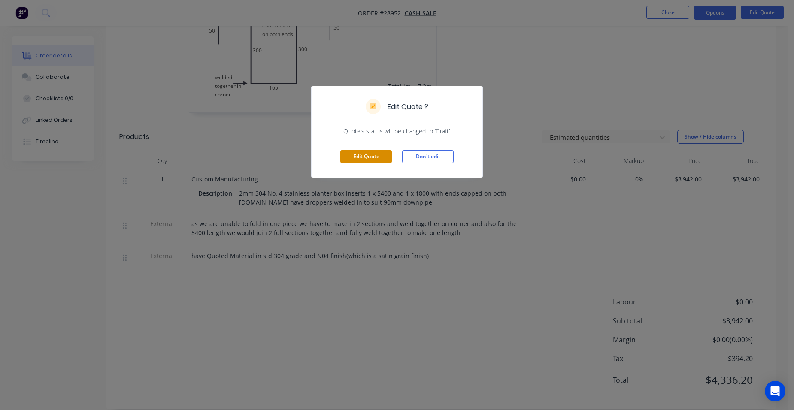
click at [386, 153] on button "Edit Quote" at bounding box center [365, 156] width 51 height 13
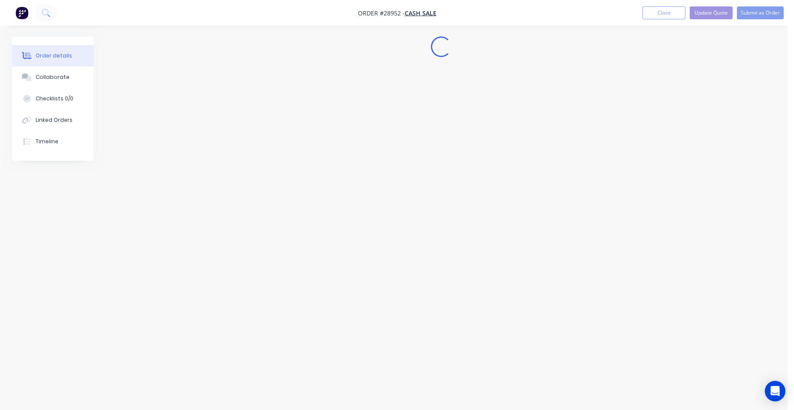
scroll to position [0, 0]
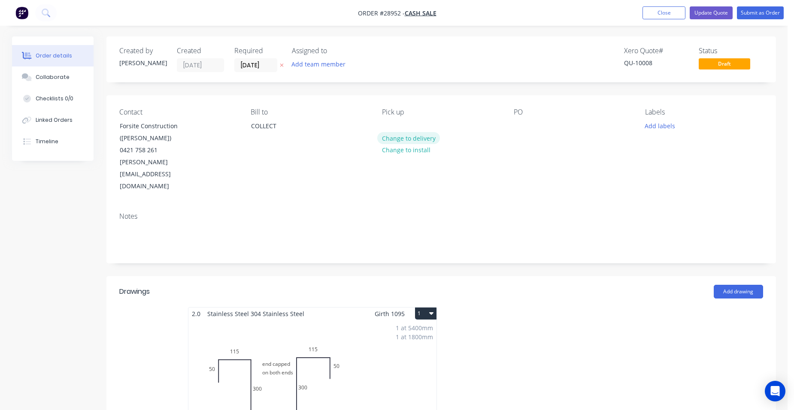
click at [394, 136] on button "Change to delivery" at bounding box center [408, 138] width 63 height 12
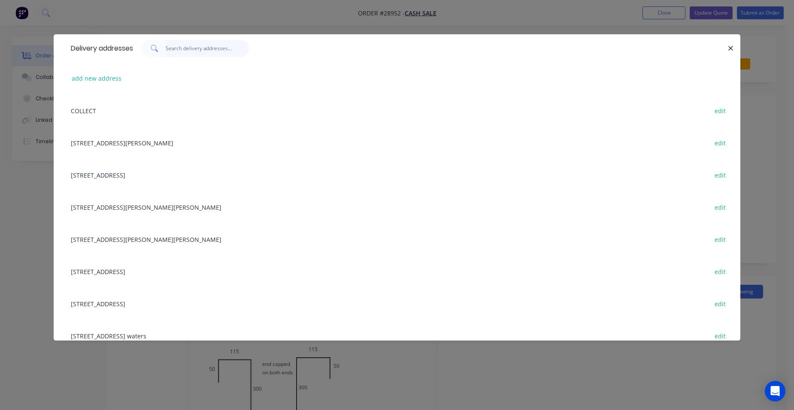
drag, startPoint x: 178, startPoint y: 52, endPoint x: 255, endPoint y: 51, distance: 77.2
click at [179, 51] on input "text" at bounding box center [208, 48] width 84 height 17
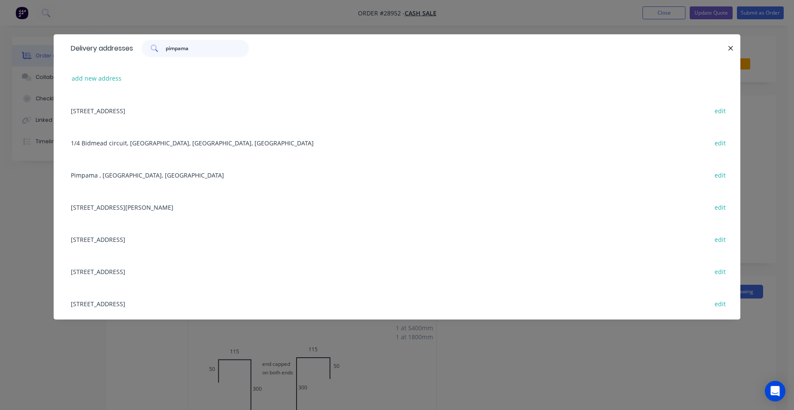
type input "pimpama"
click at [129, 169] on div "Pimpama , Queensland, Australia edit" at bounding box center [397, 175] width 661 height 32
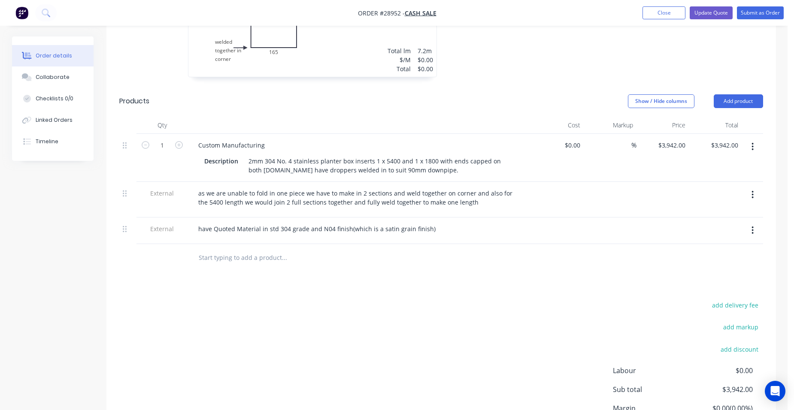
scroll to position [431, 0]
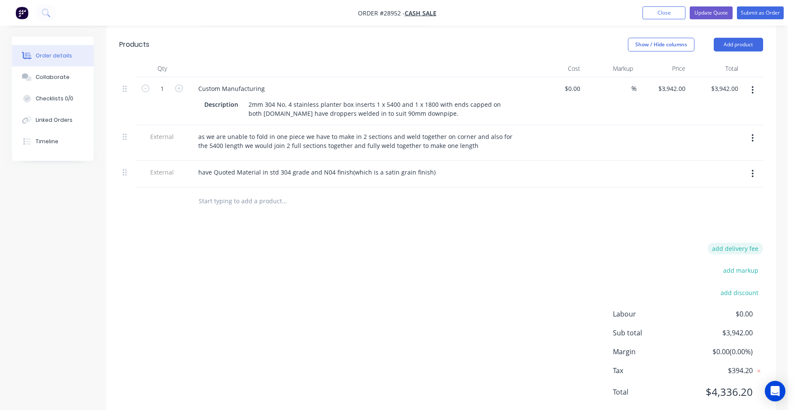
click at [754, 243] on button "add delivery fee" at bounding box center [735, 249] width 55 height 12
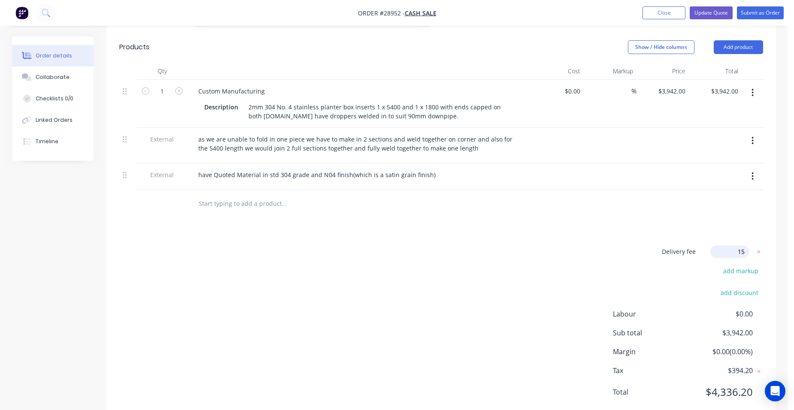
type input "150"
click at [722, 200] on div "Drawings Add drawing 2.0 Stainless Steel 304 Stainless Steel Girth 1095 1 welde…" at bounding box center [440, 136] width 669 height 572
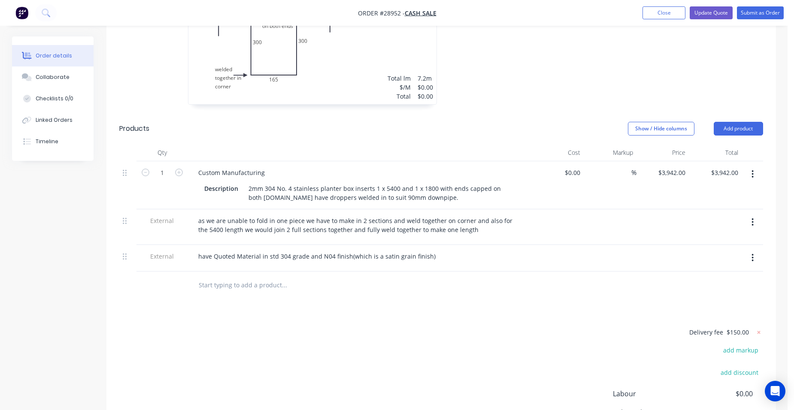
scroll to position [341, 0]
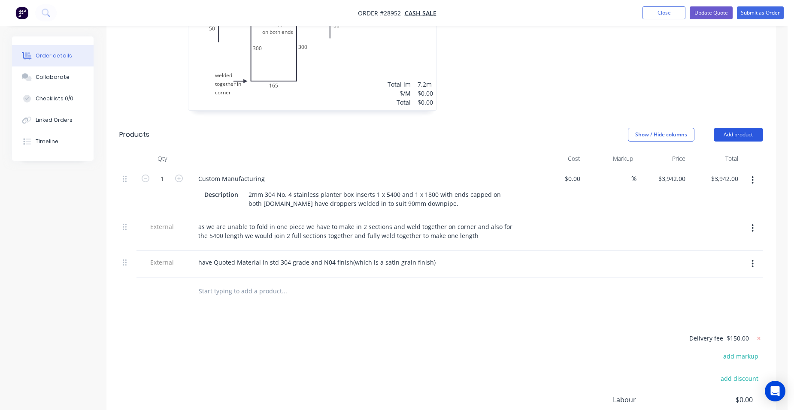
click at [760, 128] on button "Add product" at bounding box center [738, 135] width 49 height 14
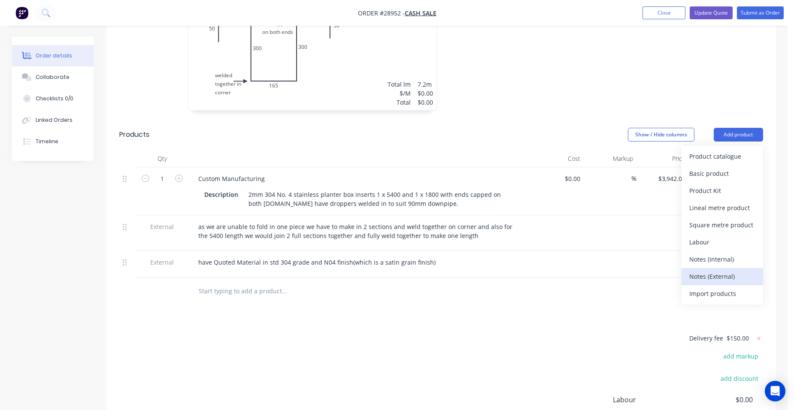
click at [734, 270] on div "Notes (External)" at bounding box center [722, 276] width 66 height 12
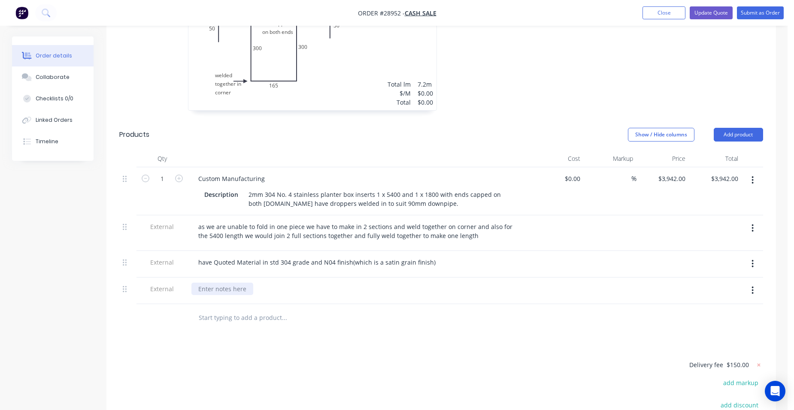
drag, startPoint x: 217, startPoint y: 263, endPoint x: 198, endPoint y: 283, distance: 27.0
click at [217, 283] on div at bounding box center [222, 289] width 62 height 12
click at [228, 283] on div "leadtime is 10 working days from order" at bounding box center [254, 289] width 127 height 12
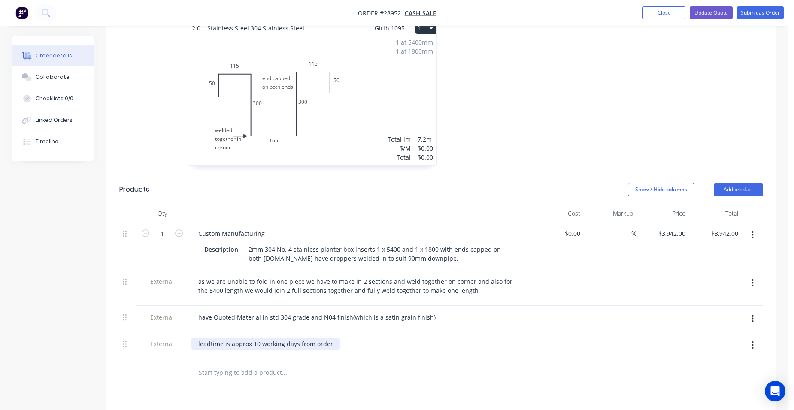
scroll to position [212, 0]
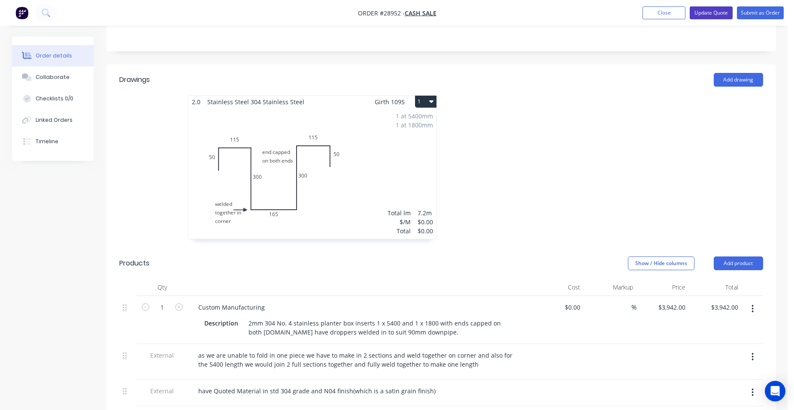
click at [718, 8] on button "Update Quote" at bounding box center [711, 12] width 43 height 13
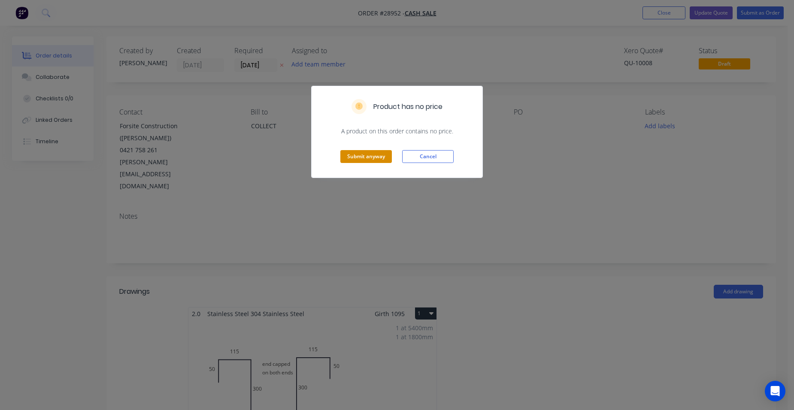
click at [363, 151] on button "Submit anyway" at bounding box center [365, 156] width 51 height 13
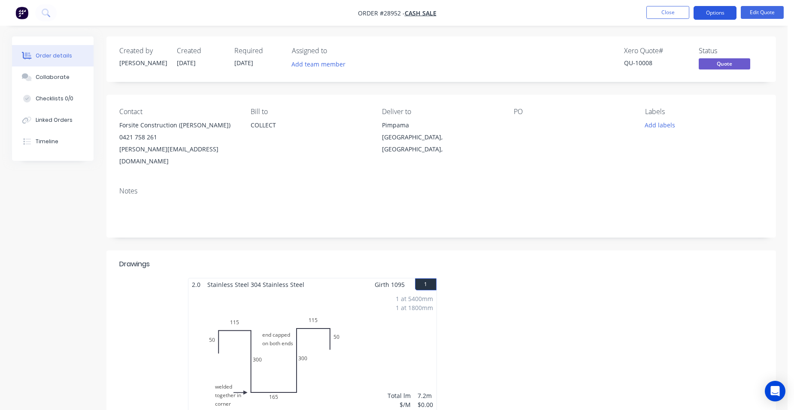
click at [705, 10] on button "Options" at bounding box center [714, 13] width 43 height 14
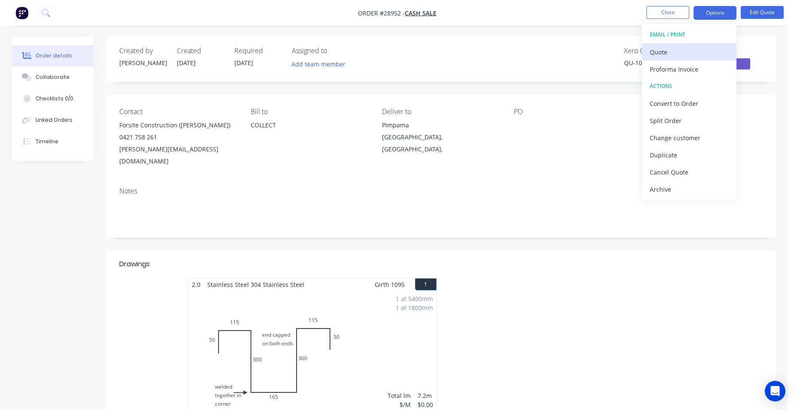
click at [709, 48] on div "Quote" at bounding box center [689, 52] width 79 height 12
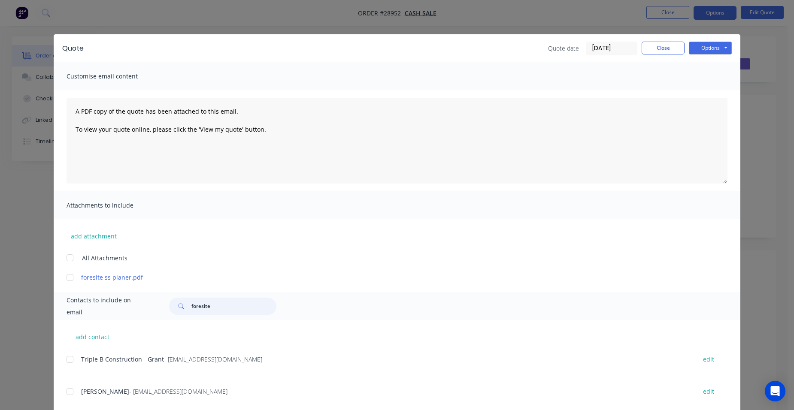
drag, startPoint x: 215, startPoint y: 306, endPoint x: 800, endPoint y: 318, distance: 585.0
click at [169, 305] on div "foresite" at bounding box center [222, 306] width 107 height 17
type input "foresite"
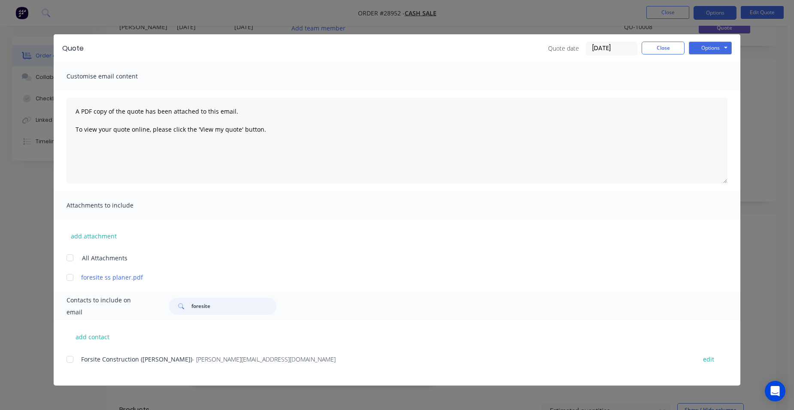
scroll to position [86, 0]
click at [73, 358] on div at bounding box center [69, 359] width 17 height 17
click at [705, 49] on button "Options" at bounding box center [710, 48] width 43 height 13
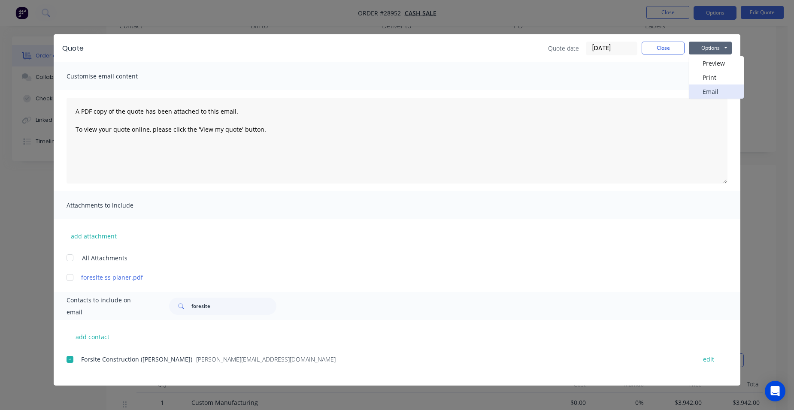
click at [702, 93] on button "Email" at bounding box center [716, 92] width 55 height 14
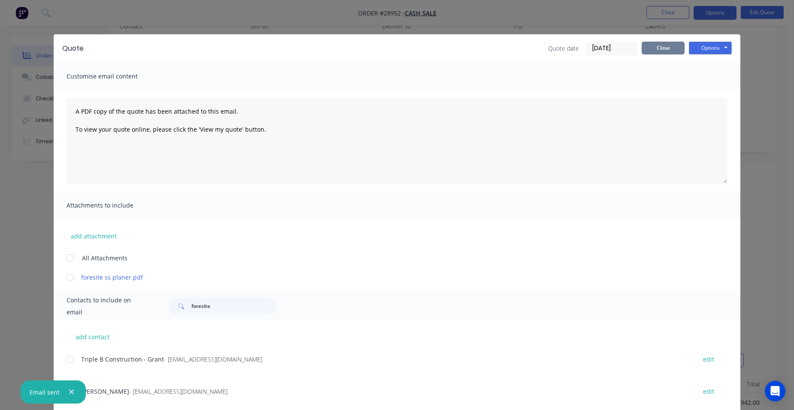
click at [658, 45] on button "Close" at bounding box center [663, 48] width 43 height 13
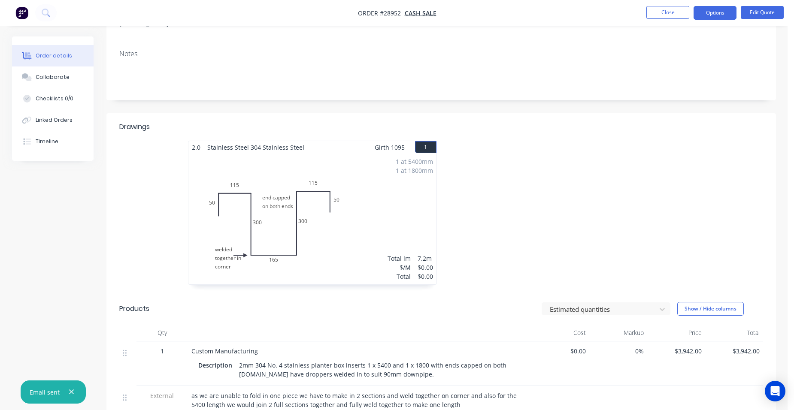
scroll to position [215, 0]
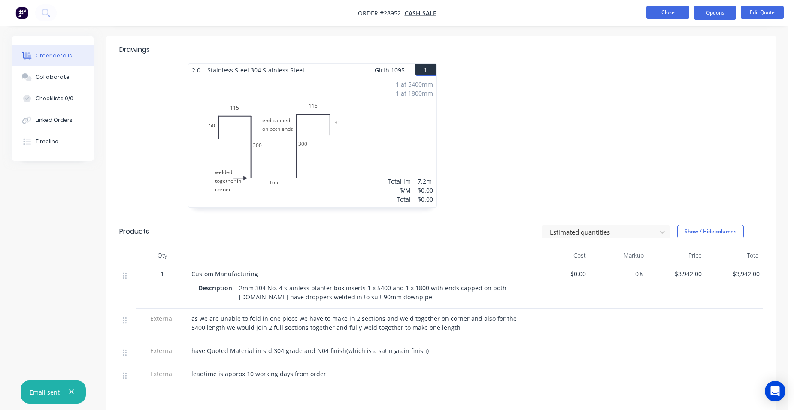
click at [679, 12] on button "Close" at bounding box center [667, 12] width 43 height 13
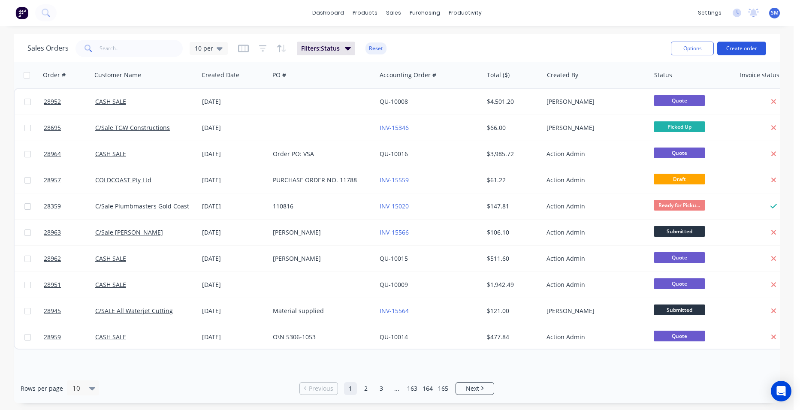
click at [729, 46] on button "Create order" at bounding box center [742, 49] width 49 height 14
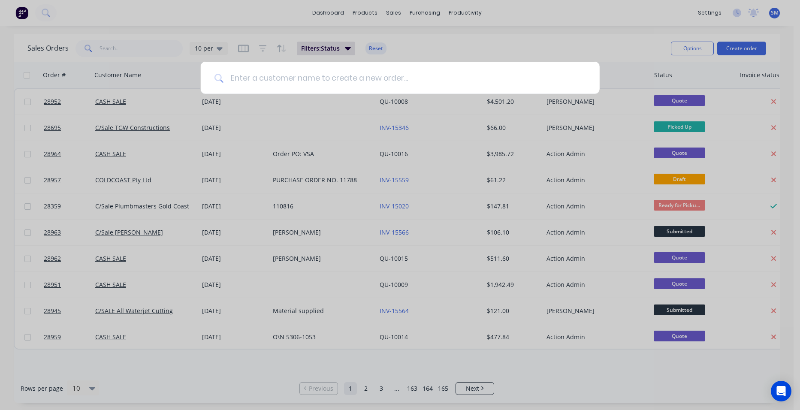
drag, startPoint x: 270, startPoint y: 79, endPoint x: 278, endPoint y: 79, distance: 8.2
click at [270, 79] on input at bounding box center [405, 78] width 363 height 32
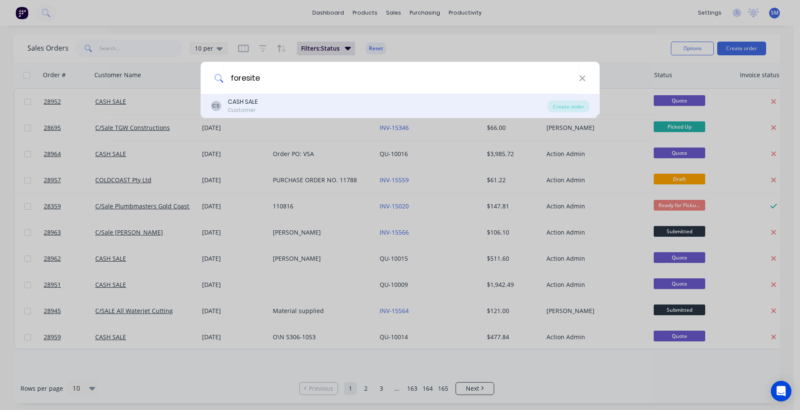
type input "foresite"
click at [275, 105] on div "CS CASH SALE Customer" at bounding box center [379, 105] width 337 height 17
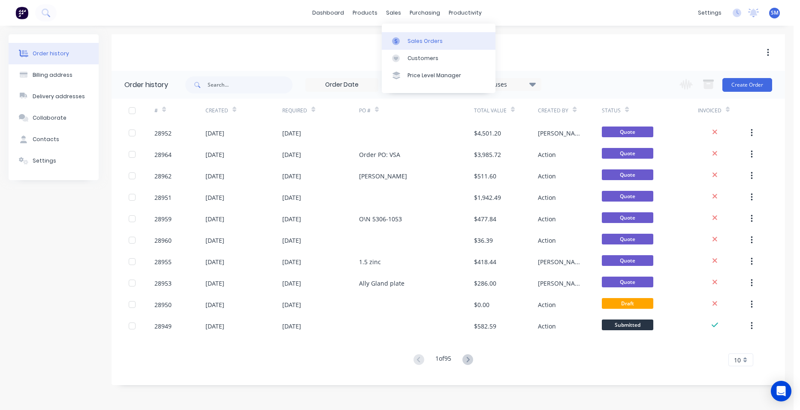
click at [410, 34] on link "Sales Orders" at bounding box center [439, 40] width 114 height 17
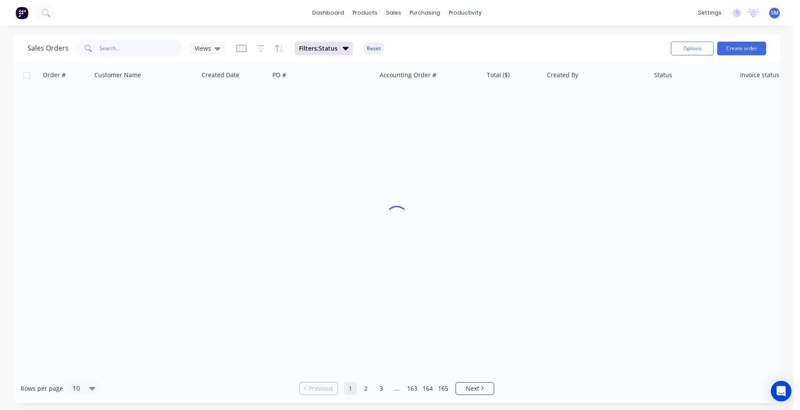
click at [141, 49] on input "text" at bounding box center [142, 48] width 84 height 17
click at [421, 43] on div "Sales Orders" at bounding box center [425, 41] width 35 height 8
drag, startPoint x: 412, startPoint y: 36, endPoint x: 403, endPoint y: 42, distance: 11.1
click at [412, 36] on link "Sales Orders" at bounding box center [439, 40] width 114 height 17
drag, startPoint x: 124, startPoint y: 49, endPoint x: 139, endPoint y: 30, distance: 24.7
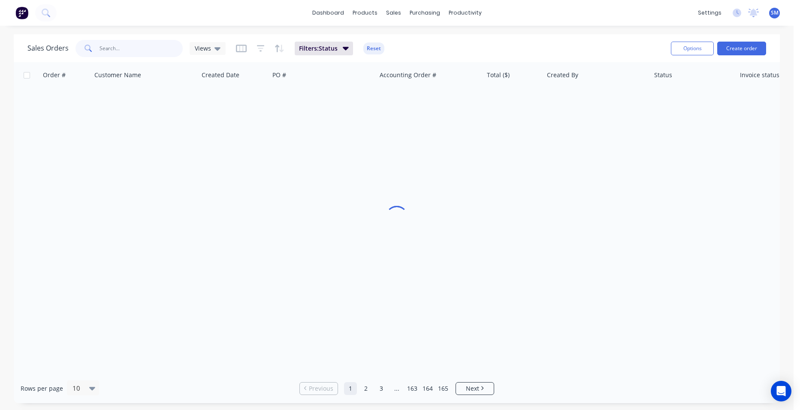
click at [126, 47] on input "text" at bounding box center [142, 48] width 84 height 17
click at [426, 40] on div "Sales Orders" at bounding box center [425, 41] width 35 height 8
click at [129, 46] on input "text" at bounding box center [142, 48] width 84 height 17
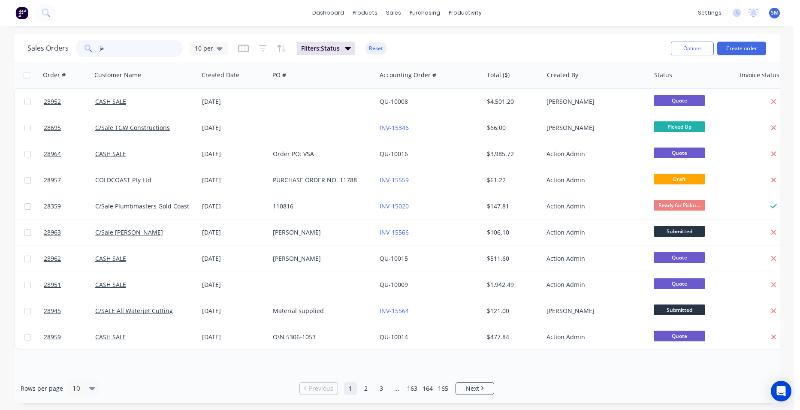
type input "j"
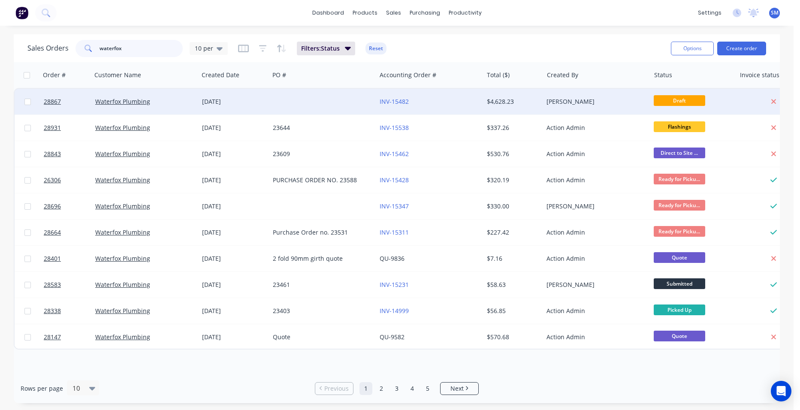
type input "waterfox"
click at [461, 99] on div "INV-15482" at bounding box center [427, 101] width 95 height 9
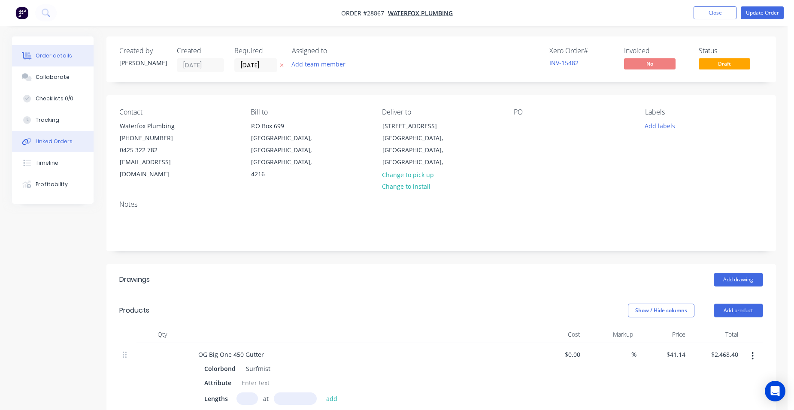
click at [76, 144] on button "Linked Orders" at bounding box center [53, 141] width 82 height 21
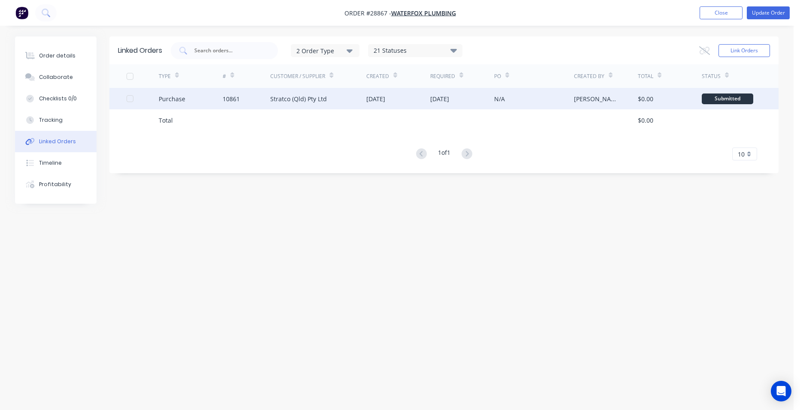
click at [253, 100] on div "10861" at bounding box center [247, 98] width 48 height 21
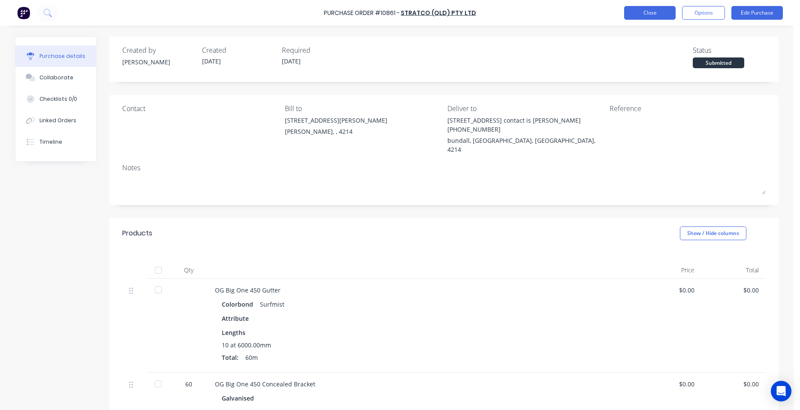
click at [640, 12] on button "Close" at bounding box center [649, 13] width 51 height 14
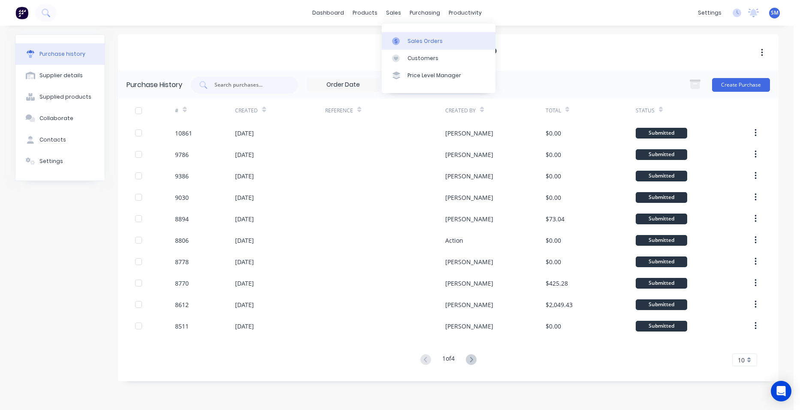
click at [433, 45] on link "Sales Orders" at bounding box center [439, 40] width 114 height 17
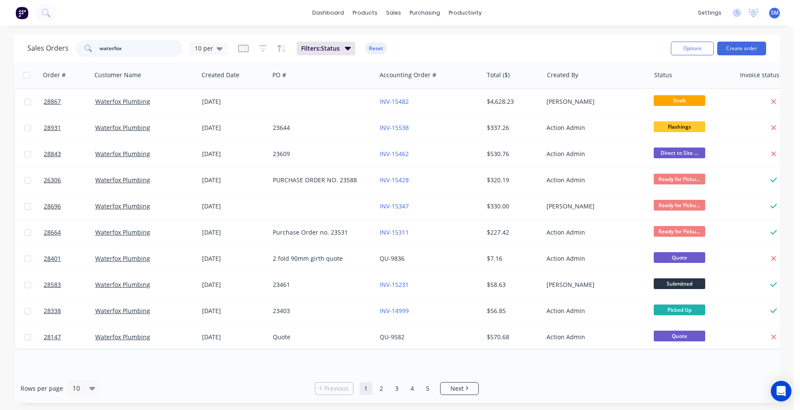
drag, startPoint x: 109, startPoint y: 50, endPoint x: 70, endPoint y: 48, distance: 39.1
click at [70, 48] on div "Sales Orders waterfox 10 per" at bounding box center [127, 48] width 200 height 17
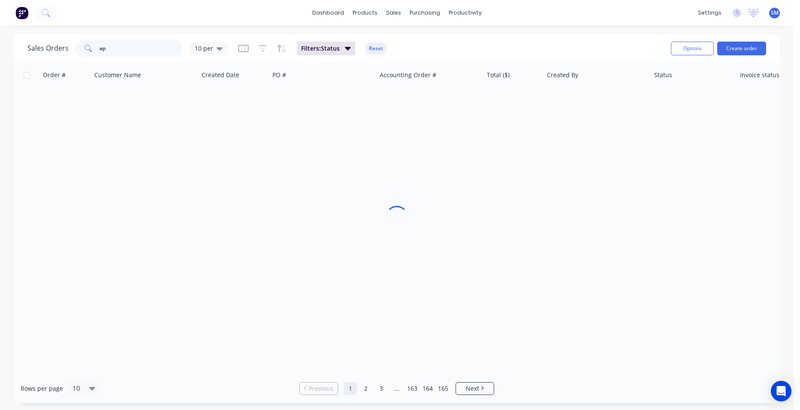
type input "a"
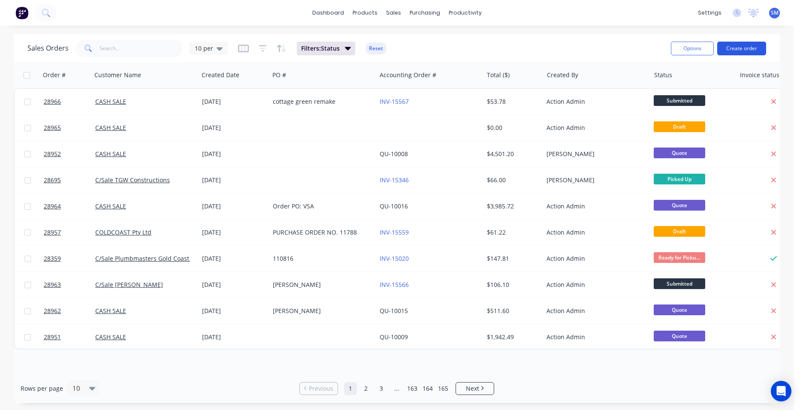
click at [738, 49] on button "Create order" at bounding box center [742, 49] width 49 height 14
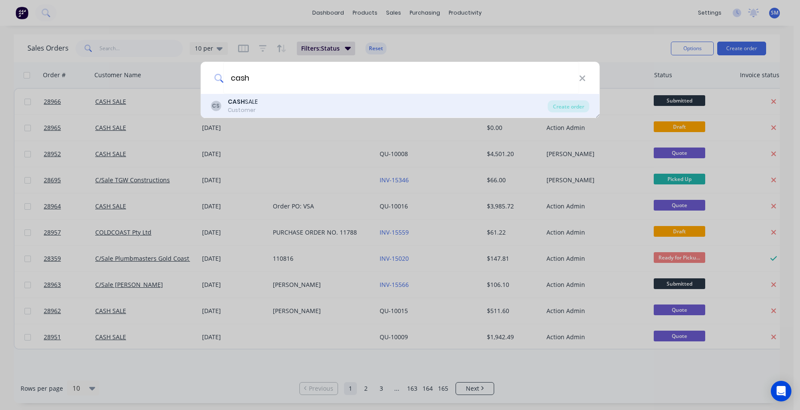
type input "cash"
click at [231, 106] on b "CASH" at bounding box center [236, 101] width 17 height 9
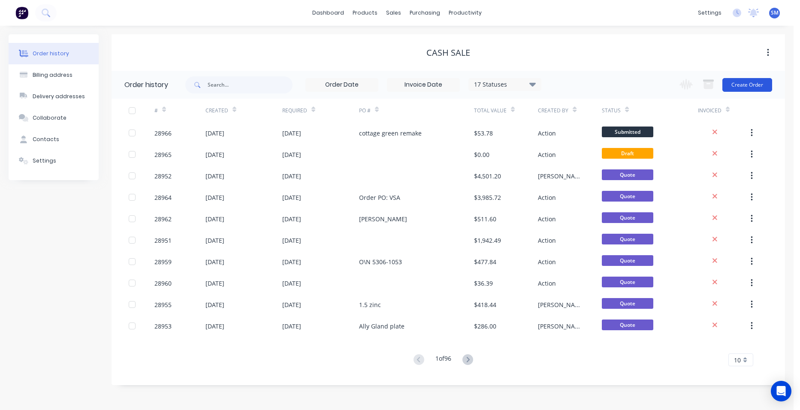
click at [758, 80] on button "Create Order" at bounding box center [748, 85] width 50 height 14
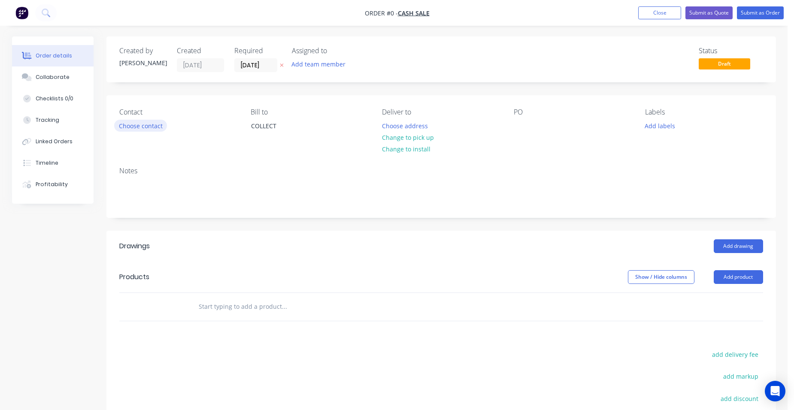
click at [141, 128] on button "Choose contact" at bounding box center [140, 126] width 53 height 12
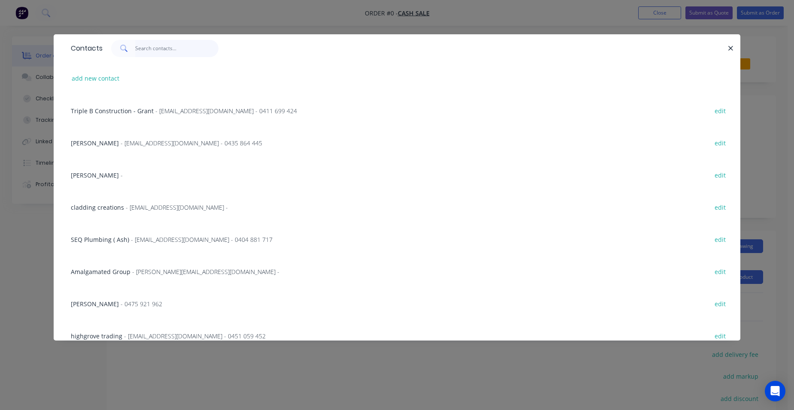
click at [142, 51] on input "text" at bounding box center [177, 48] width 84 height 17
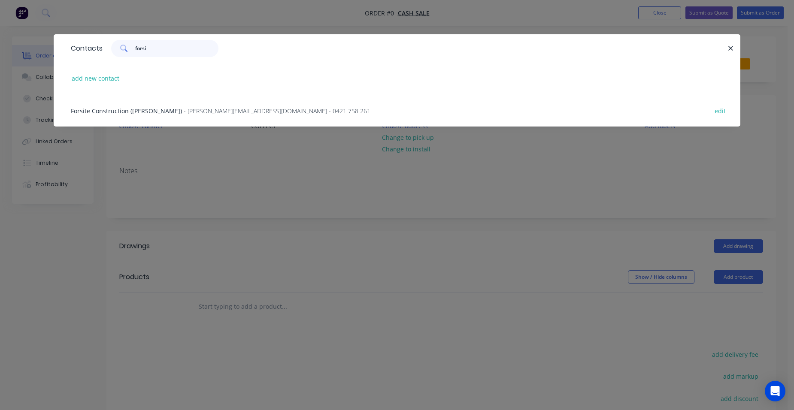
type input "forsi"
click at [129, 107] on span "Forsite Construction ([PERSON_NAME])" at bounding box center [126, 111] width 111 height 8
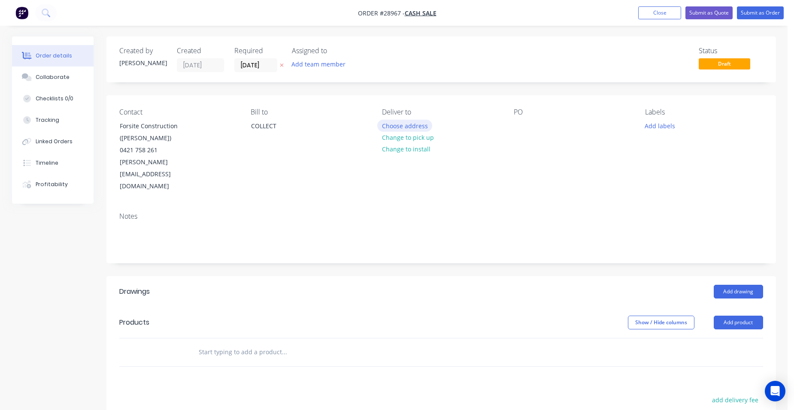
click at [427, 126] on button "Choose address" at bounding box center [404, 126] width 55 height 12
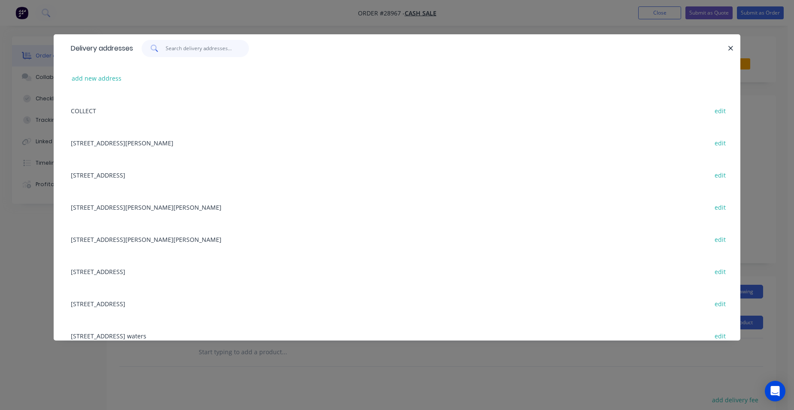
click at [185, 47] on input "text" at bounding box center [208, 48] width 84 height 17
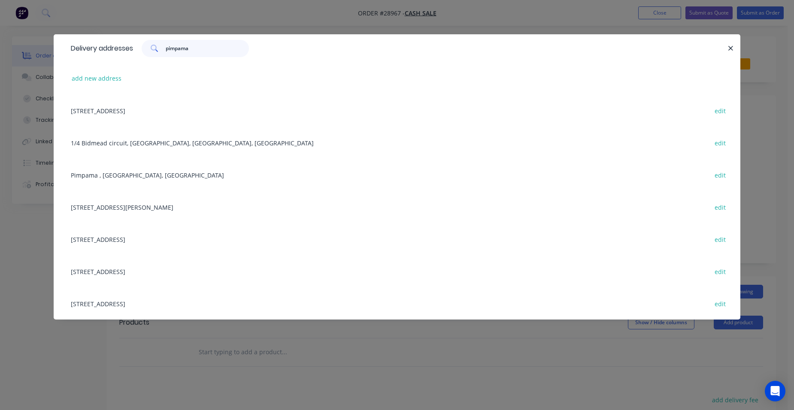
type input "pimpama"
click at [106, 170] on div "Pimpama , Queensland, Australia edit" at bounding box center [397, 175] width 661 height 32
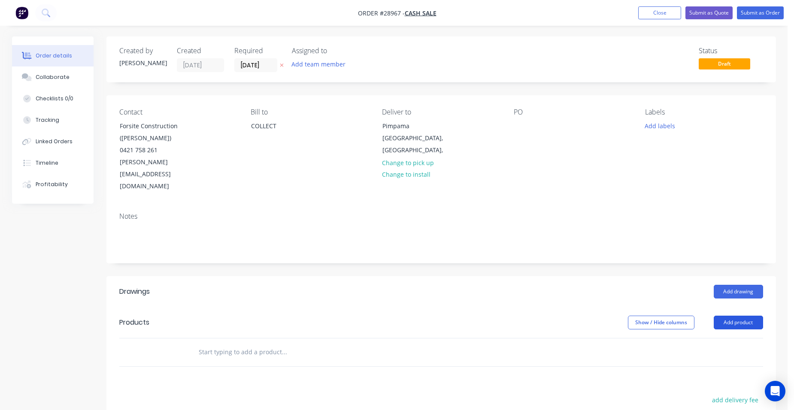
click at [742, 316] on button "Add product" at bounding box center [738, 323] width 49 height 14
click at [723, 338] on div "Product catalogue" at bounding box center [722, 344] width 66 height 12
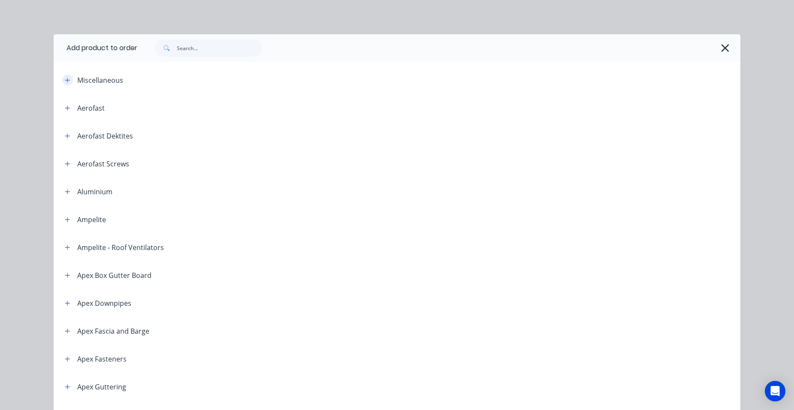
click at [64, 76] on button "button" at bounding box center [67, 80] width 11 height 11
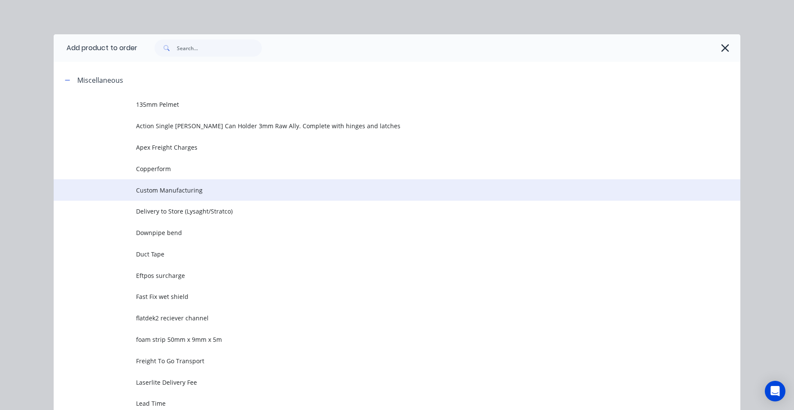
click at [200, 193] on span "Custom Manufacturing" at bounding box center [377, 190] width 483 height 9
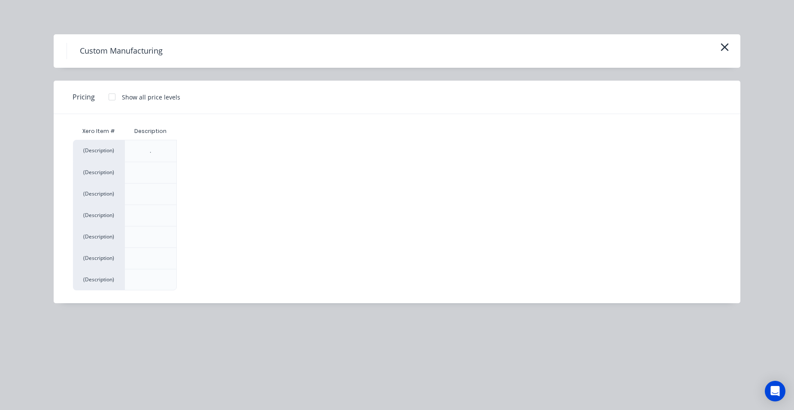
click at [113, 91] on div at bounding box center [111, 96] width 17 height 17
click at [187, 258] on div "$0.00" at bounding box center [200, 258] width 46 height 21
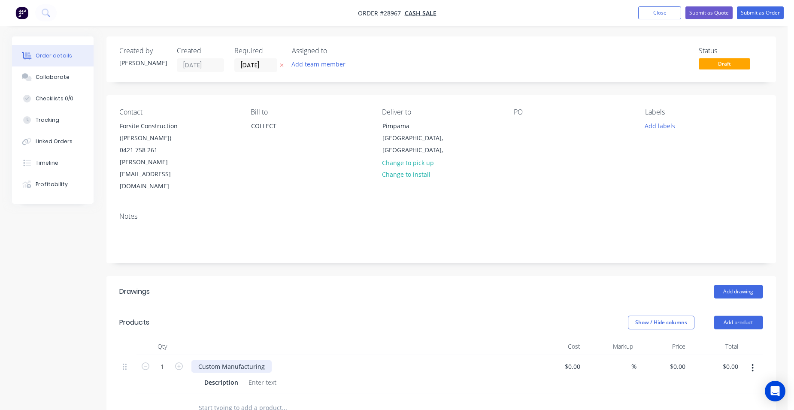
drag, startPoint x: 174, startPoint y: 343, endPoint x: 196, endPoint y: 346, distance: 21.7
click at [174, 361] on button "button" at bounding box center [178, 365] width 11 height 9
type input "2"
click at [254, 376] on div at bounding box center [262, 382] width 35 height 12
click at [681, 360] on input "0" at bounding box center [679, 366] width 20 height 12
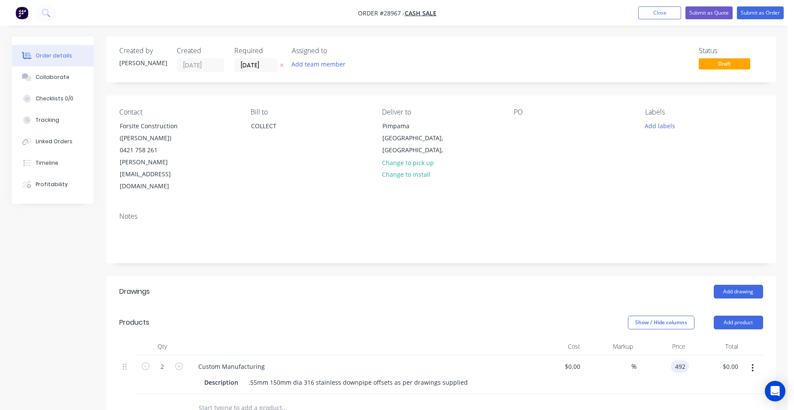
type input "$492.00"
type input "$984.00"
click at [696, 355] on div "$984.00 $0.00" at bounding box center [715, 374] width 53 height 39
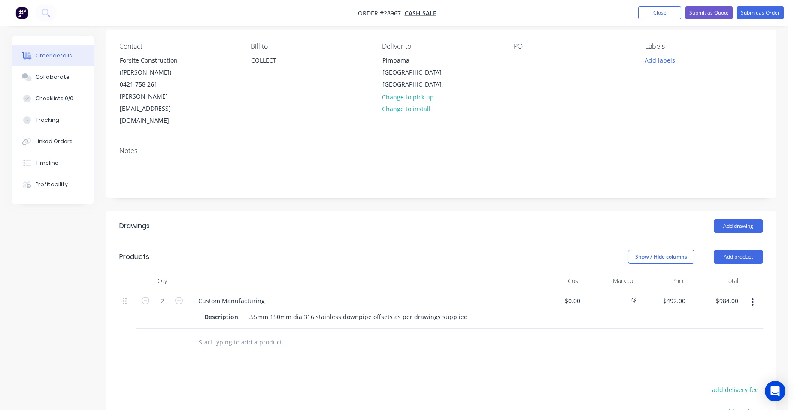
scroll to position [129, 0]
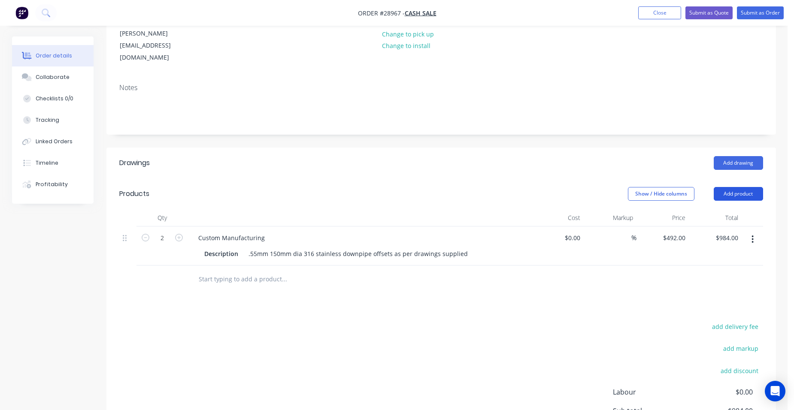
click at [751, 187] on button "Add product" at bounding box center [738, 194] width 49 height 14
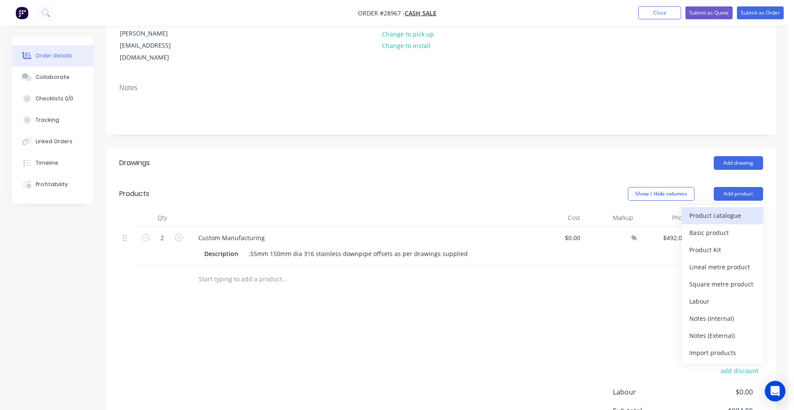
click at [742, 209] on div "Product catalogue" at bounding box center [722, 215] width 66 height 12
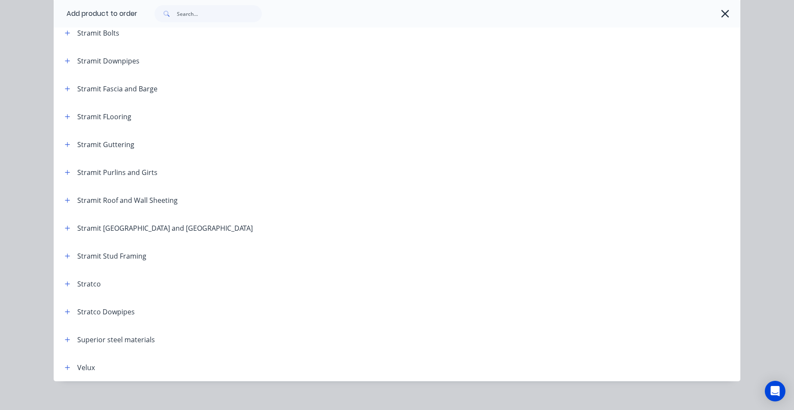
scroll to position [1416, 0]
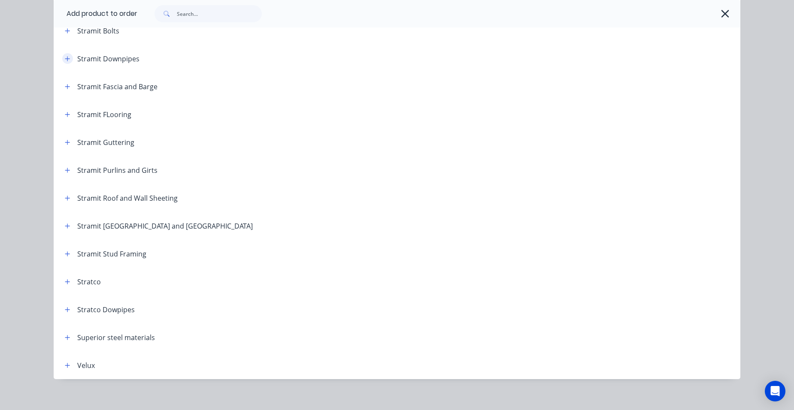
click at [62, 62] on button "button" at bounding box center [67, 58] width 11 height 11
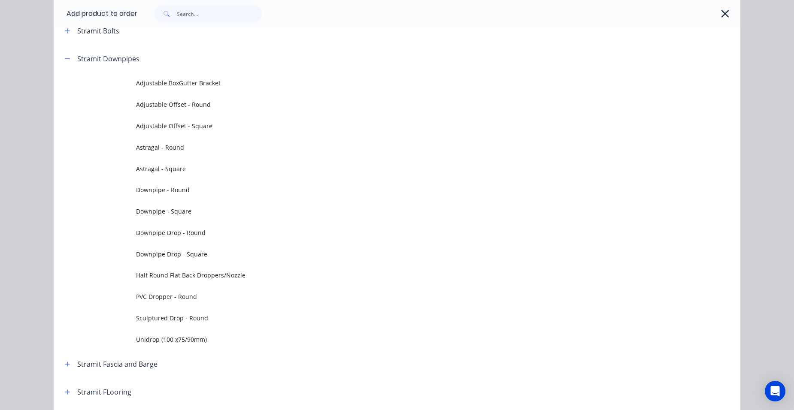
click at [209, 193] on span "Downpipe - Round" at bounding box center [377, 189] width 483 height 9
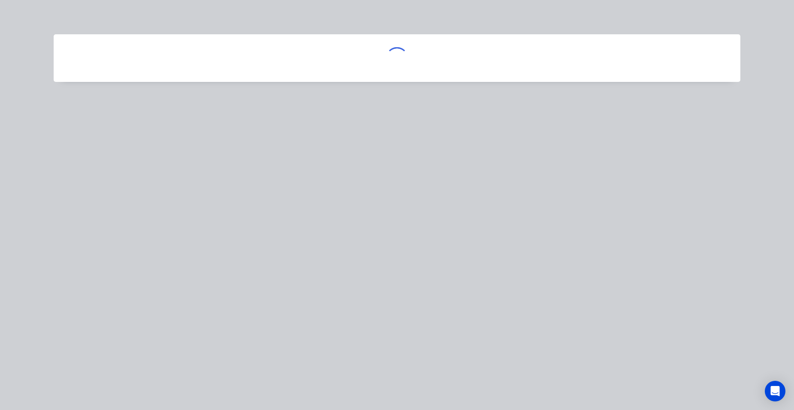
scroll to position [0, 0]
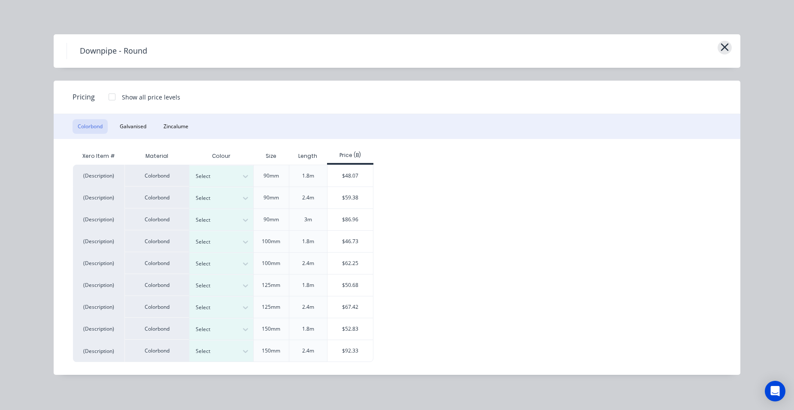
click at [723, 50] on icon "button" at bounding box center [724, 47] width 9 height 12
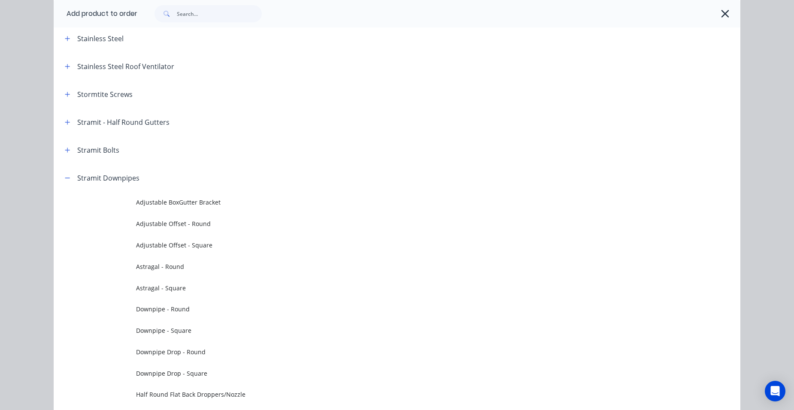
scroll to position [1289, 0]
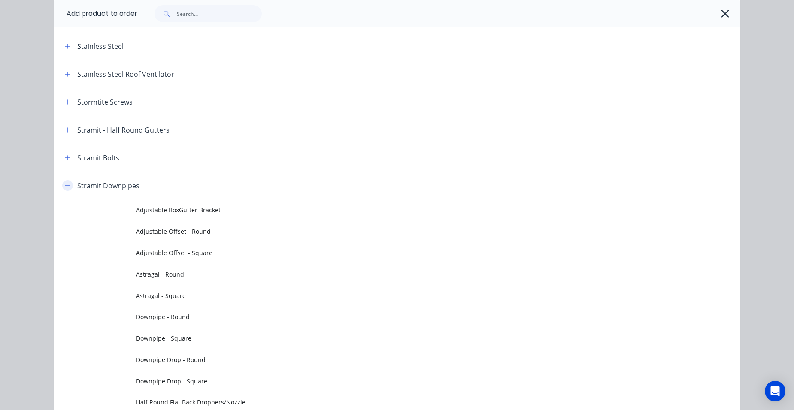
click at [66, 184] on icon "button" at bounding box center [67, 186] width 5 height 6
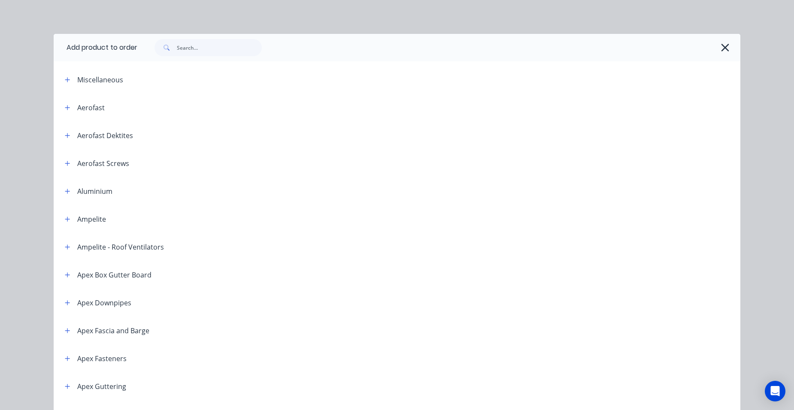
scroll to position [0, 0]
click at [65, 78] on icon "button" at bounding box center [67, 80] width 5 height 6
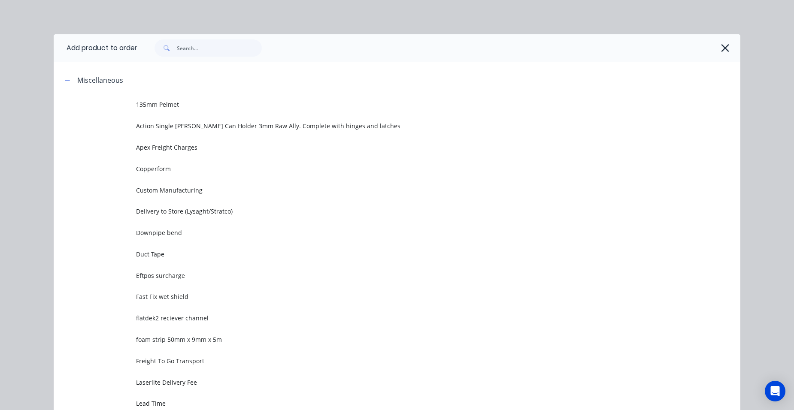
click at [205, 188] on span "Custom Manufacturing" at bounding box center [377, 190] width 483 height 9
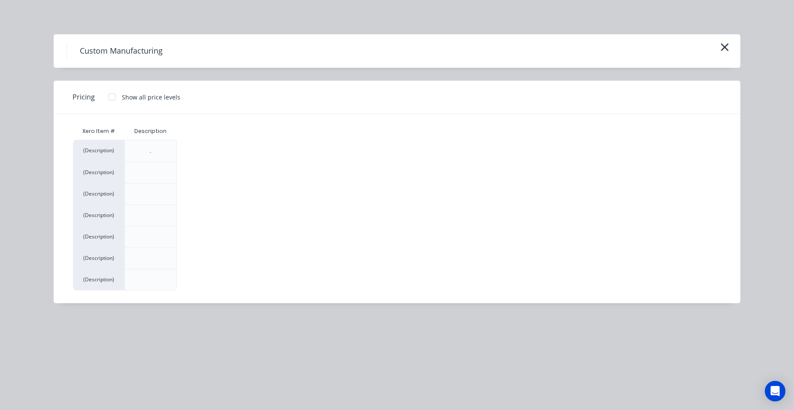
click at [114, 96] on div at bounding box center [111, 96] width 17 height 17
click at [188, 251] on div "$0.00" at bounding box center [200, 258] width 46 height 21
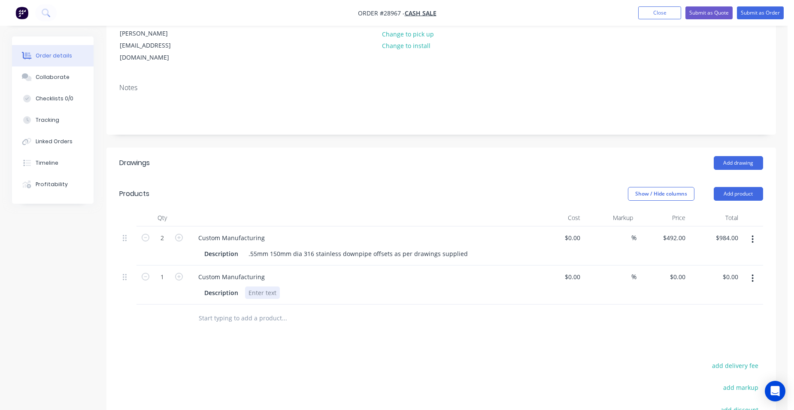
click at [265, 287] on div at bounding box center [262, 293] width 35 height 12
click at [178, 273] on icon "button" at bounding box center [179, 277] width 8 height 8
type input "2"
click at [684, 271] on input "0" at bounding box center [679, 277] width 20 height 12
type input "$318.00"
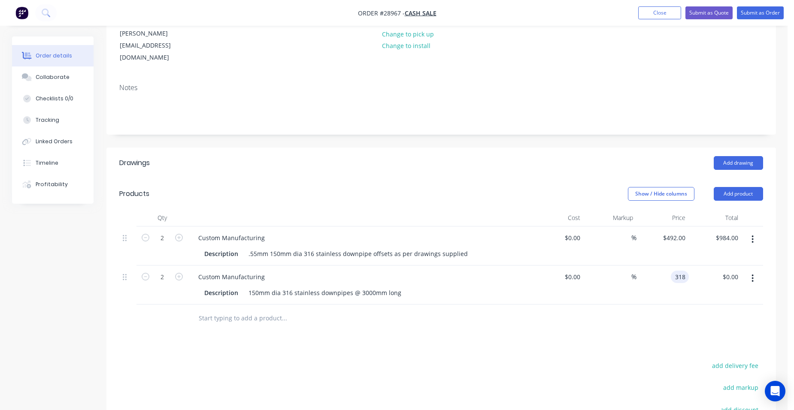
type input "$636.00"
click at [648, 266] on div "$318.00 $318.00" at bounding box center [662, 285] width 53 height 39
drag, startPoint x: 755, startPoint y: 250, endPoint x: 740, endPoint y: 265, distance: 21.5
click at [755, 271] on button "button" at bounding box center [752, 278] width 20 height 15
click at [721, 312] on div "Duplicate" at bounding box center [722, 318] width 66 height 12
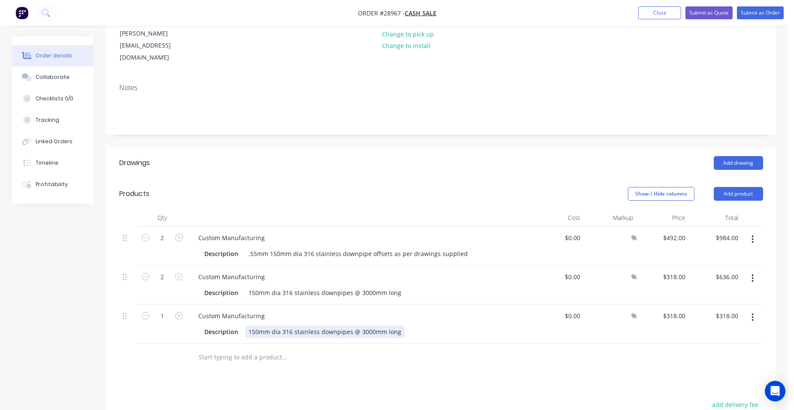
click at [256, 326] on div "150mm dia 316 stainless downpipes @ 3000mm long" at bounding box center [325, 332] width 160 height 12
click at [397, 326] on div "100mm dia 316 stainless downpipes @ 3000mm long" at bounding box center [325, 332] width 160 height 12
click at [684, 310] on input "318" at bounding box center [681, 316] width 15 height 12
type input "$422.00"
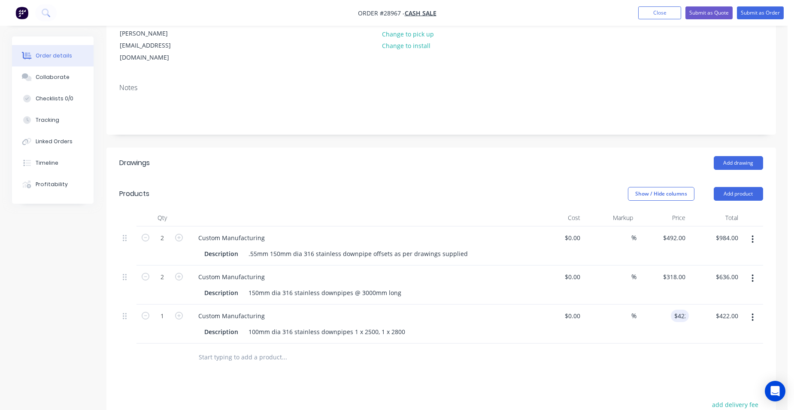
click at [665, 305] on div "$422.00 422" at bounding box center [662, 324] width 53 height 39
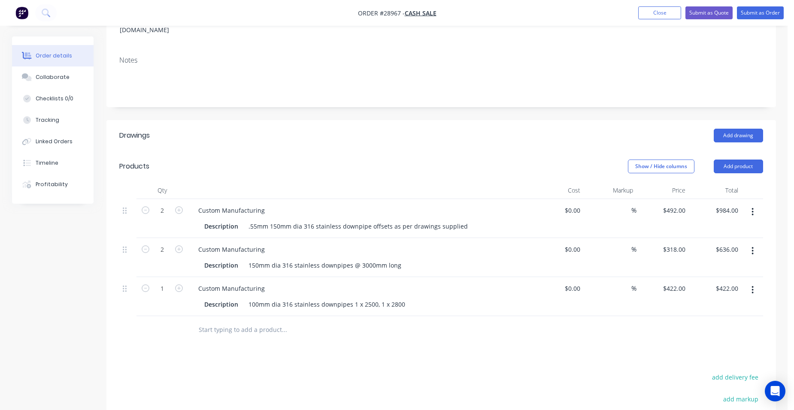
scroll to position [172, 0]
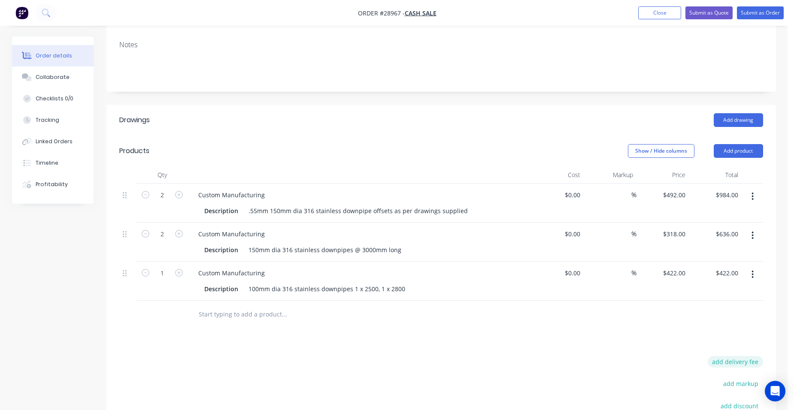
click at [760, 356] on button "add delivery fee" at bounding box center [735, 362] width 55 height 12
type input "150"
click input "submit" at bounding box center [0, 0] width 0 height 0
click at [736, 144] on button "Add product" at bounding box center [738, 151] width 49 height 14
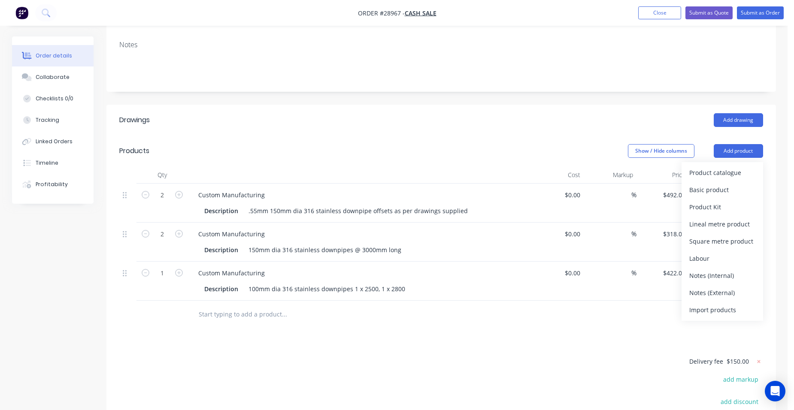
click at [735, 287] on div "Notes (External)" at bounding box center [722, 293] width 66 height 12
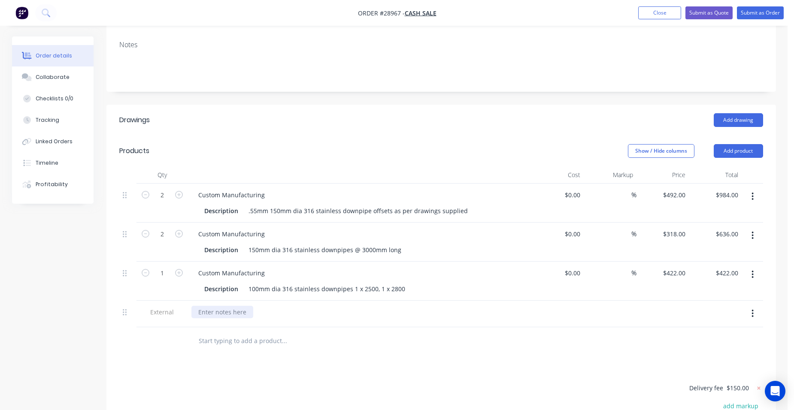
click at [235, 306] on div at bounding box center [222, 312] width 62 height 12
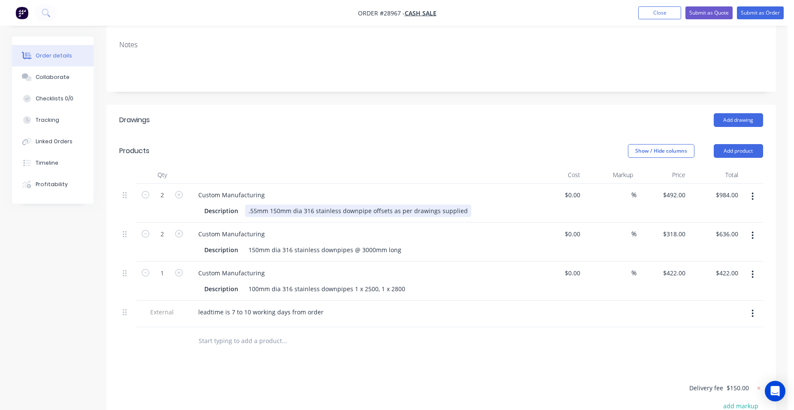
click at [313, 205] on div ".55mm 150mm dia 316 stainless downpipe offsets as per drawings supplied" at bounding box center [358, 211] width 226 height 12
click at [293, 244] on div "150mm dia 316 stainless downpipes @ 3000mm long" at bounding box center [325, 250] width 160 height 12
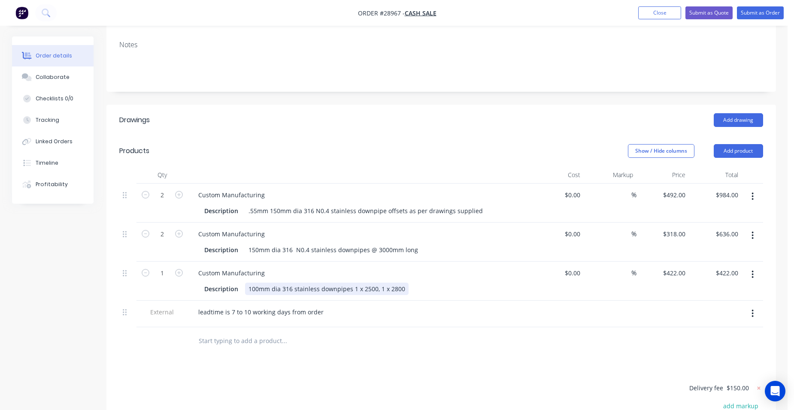
click at [291, 283] on div "100mm dia 316 stainless downpipes 1 x 2500, 1 x 2800" at bounding box center [327, 289] width 164 height 12
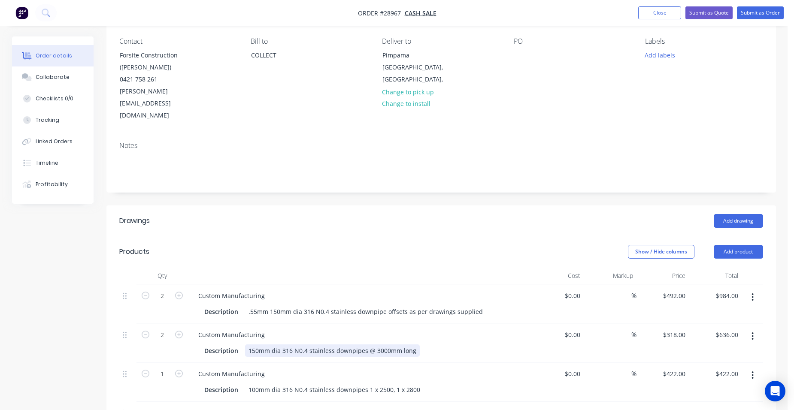
scroll to position [129, 0]
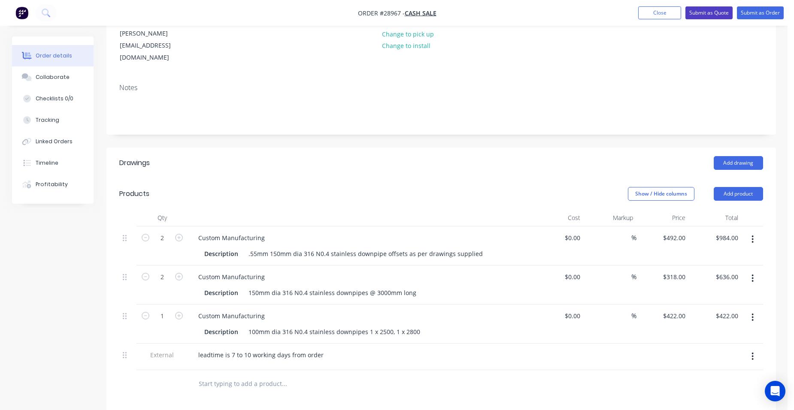
click at [701, 11] on button "Submit as Quote" at bounding box center [708, 12] width 47 height 13
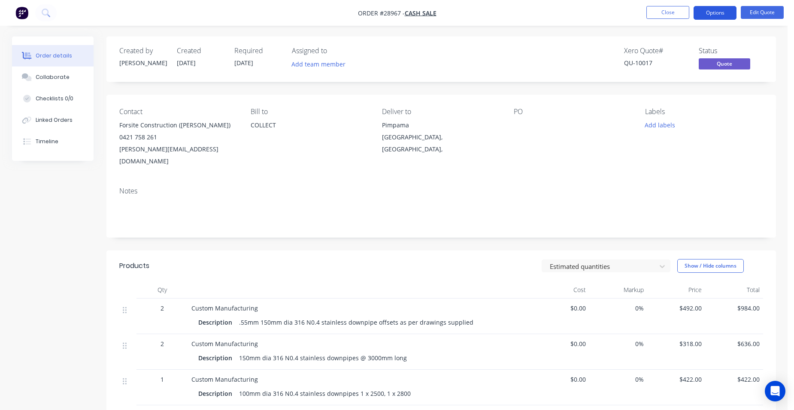
click at [727, 9] on button "Options" at bounding box center [714, 13] width 43 height 14
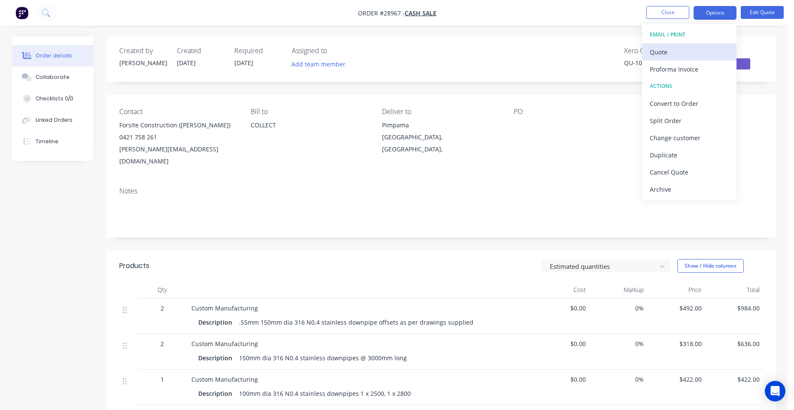
click at [714, 56] on div "Quote" at bounding box center [689, 52] width 79 height 12
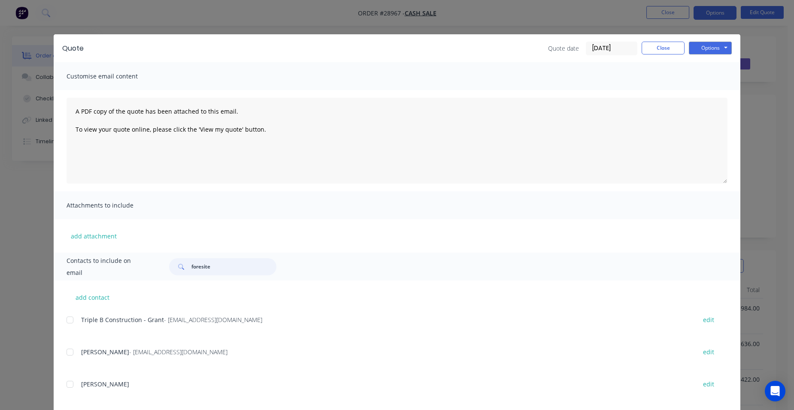
drag, startPoint x: 221, startPoint y: 270, endPoint x: 499, endPoint y: 217, distance: 283.4
click at [155, 264] on div "Contacts to include on email foresite" at bounding box center [397, 267] width 687 height 28
type input "foresite"
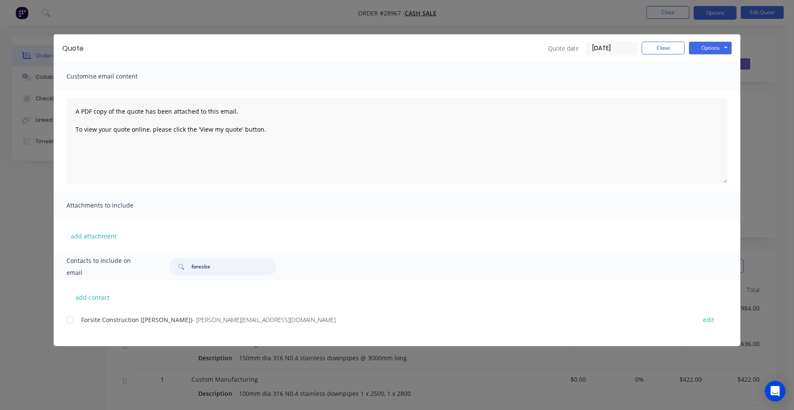
drag, startPoint x: 74, startPoint y: 315, endPoint x: 155, endPoint y: 276, distance: 89.7
click at [75, 315] on div at bounding box center [69, 320] width 17 height 17
click at [720, 46] on button "Options" at bounding box center [710, 48] width 43 height 13
click at [701, 88] on button "Email" at bounding box center [716, 92] width 55 height 14
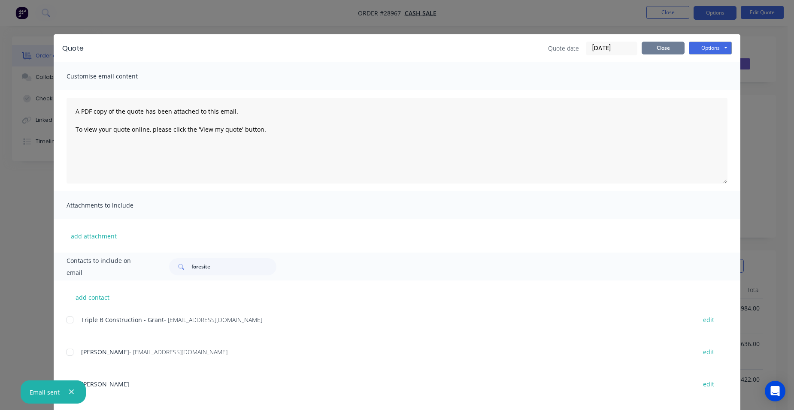
click at [657, 46] on button "Close" at bounding box center [663, 48] width 43 height 13
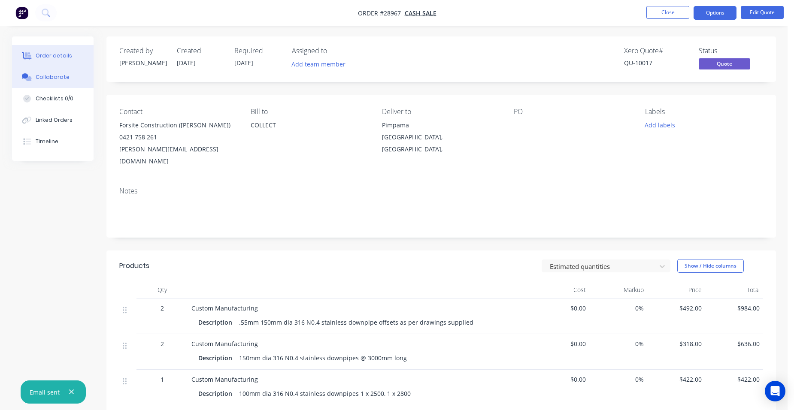
click at [68, 76] on button "Collaborate" at bounding box center [53, 77] width 82 height 21
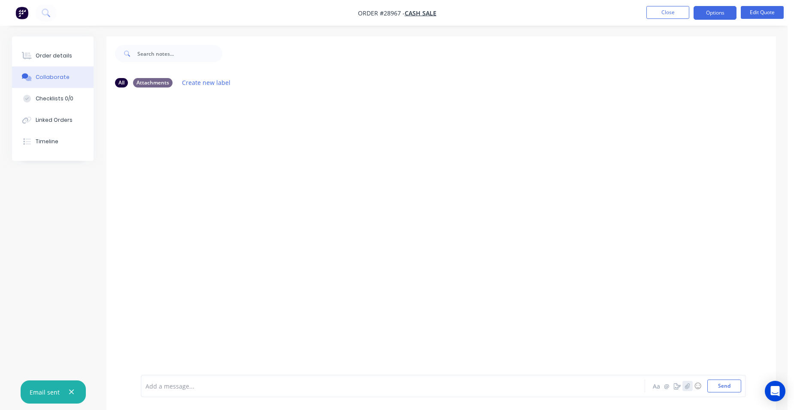
click at [687, 383] on icon "button" at bounding box center [686, 386] width 5 height 6
click at [724, 384] on button "Send" at bounding box center [724, 386] width 34 height 13
drag, startPoint x: 53, startPoint y: 60, endPoint x: 95, endPoint y: 61, distance: 42.1
click at [53, 59] on button "Order details" at bounding box center [53, 55] width 82 height 21
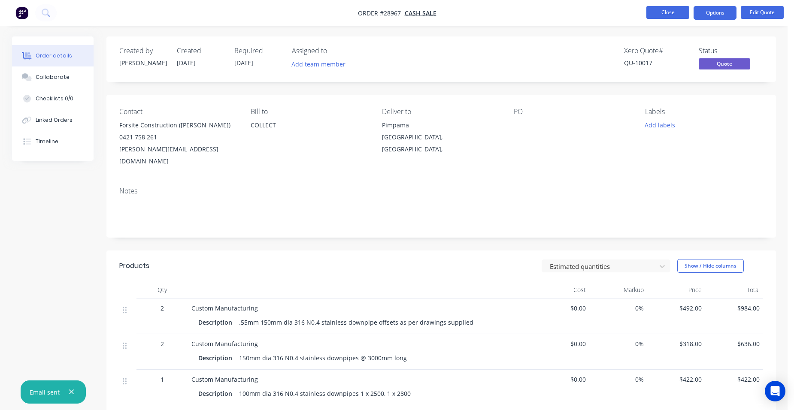
click at [663, 9] on button "Close" at bounding box center [667, 12] width 43 height 13
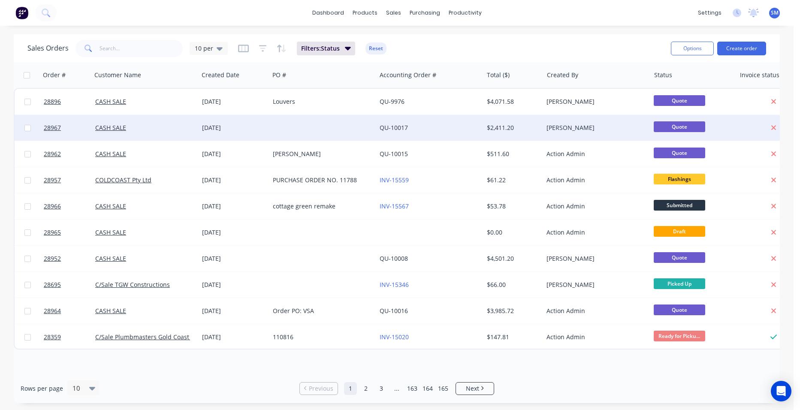
click at [342, 125] on div at bounding box center [323, 128] width 107 height 26
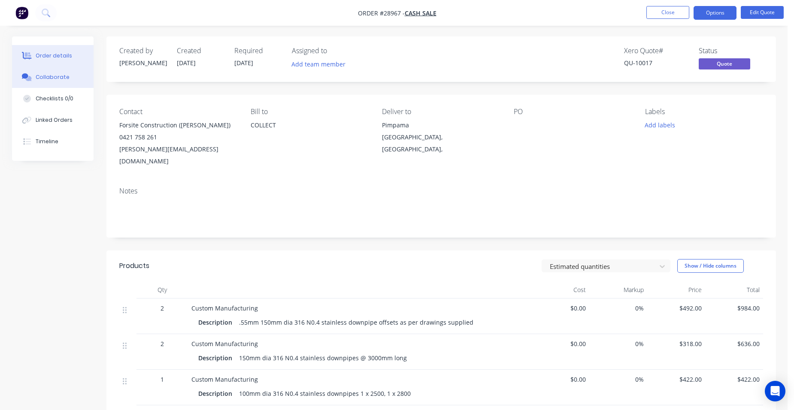
click at [65, 76] on div "Collaborate" at bounding box center [53, 77] width 34 height 8
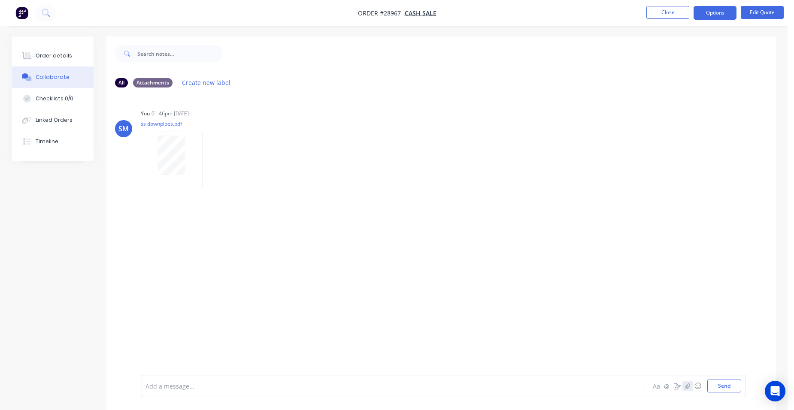
click at [687, 386] on icon "button" at bounding box center [686, 386] width 5 height 6
click at [739, 382] on button "Send" at bounding box center [724, 386] width 34 height 13
drag, startPoint x: 59, startPoint y: 58, endPoint x: 236, endPoint y: 10, distance: 183.8
click at [59, 55] on div "Order details" at bounding box center [54, 56] width 36 height 8
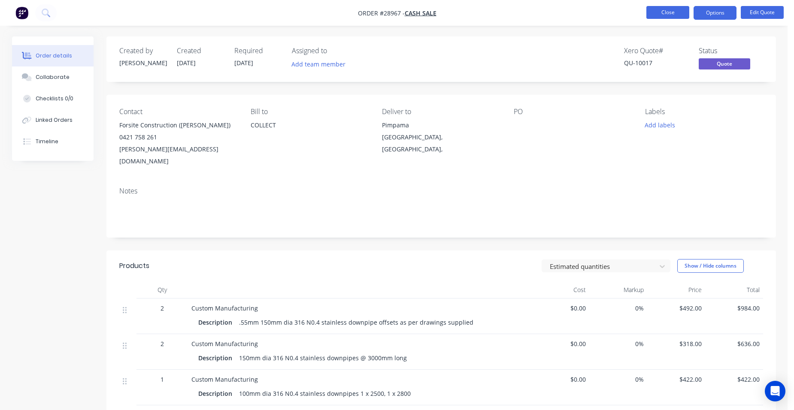
click at [649, 10] on button "Close" at bounding box center [667, 12] width 43 height 13
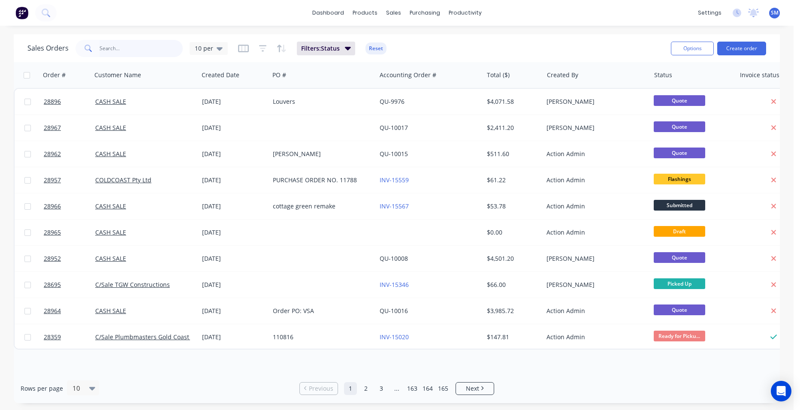
click at [119, 51] on input "text" at bounding box center [142, 48] width 84 height 17
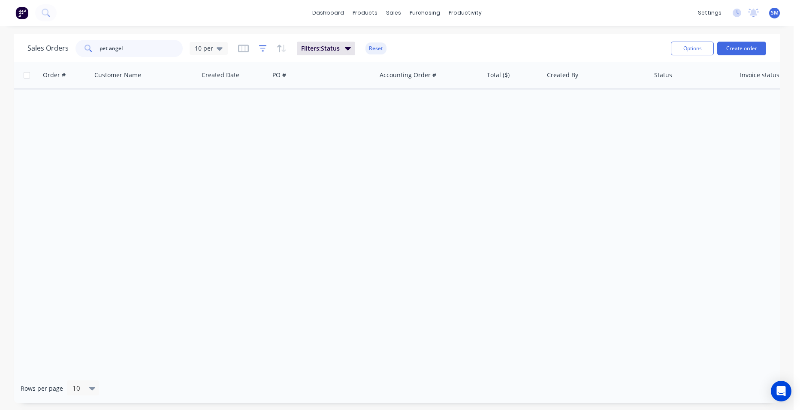
type input "pet angel"
click at [259, 49] on icon "button" at bounding box center [263, 48] width 8 height 9
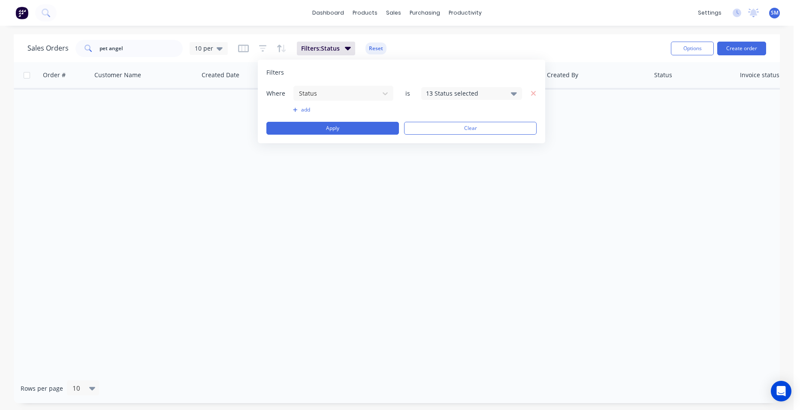
click at [437, 94] on div "13 Status selected" at bounding box center [465, 93] width 78 height 9
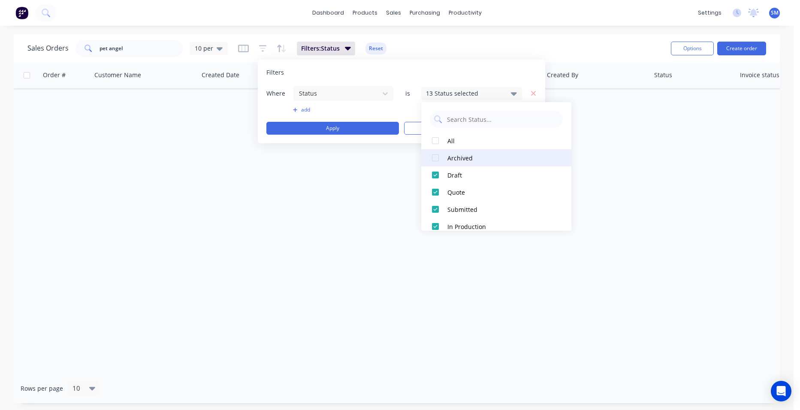
click at [435, 156] on div at bounding box center [435, 157] width 17 height 17
click at [492, 266] on div "Order # Customer Name Created Date PO # Accounting Order # Total ($) Created By…" at bounding box center [397, 218] width 766 height 312
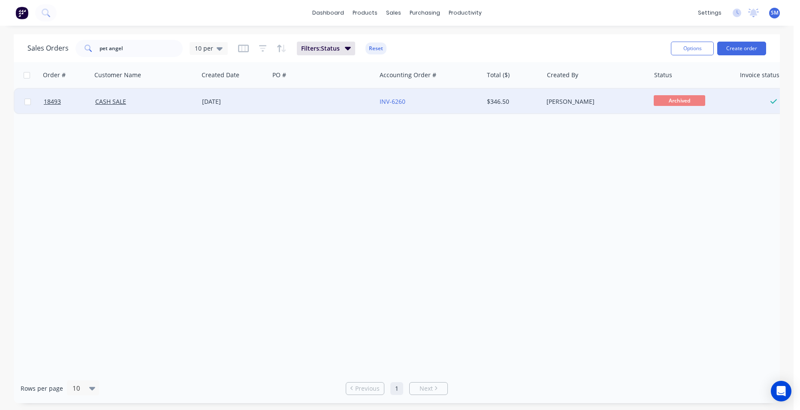
click at [258, 99] on div "24 Jun 2024" at bounding box center [234, 101] width 64 height 9
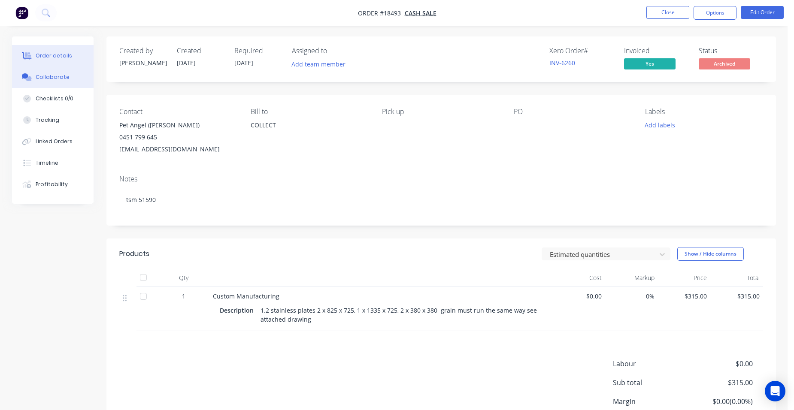
click at [55, 73] on button "Collaborate" at bounding box center [53, 77] width 82 height 21
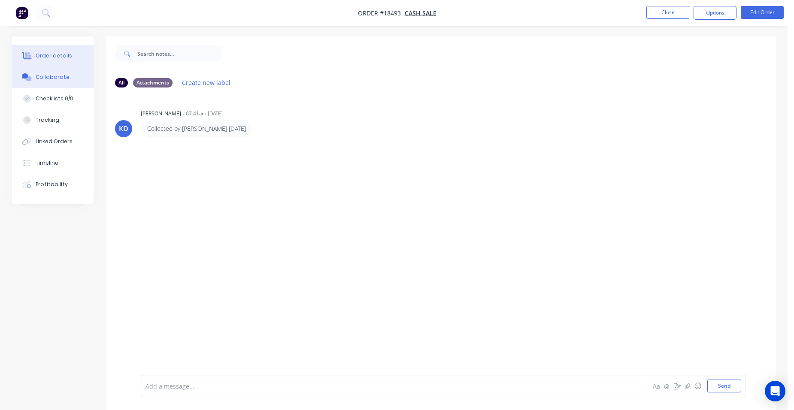
click at [52, 56] on div "Order details" at bounding box center [54, 56] width 36 height 8
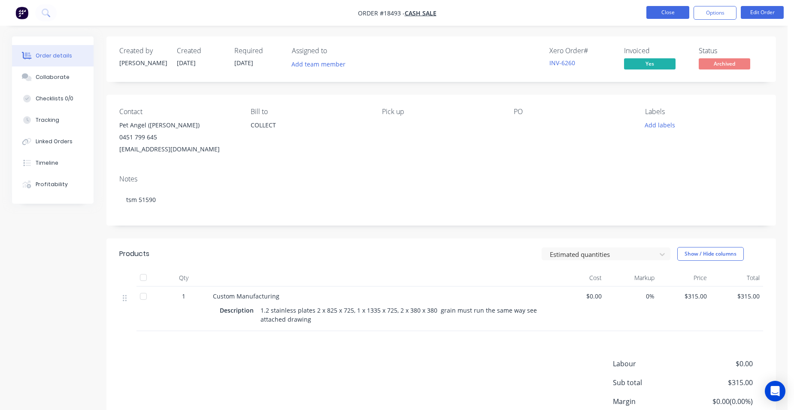
click at [662, 7] on button "Close" at bounding box center [667, 12] width 43 height 13
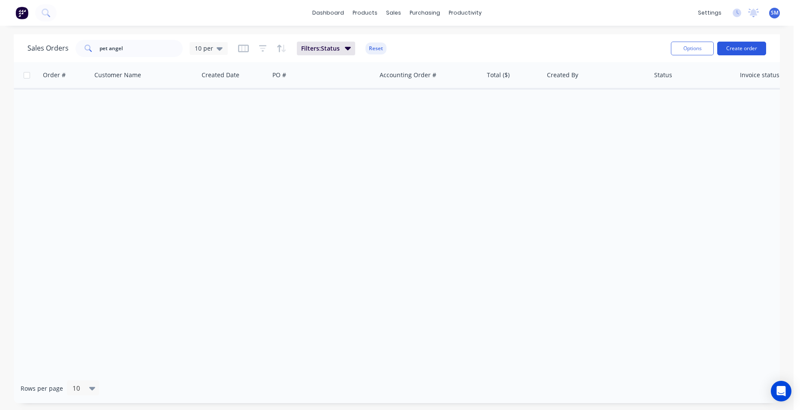
click at [732, 42] on button "Create order" at bounding box center [742, 49] width 49 height 14
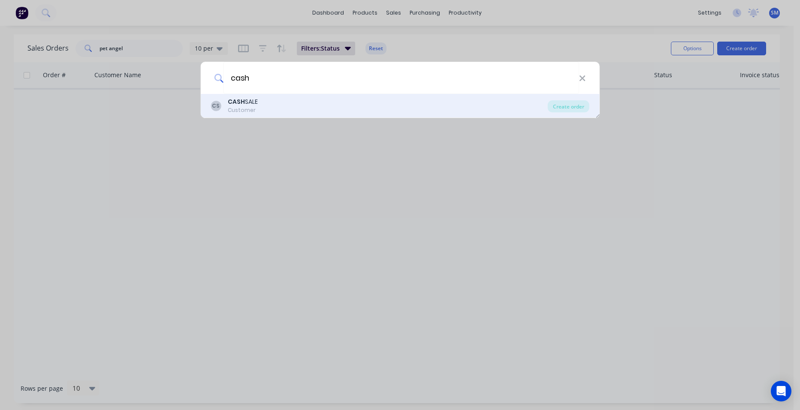
type input "cash"
click at [239, 109] on div "Customer" at bounding box center [243, 110] width 30 height 8
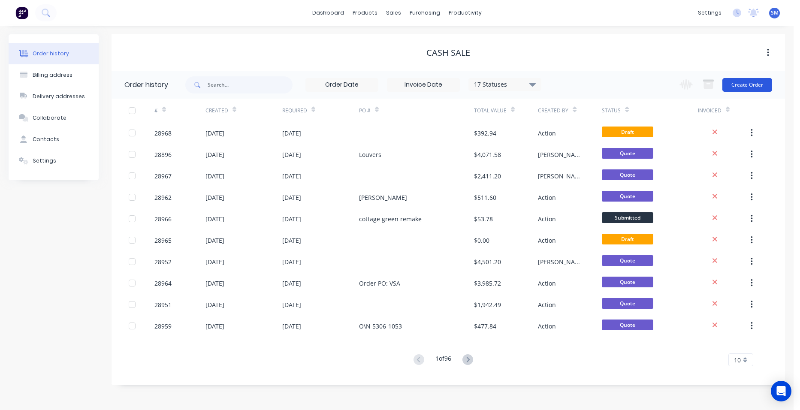
click at [743, 80] on button "Create Order" at bounding box center [748, 85] width 50 height 14
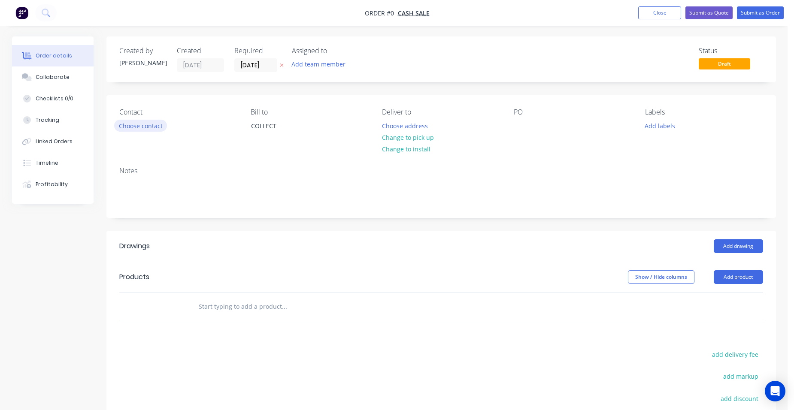
click at [126, 124] on button "Choose contact" at bounding box center [140, 126] width 53 height 12
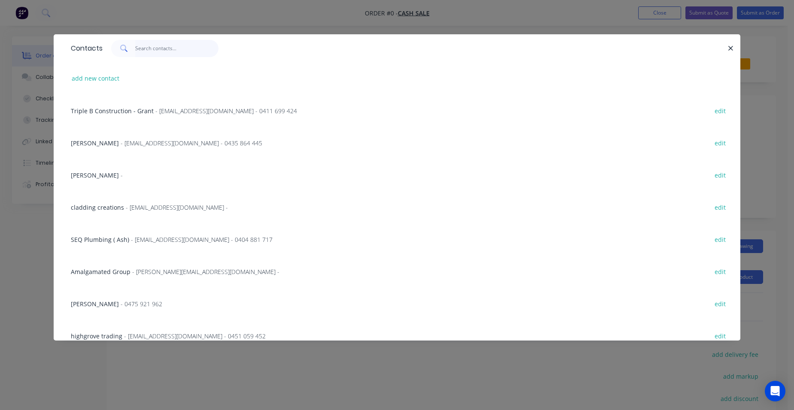
drag, startPoint x: 138, startPoint y: 48, endPoint x: 42, endPoint y: 59, distance: 97.1
click at [138, 48] on input "text" at bounding box center [177, 48] width 84 height 17
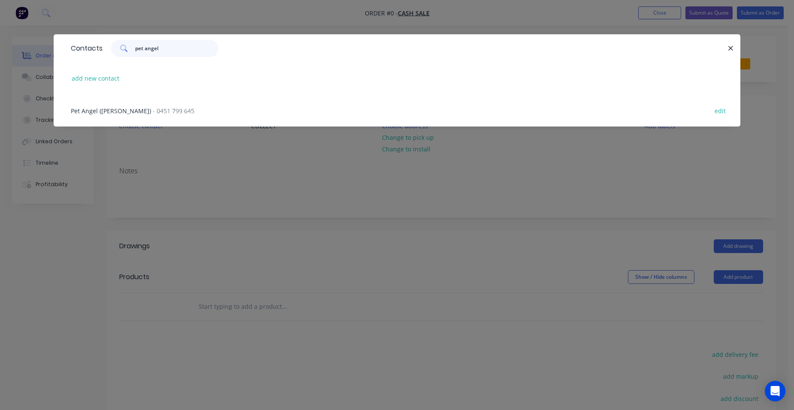
type input "pet angel"
click at [153, 114] on span "- 0451 799 645" at bounding box center [174, 111] width 42 height 8
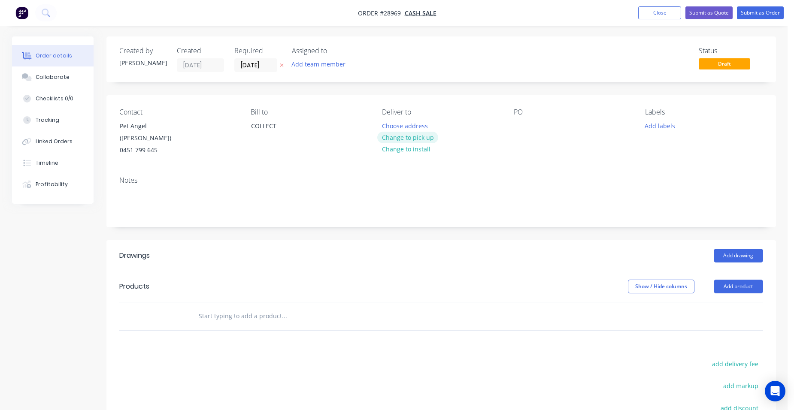
click at [425, 137] on button "Change to pick up" at bounding box center [407, 138] width 61 height 12
click at [750, 280] on button "Add product" at bounding box center [738, 287] width 49 height 14
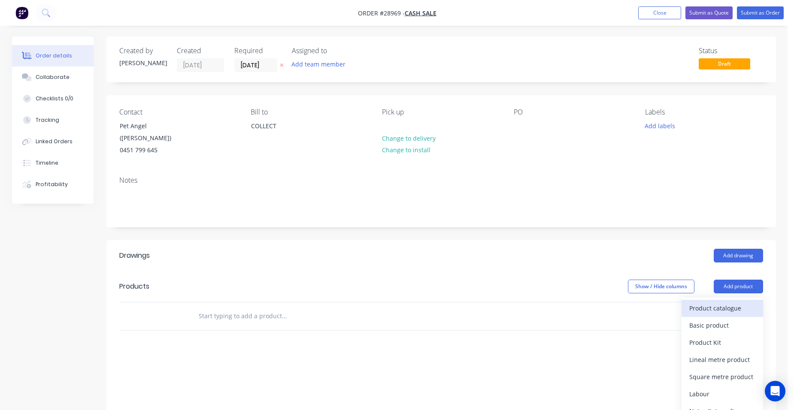
click at [723, 302] on div "Product catalogue" at bounding box center [722, 308] width 66 height 12
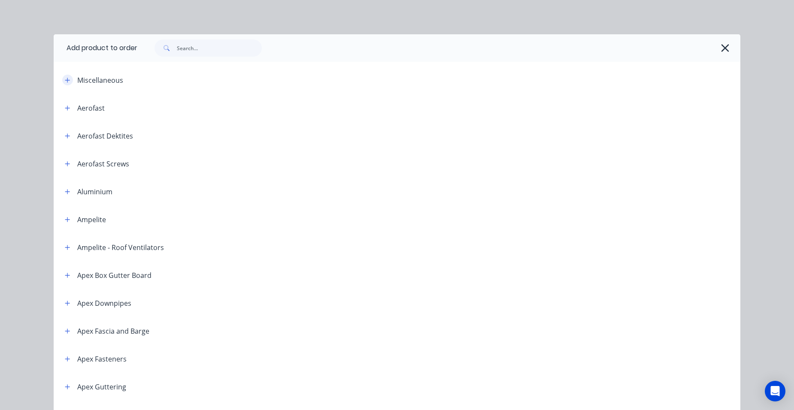
click at [62, 77] on button "button" at bounding box center [67, 80] width 11 height 11
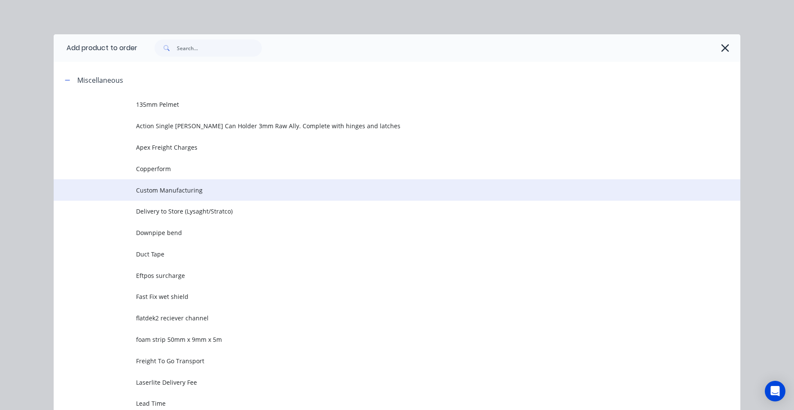
click at [199, 187] on span "Custom Manufacturing" at bounding box center [377, 190] width 483 height 9
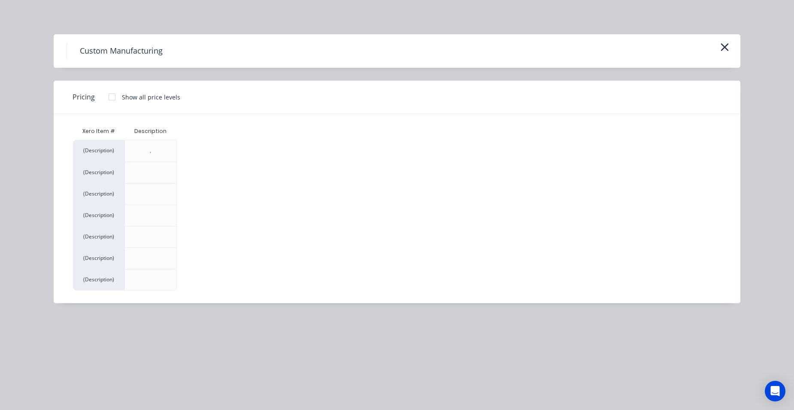
click at [111, 97] on div at bounding box center [111, 96] width 17 height 17
click at [194, 263] on div "$0.00" at bounding box center [200, 258] width 46 height 21
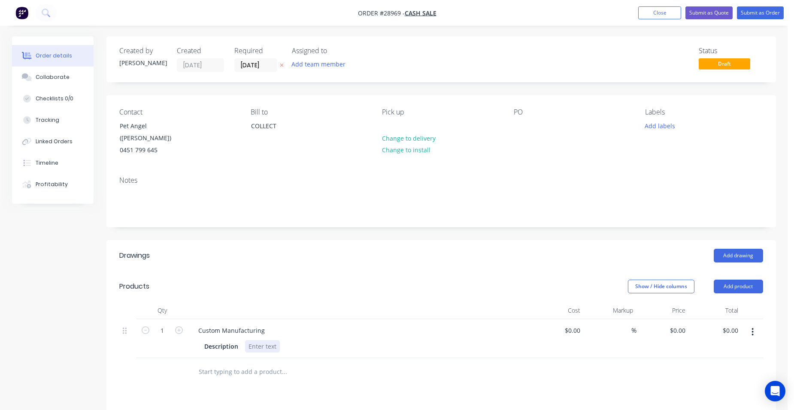
click at [272, 340] on div at bounding box center [262, 346] width 35 height 12
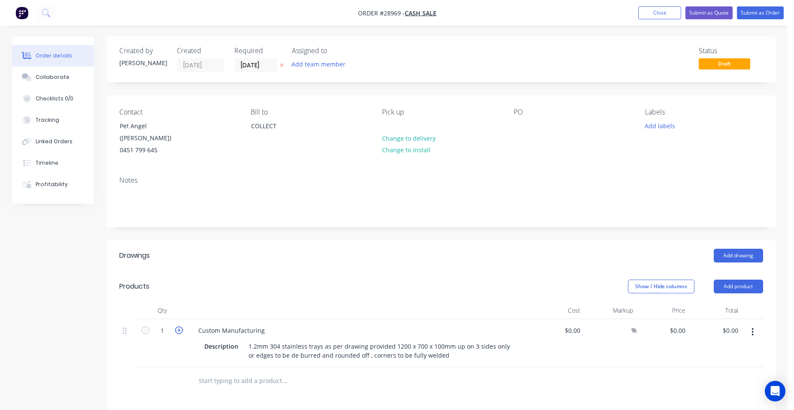
click at [176, 327] on icon "button" at bounding box center [179, 331] width 8 height 8
type input "2"
click at [688, 324] on input "0" at bounding box center [684, 330] width 10 height 12
type input "270"
type input "$270.00"
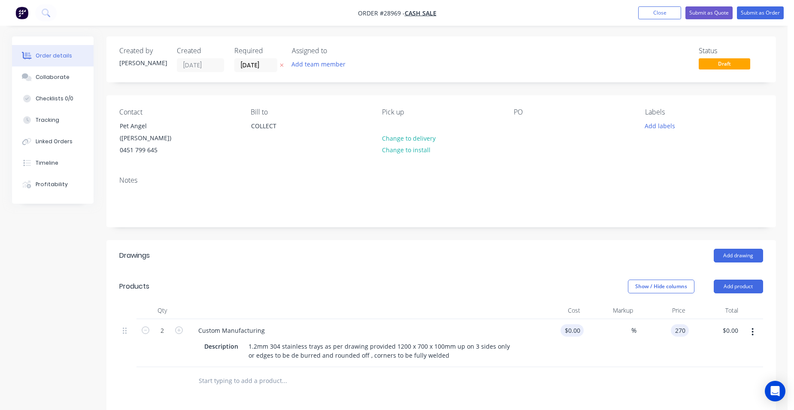
type input "$540.00"
click at [574, 324] on div "$0.00" at bounding box center [574, 330] width 20 height 12
click at [579, 324] on input at bounding box center [579, 330] width 10 height 12
type input "$0.00"
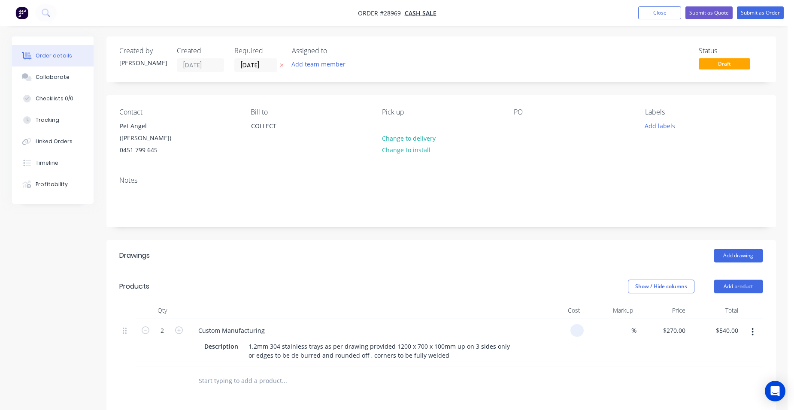
type input "$0.00"
click at [758, 324] on button "button" at bounding box center [752, 331] width 20 height 15
click at [684, 324] on input "0" at bounding box center [684, 330] width 10 height 12
type input "$270.00"
type input "$540.00"
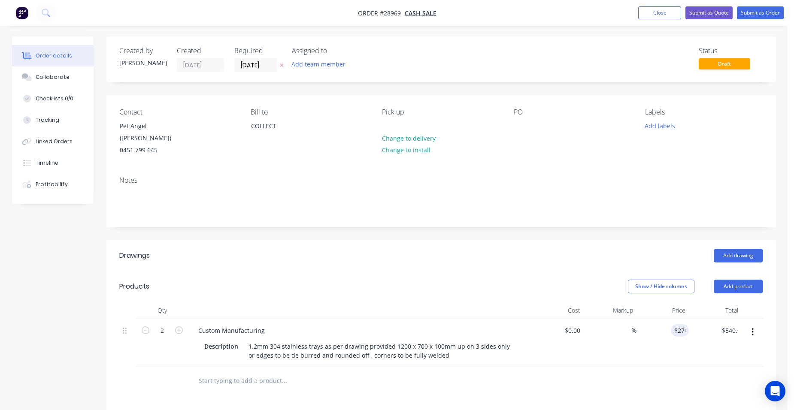
click at [655, 331] on div "$270.00 270" at bounding box center [662, 343] width 53 height 48
click at [717, 12] on button "Submit as Quote" at bounding box center [708, 12] width 47 height 13
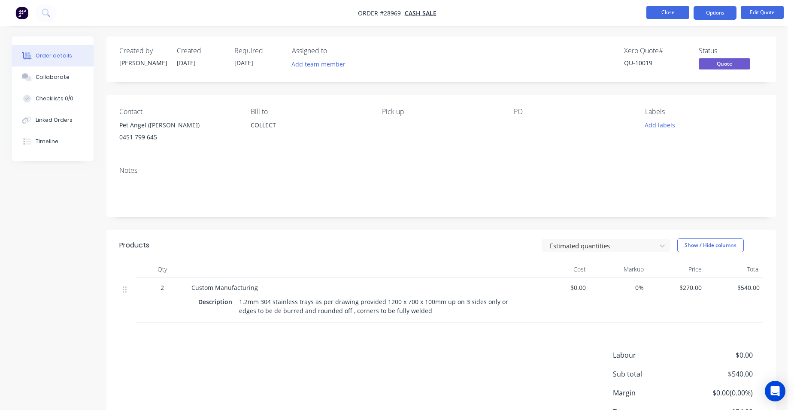
click at [660, 15] on button "Close" at bounding box center [667, 12] width 43 height 13
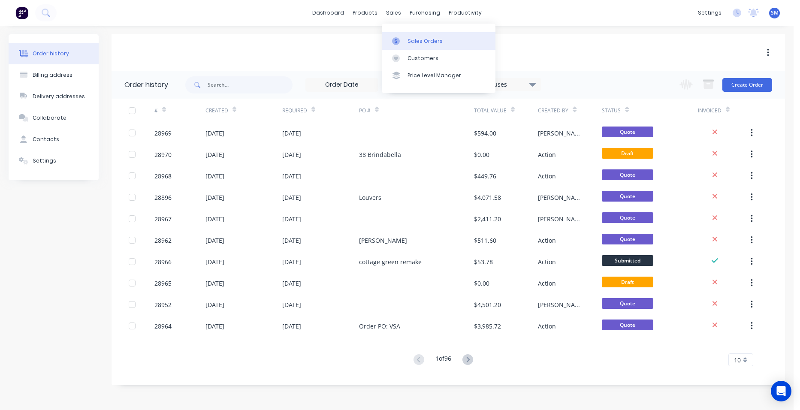
click at [416, 34] on link "Sales Orders" at bounding box center [439, 40] width 114 height 17
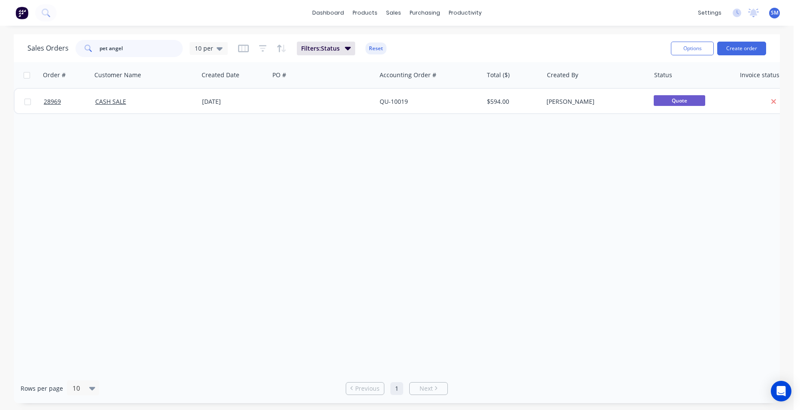
drag, startPoint x: 145, startPoint y: 50, endPoint x: 73, endPoint y: 46, distance: 71.8
click at [73, 46] on div "Sales Orders pet angel 10 per" at bounding box center [127, 48] width 200 height 17
click at [165, 167] on div "Order # Customer Name Created Date PO # Accounting Order # Total ($) Created By…" at bounding box center [397, 218] width 766 height 312
click at [260, 51] on icon "button" at bounding box center [263, 48] width 8 height 9
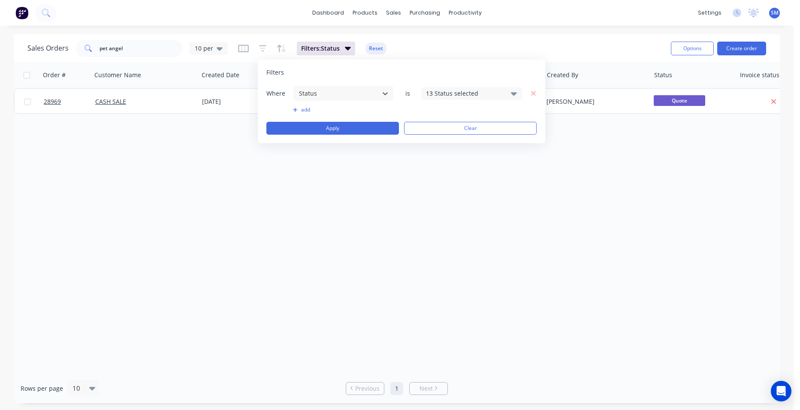
click at [451, 90] on div "13 Status selected" at bounding box center [465, 93] width 78 height 9
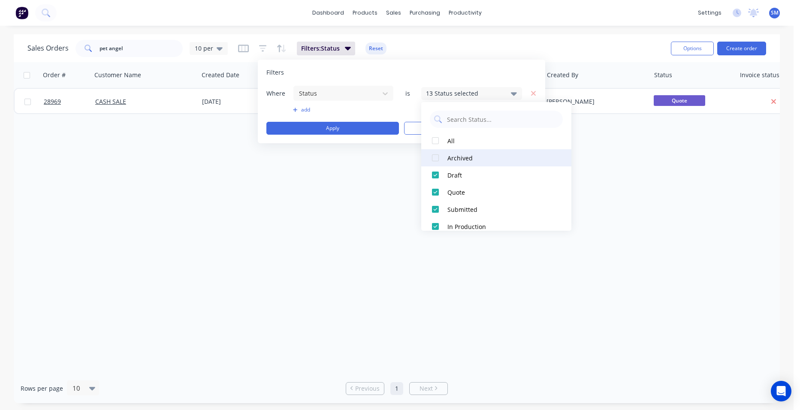
click at [439, 155] on div at bounding box center [435, 157] width 17 height 17
click at [334, 236] on div "Order # Customer Name Created Date PO # Accounting Order # Total ($) Created By…" at bounding box center [397, 218] width 766 height 312
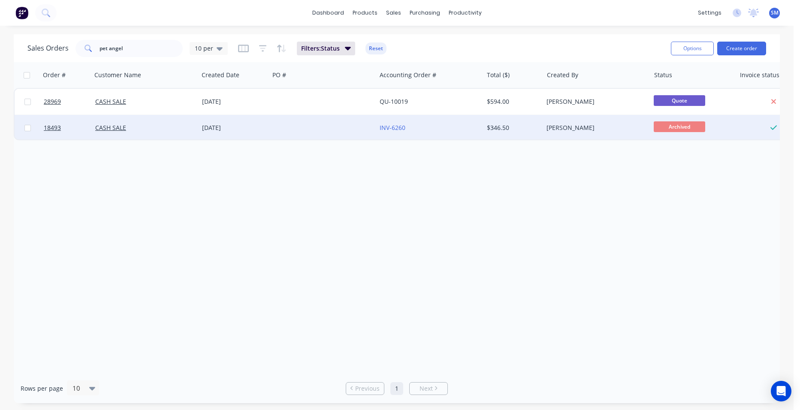
click at [276, 131] on div at bounding box center [323, 128] width 107 height 26
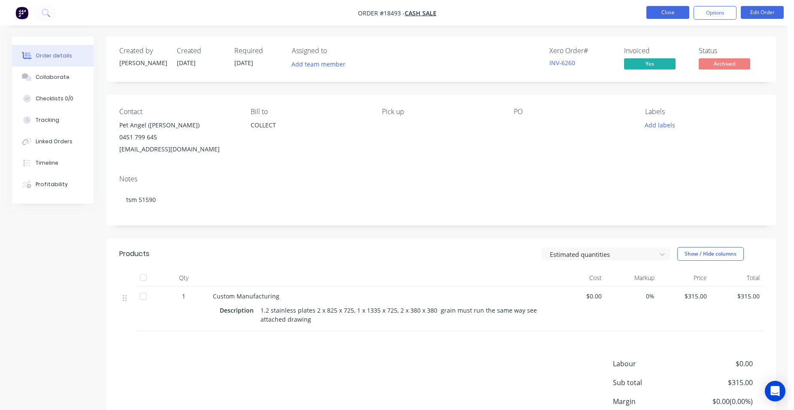
click at [651, 9] on button "Close" at bounding box center [667, 12] width 43 height 13
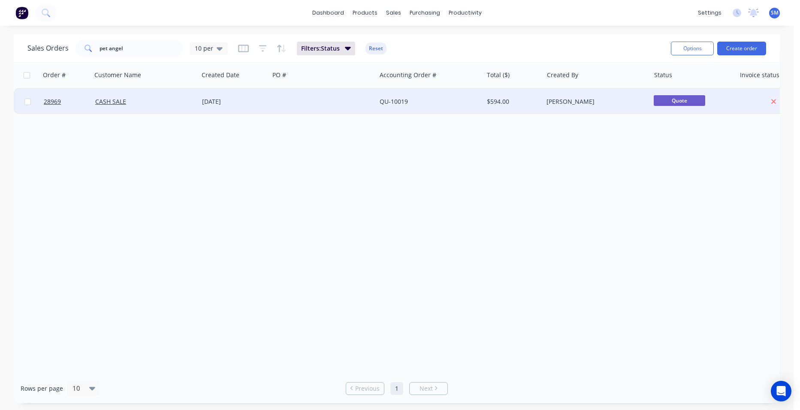
click at [307, 99] on div at bounding box center [323, 102] width 107 height 26
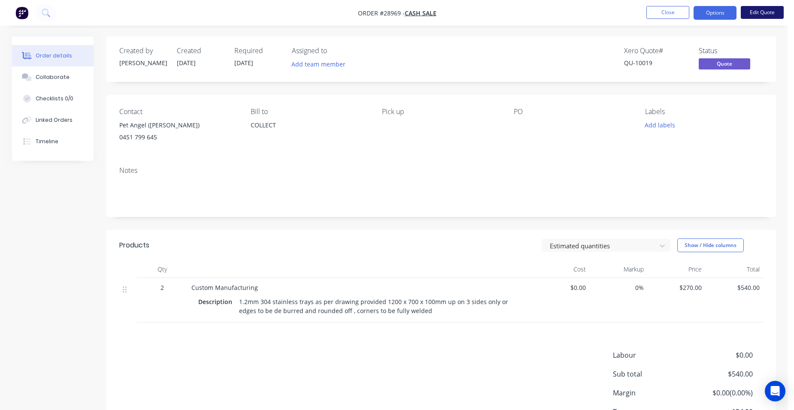
click at [759, 9] on button "Edit Quote" at bounding box center [762, 12] width 43 height 13
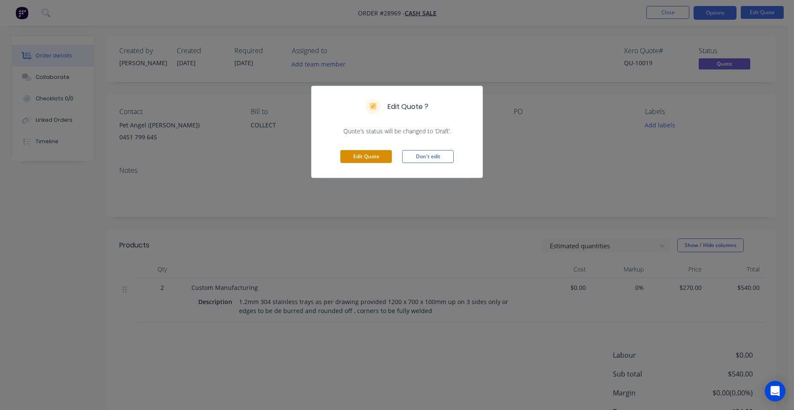
click at [371, 155] on button "Edit Quote" at bounding box center [365, 156] width 51 height 13
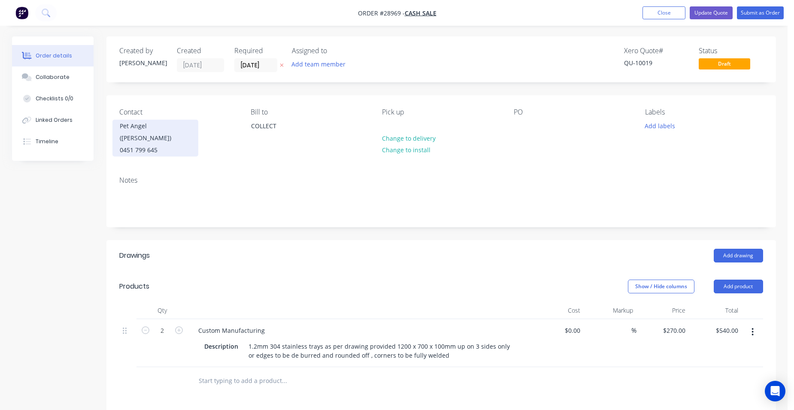
click at [175, 130] on div "Pet Angel (scott)" at bounding box center [155, 132] width 71 height 24
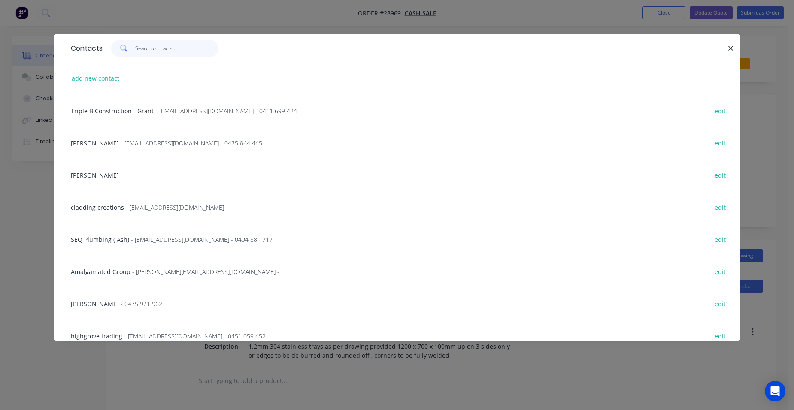
click at [150, 52] on input "text" at bounding box center [177, 48] width 84 height 17
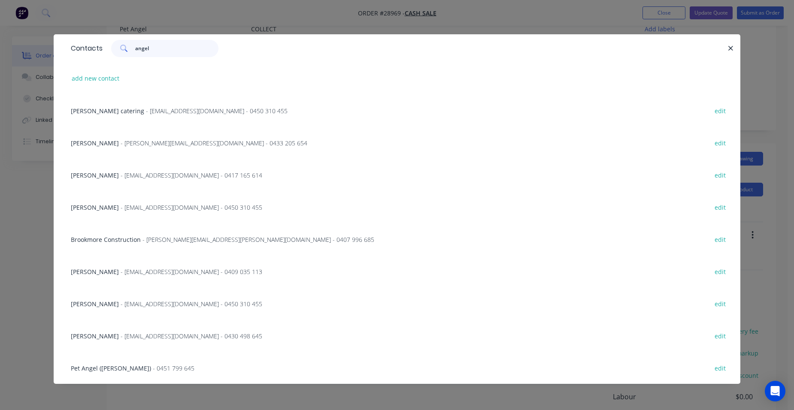
scroll to position [43, 0]
type input "angel"
click at [734, 46] on button "button" at bounding box center [730, 48] width 11 height 11
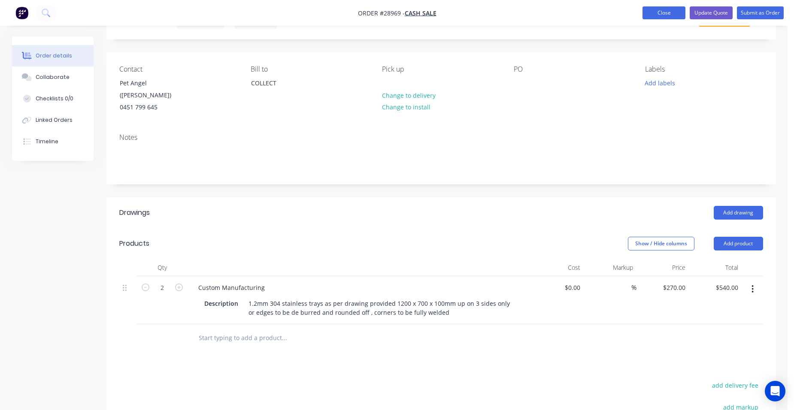
click at [668, 17] on button "Close" at bounding box center [663, 12] width 43 height 13
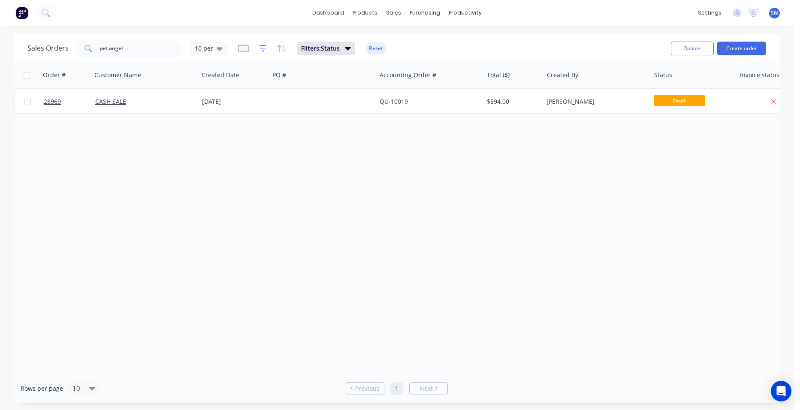
click at [263, 49] on icon "button" at bounding box center [263, 48] width 8 height 9
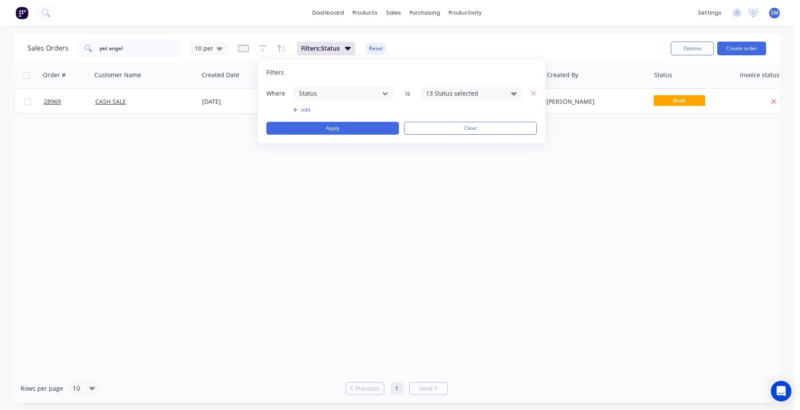
click at [464, 94] on div "13 Status selected" at bounding box center [465, 93] width 78 height 9
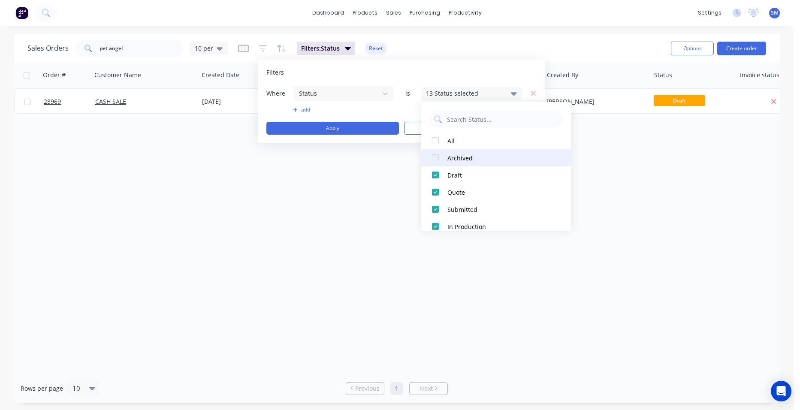
click at [436, 157] on div at bounding box center [435, 157] width 17 height 17
click at [360, 262] on div "Order # Customer Name Created Date PO # Accounting Order # Total ($) Created By…" at bounding box center [397, 218] width 766 height 312
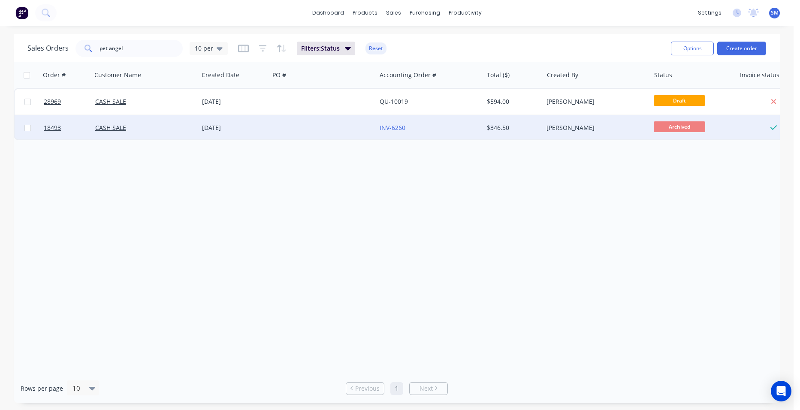
click at [354, 125] on div at bounding box center [323, 128] width 107 height 26
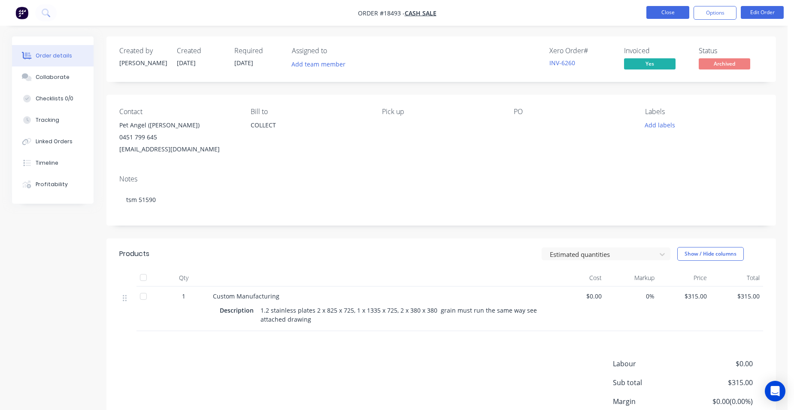
click at [672, 13] on button "Close" at bounding box center [667, 12] width 43 height 13
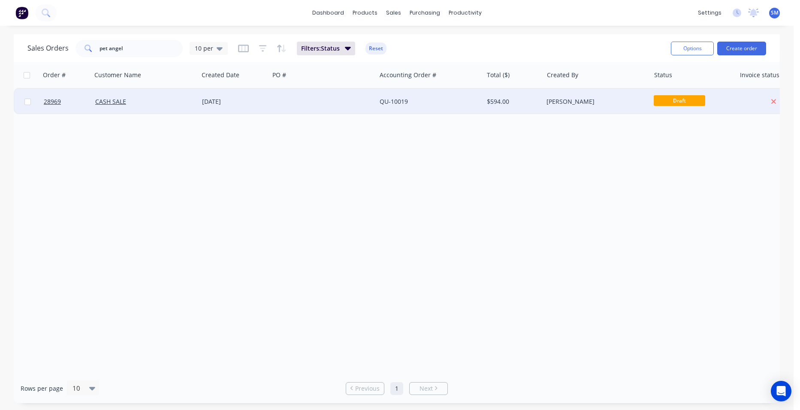
click at [338, 104] on div at bounding box center [323, 102] width 107 height 26
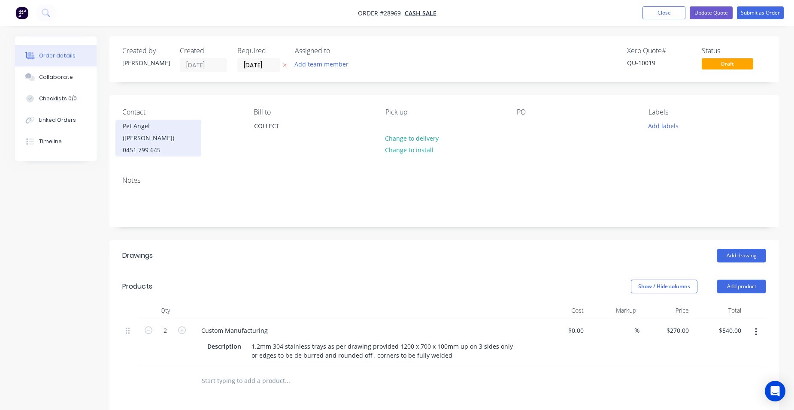
click at [174, 131] on div "Pet Angel ([PERSON_NAME])" at bounding box center [158, 132] width 71 height 24
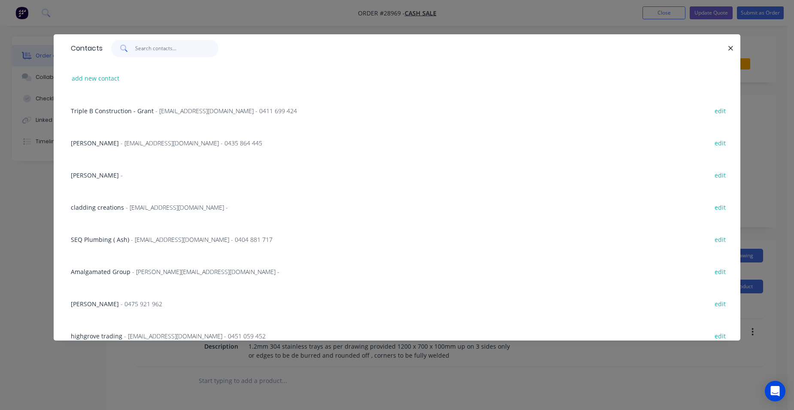
click at [151, 52] on input "text" at bounding box center [177, 48] width 84 height 17
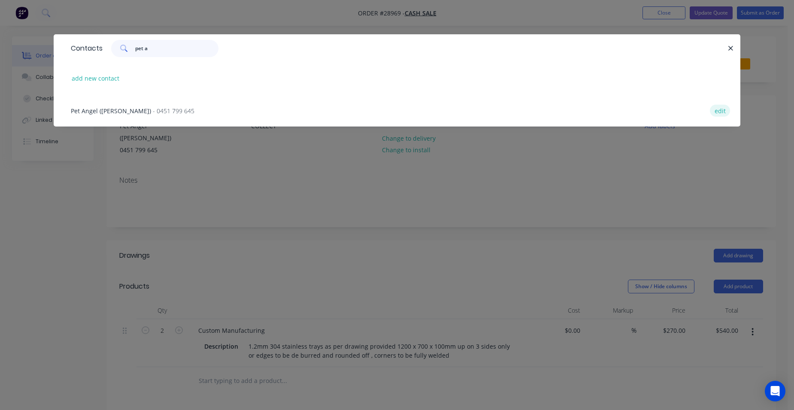
type input "pet a"
click at [724, 111] on button "edit" at bounding box center [720, 111] width 20 height 12
select select "AU"
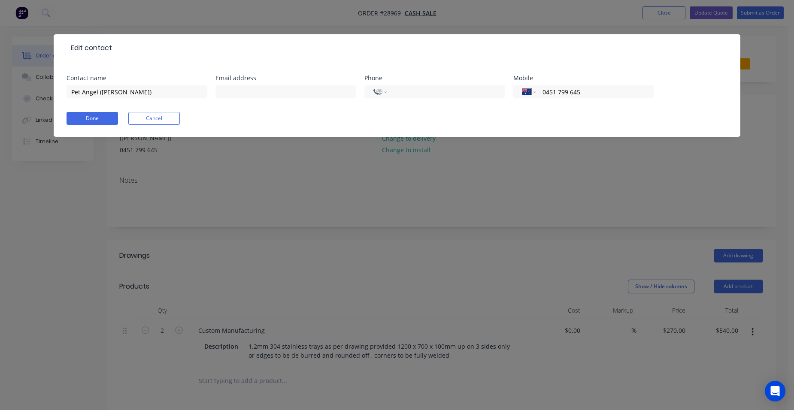
select select "AU"
drag, startPoint x: 257, startPoint y: 89, endPoint x: 503, endPoint y: 118, distance: 247.7
click at [257, 89] on input "text" at bounding box center [285, 91] width 140 height 13
type input "petcare@petangel.com.au"
click at [106, 113] on button "Done" at bounding box center [92, 118] width 51 height 13
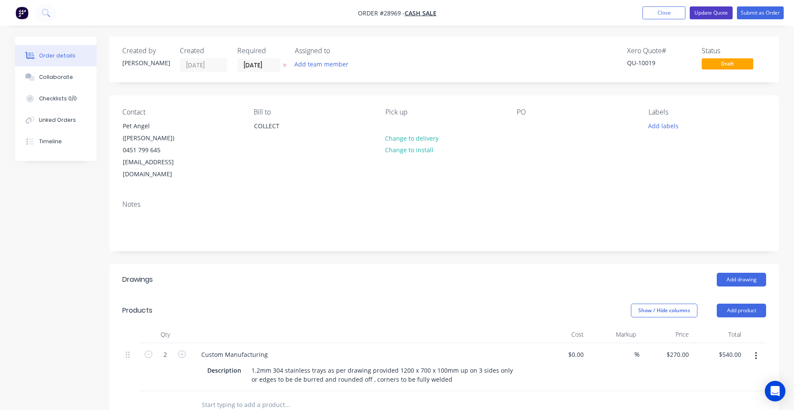
click at [720, 15] on button "Update Quote" at bounding box center [711, 12] width 43 height 13
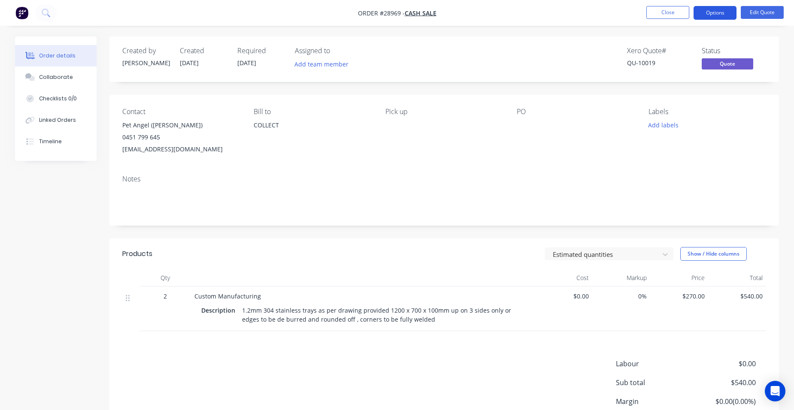
click at [717, 14] on button "Options" at bounding box center [714, 13] width 43 height 14
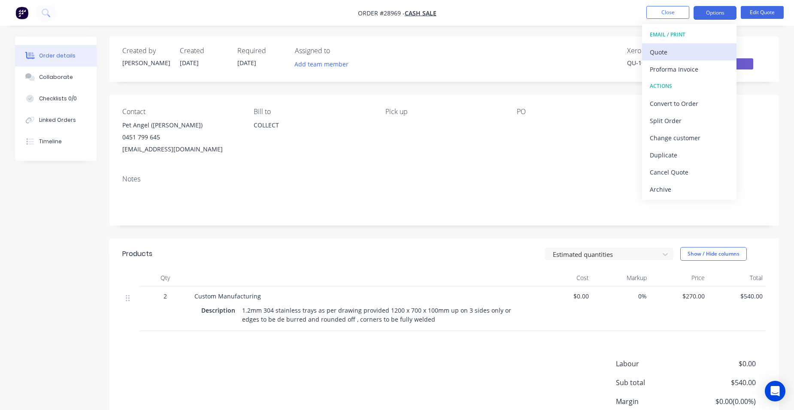
click at [681, 54] on div "Quote" at bounding box center [689, 52] width 79 height 12
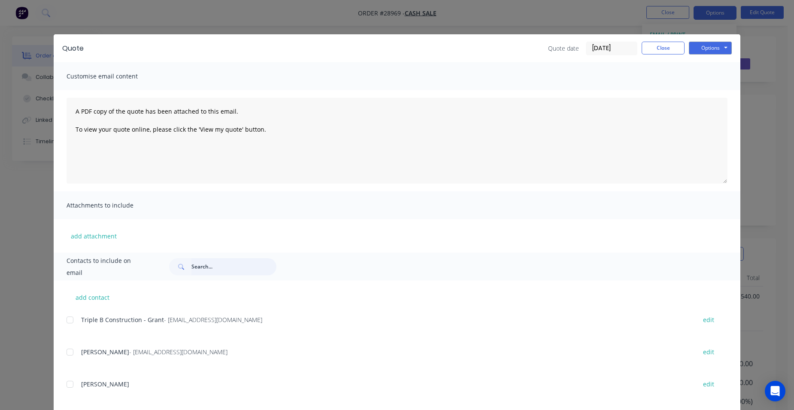
drag, startPoint x: 200, startPoint y: 270, endPoint x: 267, endPoint y: 257, distance: 67.8
click at [204, 269] on input "text" at bounding box center [233, 266] width 85 height 17
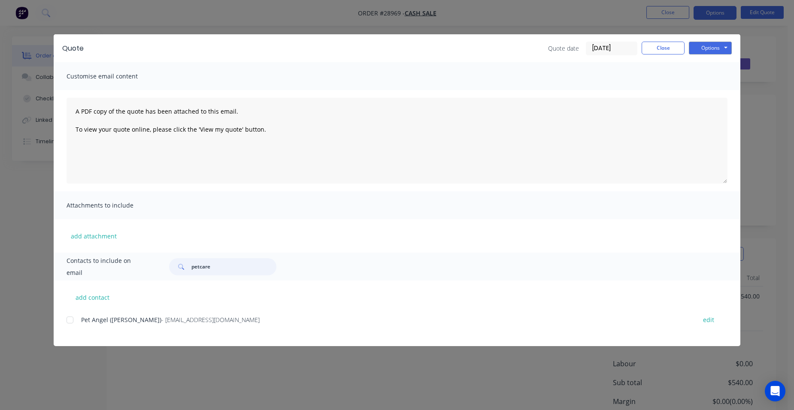
drag, startPoint x: 70, startPoint y: 317, endPoint x: 186, endPoint y: 283, distance: 120.7
click at [71, 317] on div at bounding box center [69, 320] width 17 height 17
type input "petcare"
click at [707, 50] on button "Options" at bounding box center [710, 48] width 43 height 13
click at [715, 87] on button "Email" at bounding box center [716, 92] width 55 height 14
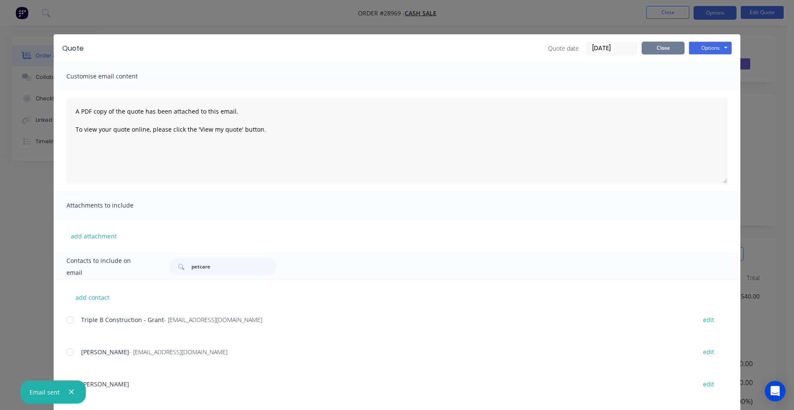
click at [658, 52] on button "Close" at bounding box center [663, 48] width 43 height 13
